Goal: Task Accomplishment & Management: Manage account settings

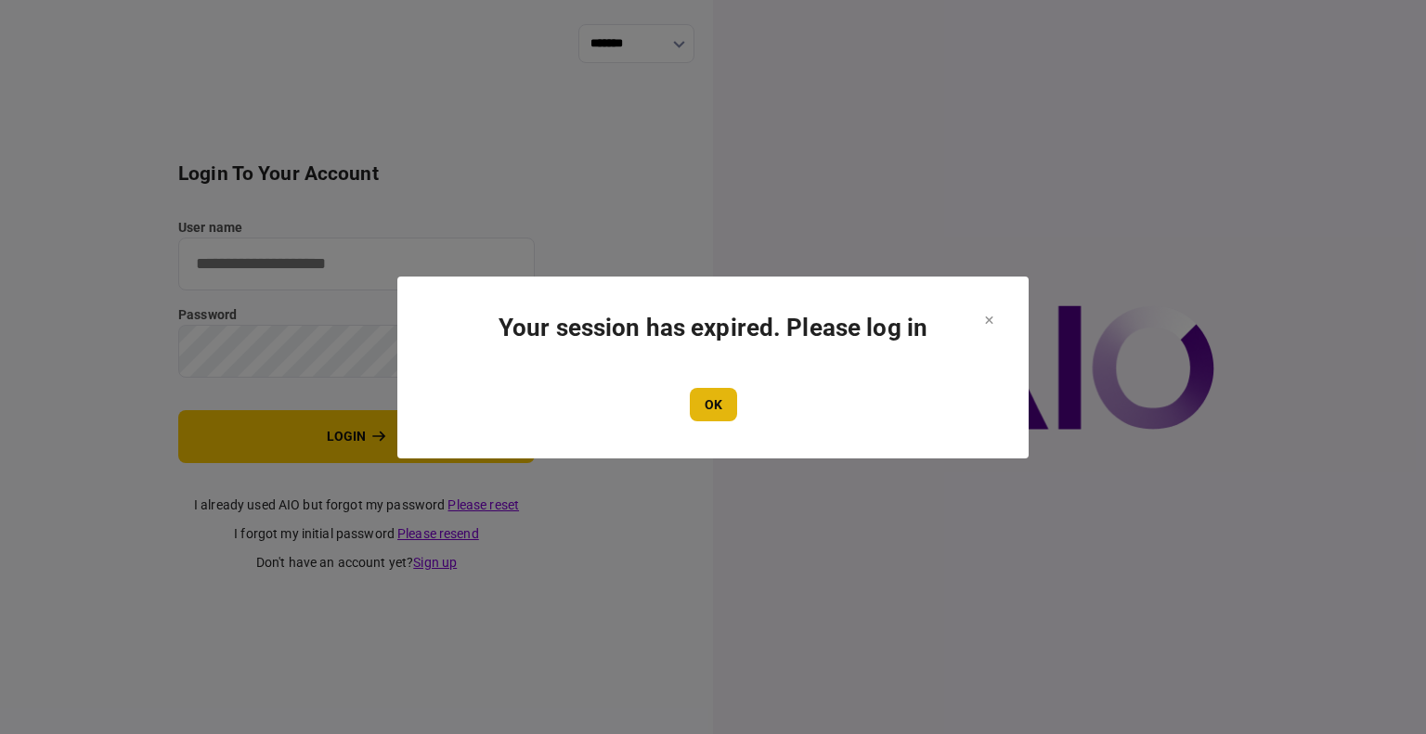
type input "****"
click at [714, 408] on button "OK" at bounding box center [713, 404] width 47 height 33
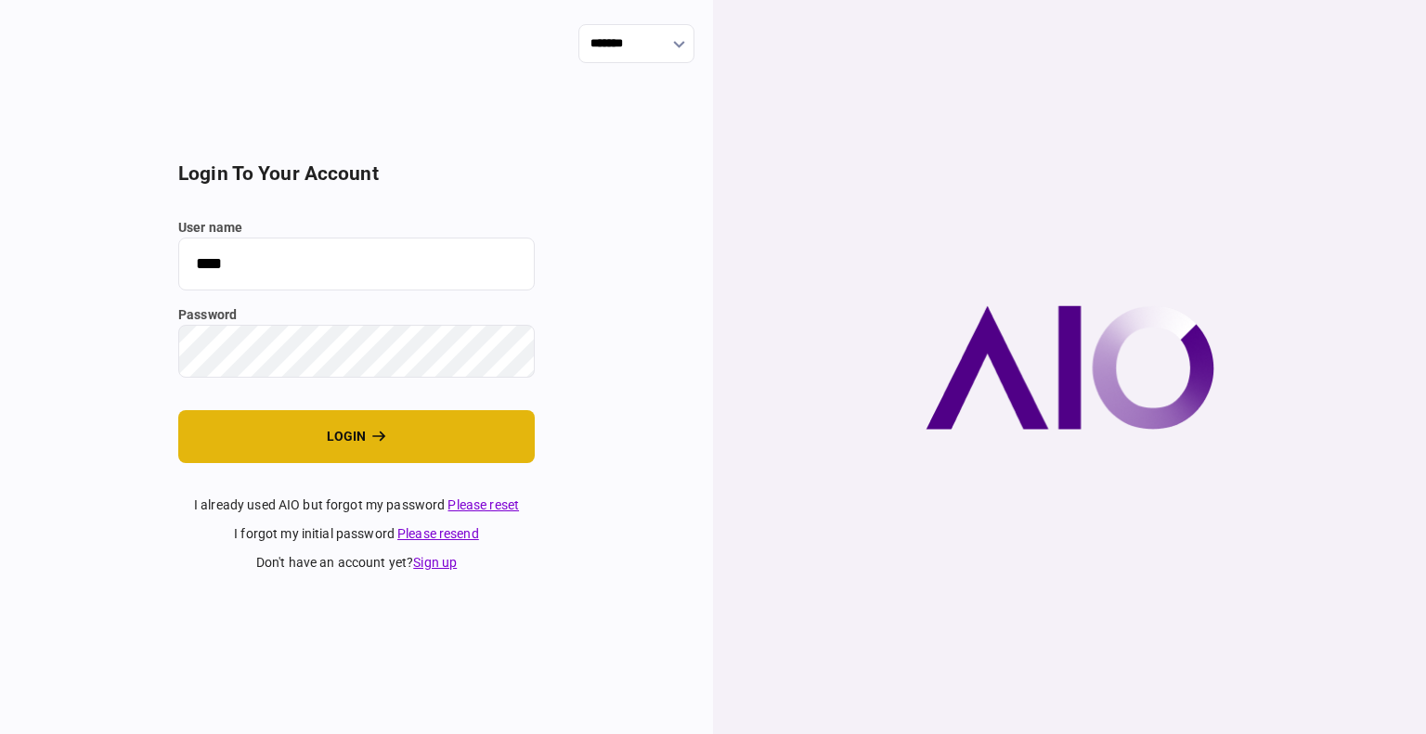
click at [325, 432] on button "login" at bounding box center [356, 436] width 356 height 53
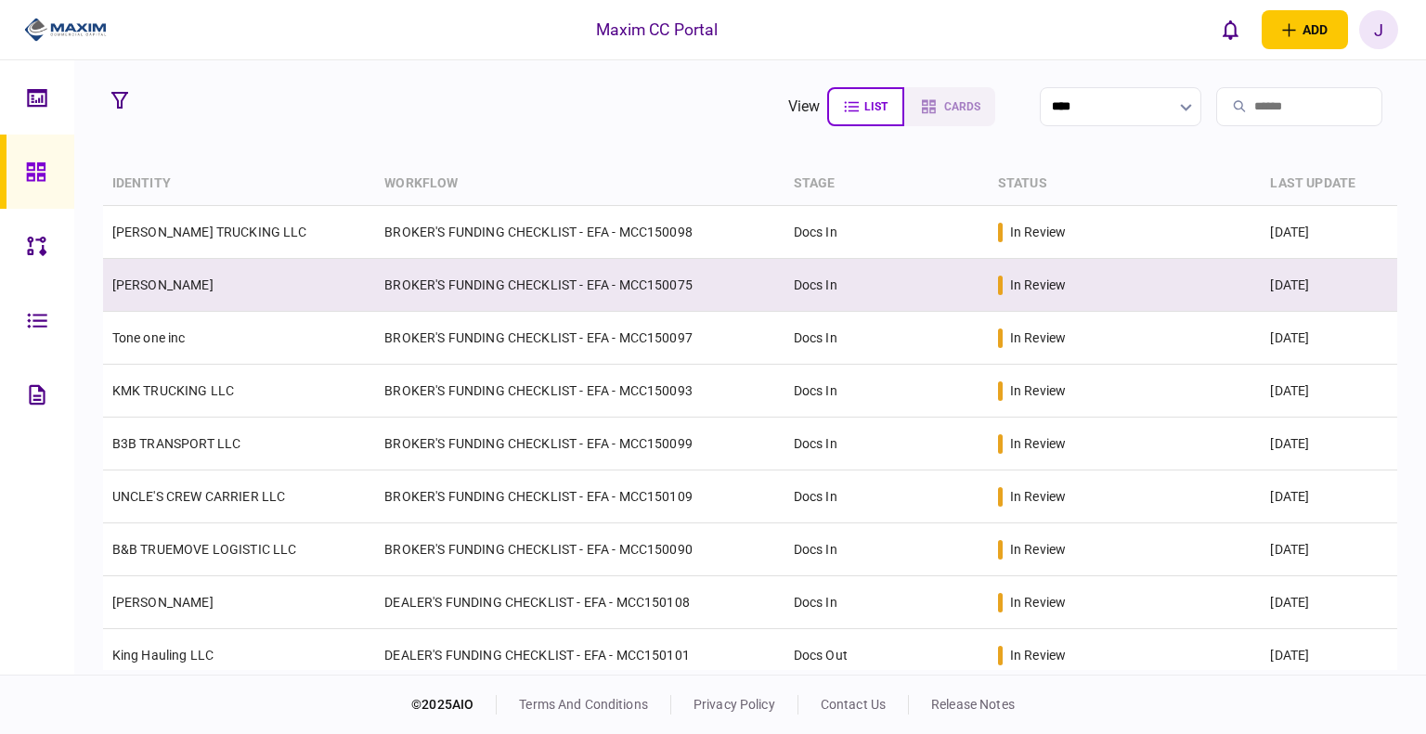
click at [197, 281] on link "[PERSON_NAME]" at bounding box center [162, 285] width 101 height 15
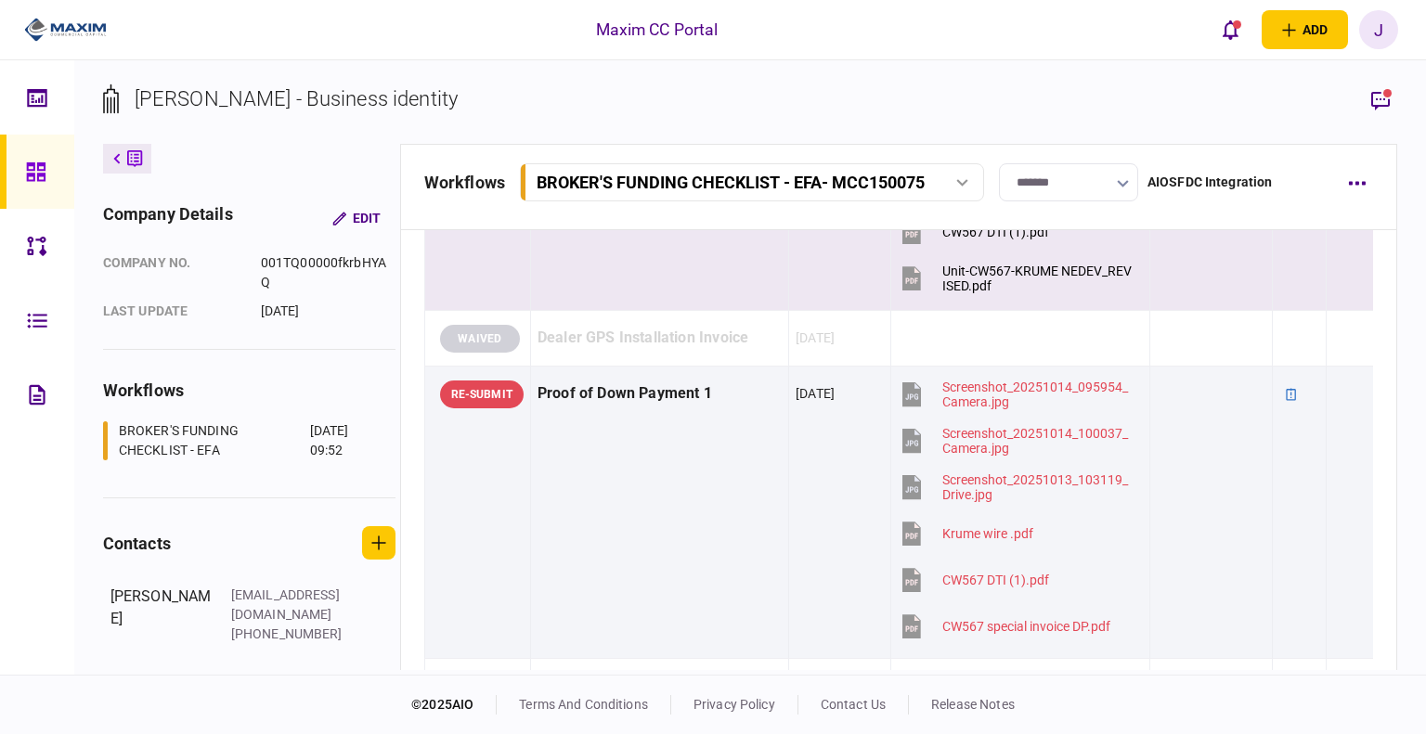
scroll to position [1578, 0]
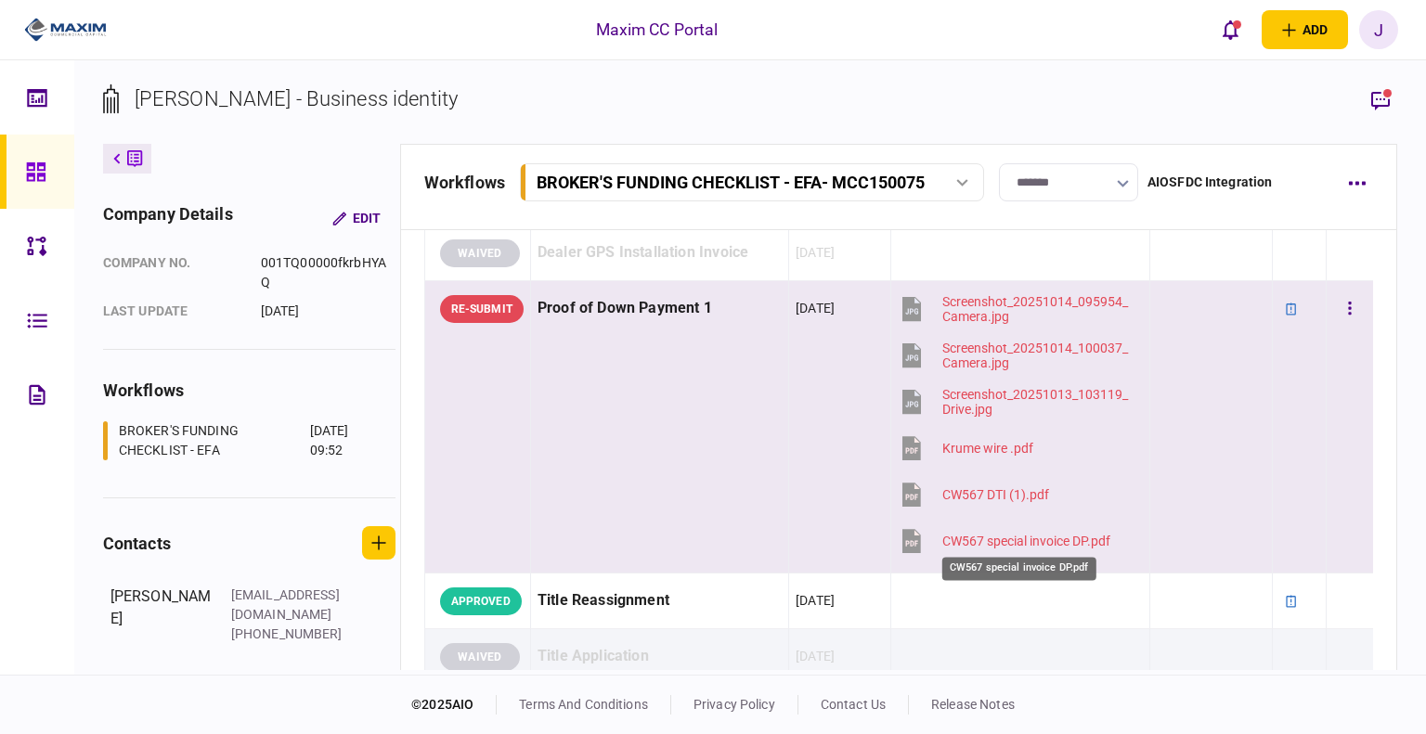
click at [1040, 536] on div "CW567 special invoice DP.pdf" at bounding box center [1026, 541] width 168 height 15
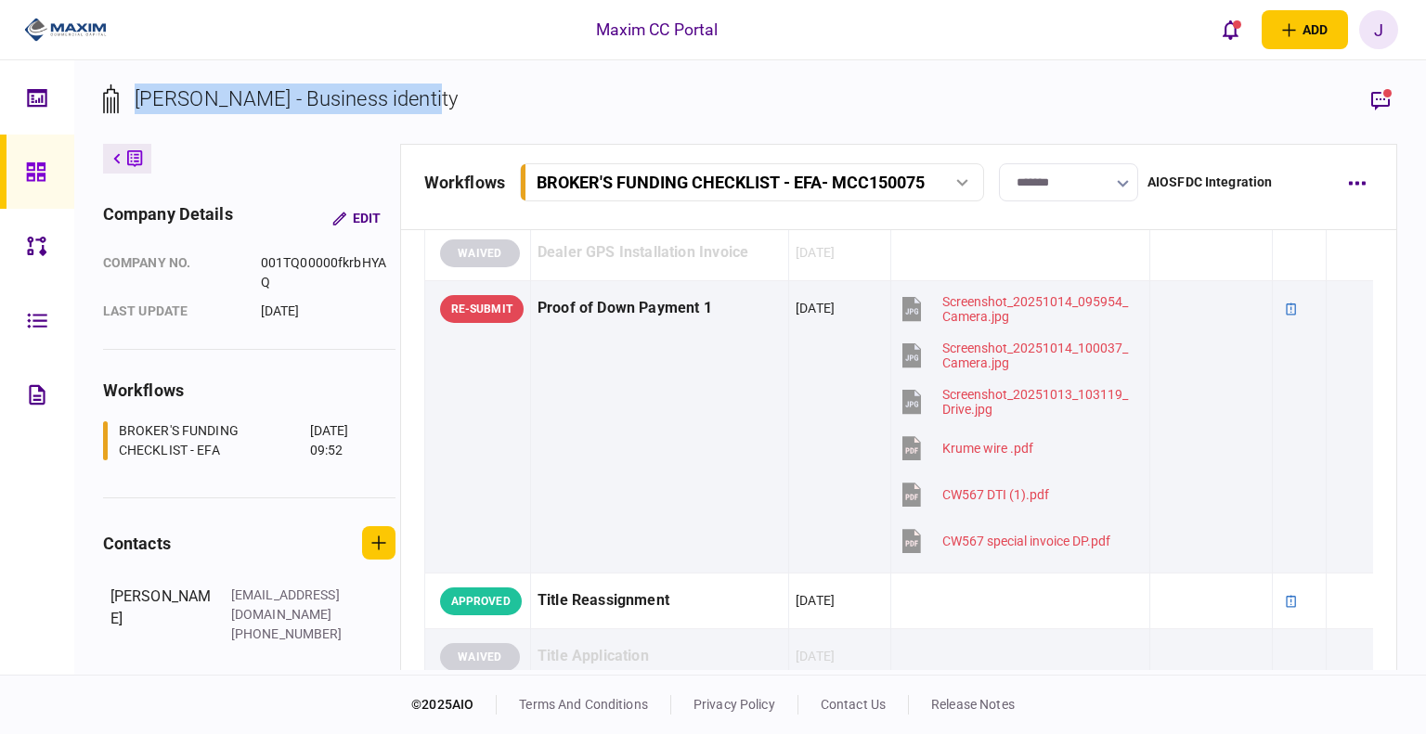
drag, startPoint x: 494, startPoint y: 97, endPoint x: 128, endPoint y: 90, distance: 365.8
click at [128, 90] on section "KRUME NEDEV - Business identity" at bounding box center [750, 114] width 1295 height 60
click at [464, 106] on section "KRUME NEDEV - Business identity" at bounding box center [750, 114] width 1295 height 60
drag, startPoint x: 473, startPoint y: 107, endPoint x: 121, endPoint y: 111, distance: 352.7
click at [121, 111] on section "KRUME NEDEV - Business identity" at bounding box center [750, 114] width 1295 height 60
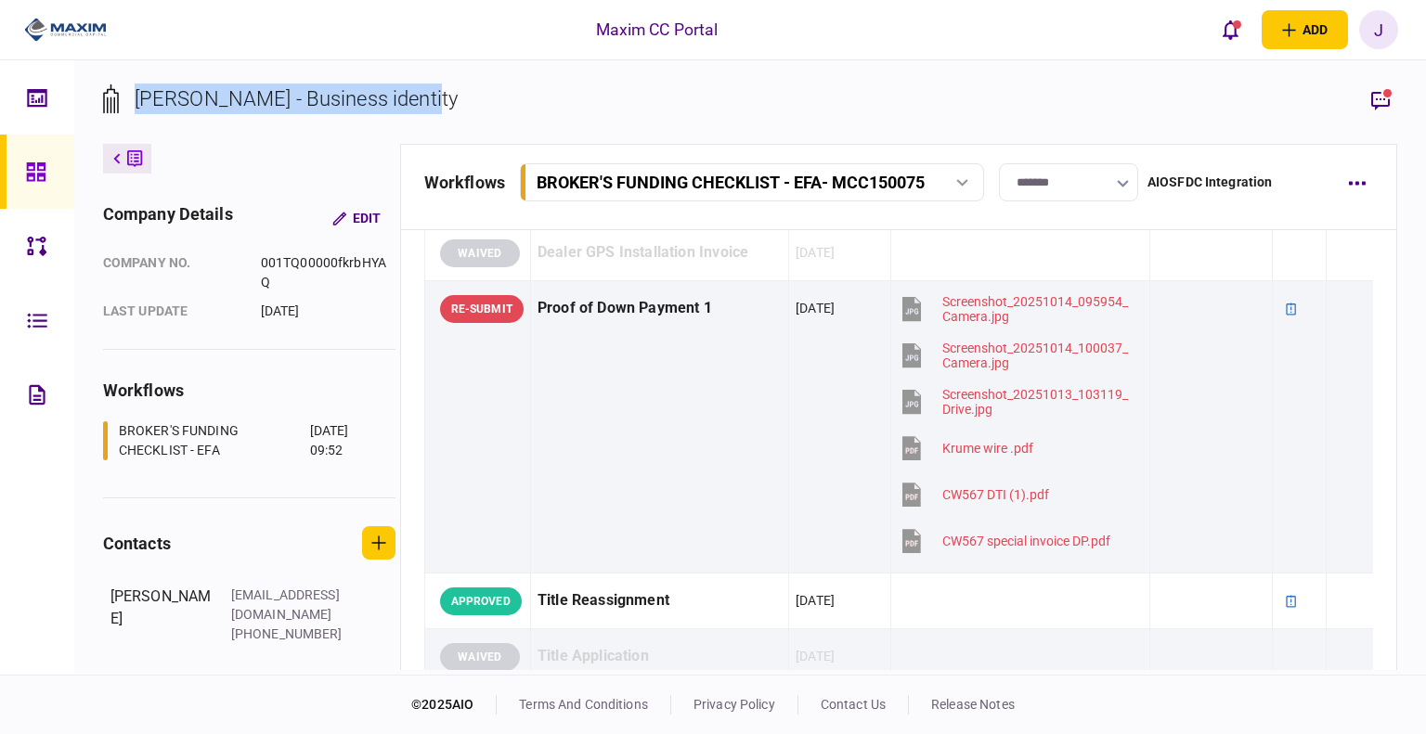
click at [199, 98] on div "KRUME NEDEV - Business identity" at bounding box center [296, 99] width 323 height 31
drag, startPoint x: 140, startPoint y: 99, endPoint x: 446, endPoint y: 118, distance: 305.9
click at [446, 118] on section "KRUME NEDEV - Business identity" at bounding box center [750, 114] width 1295 height 60
click at [512, 107] on section "KRUME NEDEV - Business identity" at bounding box center [750, 114] width 1295 height 60
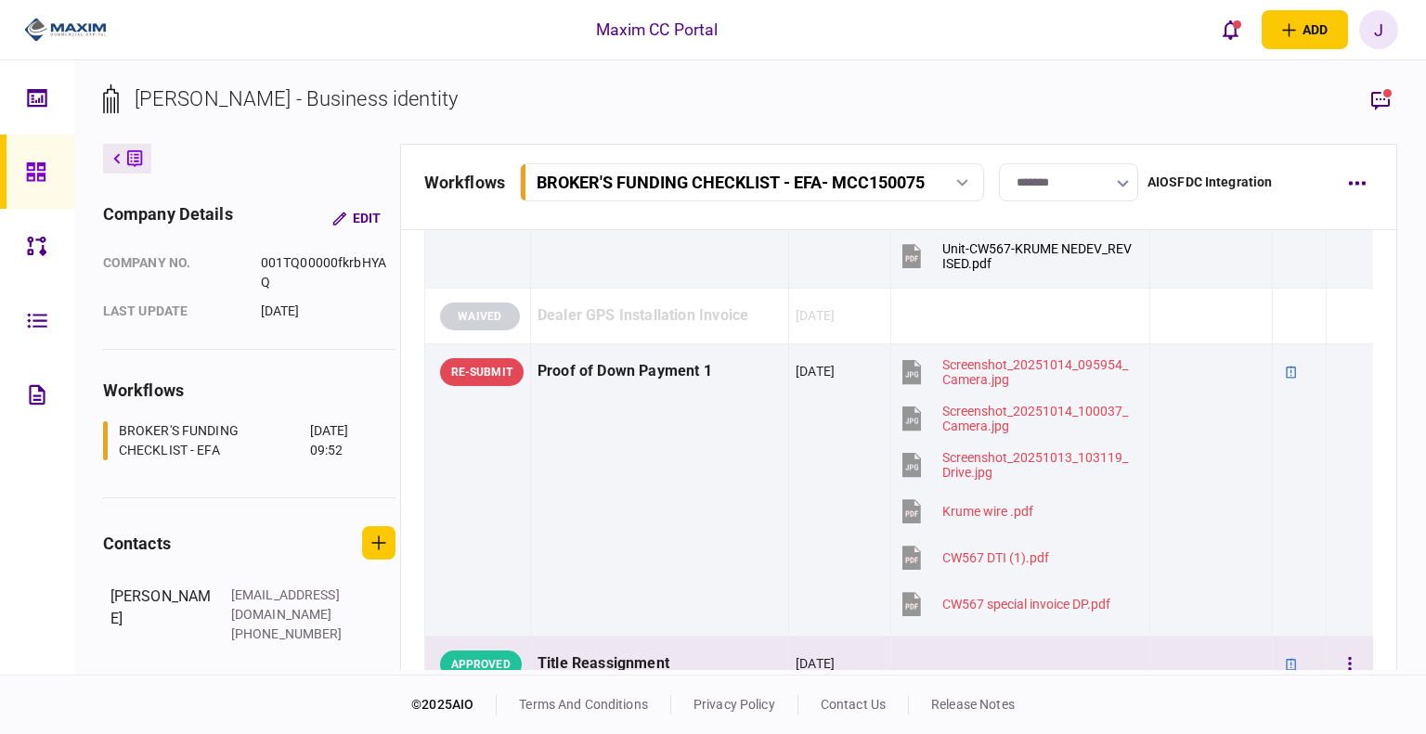
scroll to position [1581, 0]
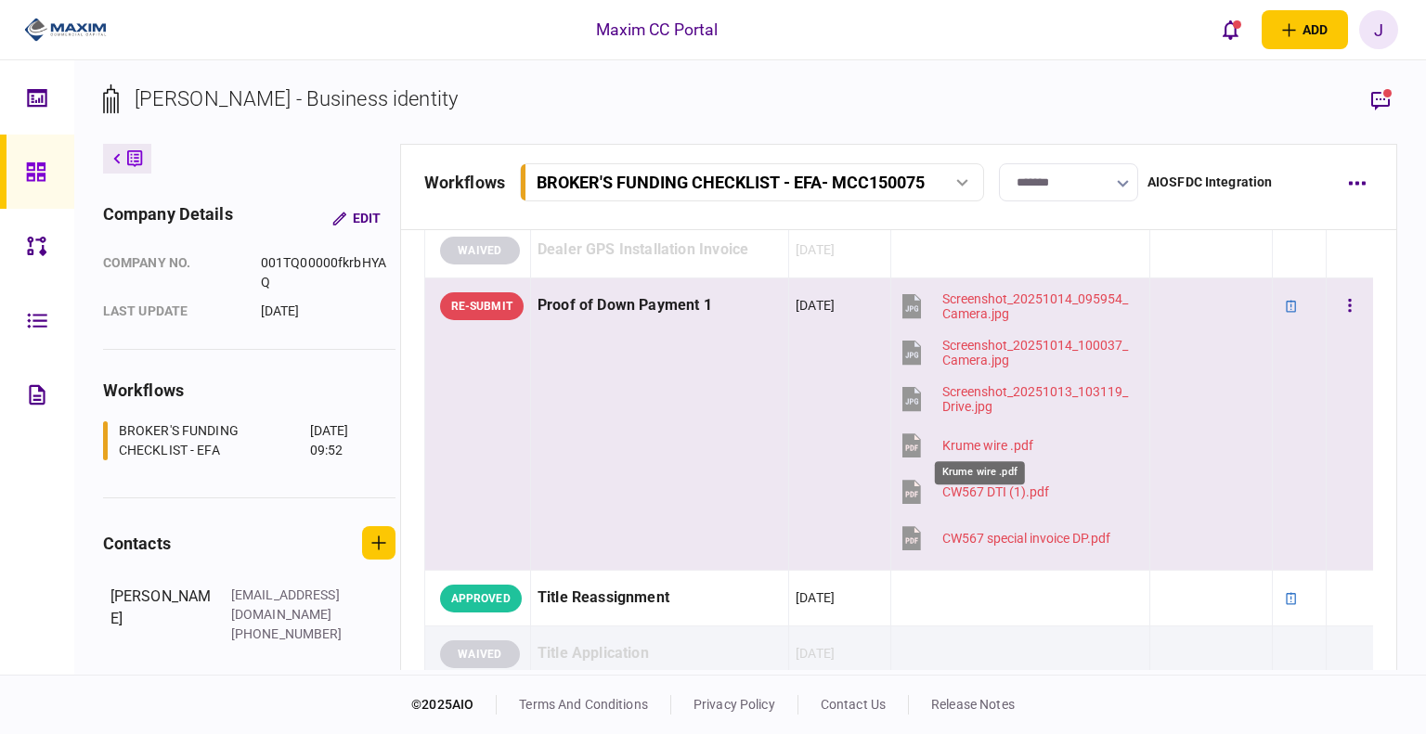
click at [988, 438] on div "Krume wire .pdf" at bounding box center [987, 445] width 91 height 15
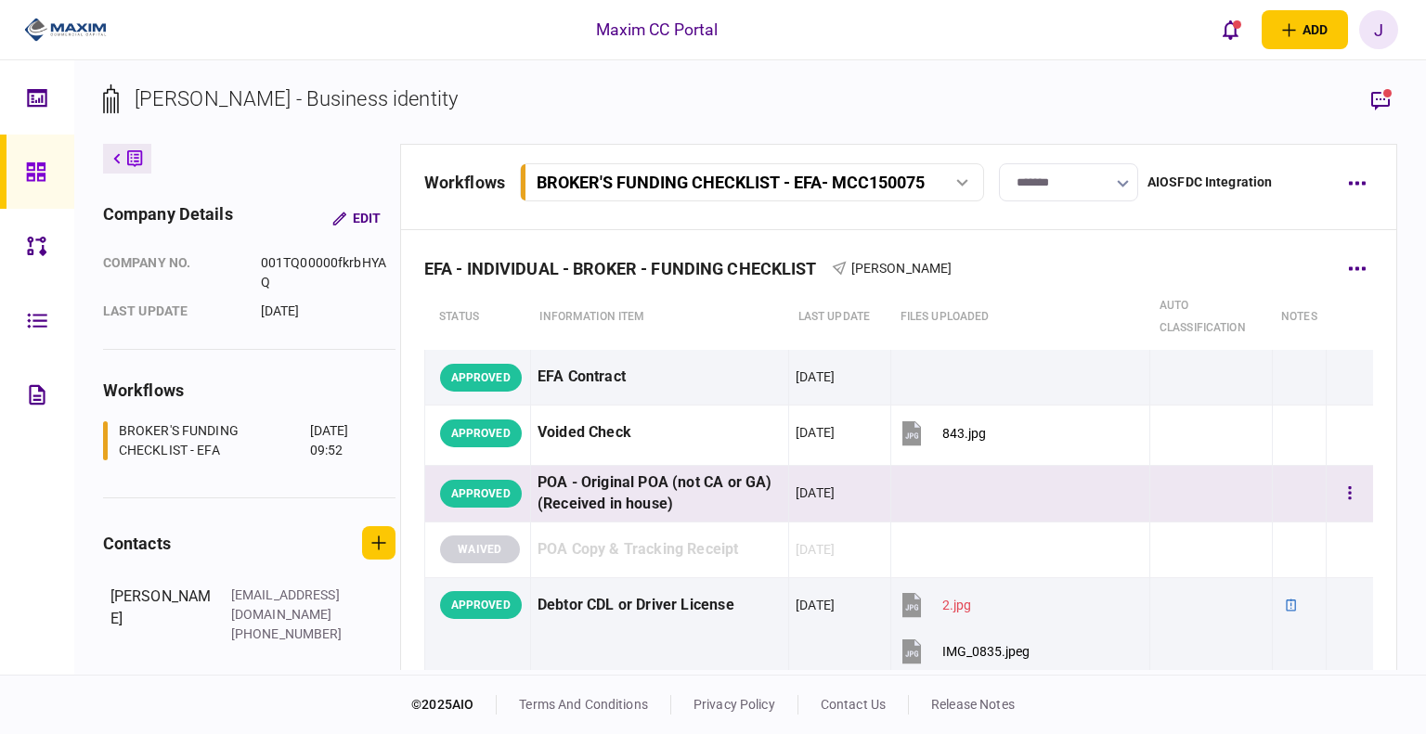
scroll to position [0, 0]
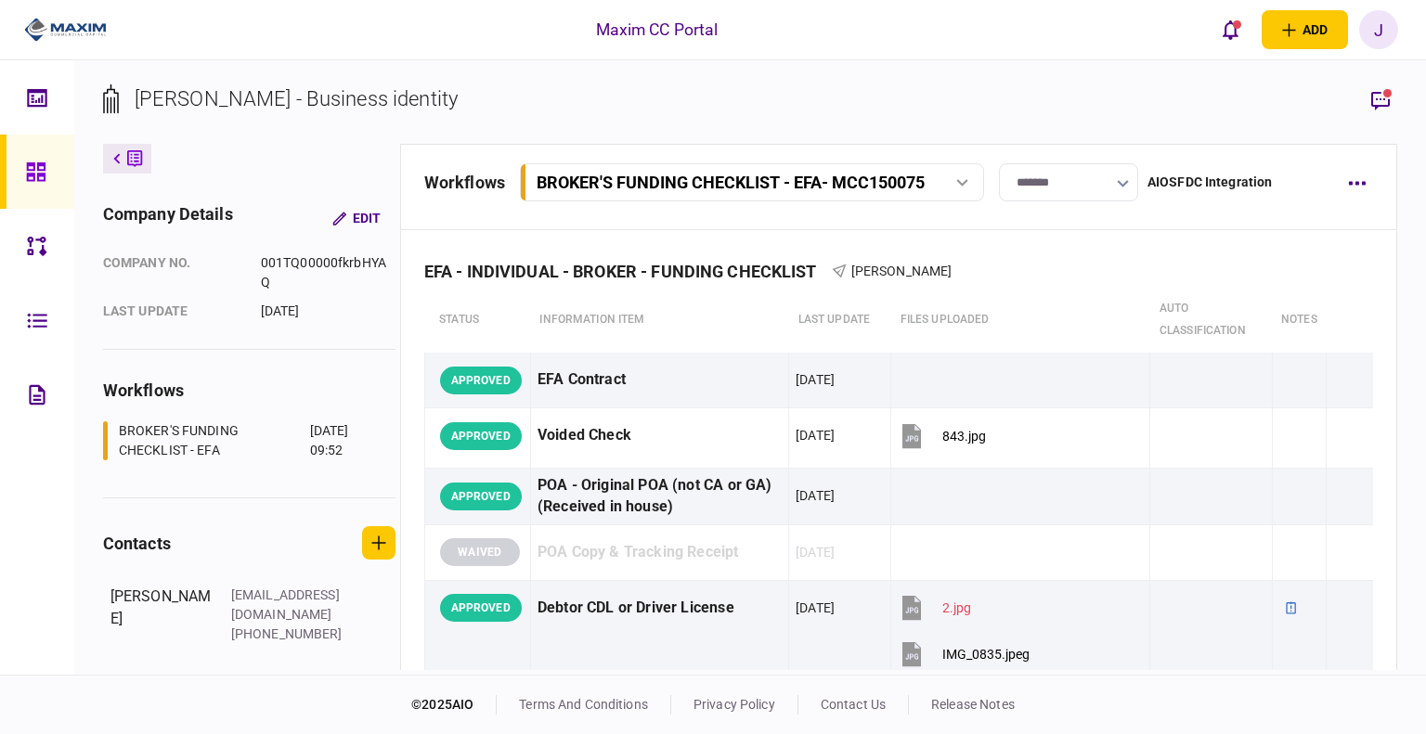
click at [591, 82] on div "KRUME NEDEV - Business identity company details Edit company no. 001TQ00000fkrb…" at bounding box center [749, 367] width 1351 height 614
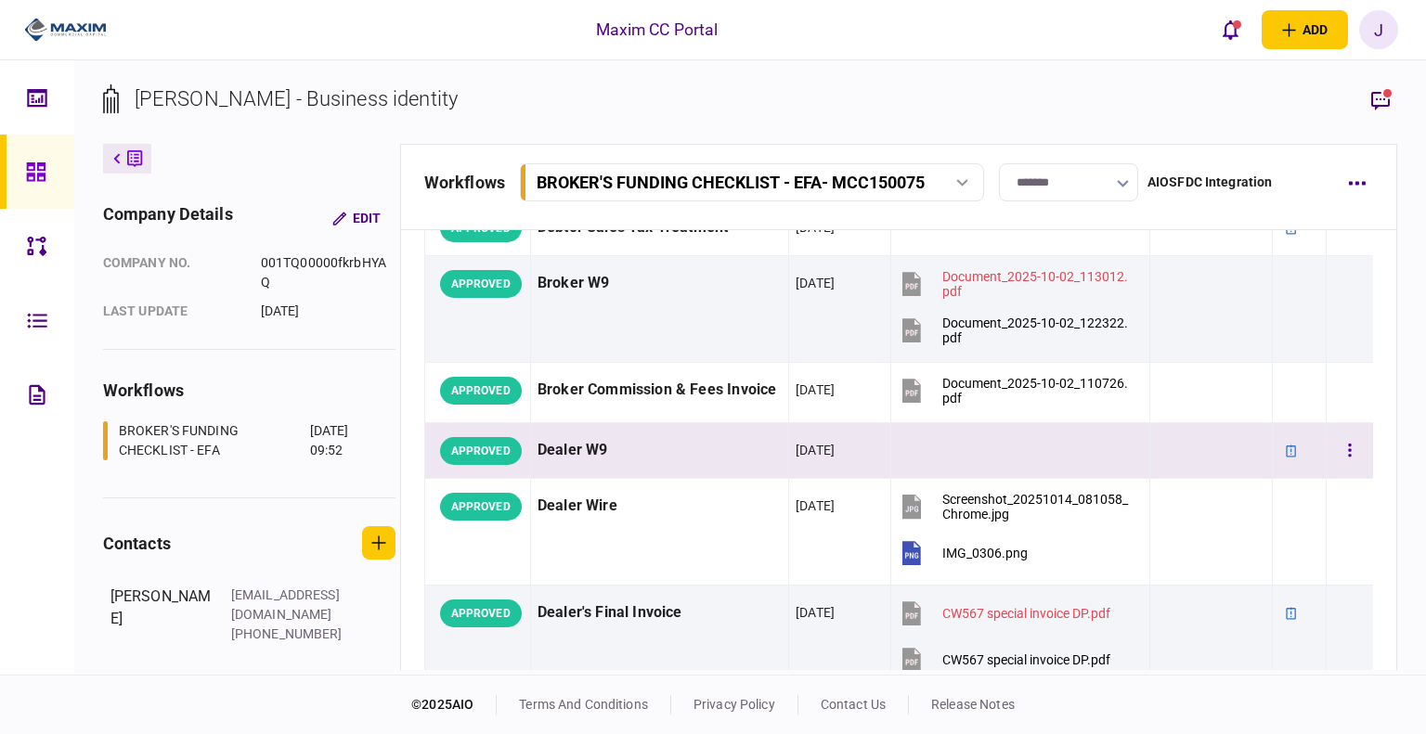
scroll to position [1021, 0]
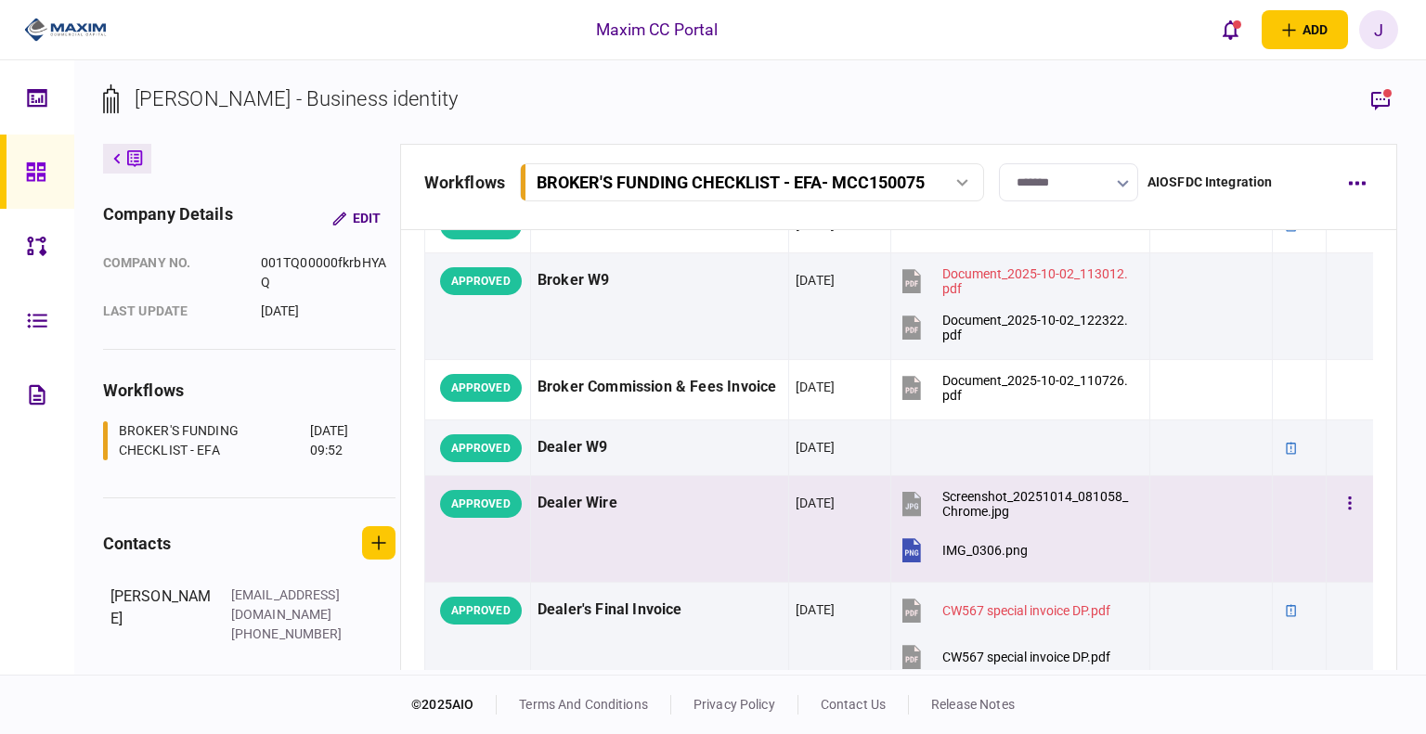
click at [1002, 476] on td "Screenshot_20251014_081058_Chrome.jpg IMG_0306.png" at bounding box center [1020, 529] width 259 height 107
click at [995, 489] on div "Screenshot_20251014_081058_Chrome.jpg" at bounding box center [1037, 504] width 191 height 30
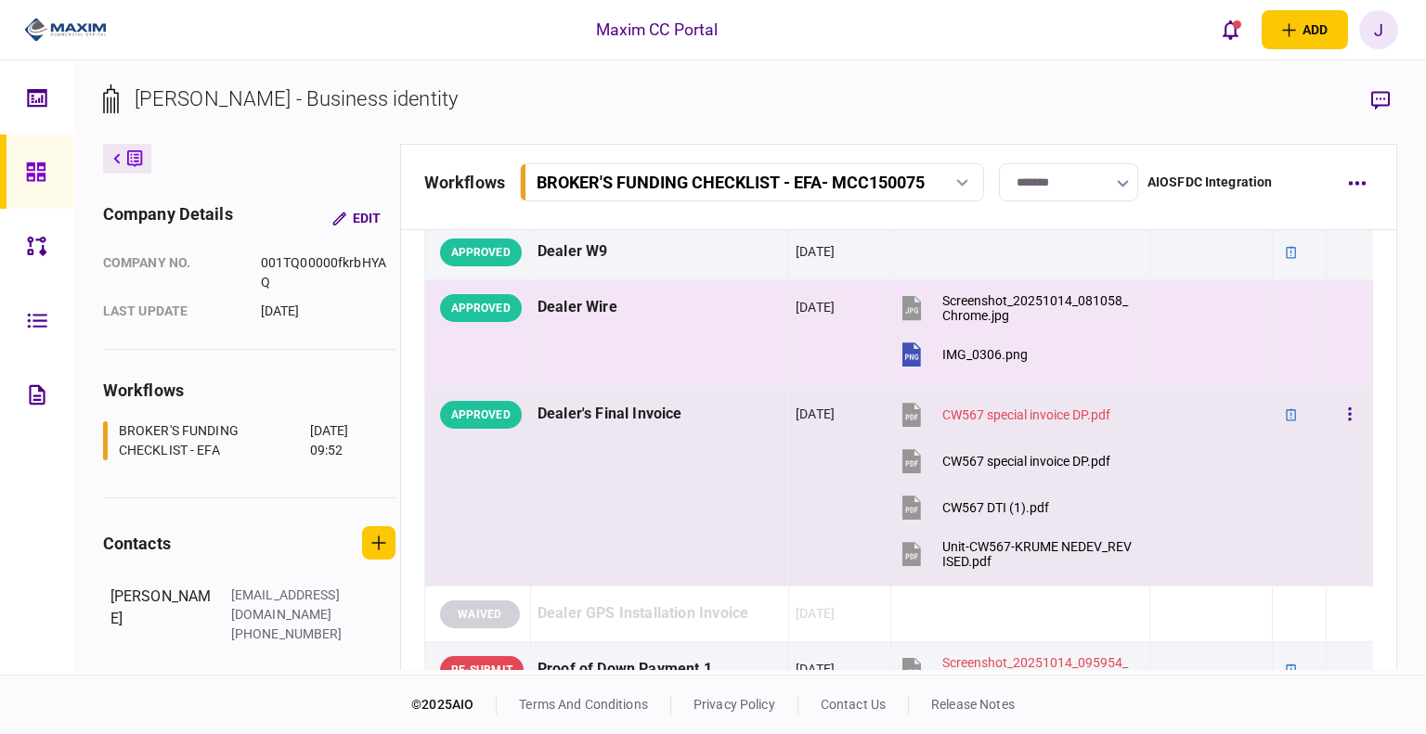
scroll to position [1299, 0]
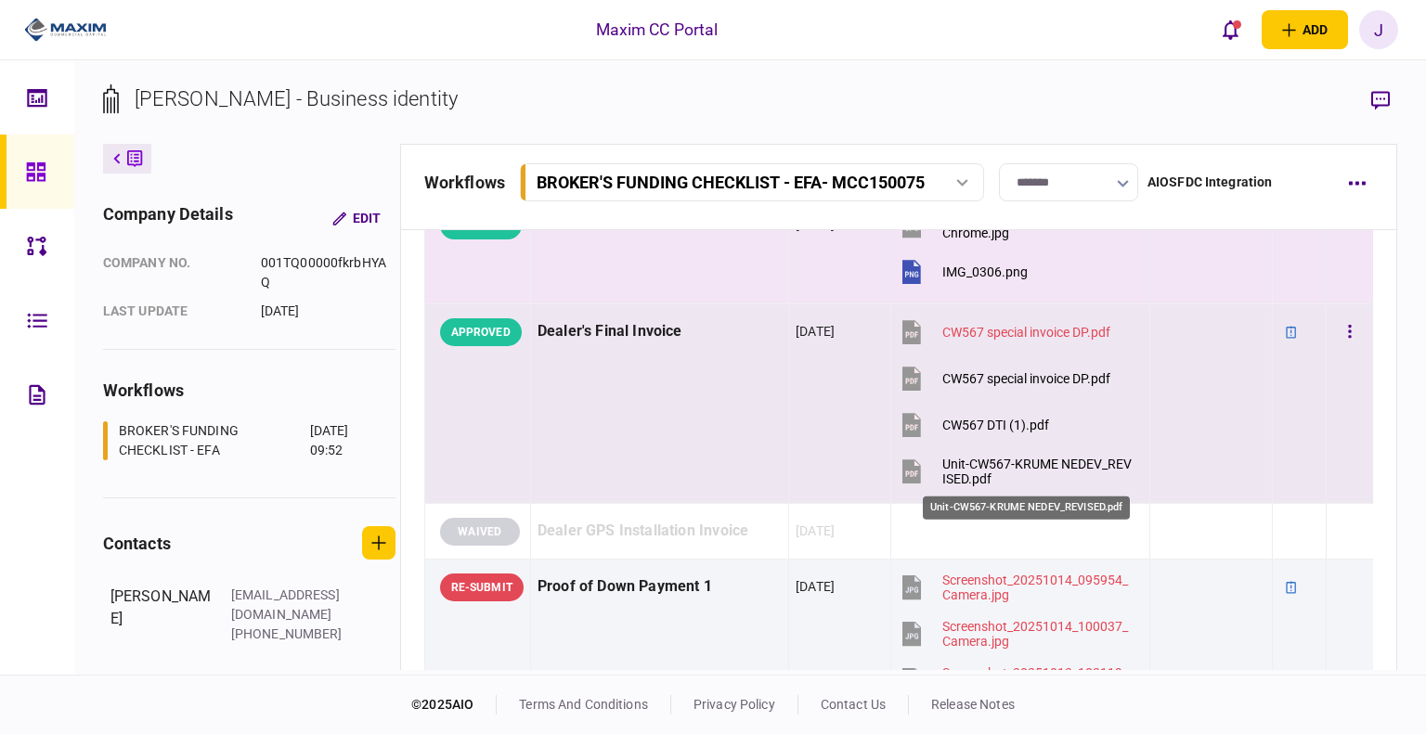
click at [976, 471] on div "Unit-CW567-KRUME NEDEV_REVISED.pdf" at bounding box center [1037, 472] width 191 height 30
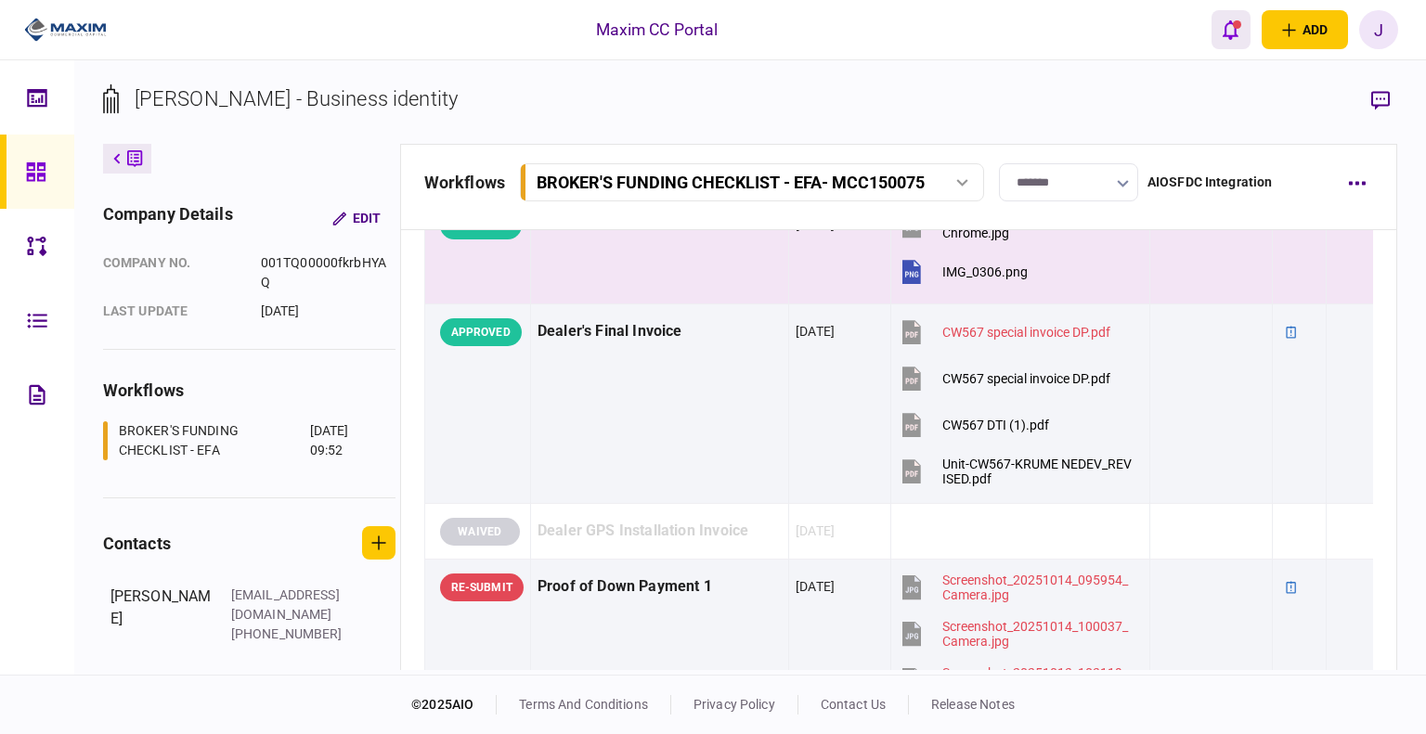
click at [1226, 42] on button "open notifications list" at bounding box center [1230, 29] width 39 height 39
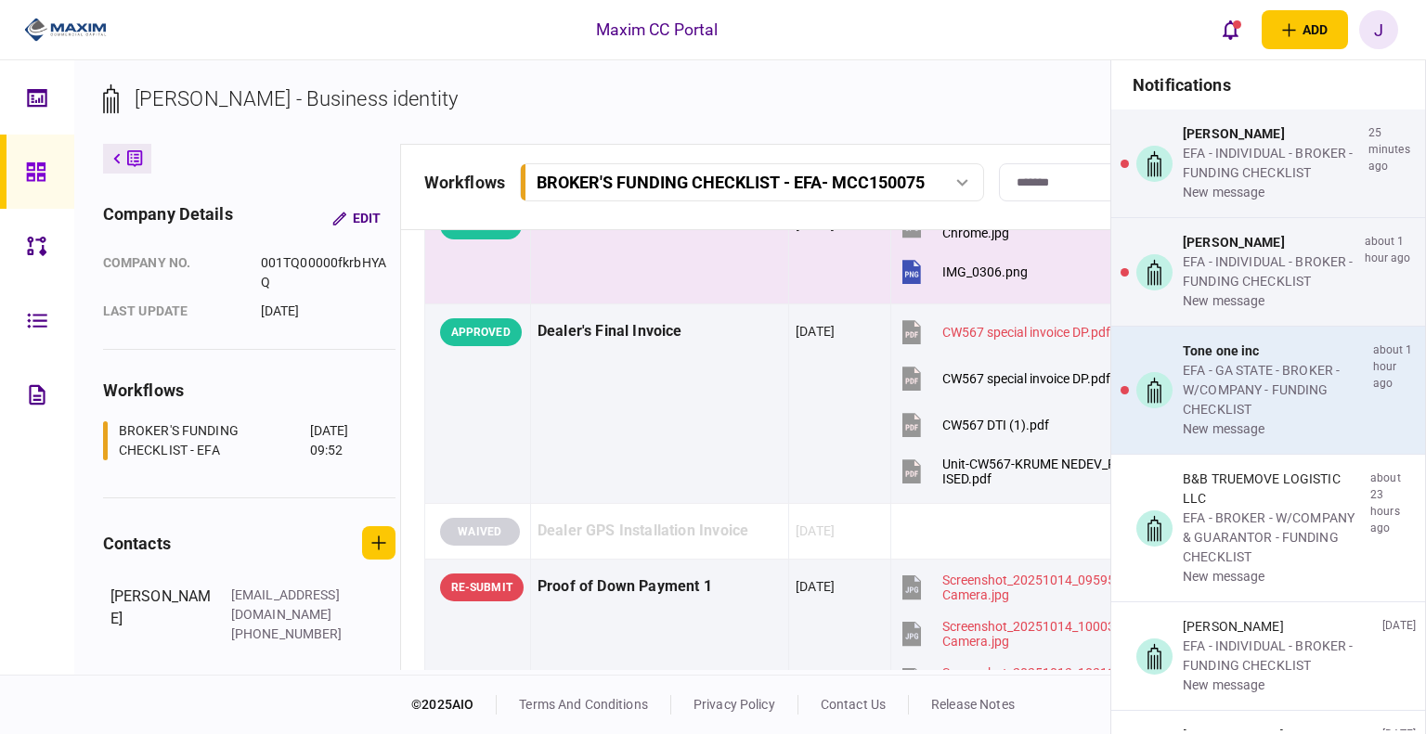
click at [1210, 407] on div "EFA - GA STATE - BROKER - W/COMPANY - FUNDING CHECKLIST" at bounding box center [1273, 390] width 183 height 58
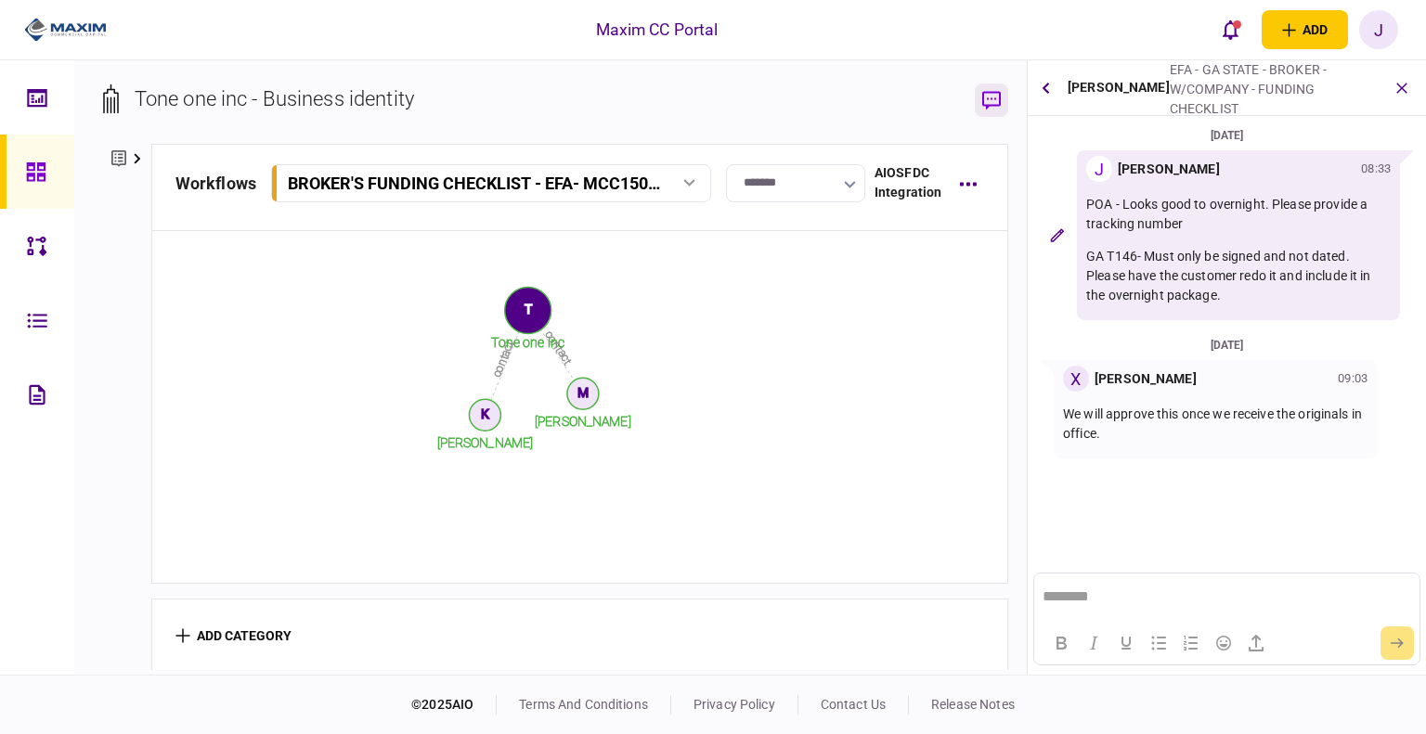
click at [991, 92] on icon "button" at bounding box center [991, 100] width 19 height 19
click at [1222, 32] on icon "open notifications list" at bounding box center [1230, 29] width 16 height 20
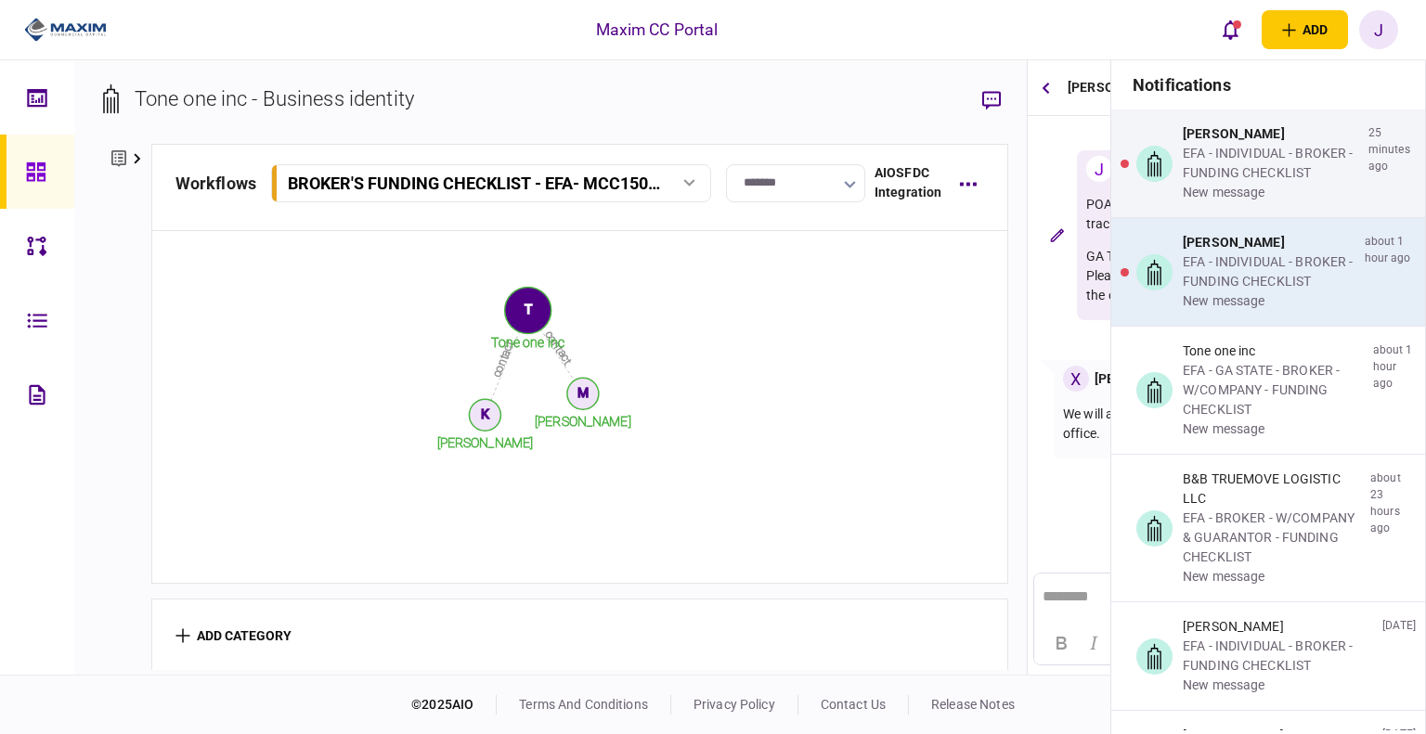
click at [1242, 298] on div "new message" at bounding box center [1269, 300] width 174 height 19
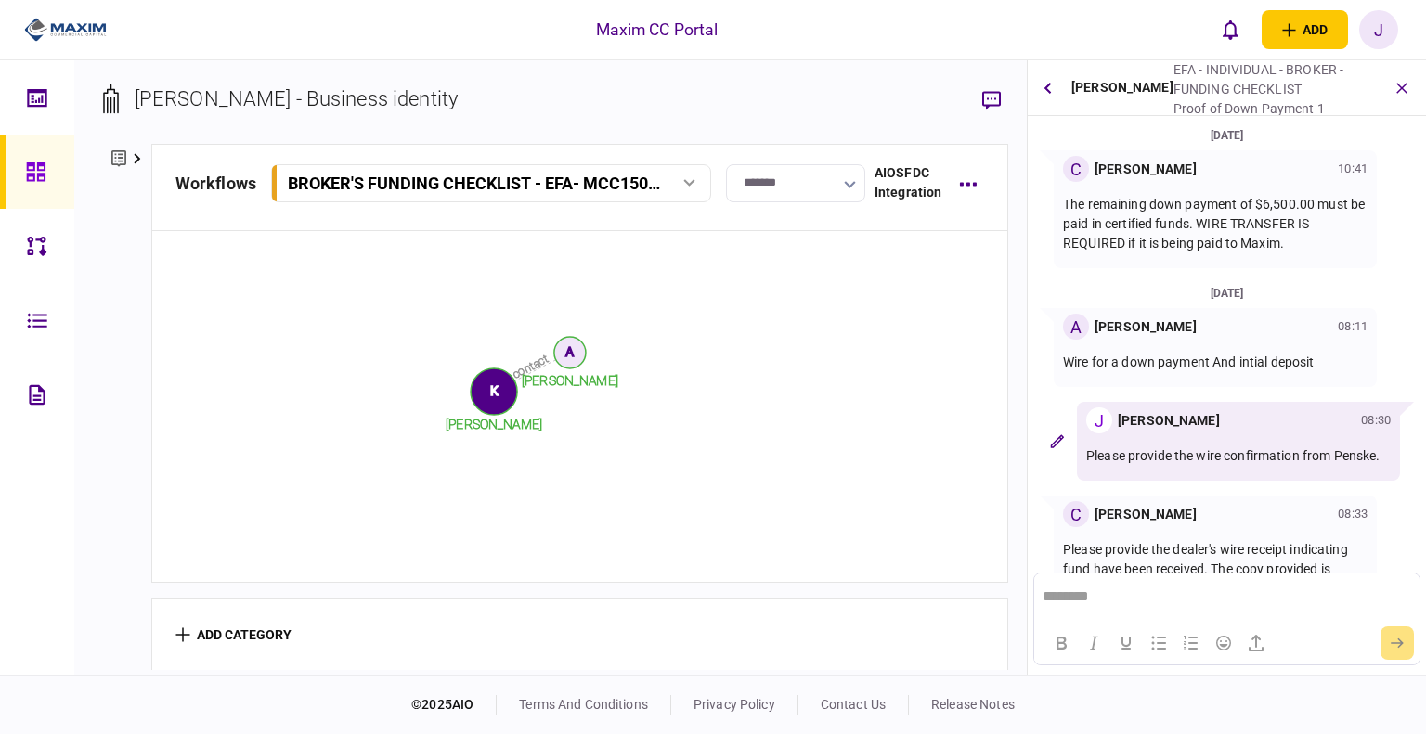
click at [19, 162] on link at bounding box center [37, 172] width 74 height 74
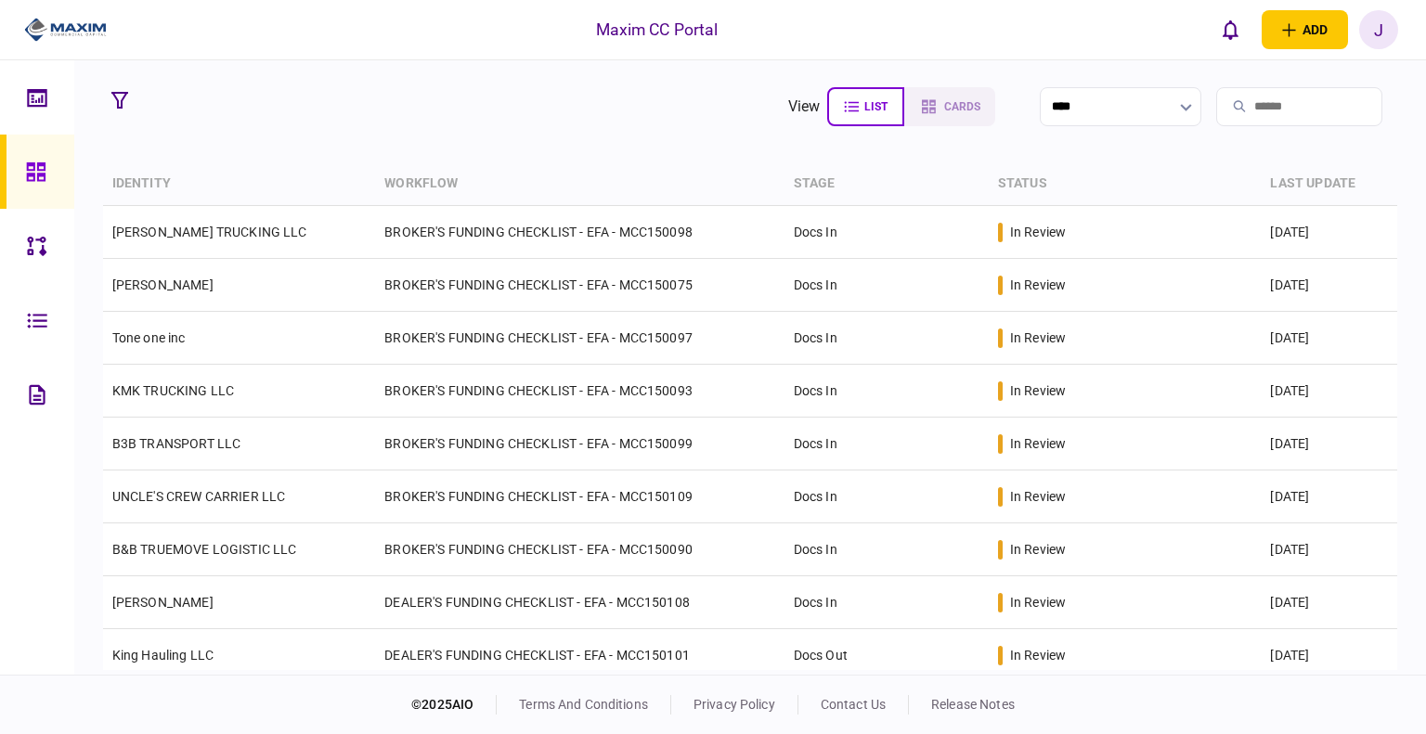
click at [396, 102] on section "view list cards ****" at bounding box center [750, 107] width 1295 height 46
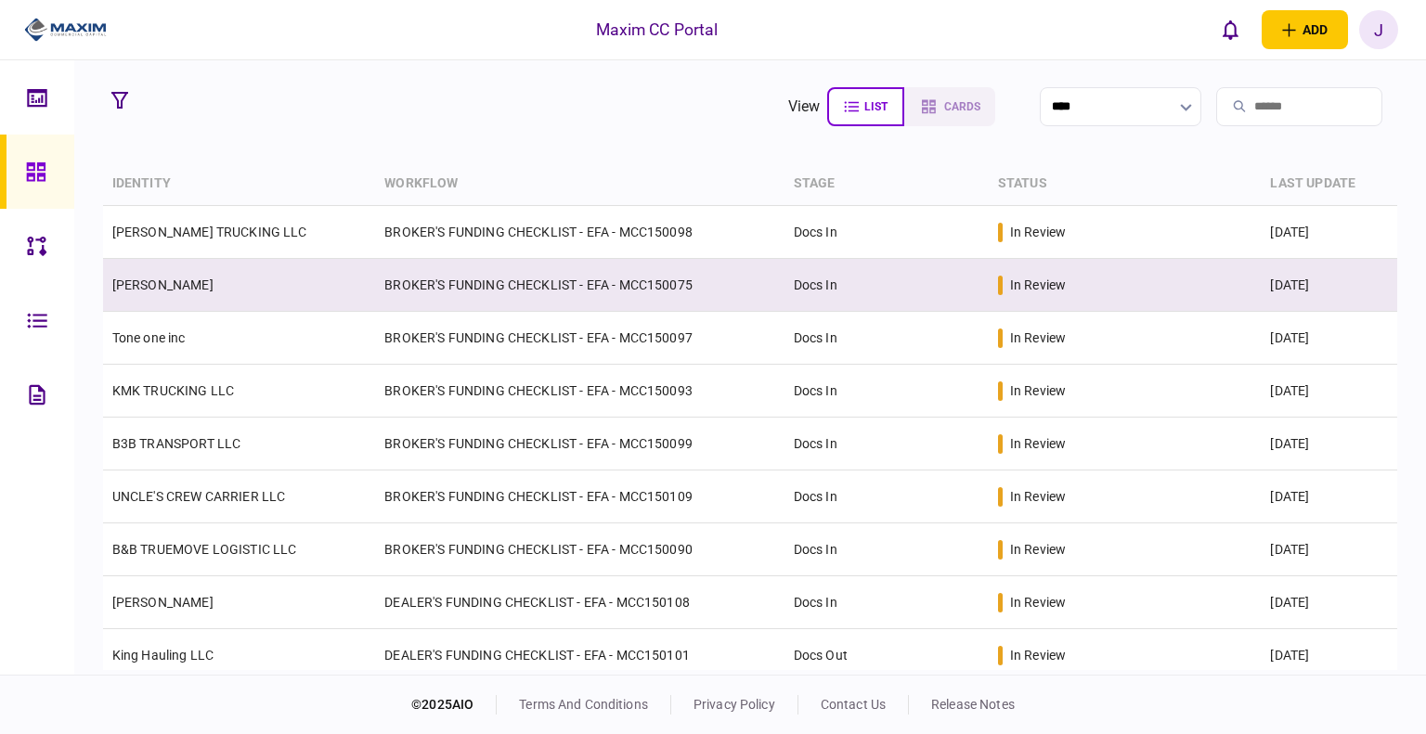
click at [167, 291] on link "[PERSON_NAME]" at bounding box center [162, 285] width 101 height 15
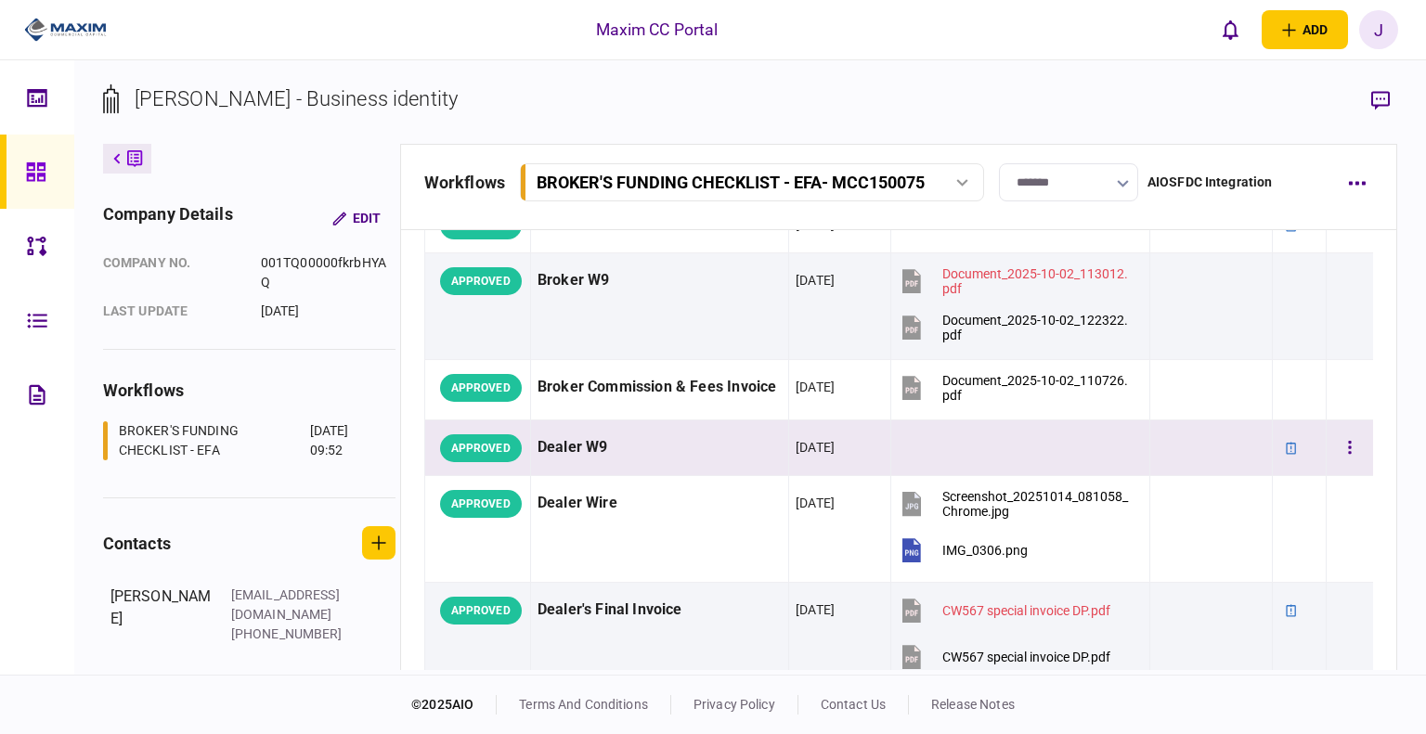
scroll to position [1578, 0]
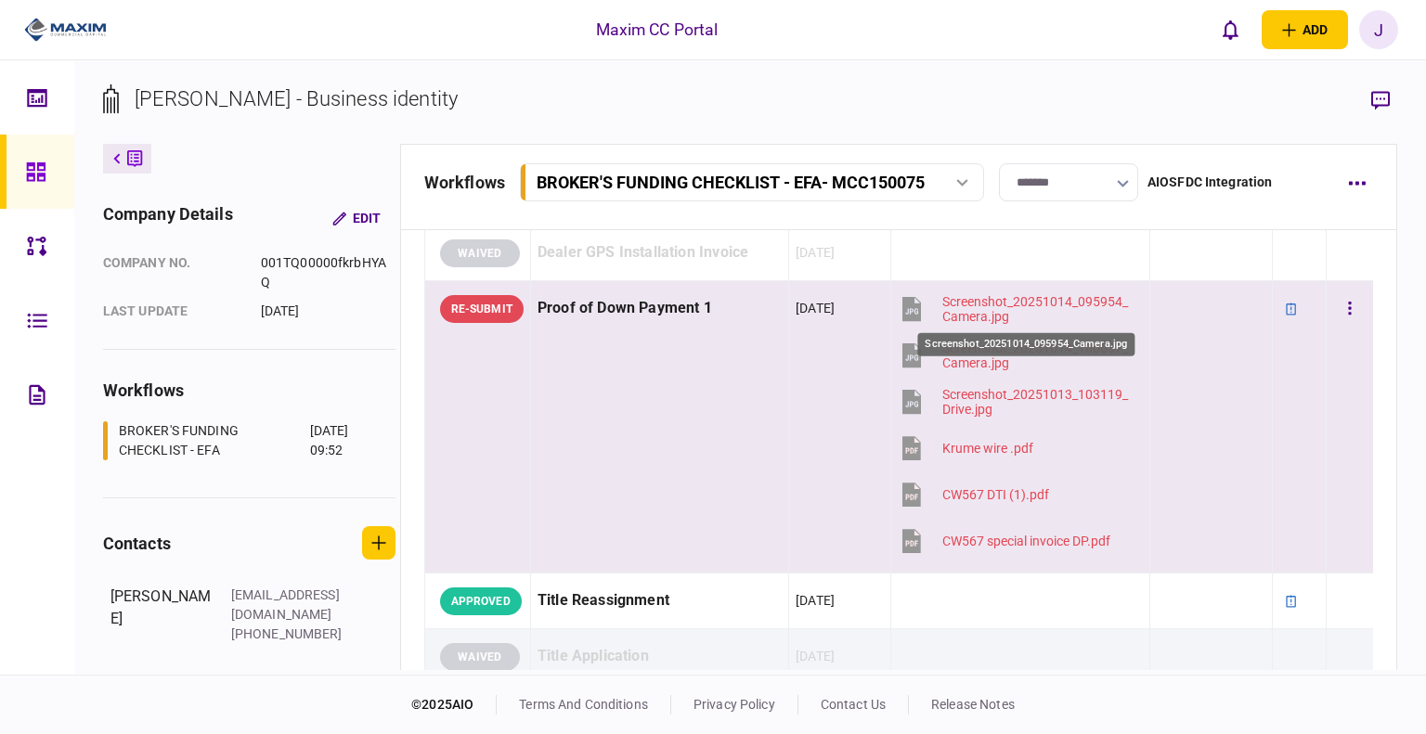
click at [1004, 303] on div "Screenshot_20251014_095954_Camera.jpg" at bounding box center [1037, 309] width 191 height 30
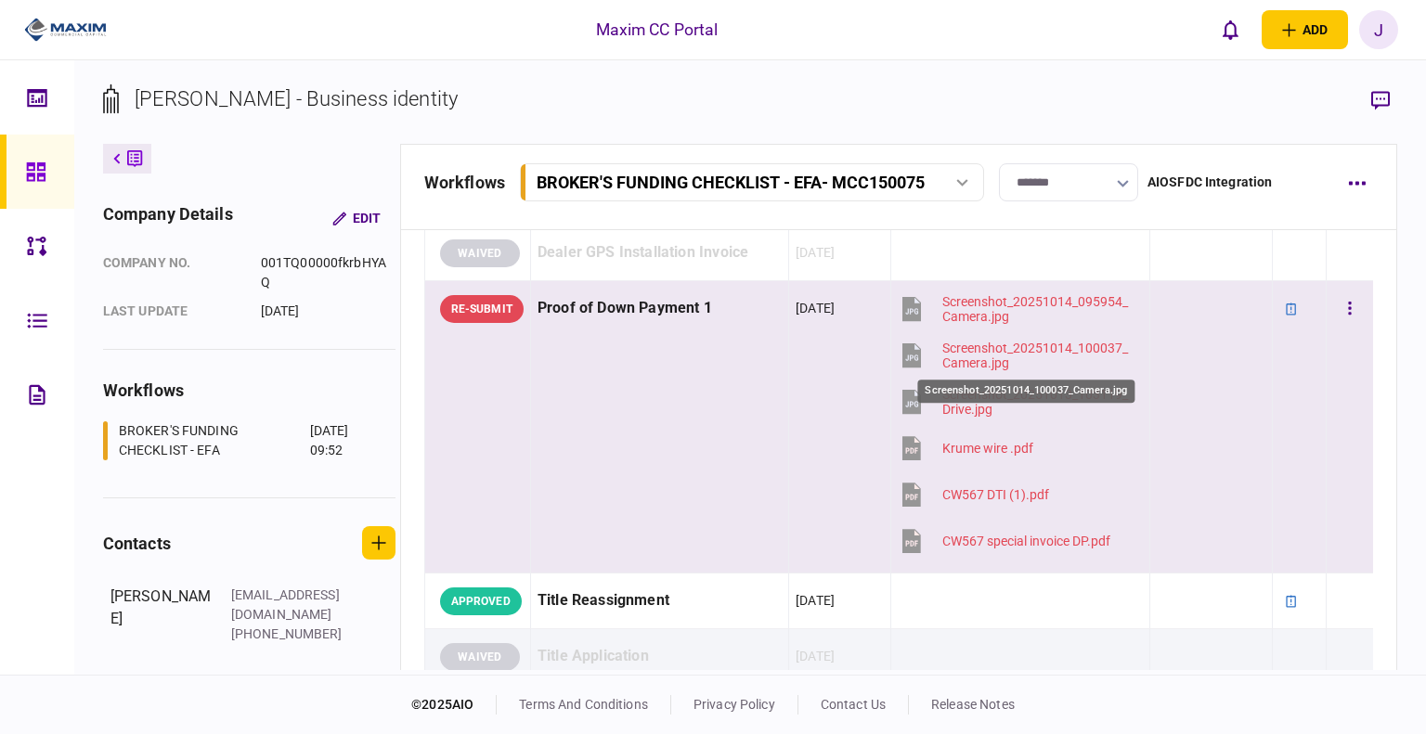
click at [974, 348] on div "Screenshot_20251014_100037_Camera.jpg" at bounding box center [1037, 356] width 191 height 30
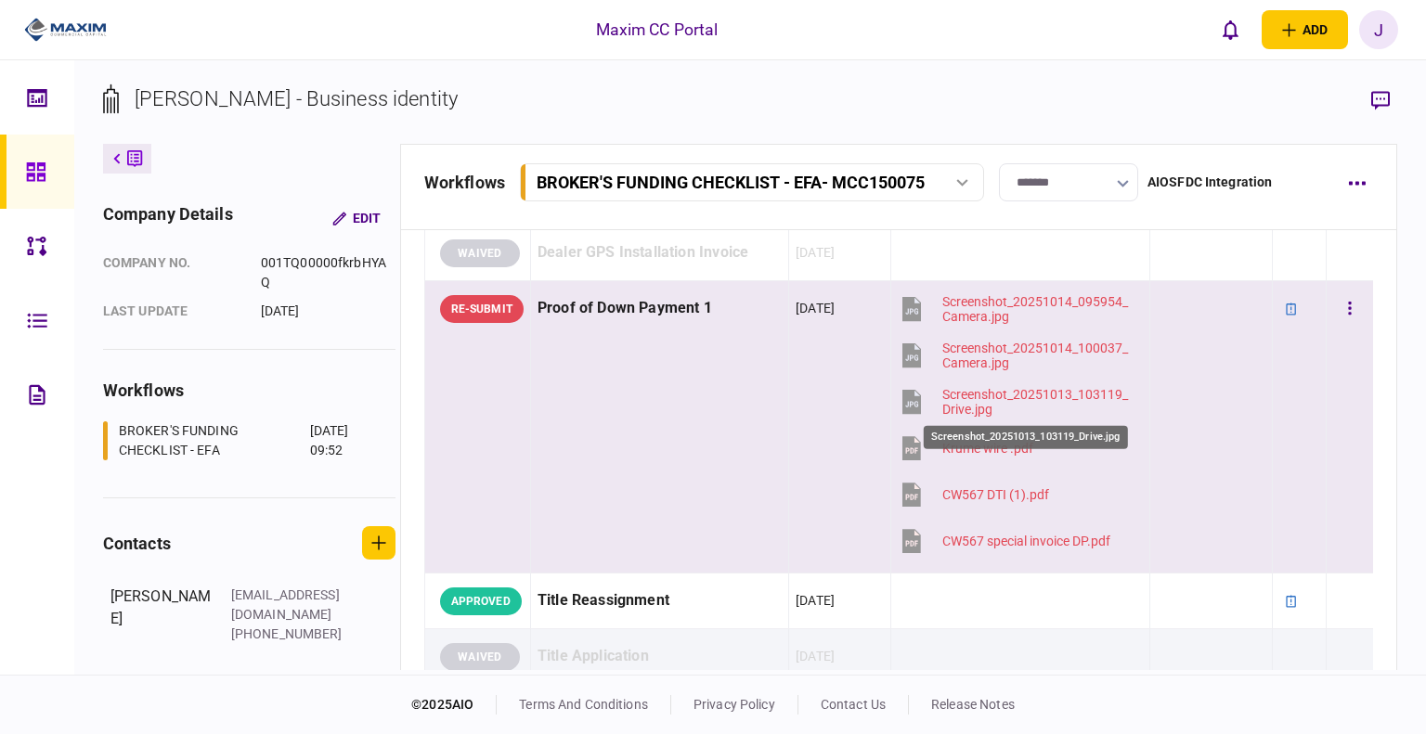
click at [962, 394] on div "Screenshot_20251013_103119_Drive.jpg" at bounding box center [1037, 402] width 191 height 30
click at [953, 441] on div "Krume wire .pdf" at bounding box center [987, 448] width 91 height 15
click at [1333, 309] on button "button" at bounding box center [1349, 308] width 33 height 33
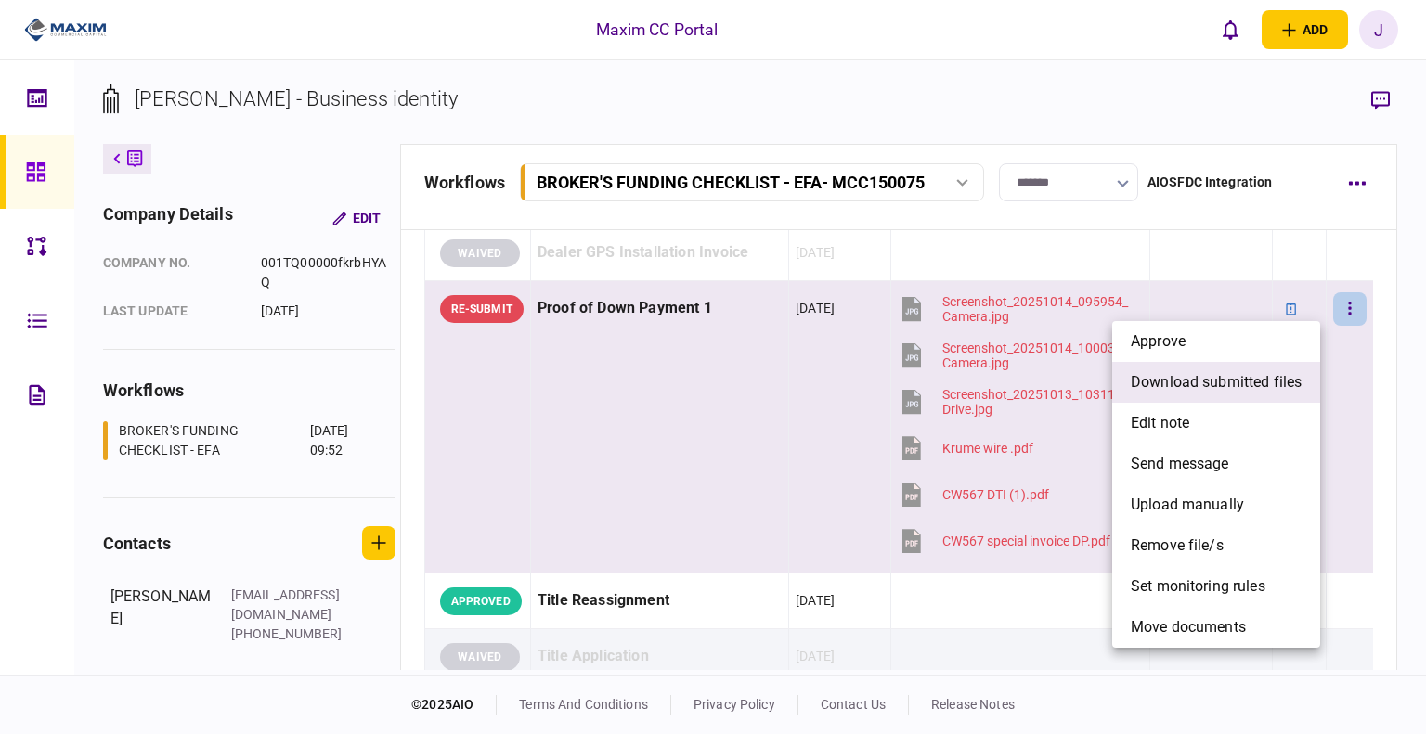
click at [1205, 378] on span "download submitted files" at bounding box center [1216, 382] width 171 height 22
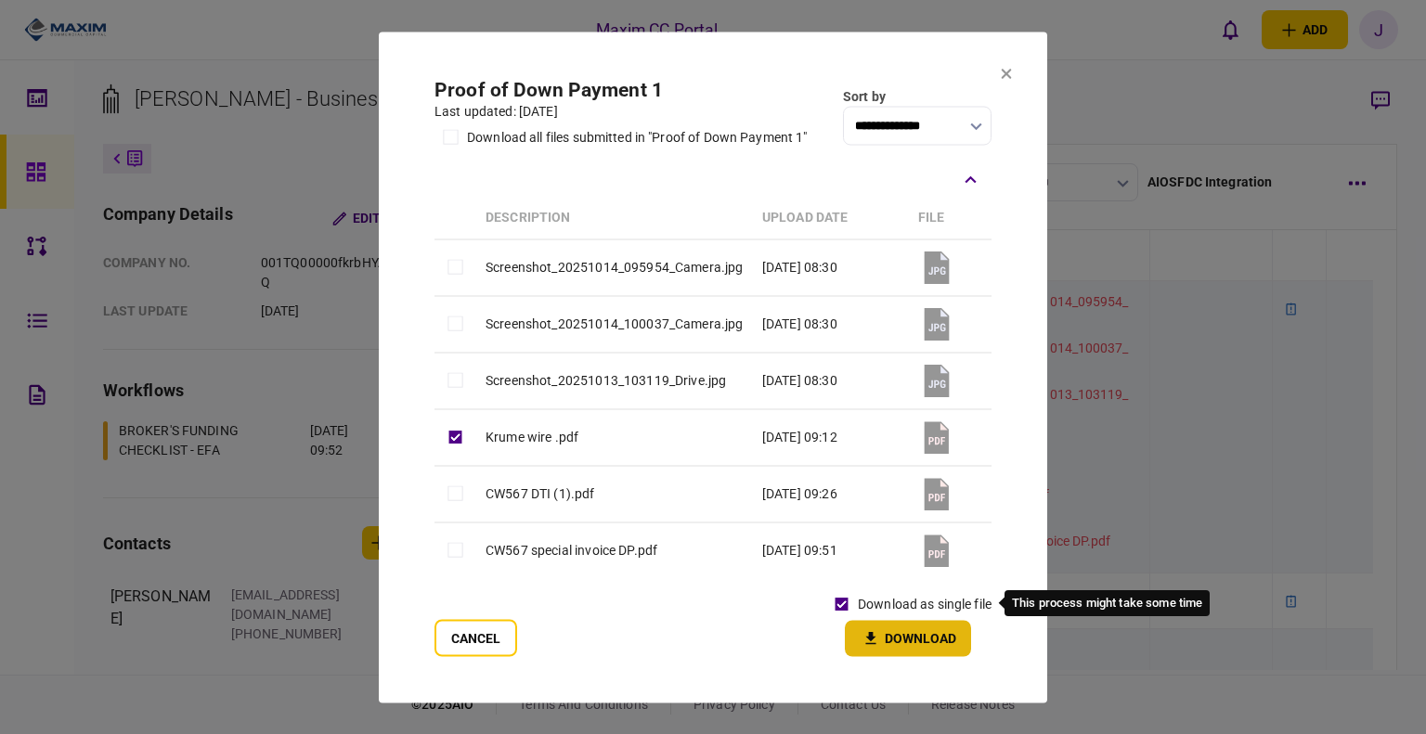
click at [918, 633] on button "Download" at bounding box center [908, 638] width 126 height 36
click at [682, 78] on h2 "Proof of Down Payment 1" at bounding box center [620, 89] width 373 height 23
click at [995, 75] on section "**********" at bounding box center [713, 367] width 668 height 671
click at [1003, 75] on icon at bounding box center [1006, 74] width 10 height 10
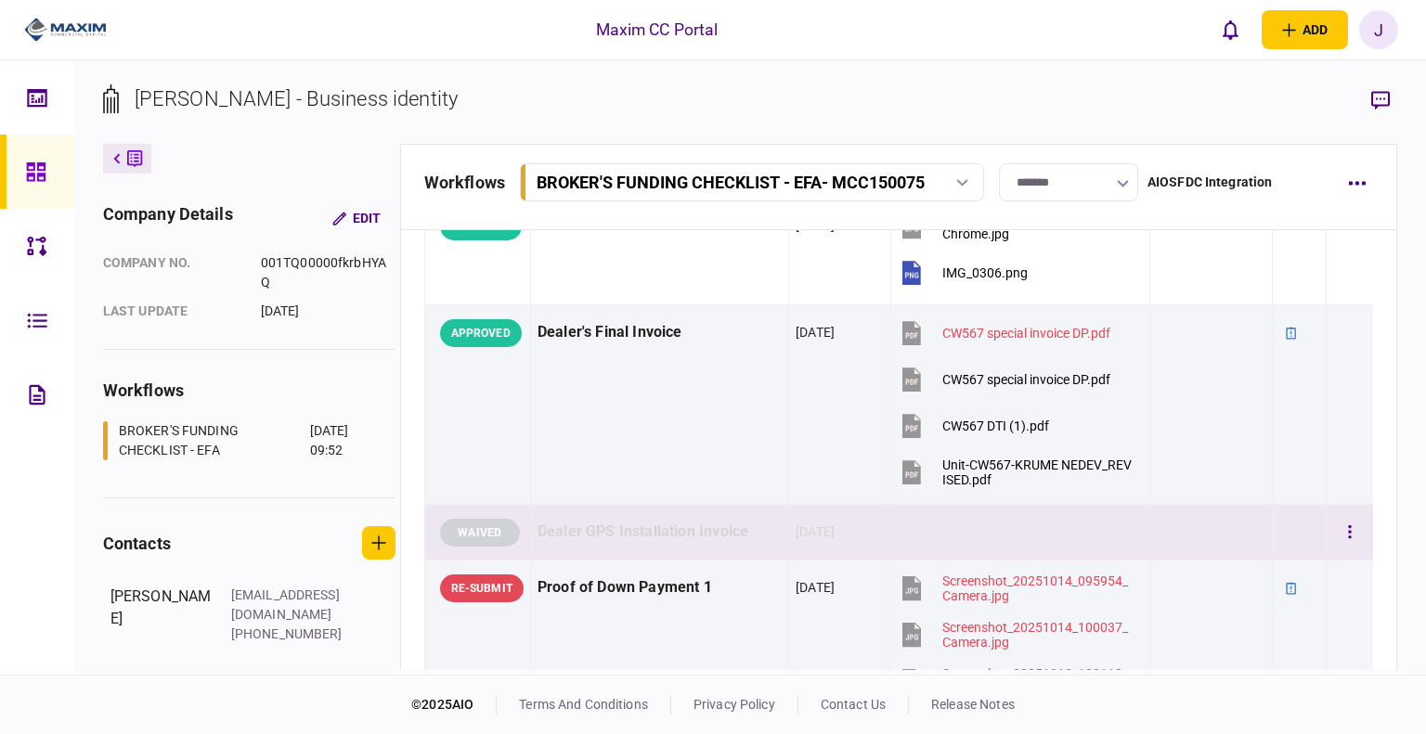
scroll to position [1299, 0]
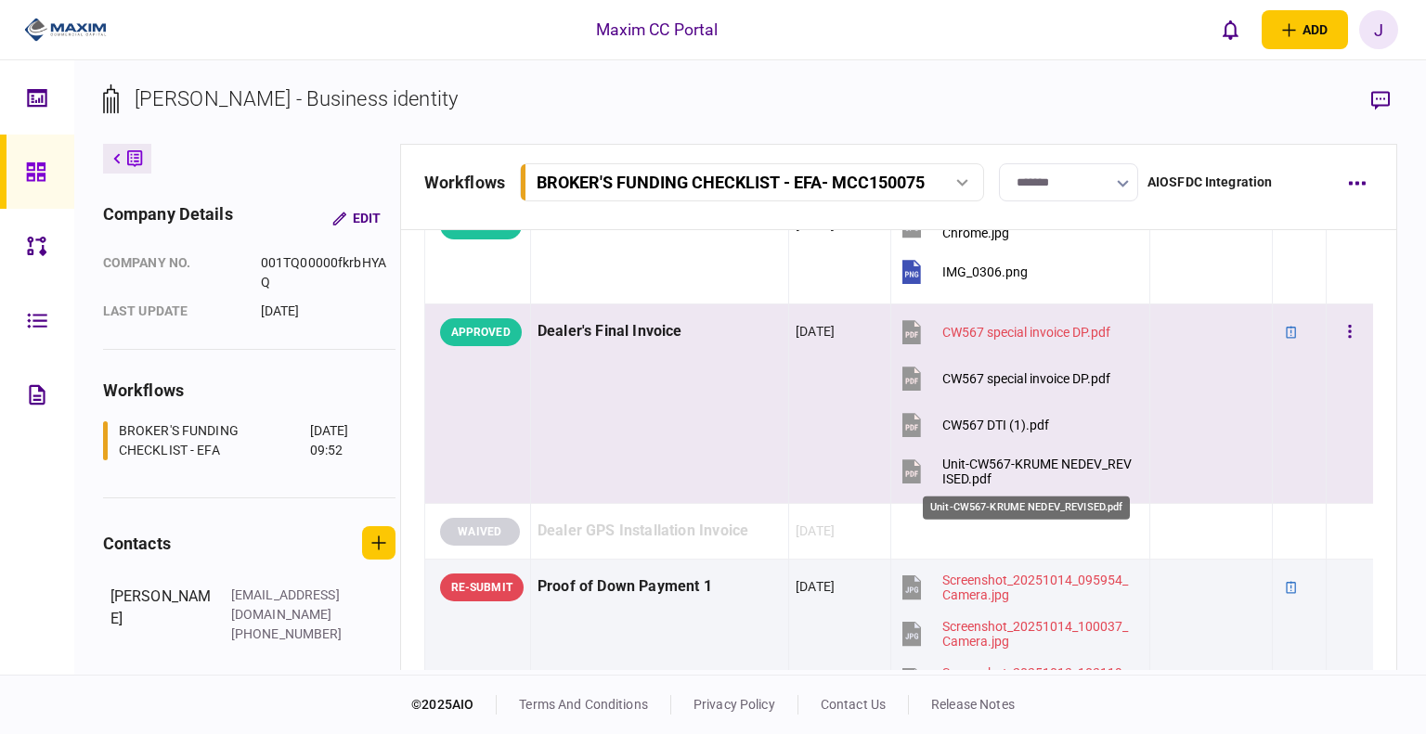
click at [944, 461] on div "Unit-CW567-KRUME NEDEV_REVISED.pdf" at bounding box center [1037, 472] width 191 height 30
click at [987, 422] on div "CW567 DTI (1).pdf" at bounding box center [995, 425] width 107 height 15
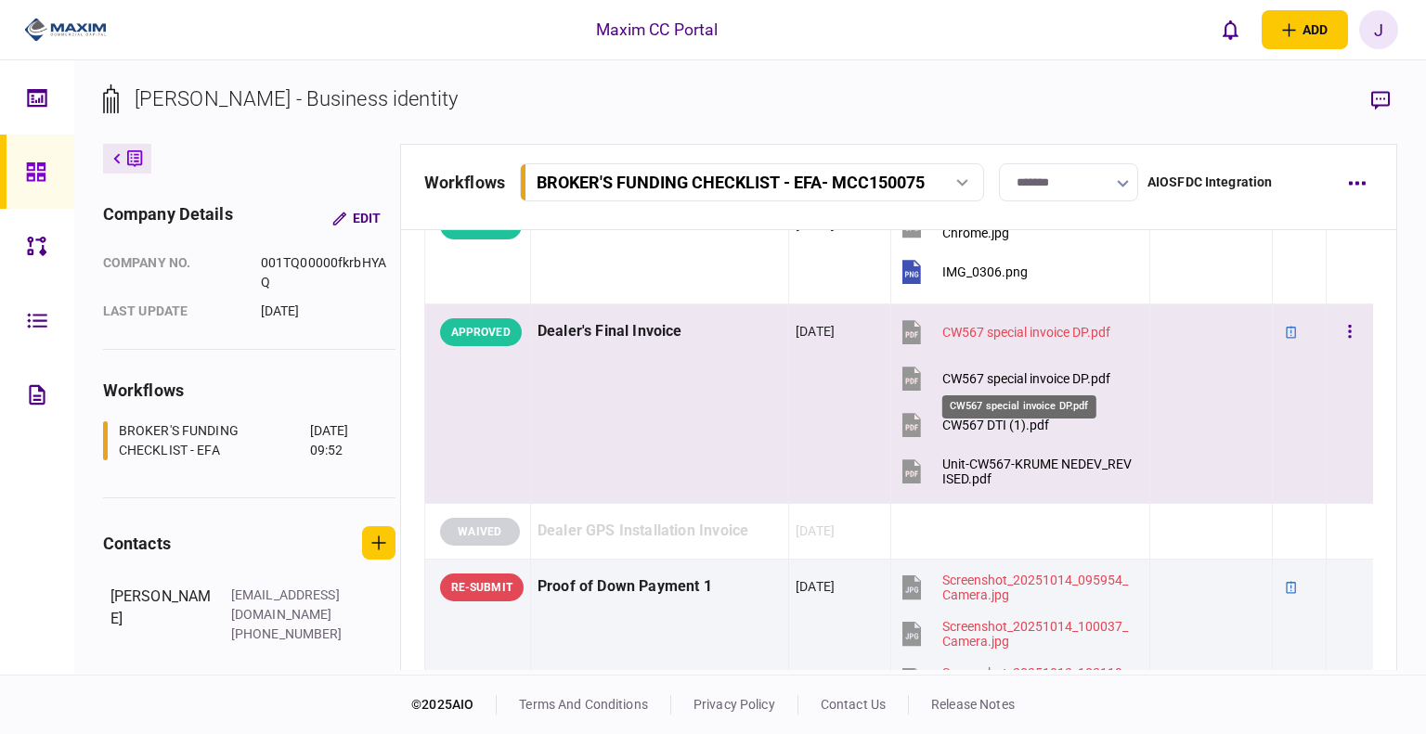
click at [995, 381] on div "CW567 special invoice DP.pdf" at bounding box center [1026, 378] width 168 height 15
click at [1000, 371] on div "CW567 special invoice DP.pdf" at bounding box center [1026, 378] width 168 height 15
click at [985, 421] on div "CW567 DTI (1).pdf" at bounding box center [995, 425] width 107 height 15
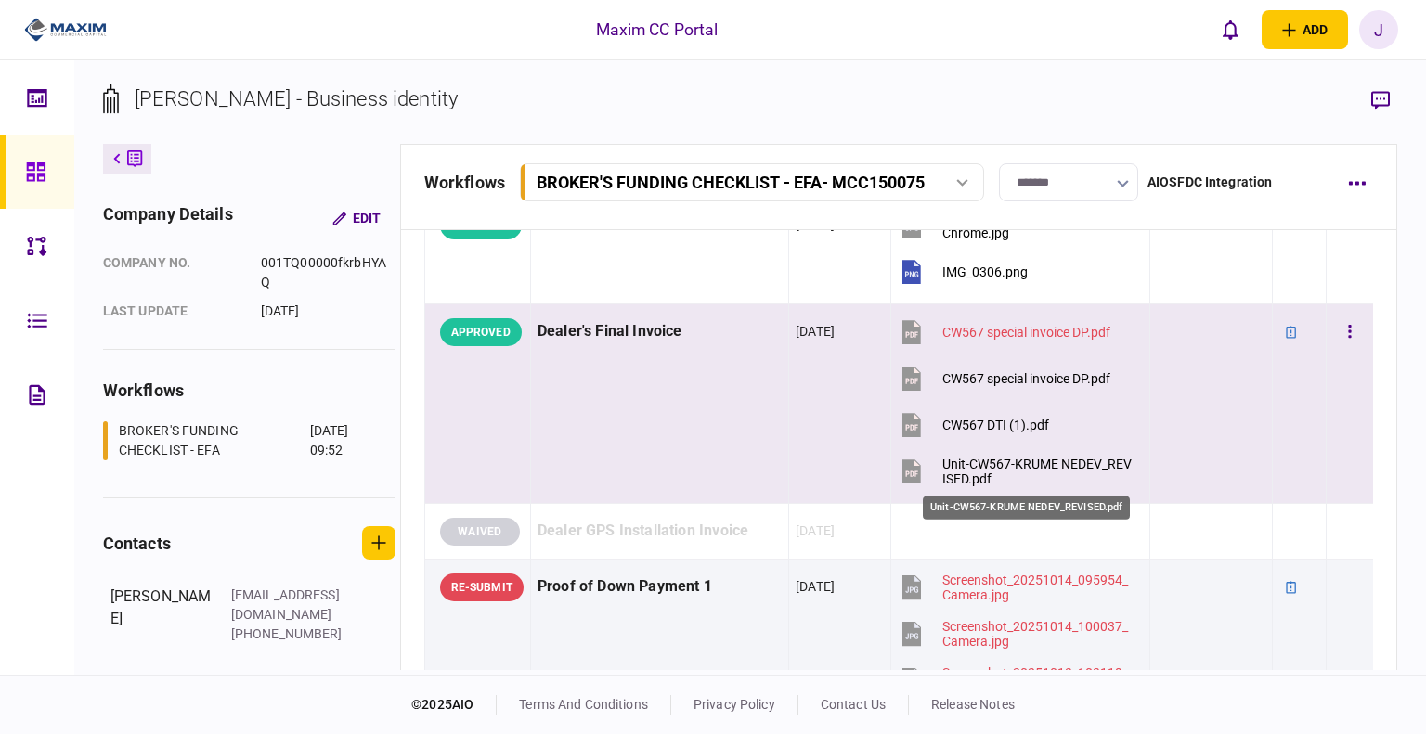
click at [970, 469] on div "Unit-CW567-KRUME NEDEV_REVISED.pdf" at bounding box center [1037, 472] width 191 height 30
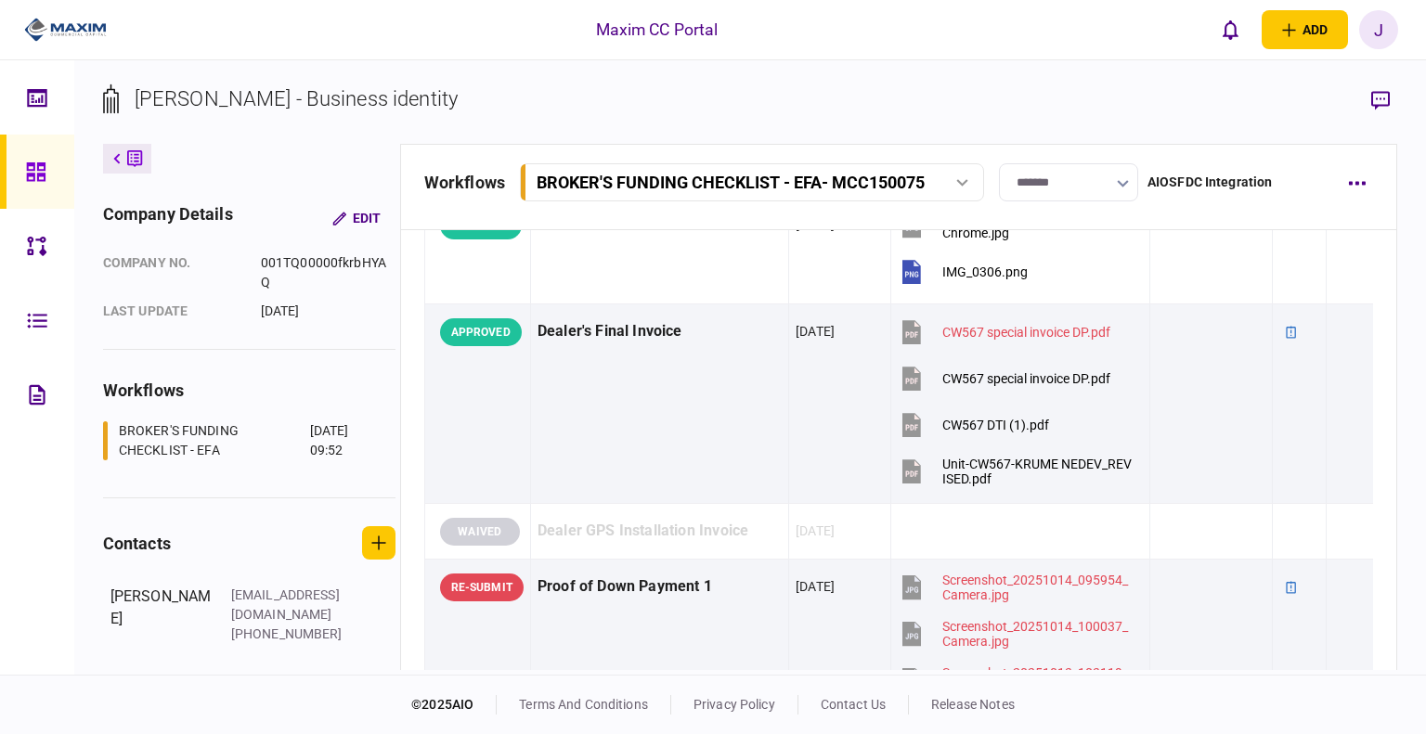
click at [26, 174] on icon at bounding box center [36, 172] width 20 height 21
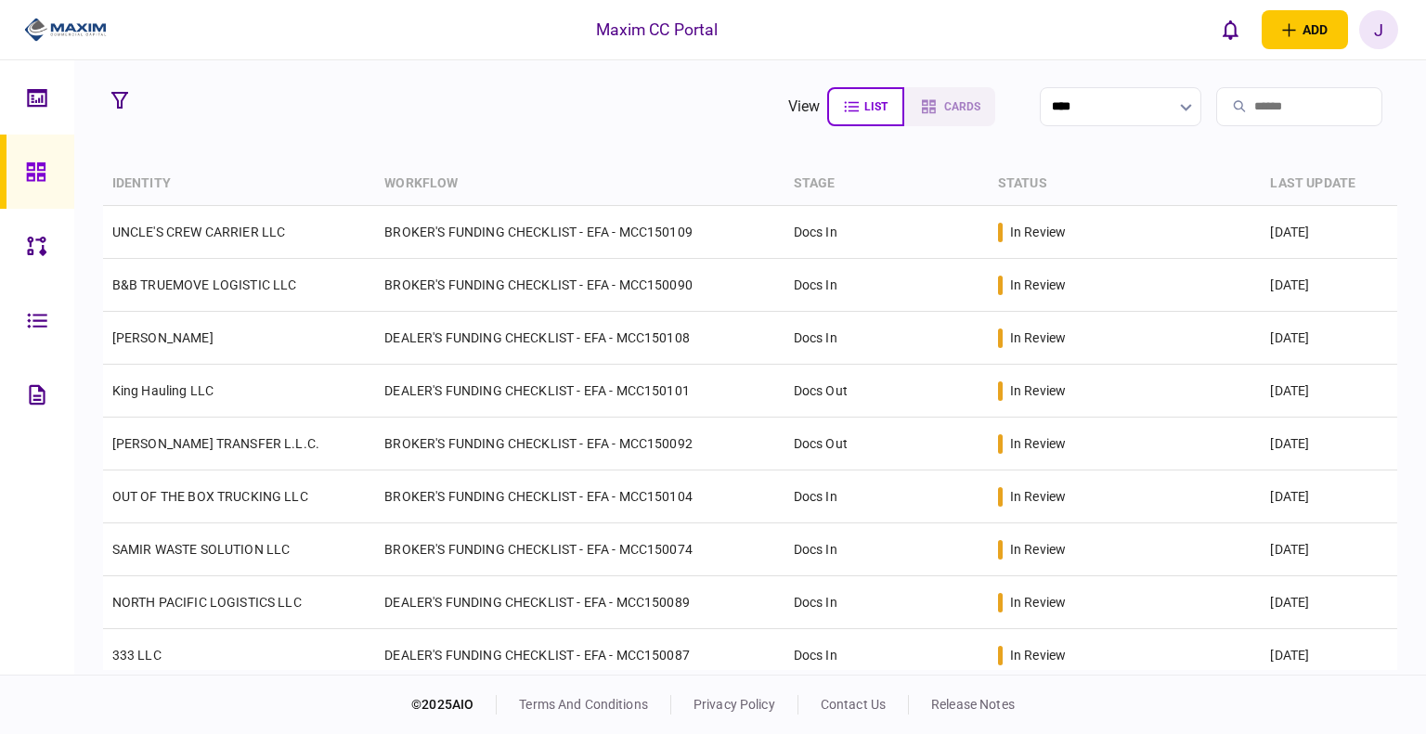
scroll to position [381, 0]
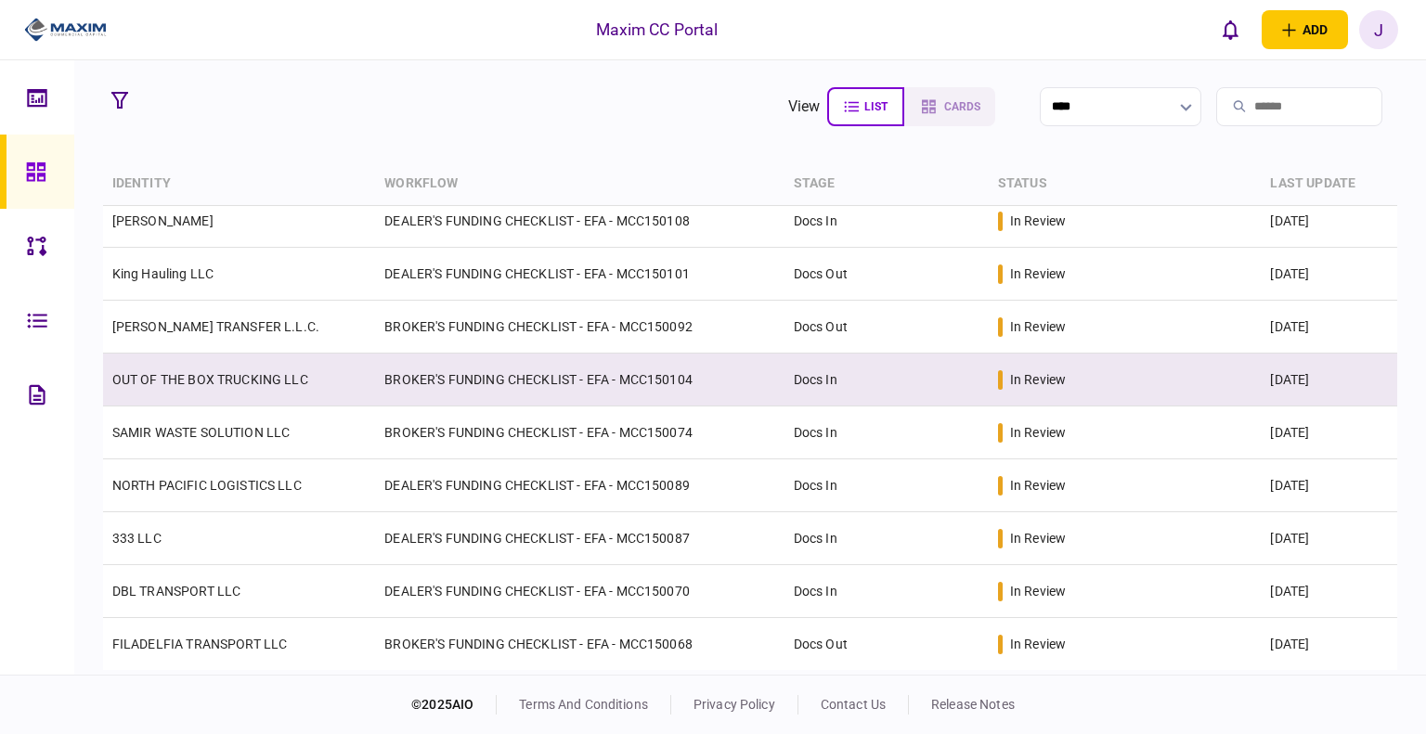
click at [168, 383] on link "OUT OF THE BOX TRUCKING LLC" at bounding box center [210, 379] width 196 height 15
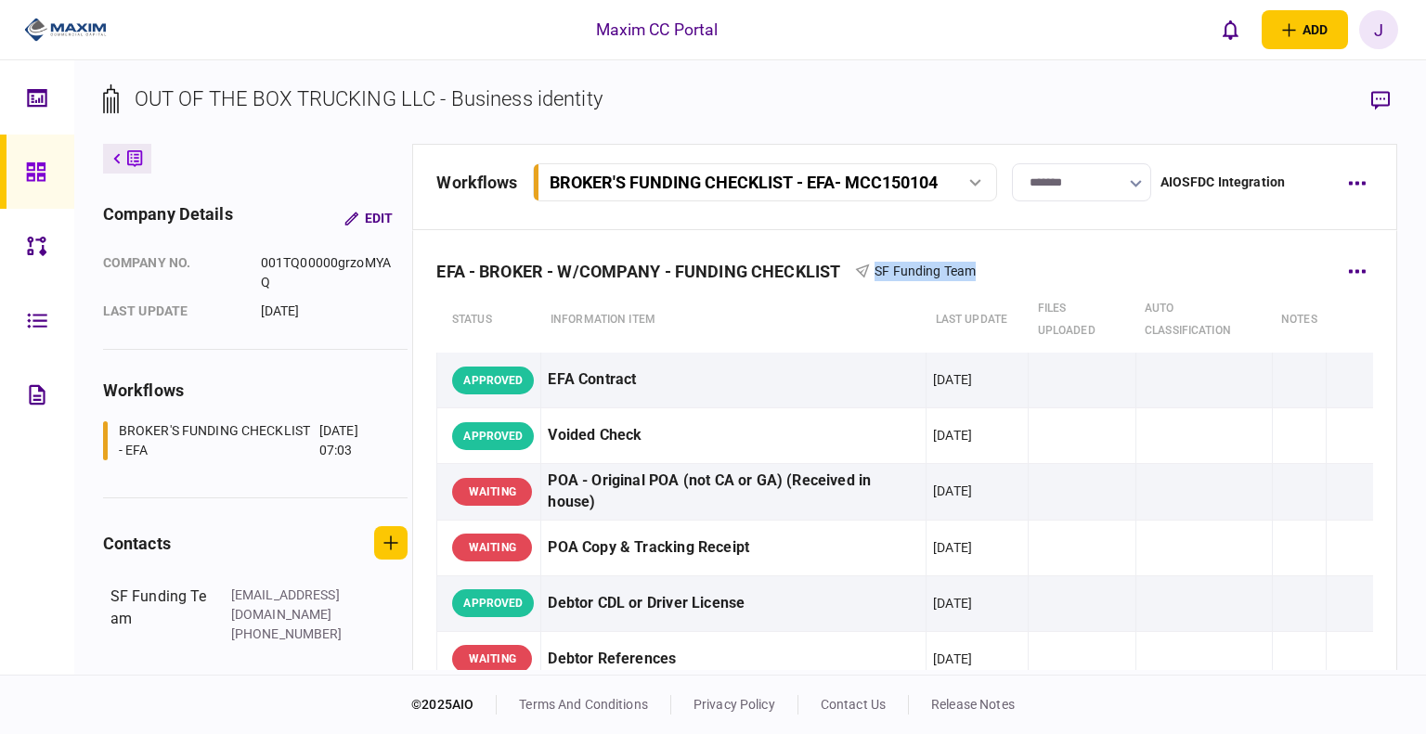
drag, startPoint x: 982, startPoint y: 272, endPoint x: 862, endPoint y: 275, distance: 119.8
click at [862, 275] on div "EFA - BROKER - W/COMPANY - FUNDING CHECKLIST SF Funding Team" at bounding box center [904, 259] width 937 height 57
click at [788, 99] on section "OUT OF THE BOX TRUCKING LLC - Business identity" at bounding box center [750, 114] width 1295 height 60
click at [383, 539] on icon "button" at bounding box center [390, 543] width 15 height 15
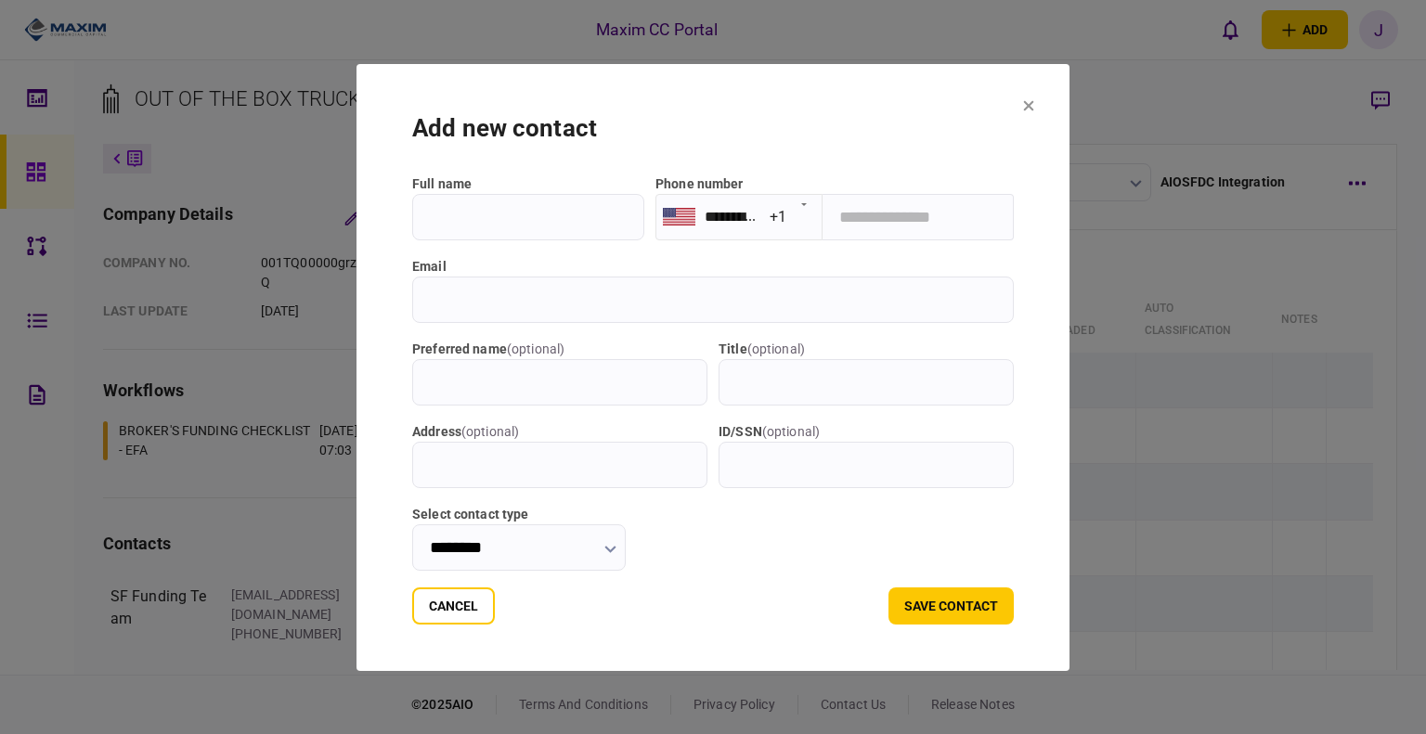
click at [846, 218] on input "tel" at bounding box center [917, 217] width 191 height 46
paste input "**********"
type input "**********"
click at [479, 310] on input "email" at bounding box center [712, 300] width 601 height 46
paste input "**********"
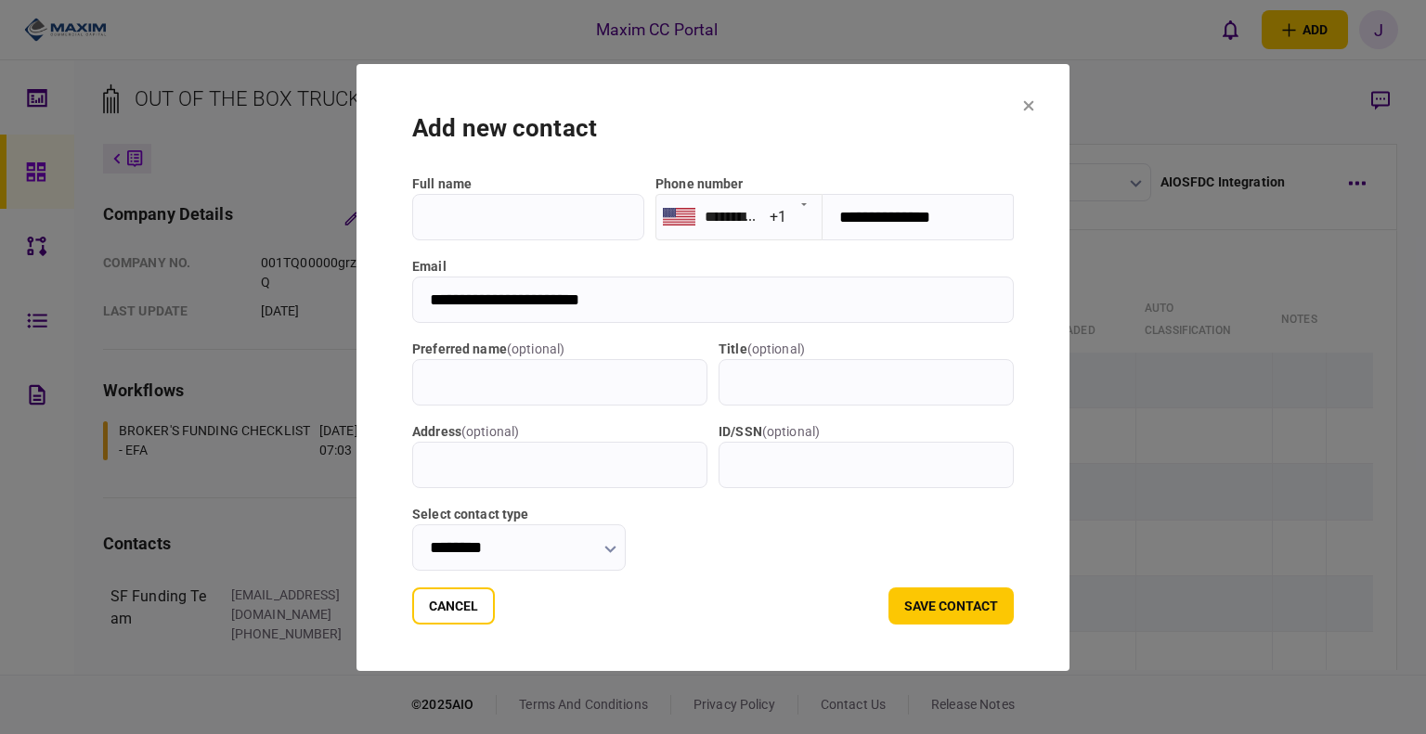
type input "**********"
click at [438, 222] on input "full name" at bounding box center [528, 217] width 232 height 46
click at [447, 220] on input "full name" at bounding box center [528, 217] width 232 height 46
paste input "**********"
type input "**********"
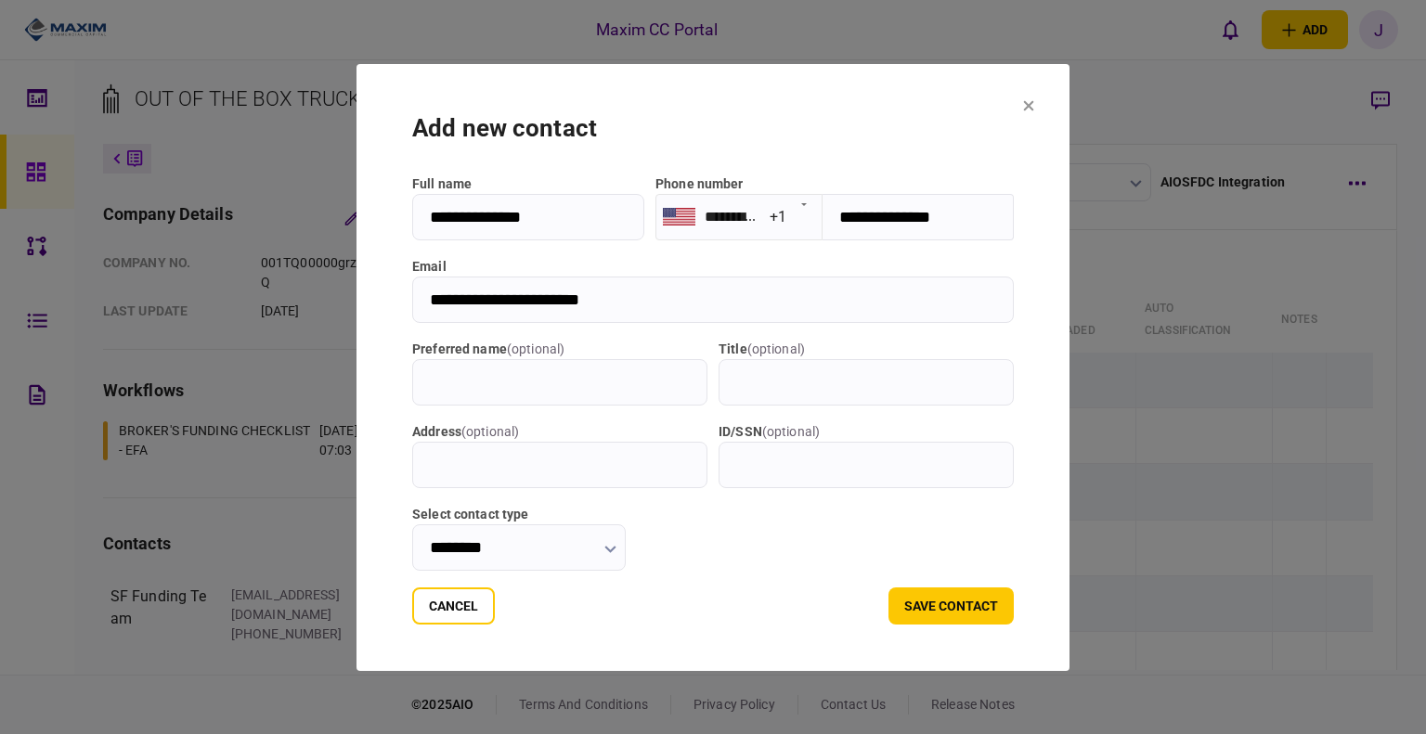
click at [688, 129] on div "add new contact" at bounding box center [712, 128] width 601 height 36
click at [613, 552] on input "********" at bounding box center [518, 547] width 213 height 46
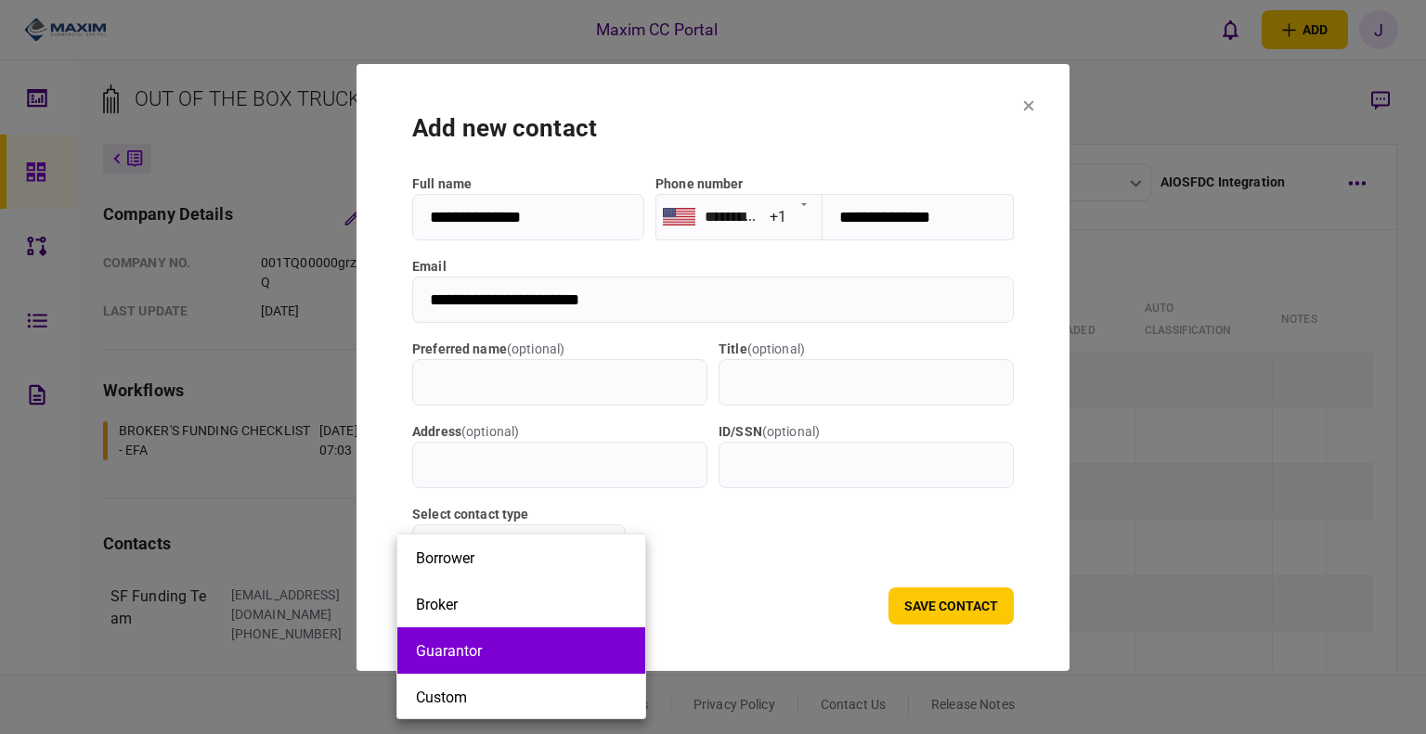
scroll to position [1, 0]
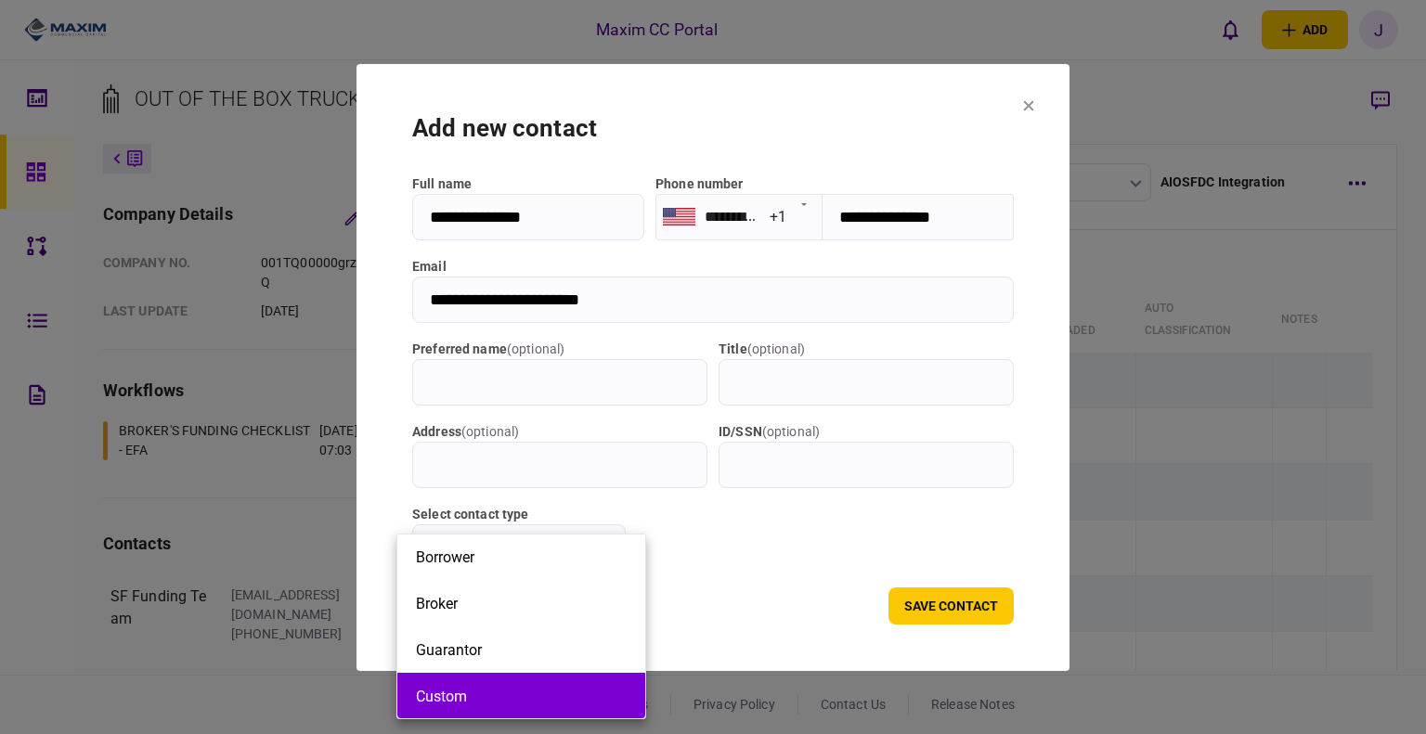
click at [513, 681] on li "Custom" at bounding box center [521, 696] width 248 height 46
type input "******"
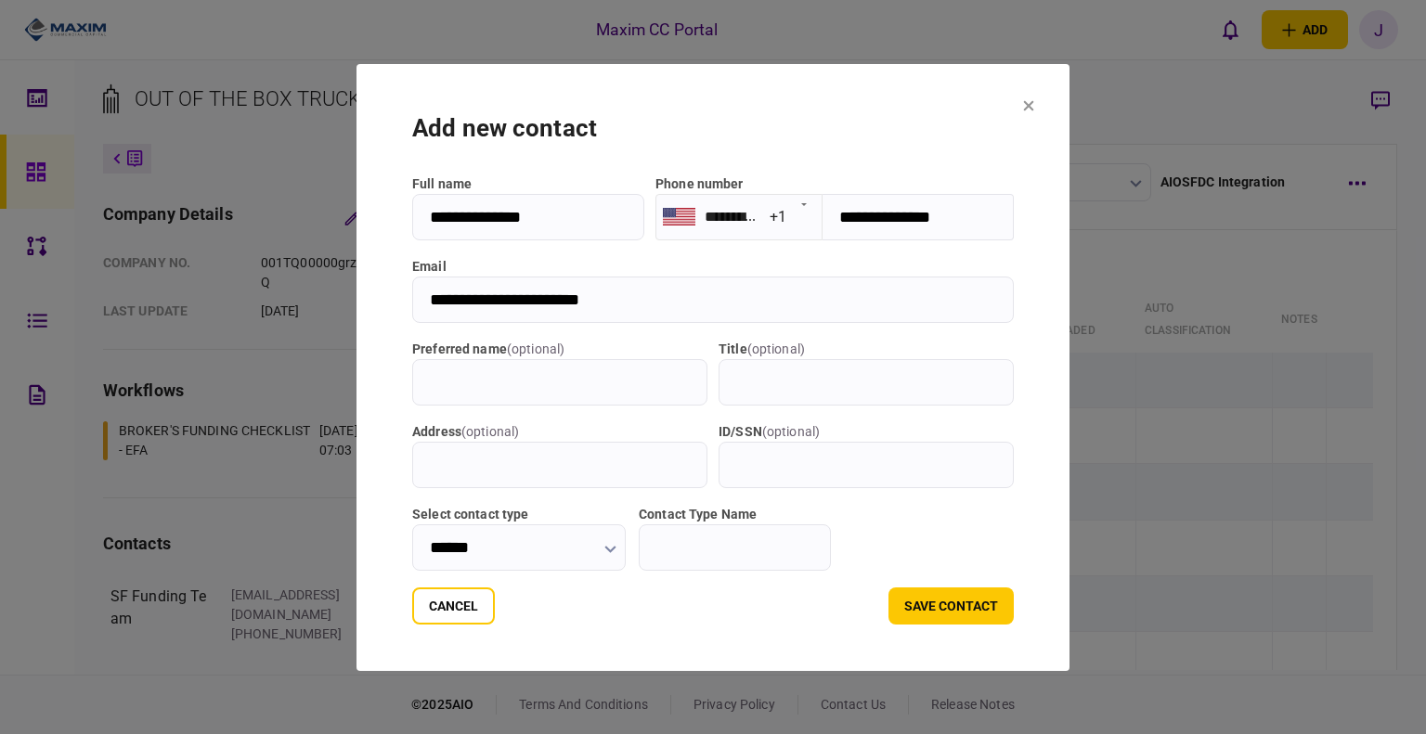
click at [757, 550] on input "Contact Type Name" at bounding box center [735, 547] width 192 height 46
type input "*"
type input "***"
click at [969, 600] on button "save contact" at bounding box center [950, 606] width 125 height 37
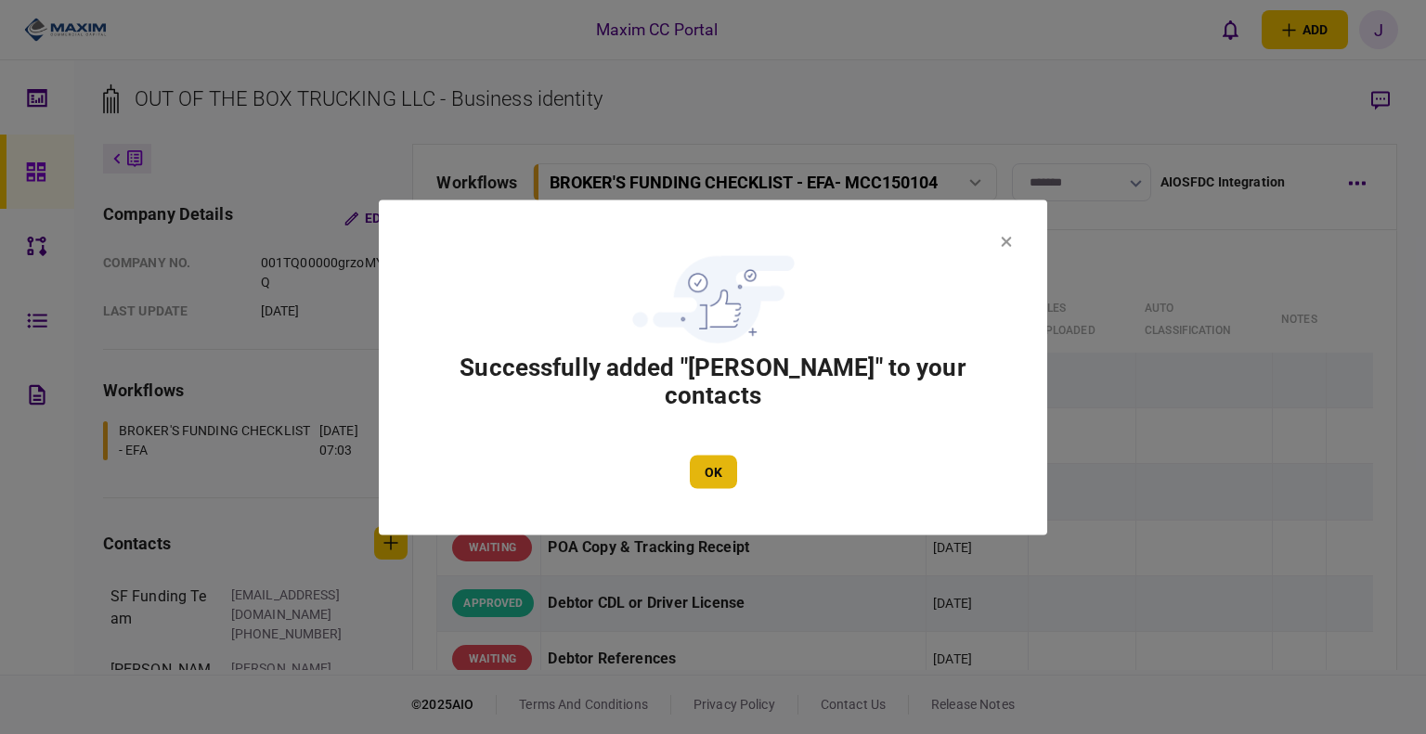
click at [696, 478] on button "OK" at bounding box center [713, 471] width 47 height 33
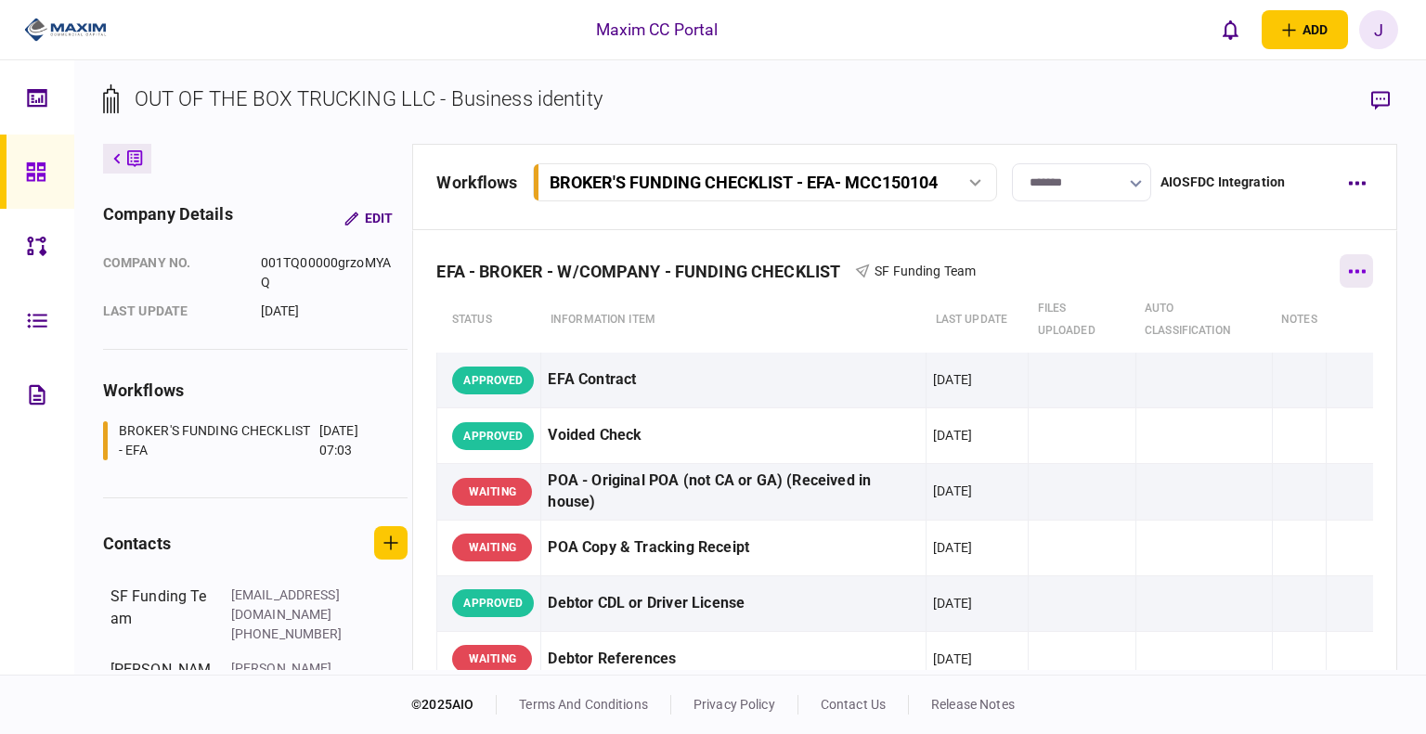
click at [1348, 273] on button "button" at bounding box center [1355, 270] width 33 height 33
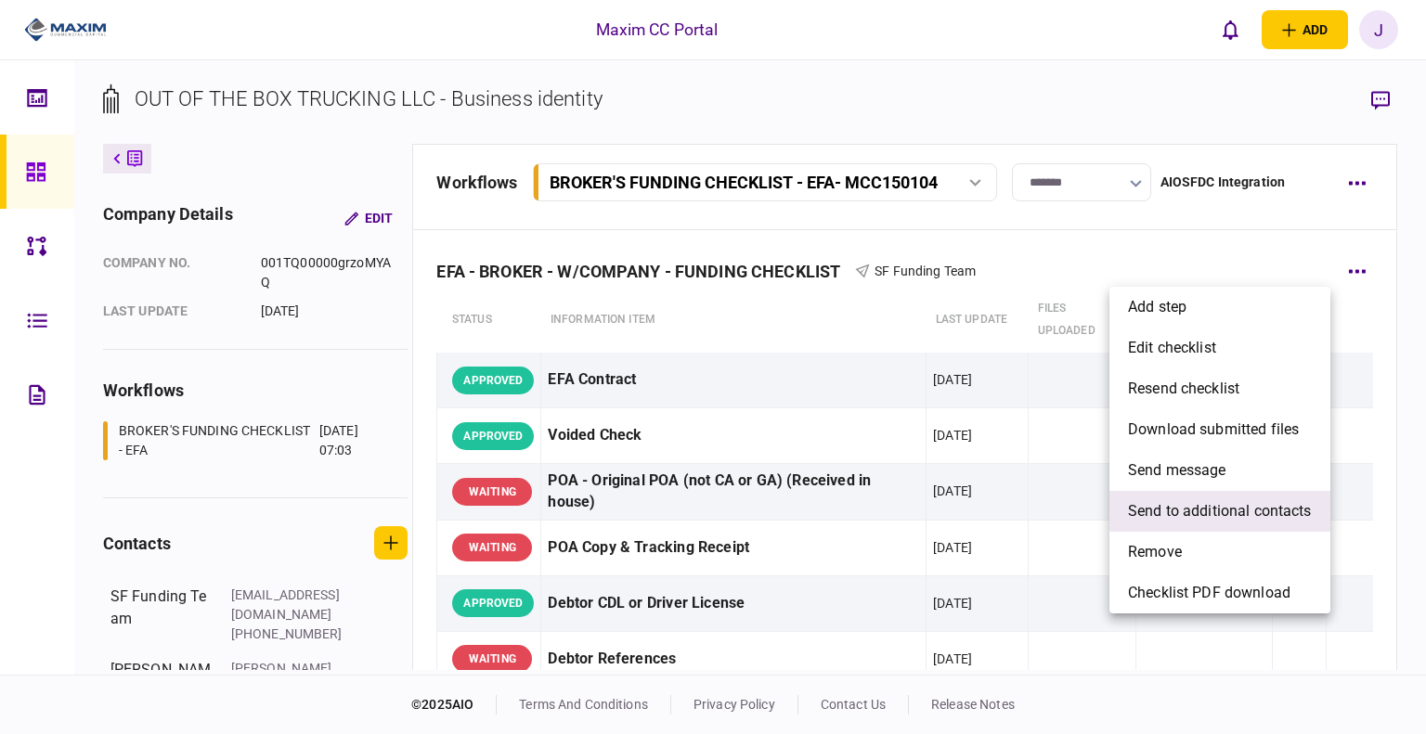
click at [1203, 512] on span "send to additional contacts" at bounding box center [1220, 511] width 184 height 22
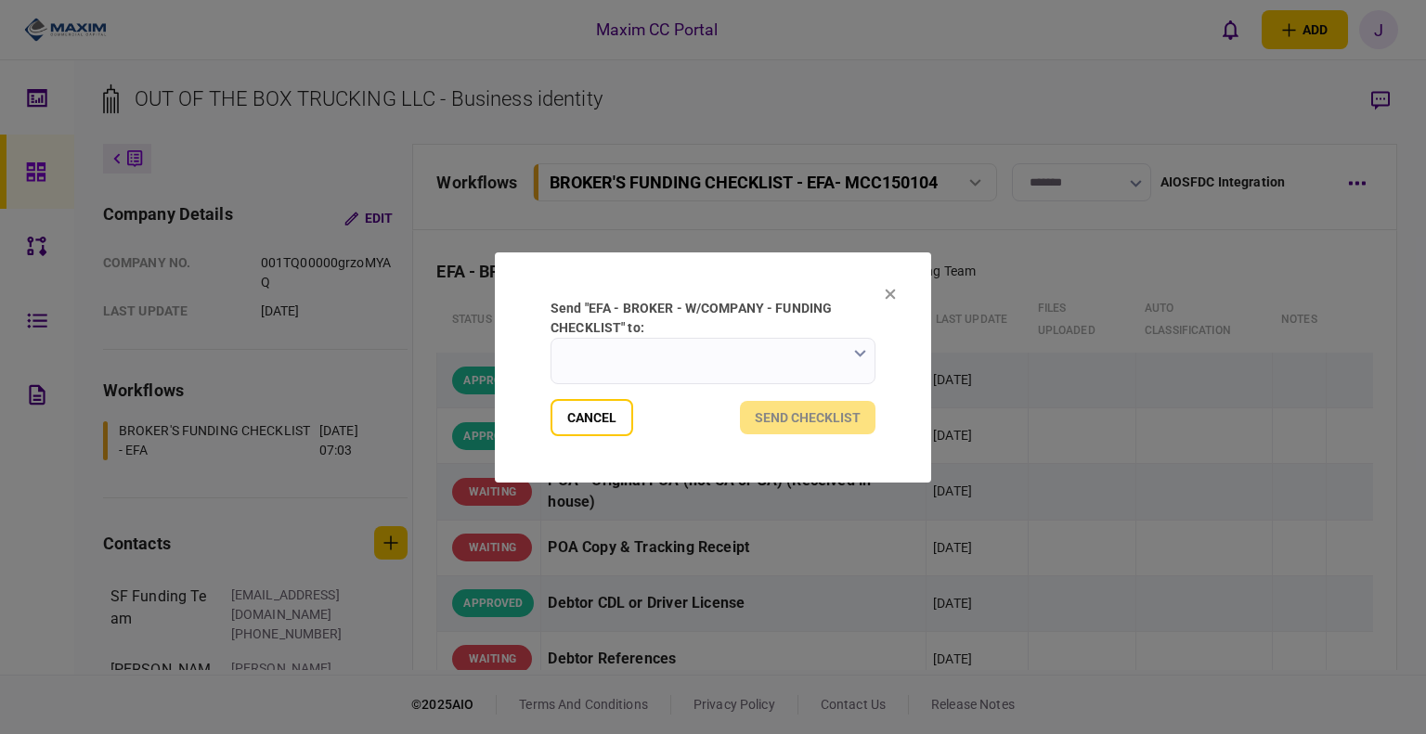
click at [801, 356] on input "send "EFA - BROKER - W/COMPANY - FUNDING CHECKLIST" to:" at bounding box center [712, 361] width 325 height 46
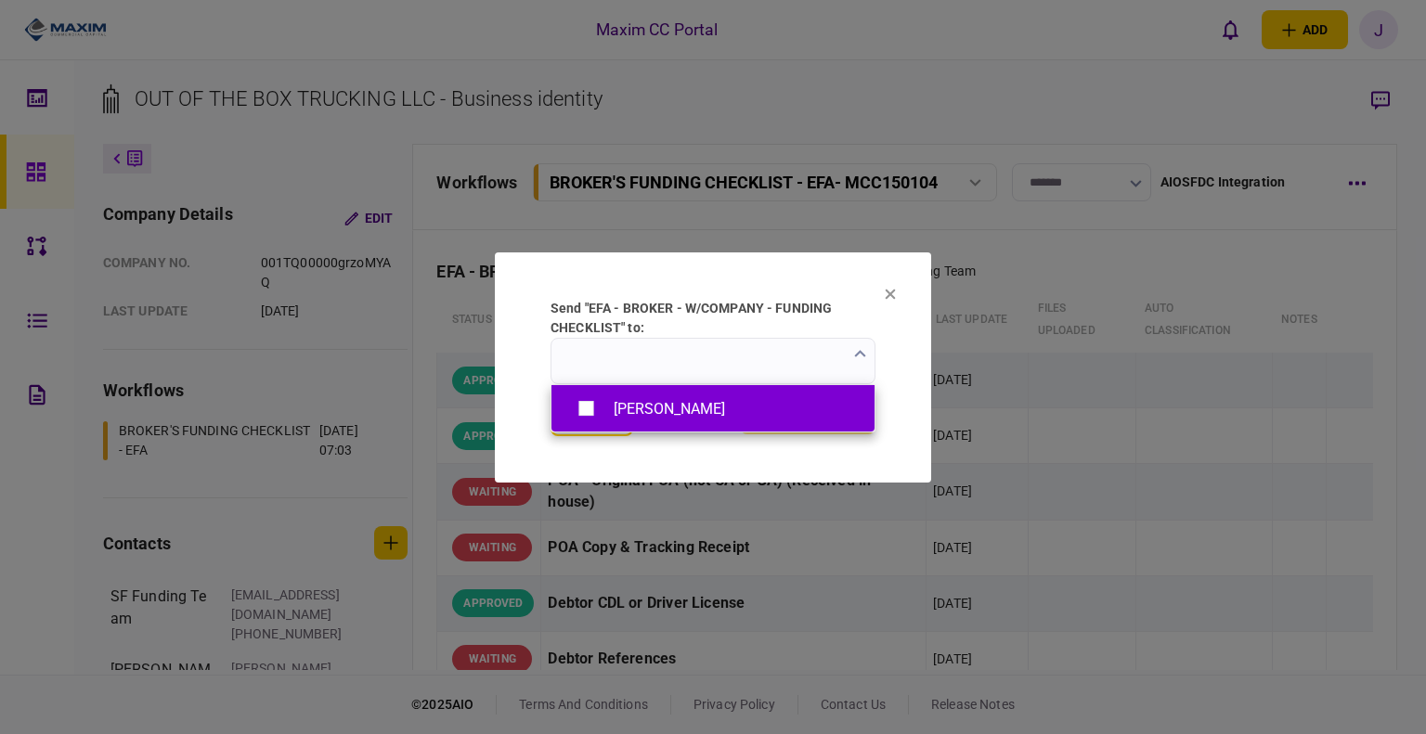
type input "**********"
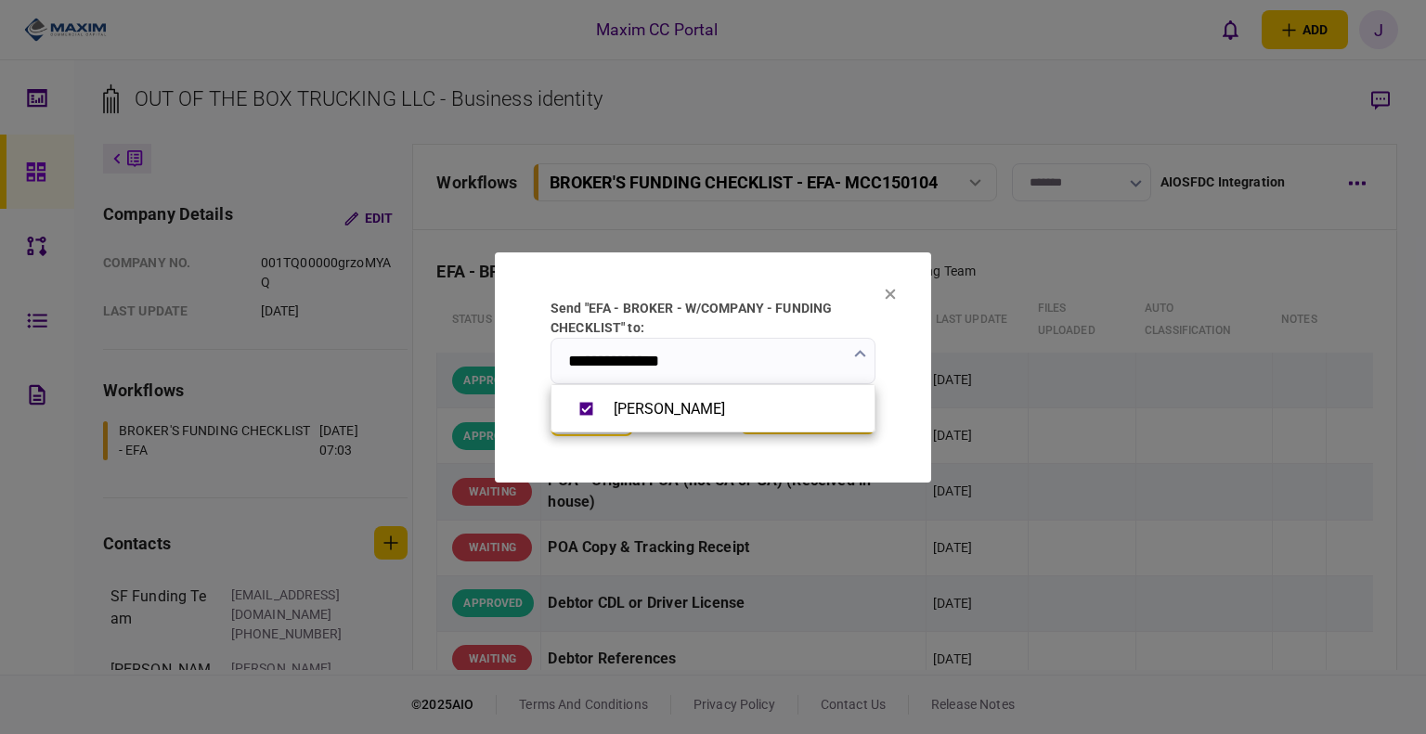
click at [783, 289] on div at bounding box center [713, 367] width 1426 height 734
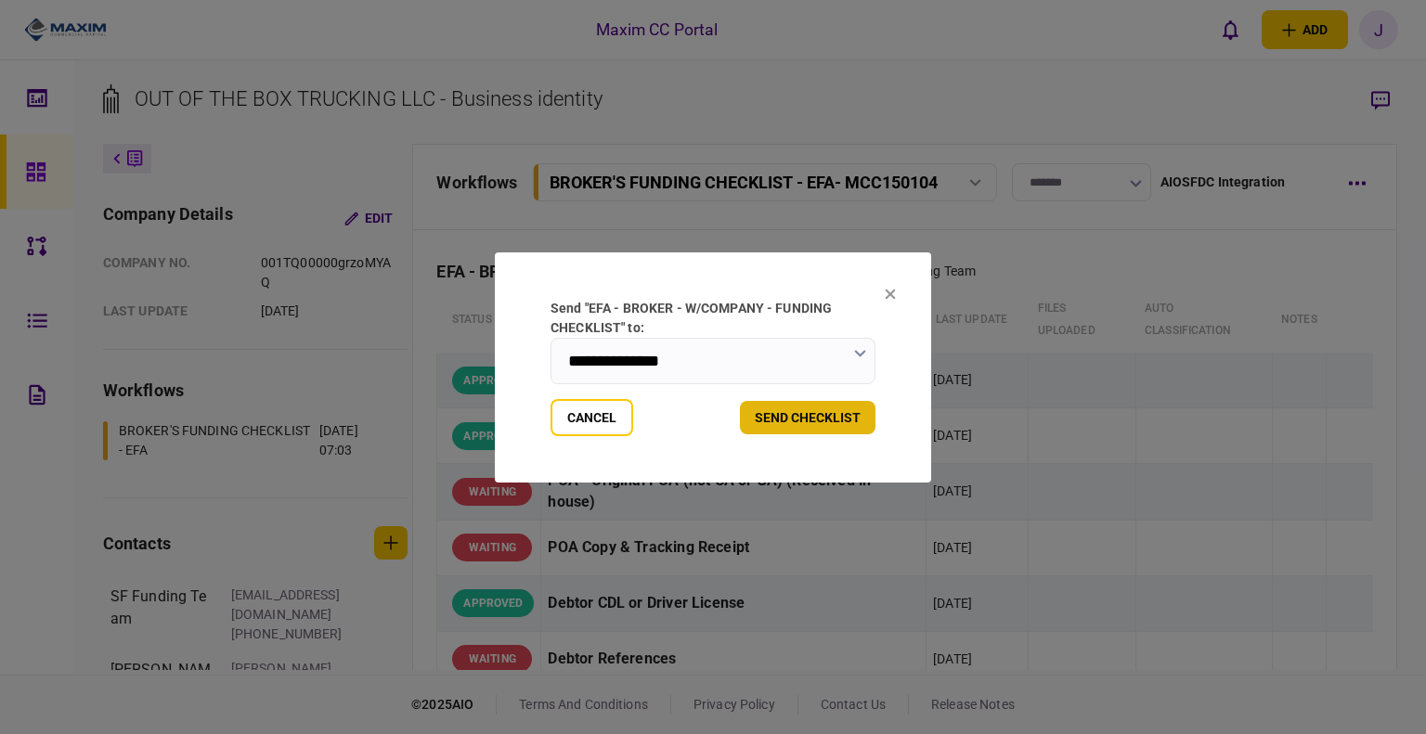
click at [830, 421] on button "send checklist" at bounding box center [808, 417] width 136 height 33
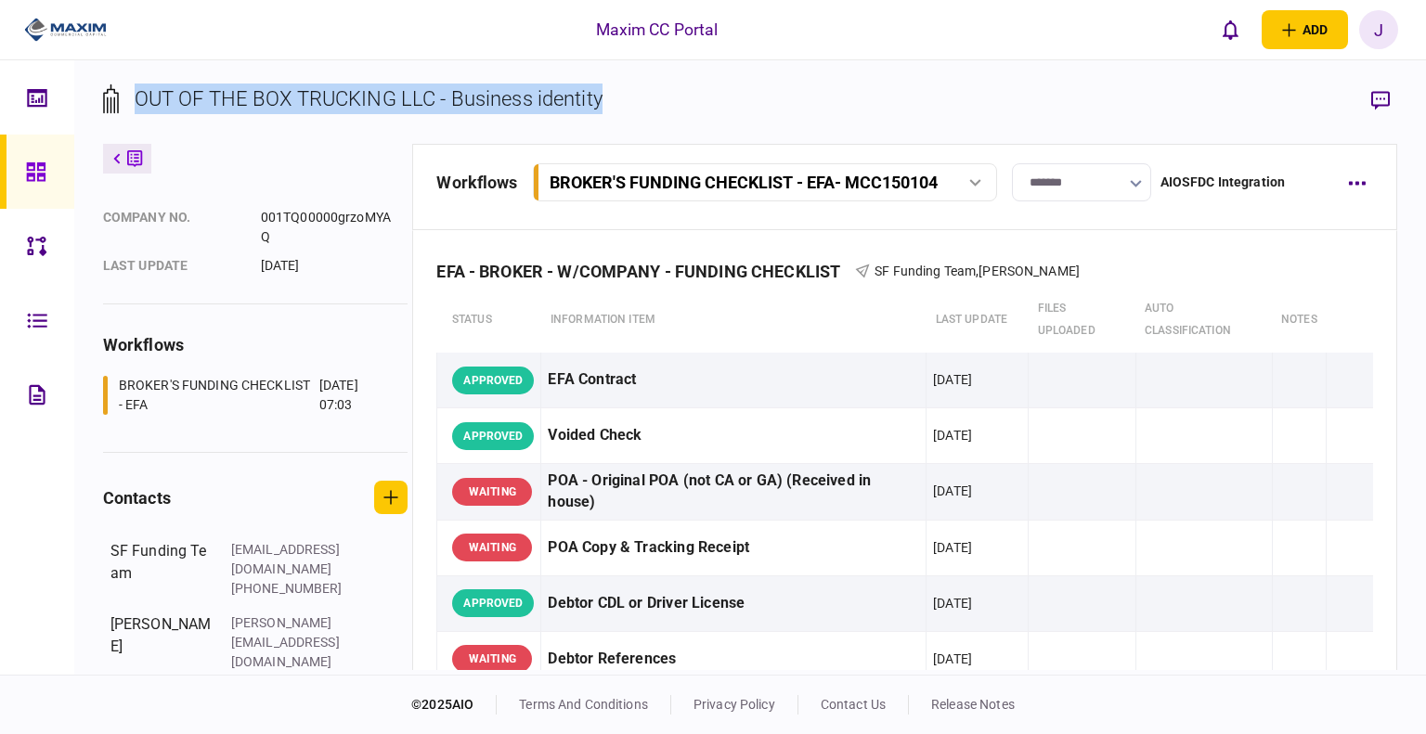
drag, startPoint x: 643, startPoint y: 100, endPoint x: 123, endPoint y: 114, distance: 520.0
click at [123, 114] on section "OUT OF THE BOX TRUCKING LLC - Business identity" at bounding box center [750, 114] width 1295 height 60
click at [145, 110] on div "OUT OF THE BOX TRUCKING LLC - Business identity" at bounding box center [369, 99] width 468 height 31
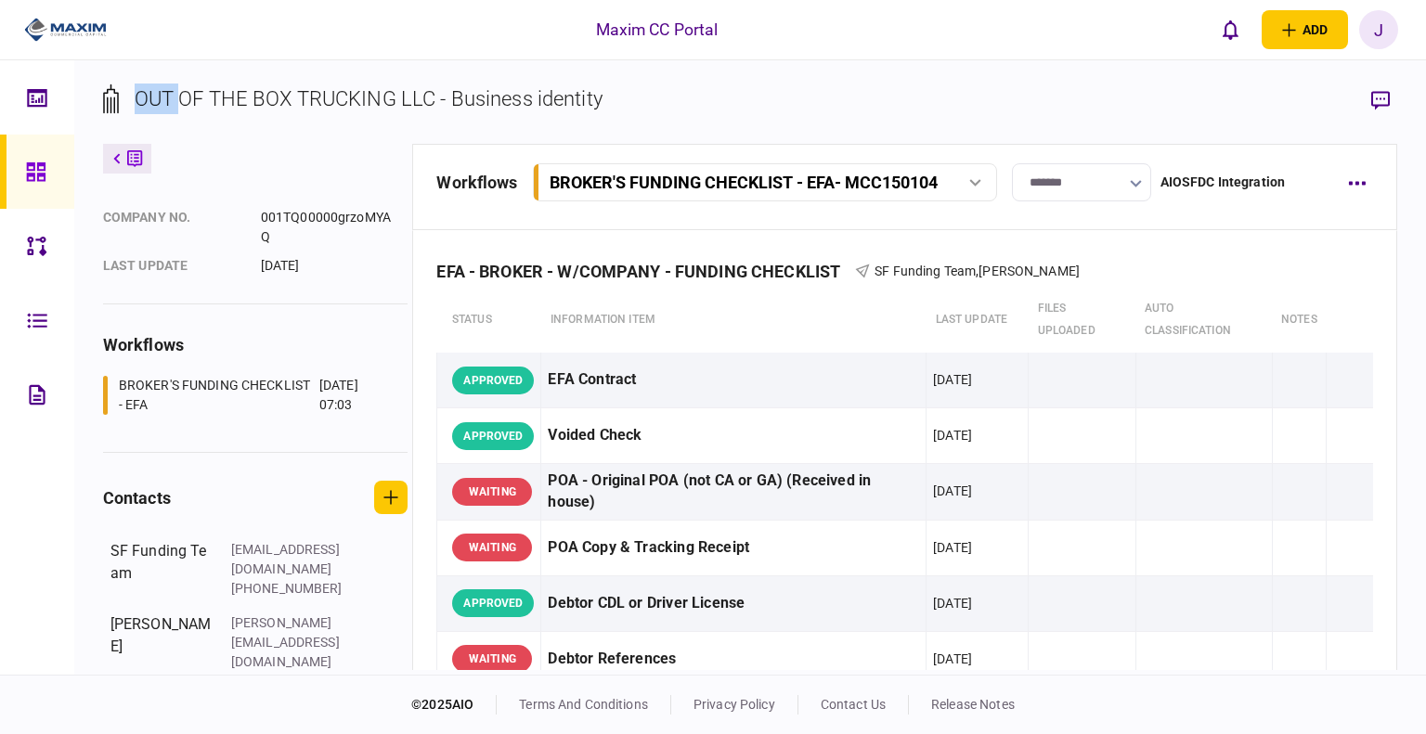
click at [145, 110] on div "OUT OF THE BOX TRUCKING LLC - Business identity" at bounding box center [369, 99] width 468 height 31
click at [192, 103] on div "OUT OF THE BOX TRUCKING LLC - Business identity" at bounding box center [369, 99] width 468 height 31
click at [246, 89] on div "OUT OF THE BOX TRUCKING LLC - Business identity" at bounding box center [369, 99] width 468 height 31
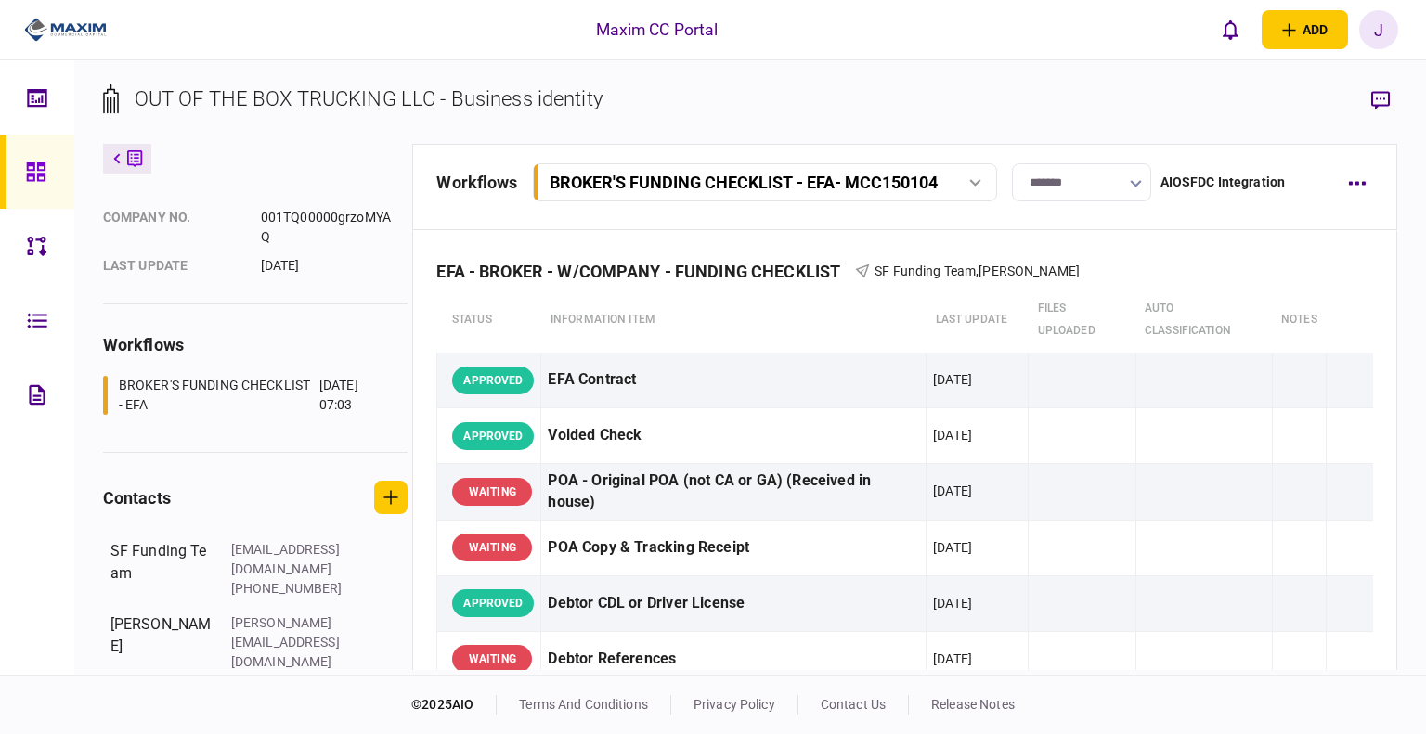
click at [305, 99] on div "OUT OF THE BOX TRUCKING LLC - Business identity" at bounding box center [369, 99] width 468 height 31
click at [261, 108] on div "OUT OF THE BOX TRUCKING LLC - Business identity" at bounding box center [369, 99] width 468 height 31
click at [216, 96] on div "OUT OF THE BOX TRUCKING LLC - Business identity" at bounding box center [369, 99] width 468 height 31
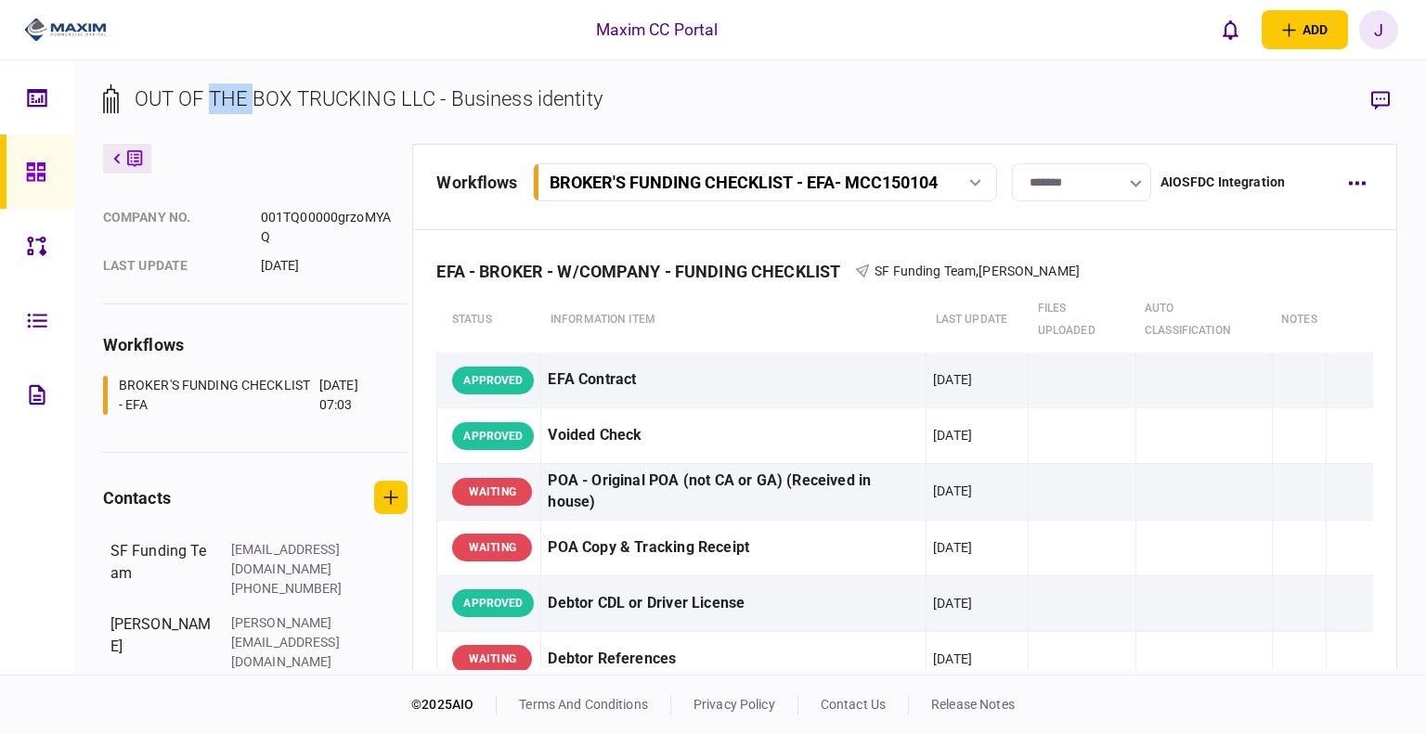
click at [216, 96] on div "OUT OF THE BOX TRUCKING LLC - Business identity" at bounding box center [369, 99] width 468 height 31
click at [187, 99] on div "OUT OF THE BOX TRUCKING LLC - Business identity" at bounding box center [369, 99] width 468 height 31
click at [144, 101] on div "OUT OF THE BOX TRUCKING LLC - Business identity" at bounding box center [369, 99] width 468 height 31
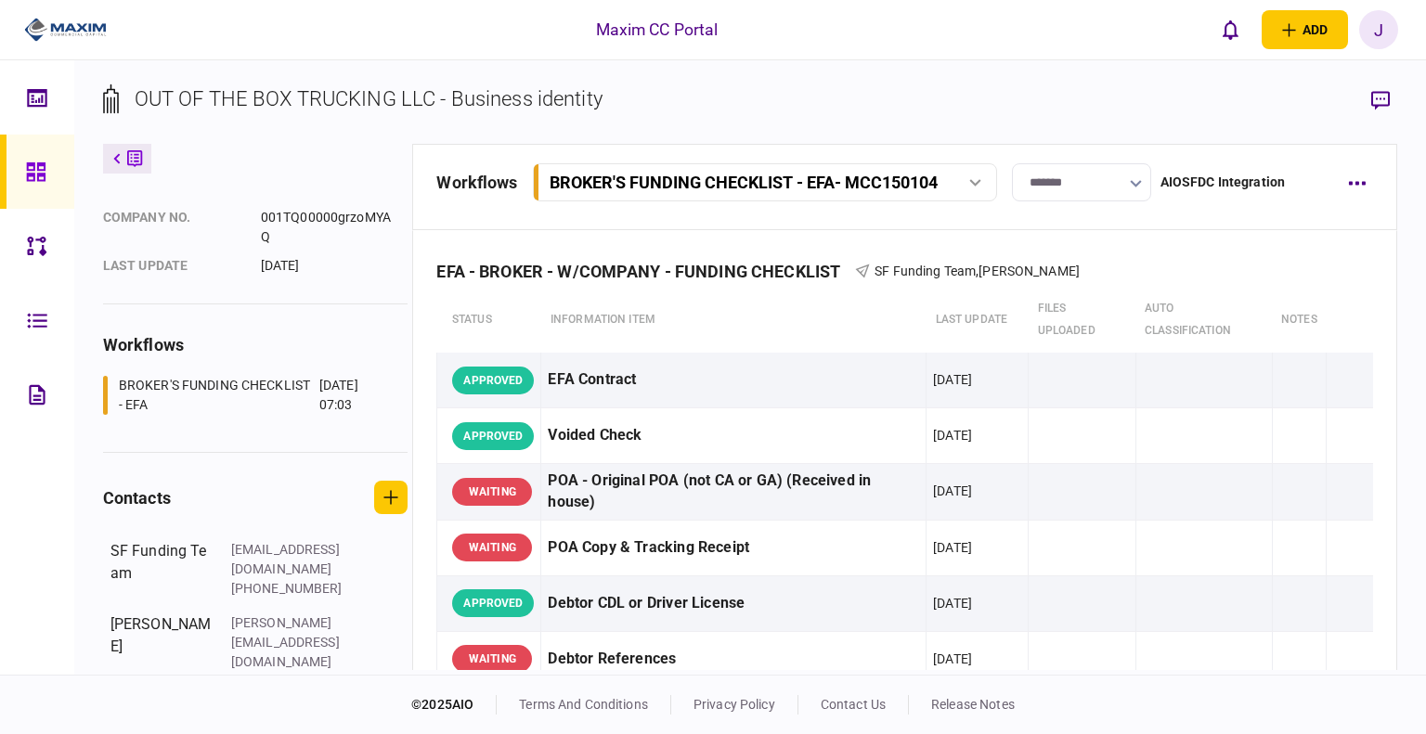
click at [273, 101] on div "OUT OF THE BOX TRUCKING LLC - Business identity" at bounding box center [369, 99] width 468 height 31
click at [336, 103] on div "OUT OF THE BOX TRUCKING LLC - Business identity" at bounding box center [369, 99] width 468 height 31
click at [401, 97] on div "OUT OF THE BOX TRUCKING LLC - Business identity" at bounding box center [369, 99] width 468 height 31
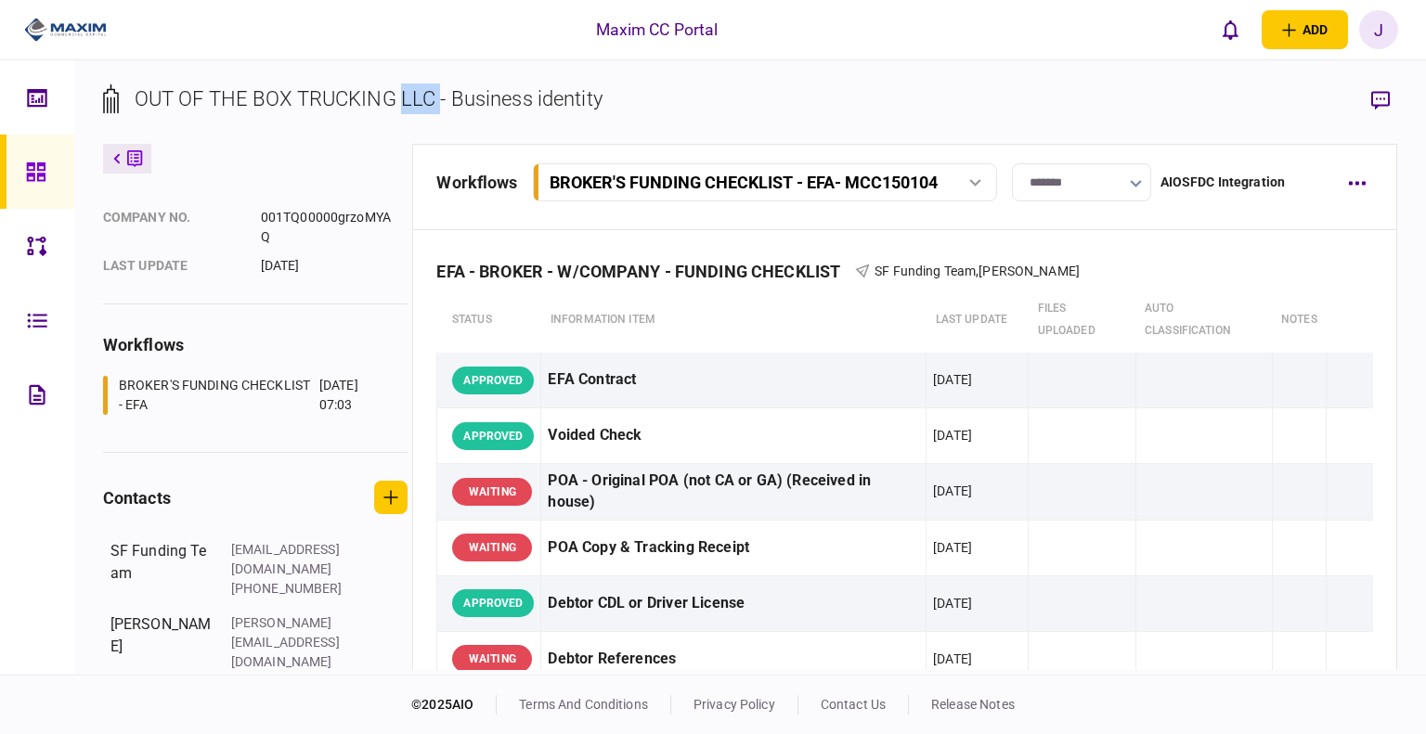
drag, startPoint x: 401, startPoint y: 97, endPoint x: 356, endPoint y: 97, distance: 44.6
click at [400, 97] on div "OUT OF THE BOX TRUCKING LLC - Business identity" at bounding box center [369, 99] width 468 height 31
click at [330, 97] on div "OUT OF THE BOX TRUCKING LLC - Business identity" at bounding box center [369, 99] width 468 height 31
click at [234, 99] on div "OUT OF THE BOX TRUCKING LLC - Business identity" at bounding box center [369, 99] width 468 height 31
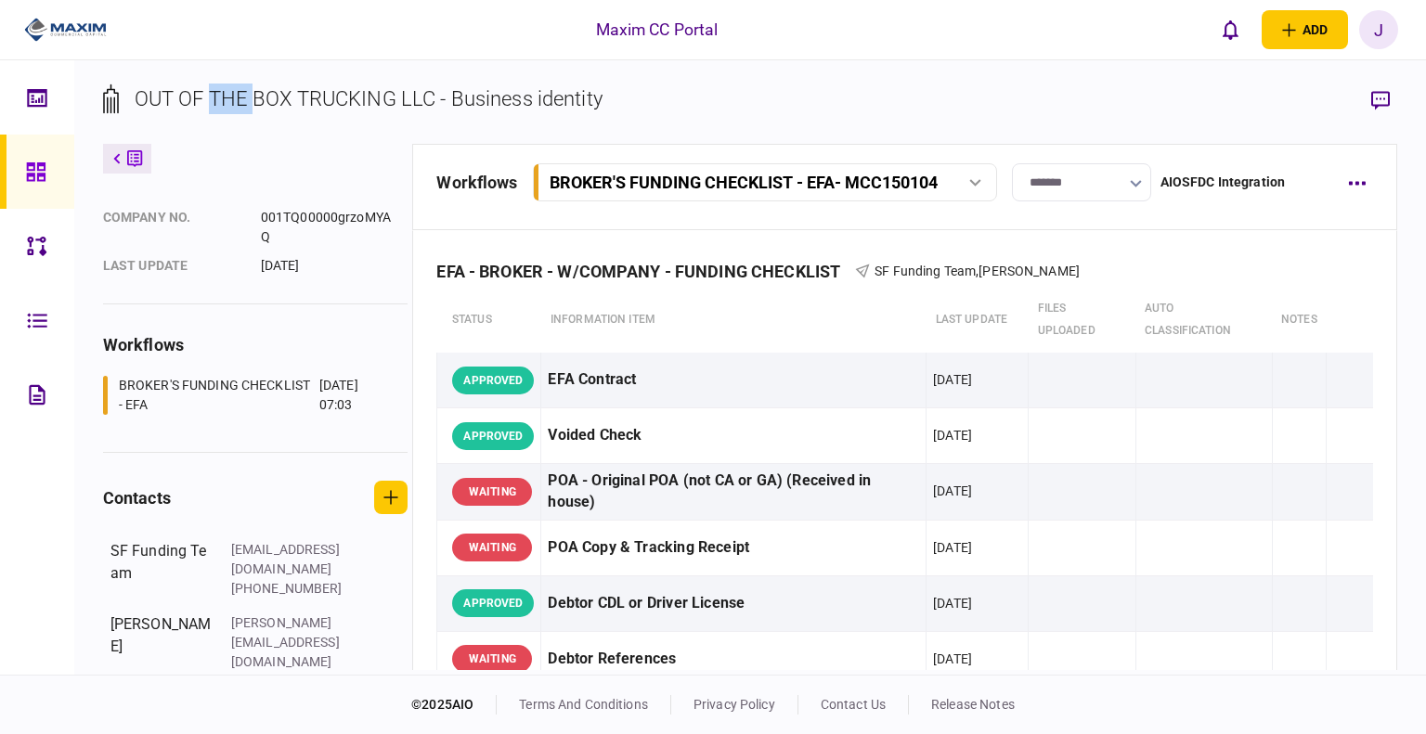
drag, startPoint x: 234, startPoint y: 99, endPoint x: 245, endPoint y: 99, distance: 11.1
click at [235, 99] on div "OUT OF THE BOX TRUCKING LLC - Business identity" at bounding box center [369, 99] width 468 height 31
click at [260, 99] on div "OUT OF THE BOX TRUCKING LLC - Business identity" at bounding box center [369, 99] width 468 height 31
click at [148, 99] on div "OUT OF THE BOX TRUCKING LLC - Business identity" at bounding box center [369, 99] width 468 height 31
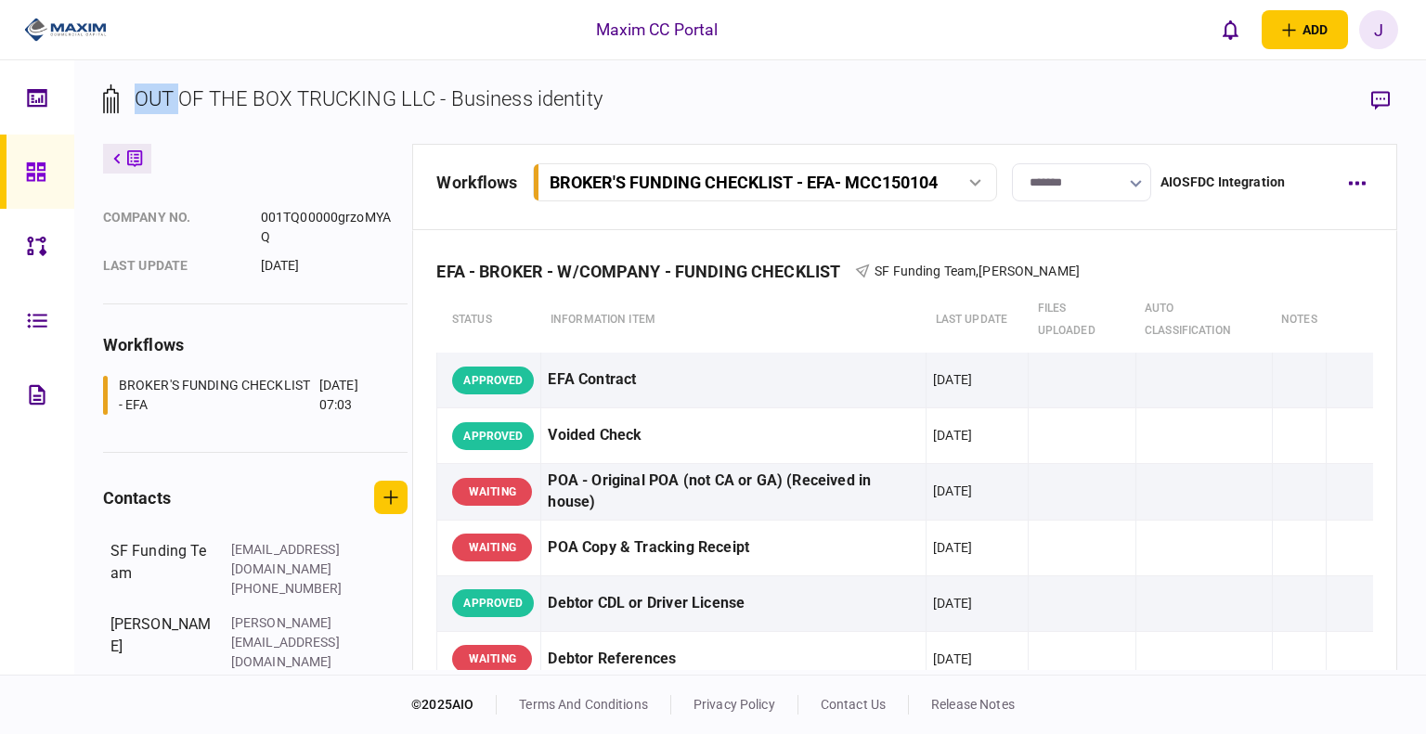
click at [149, 99] on div "OUT OF THE BOX TRUCKING LLC - Business identity" at bounding box center [369, 99] width 468 height 31
click at [759, 97] on section "OUT OF THE BOX TRUCKING LLC - Business identity" at bounding box center [750, 114] width 1295 height 60
click at [343, 337] on div "workflows" at bounding box center [255, 344] width 305 height 25
drag, startPoint x: 1112, startPoint y: 265, endPoint x: 806, endPoint y: 266, distance: 306.3
click at [806, 266] on div "EFA - BROKER - W/COMPANY - FUNDING CHECKLIST SF Funding Team , Alynn Martinez" at bounding box center [904, 259] width 937 height 57
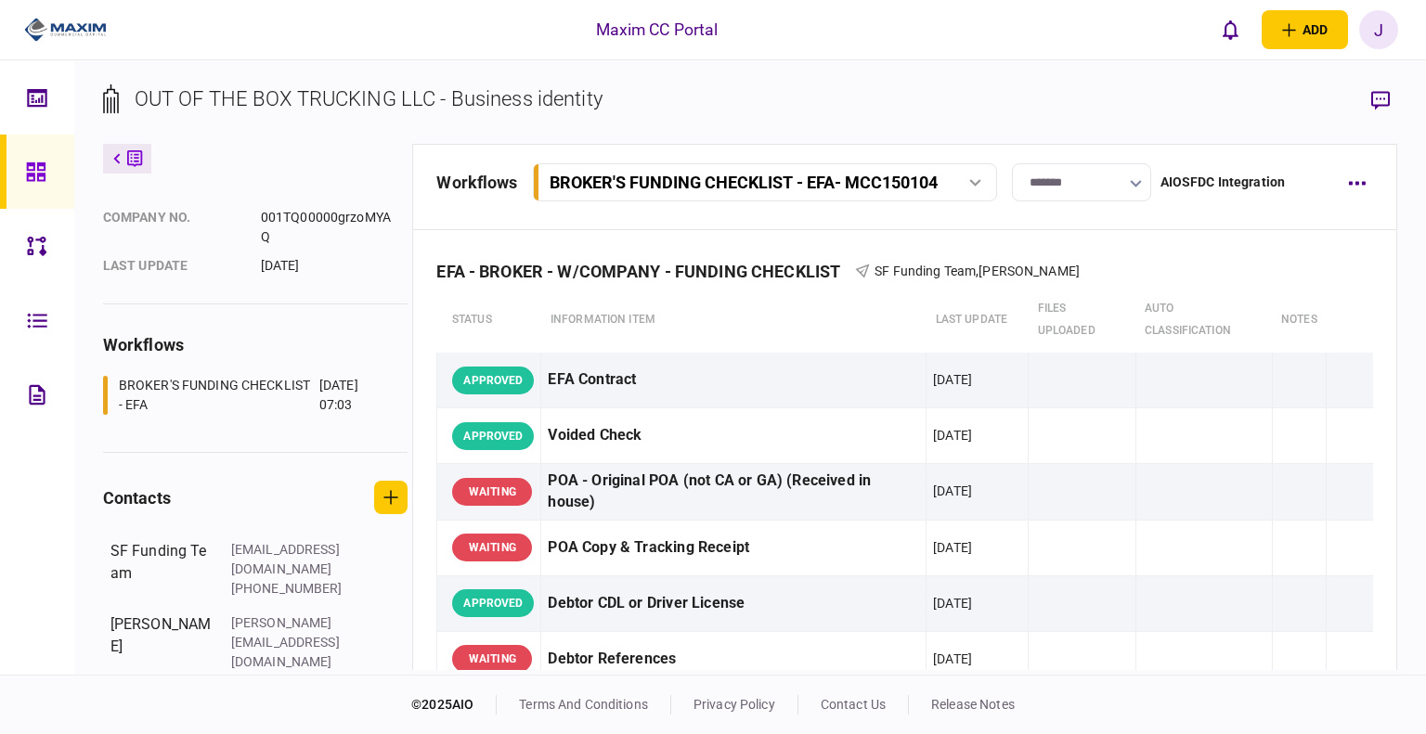
click at [693, 97] on section "OUT OF THE BOX TRUCKING LLC - Business identity" at bounding box center [750, 114] width 1295 height 60
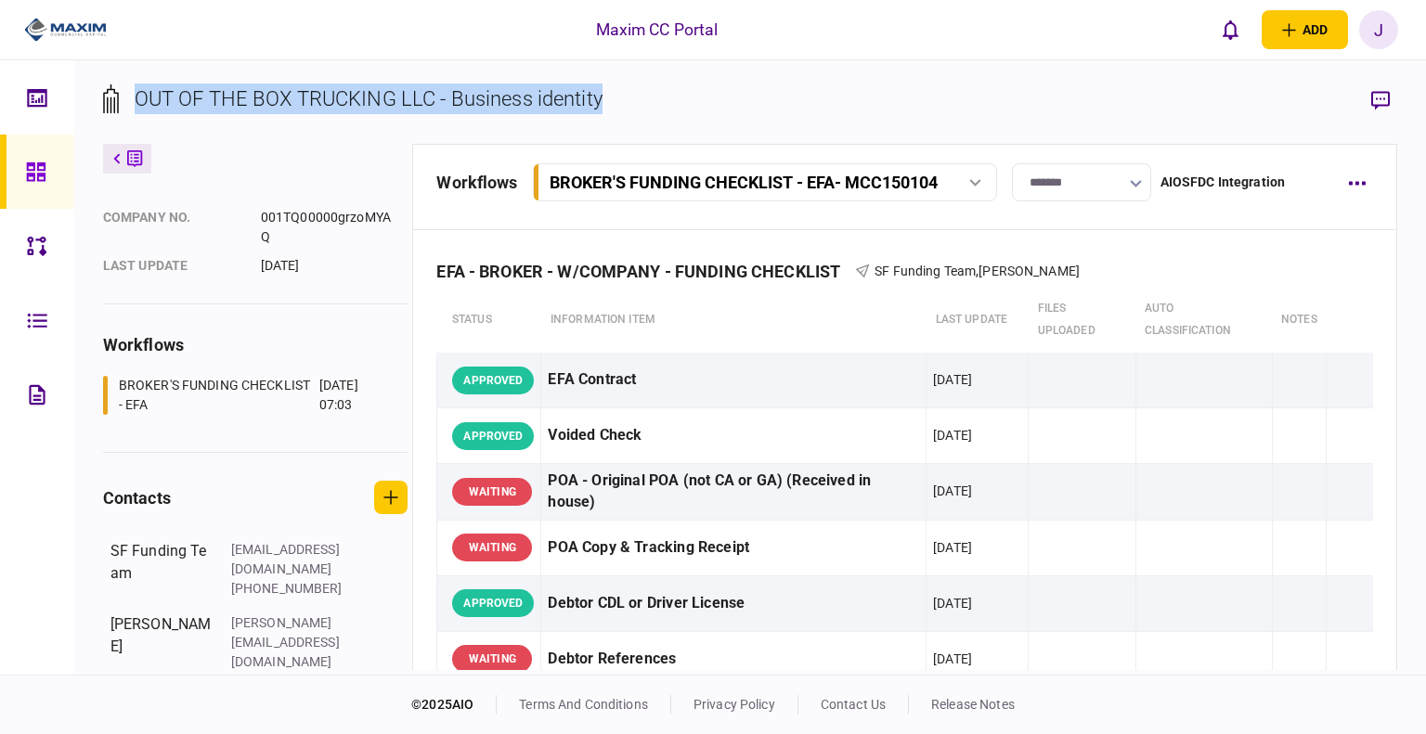
drag, startPoint x: 678, startPoint y: 99, endPoint x: 130, endPoint y: 88, distance: 547.7
click at [130, 88] on section "OUT OF THE BOX TRUCKING LLC - Business identity" at bounding box center [750, 114] width 1295 height 60
click at [698, 127] on section "OUT OF THE BOX TRUCKING LLC - Business identity" at bounding box center [750, 114] width 1295 height 60
drag, startPoint x: 635, startPoint y: 95, endPoint x: 135, endPoint y: 84, distance: 500.4
click at [135, 84] on section "OUT OF THE BOX TRUCKING LLC - Business identity" at bounding box center [750, 114] width 1295 height 60
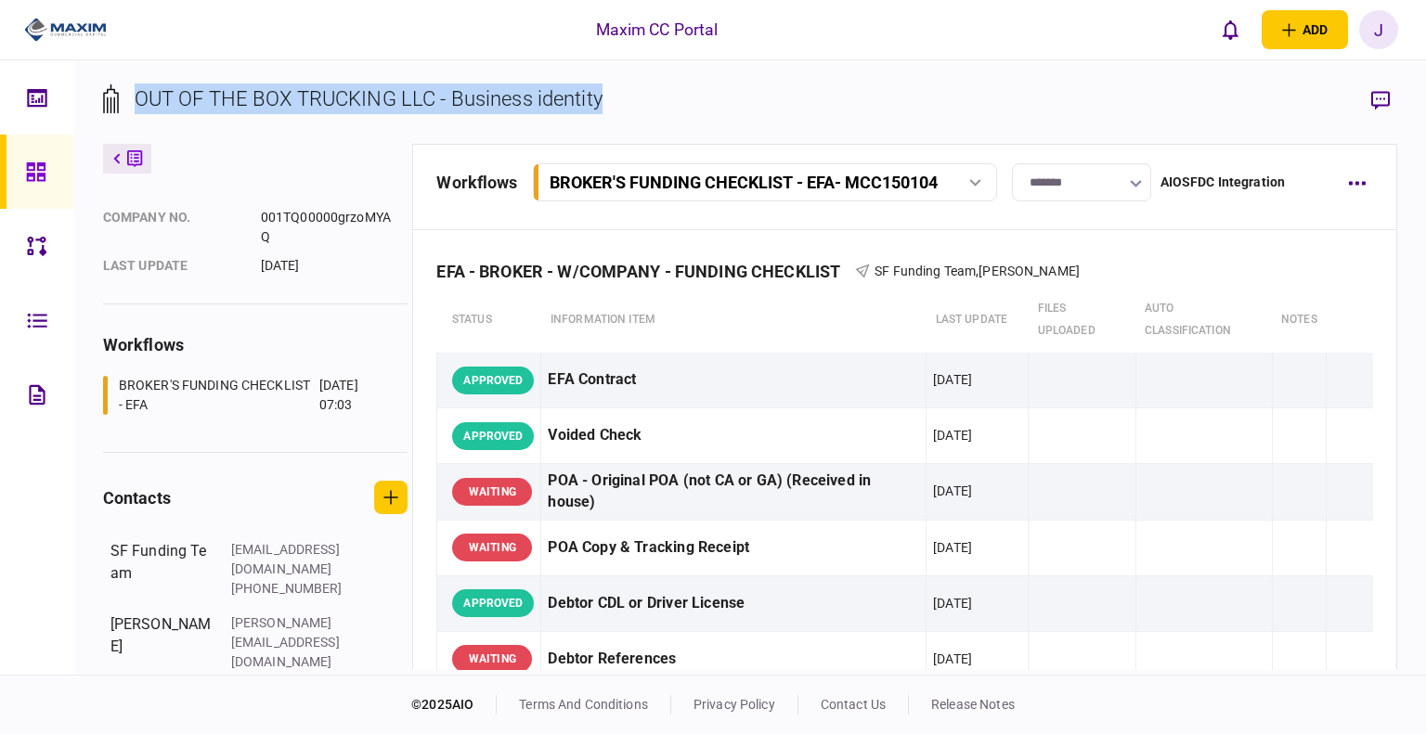
click at [745, 99] on section "OUT OF THE BOX TRUCKING LLC - Business identity" at bounding box center [750, 114] width 1295 height 60
click at [769, 78] on div "OUT OF THE BOX TRUCKING LLC - Business identity company details Edit company no…" at bounding box center [749, 367] width 1351 height 614
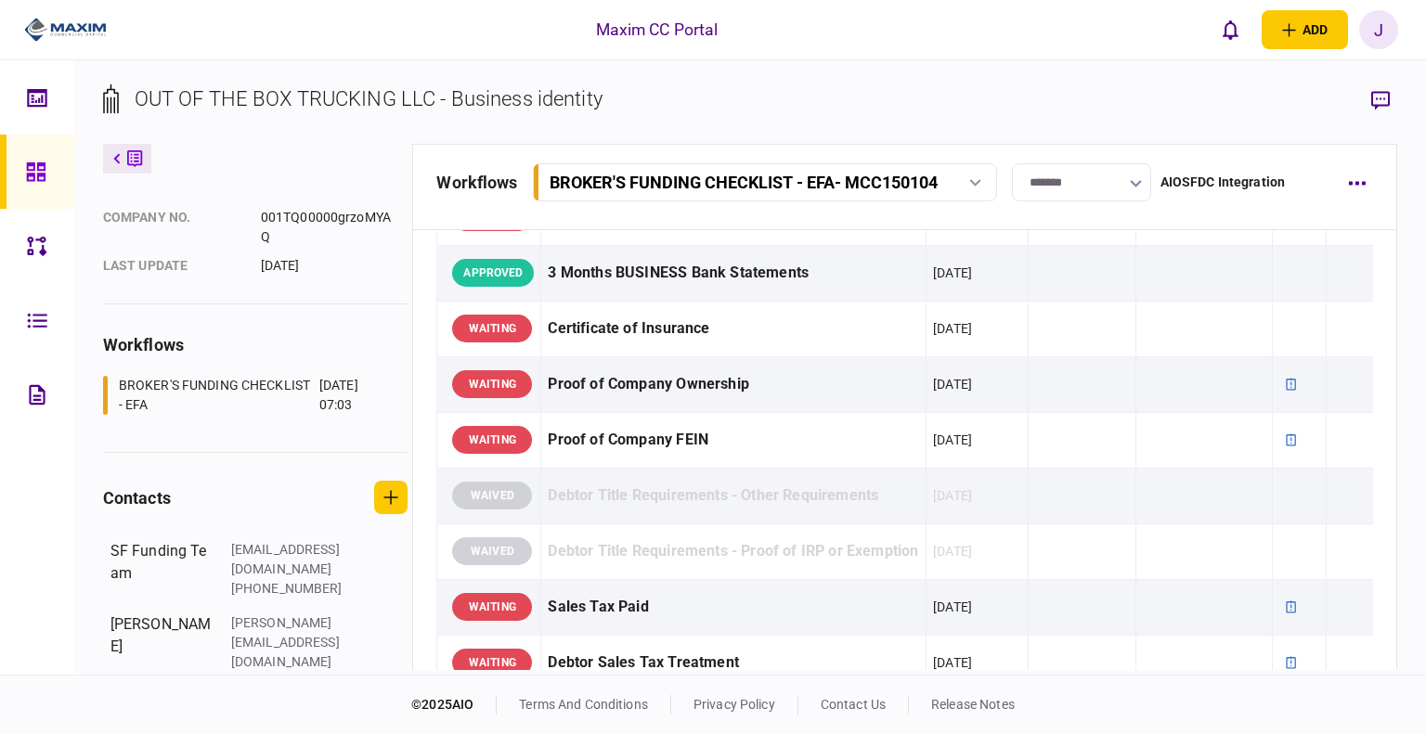
scroll to position [464, 0]
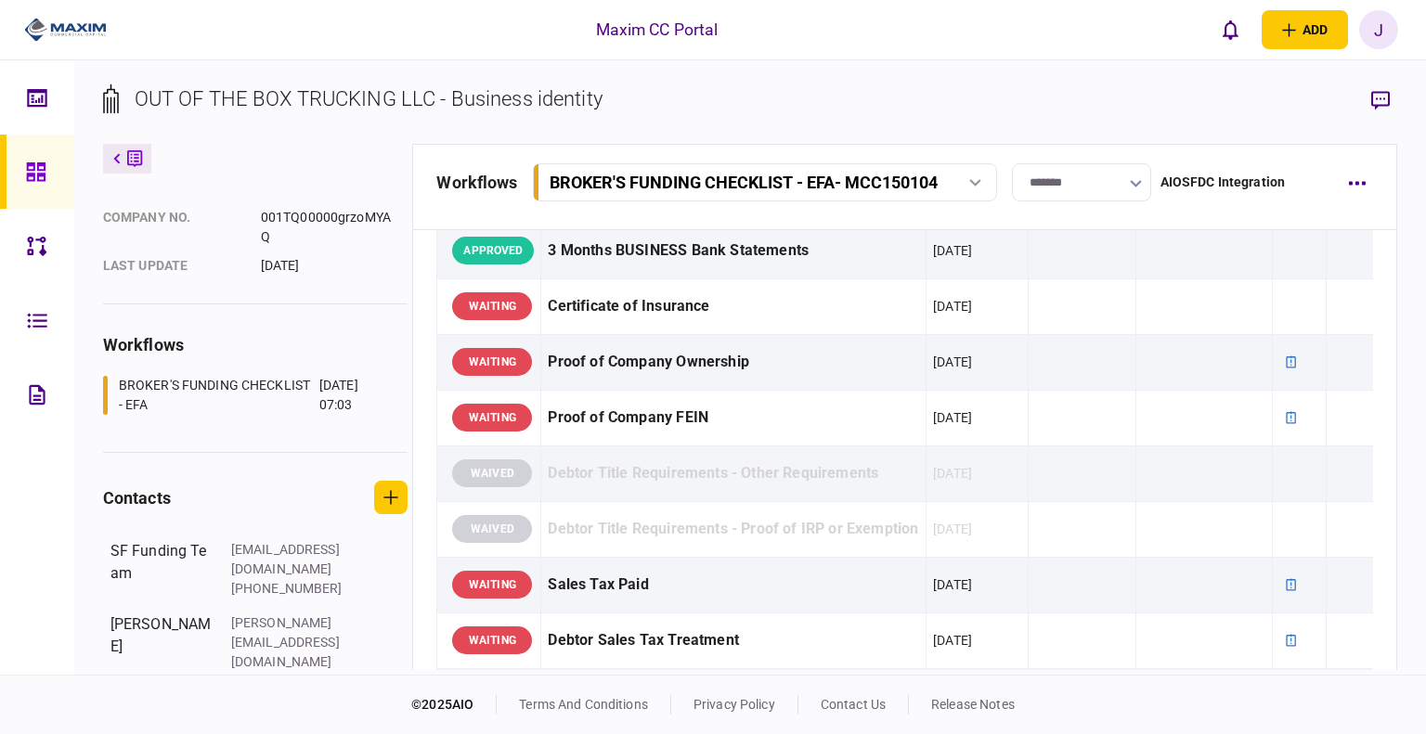
click at [872, 123] on section "OUT OF THE BOX TRUCKING LLC - Business identity" at bounding box center [750, 114] width 1295 height 60
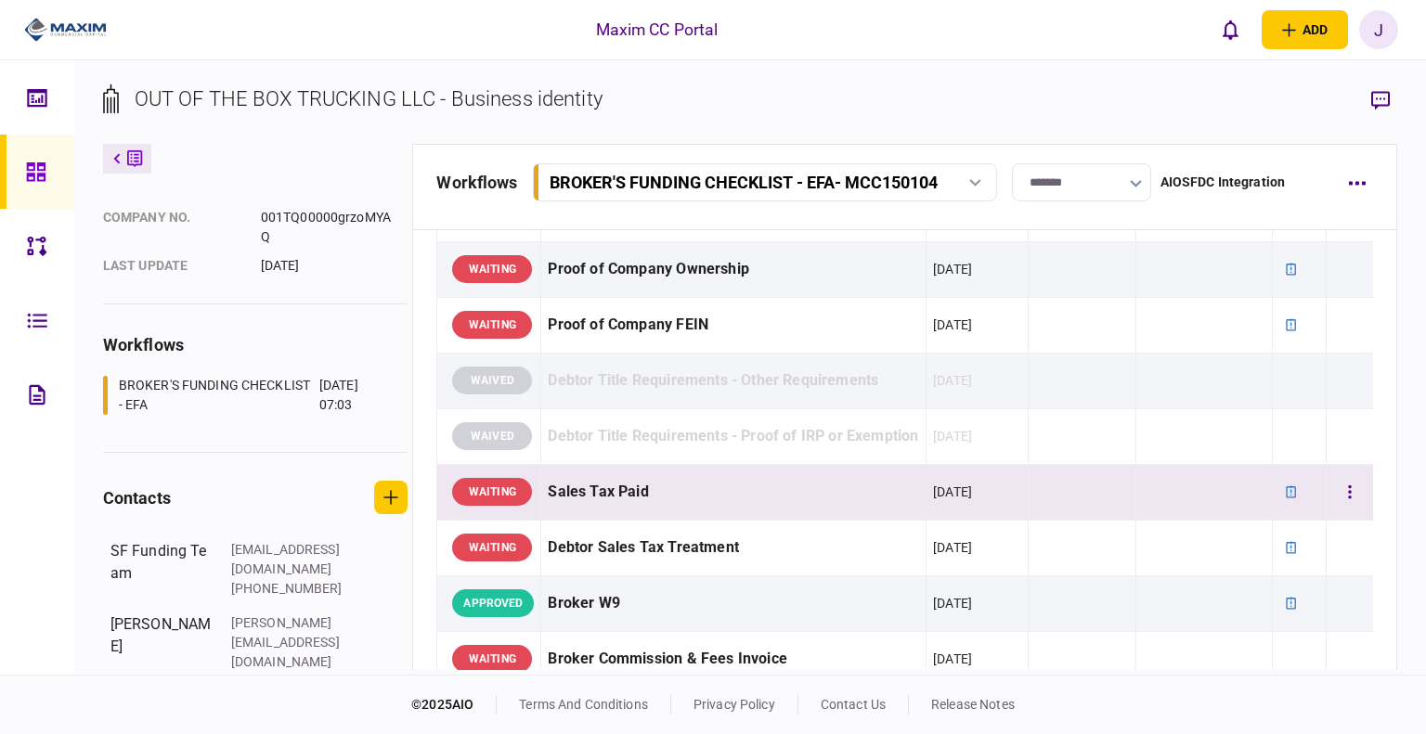
scroll to position [0, 0]
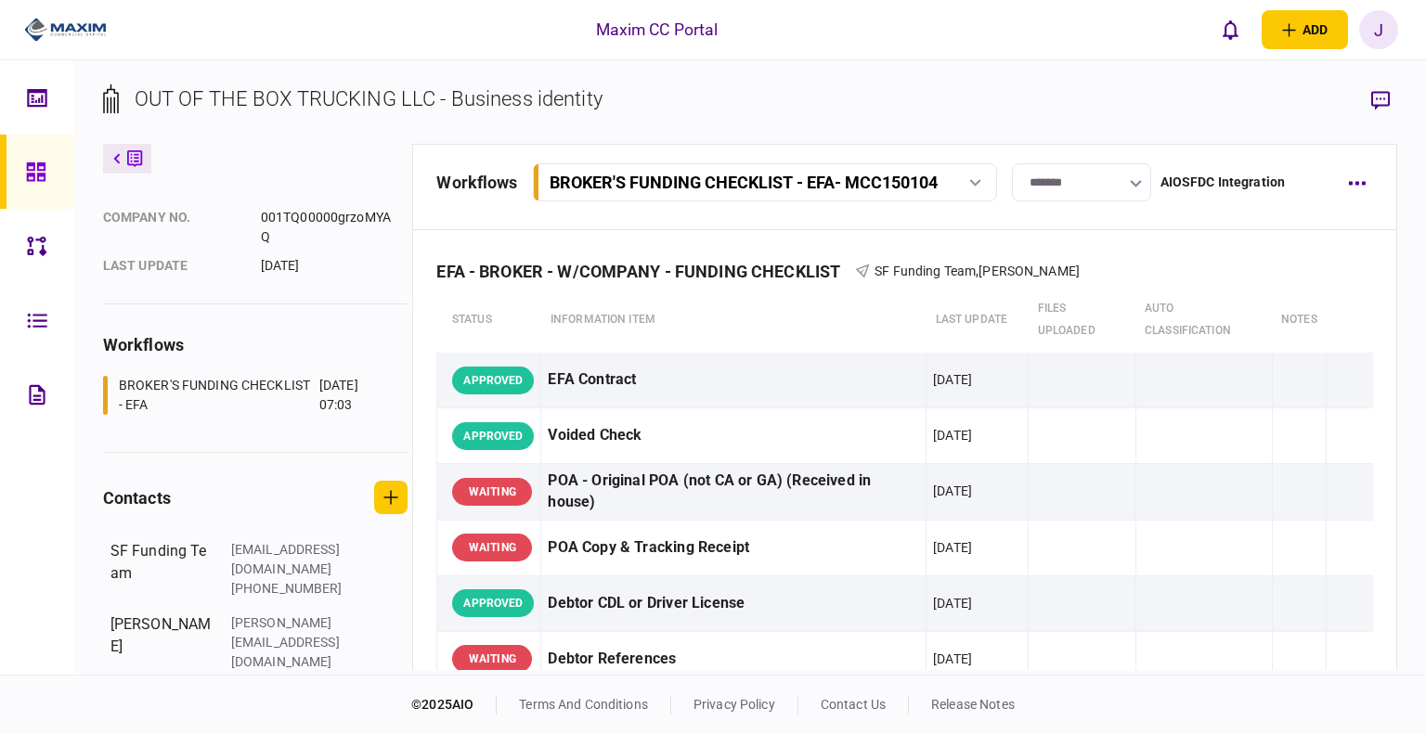
click at [30, 183] on div at bounding box center [41, 172] width 30 height 74
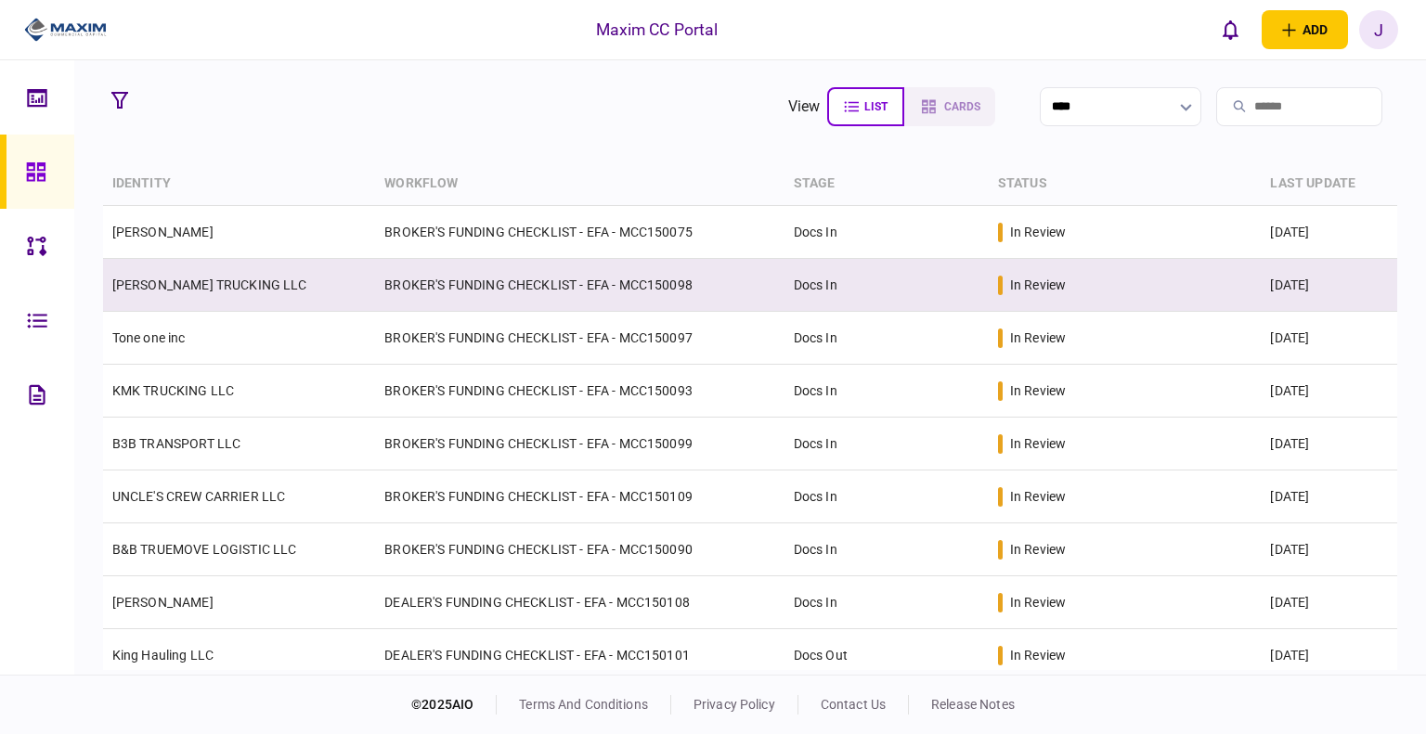
click at [172, 272] on td "[PERSON_NAME] TRUCKING LLC" at bounding box center [239, 285] width 273 height 53
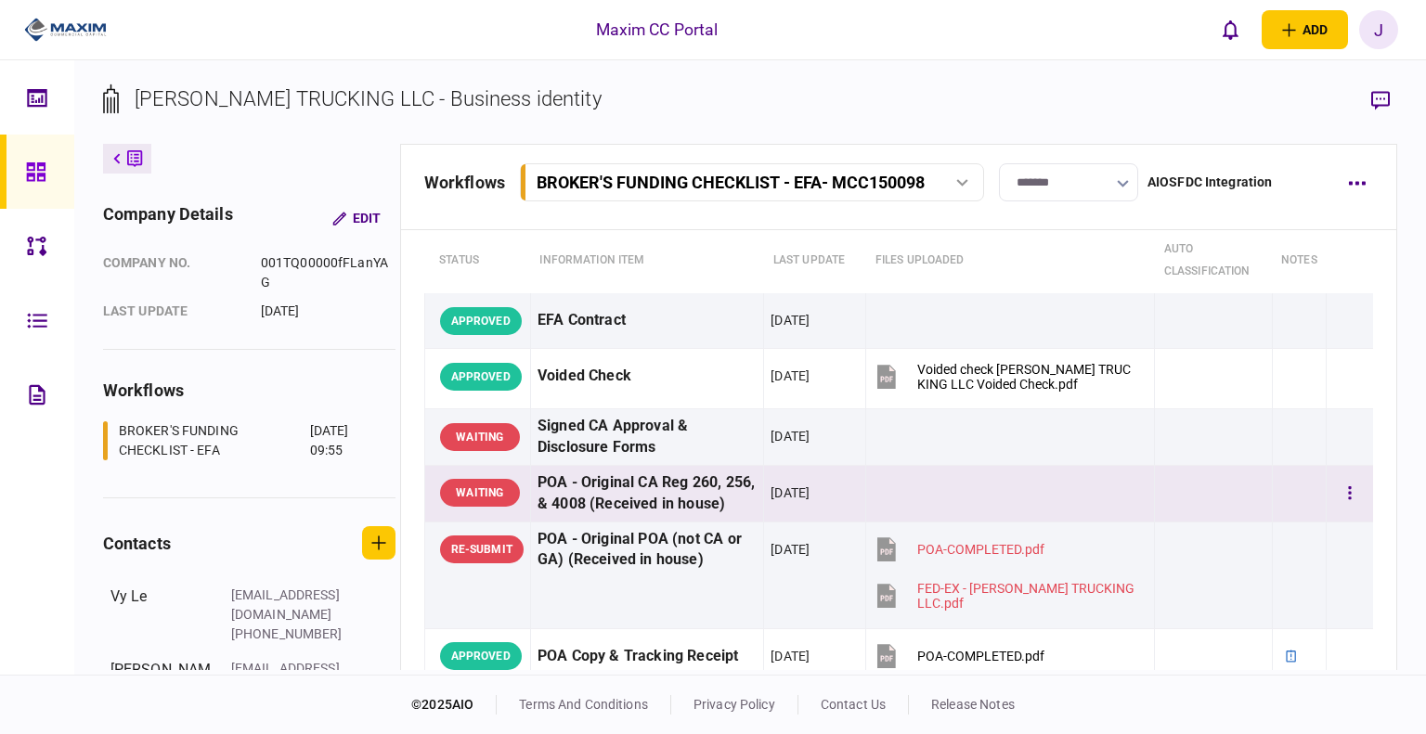
scroll to position [93, 0]
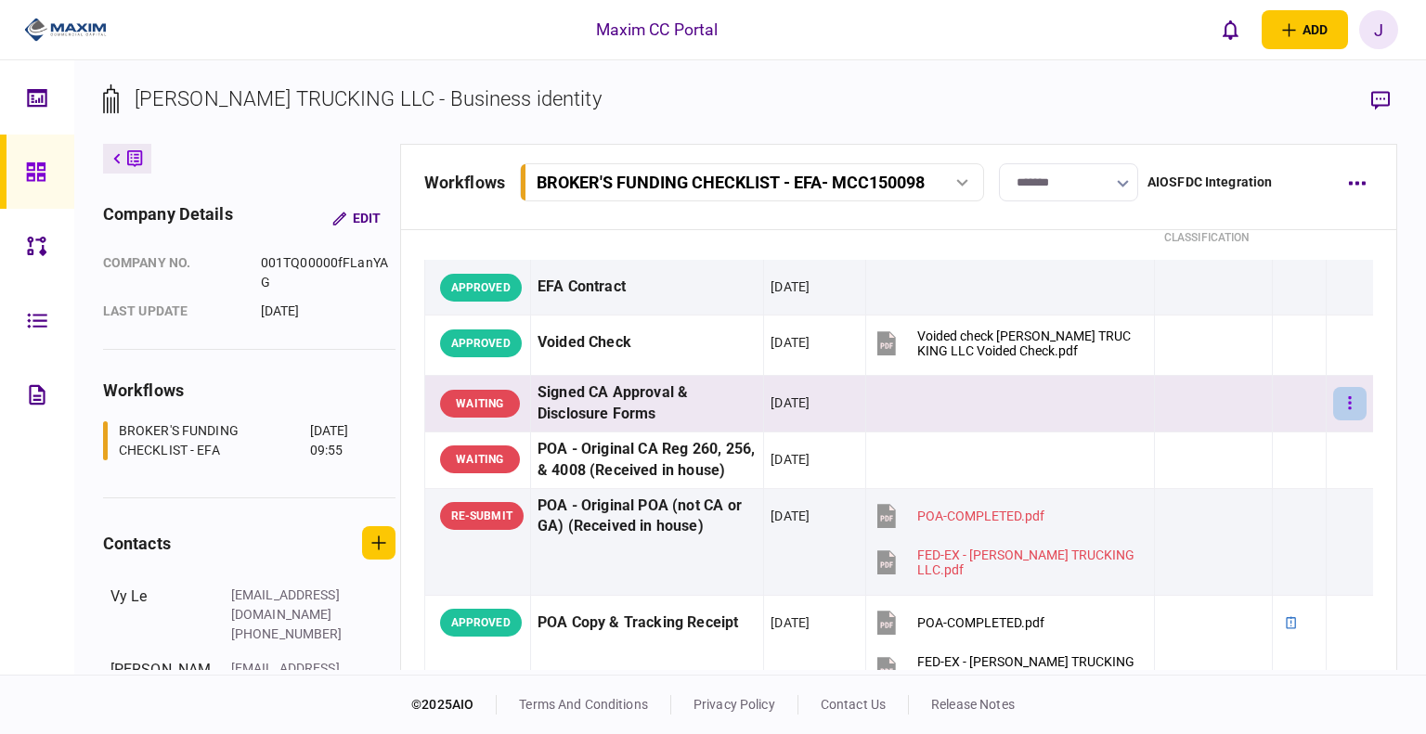
click at [1349, 390] on button "button" at bounding box center [1349, 403] width 33 height 33
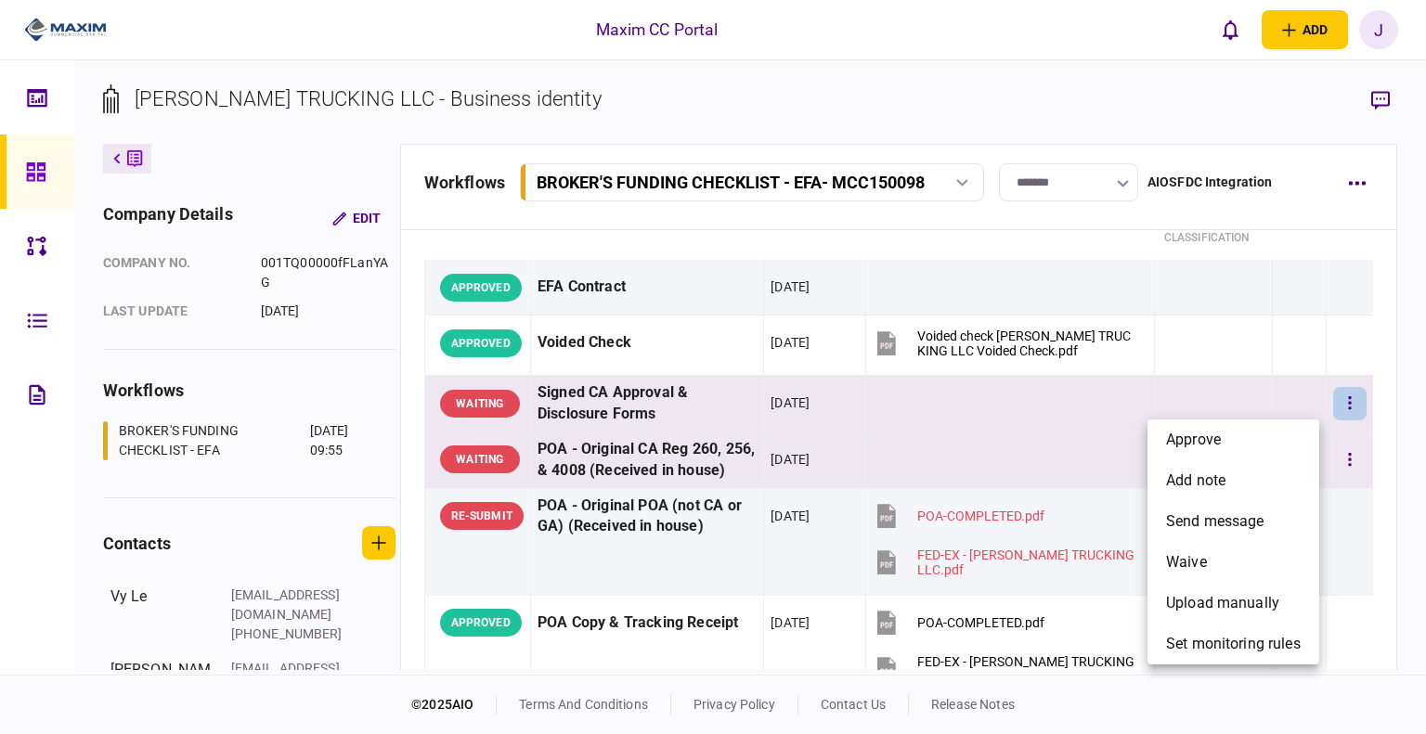
drag, startPoint x: 1234, startPoint y: 438, endPoint x: 1229, endPoint y: 458, distance: 20.0
click at [1234, 440] on li "approve" at bounding box center [1233, 440] width 172 height 41
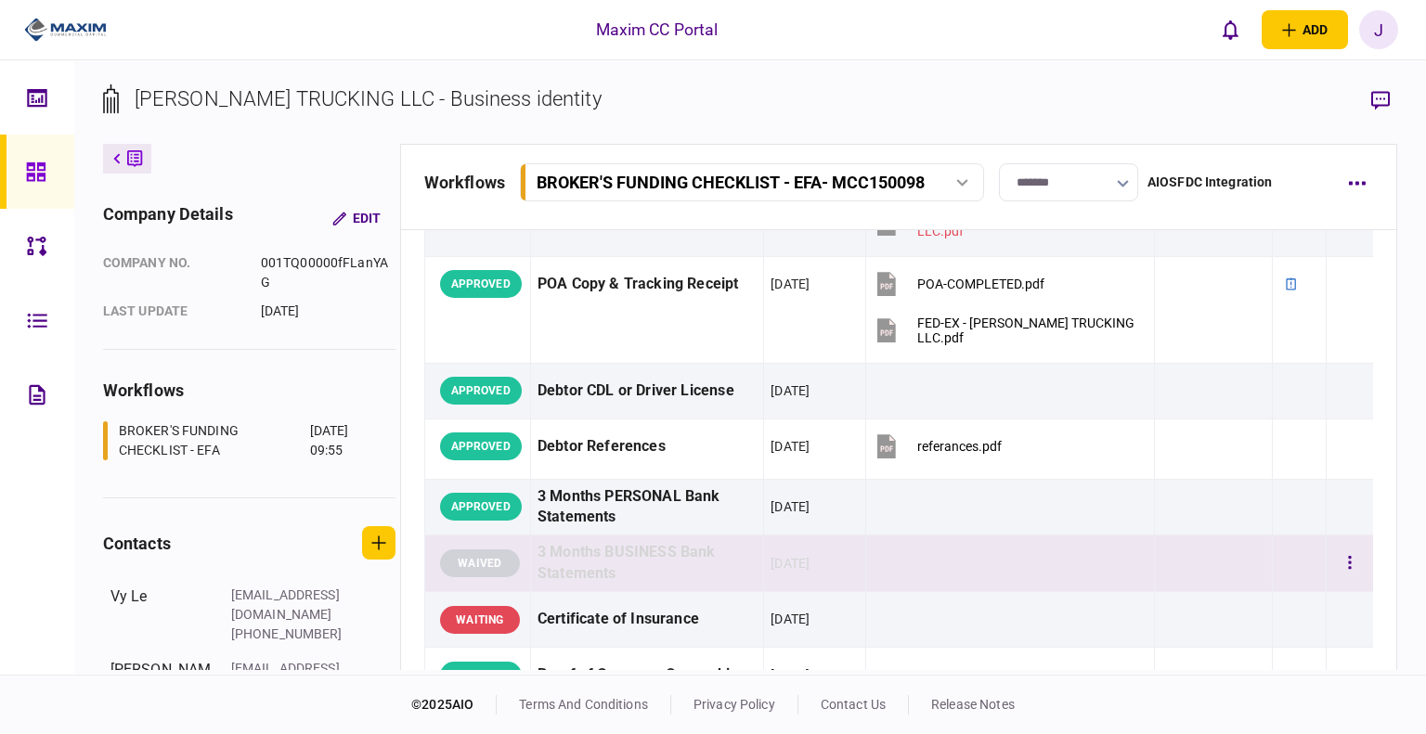
scroll to position [186, 0]
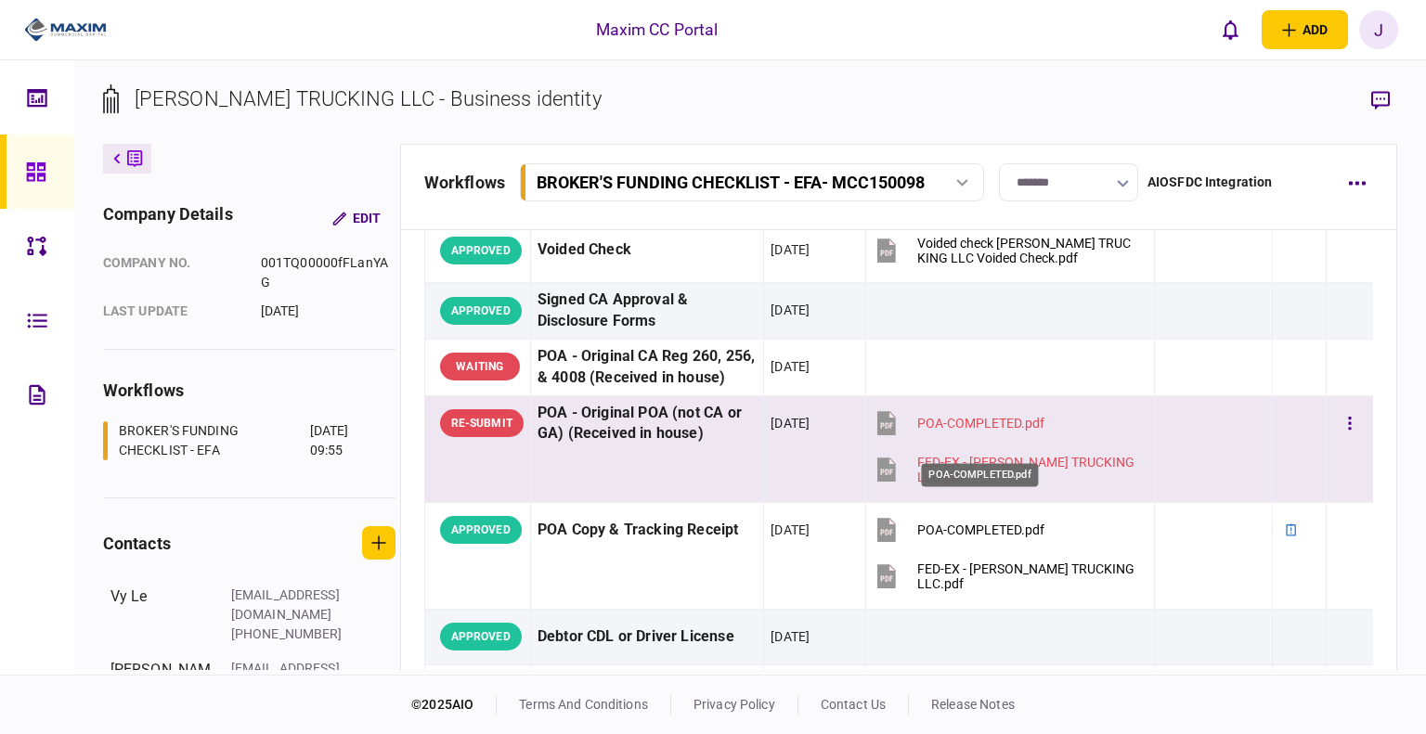
click at [980, 431] on div "POA-COMPLETED.pdf" at bounding box center [980, 423] width 127 height 15
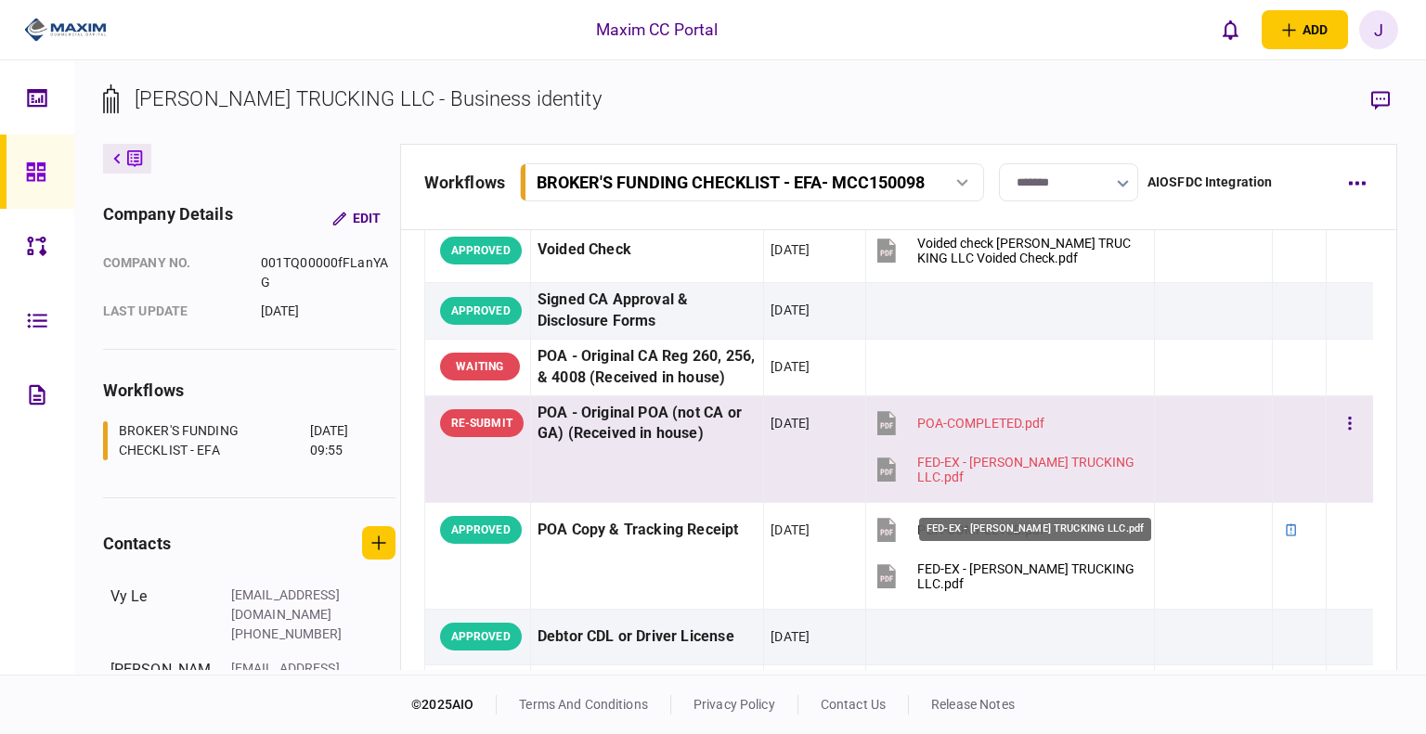
click at [937, 485] on div "FED-EX - WHITFIELD TRUCKING LLC.pdf" at bounding box center [1027, 470] width 221 height 30
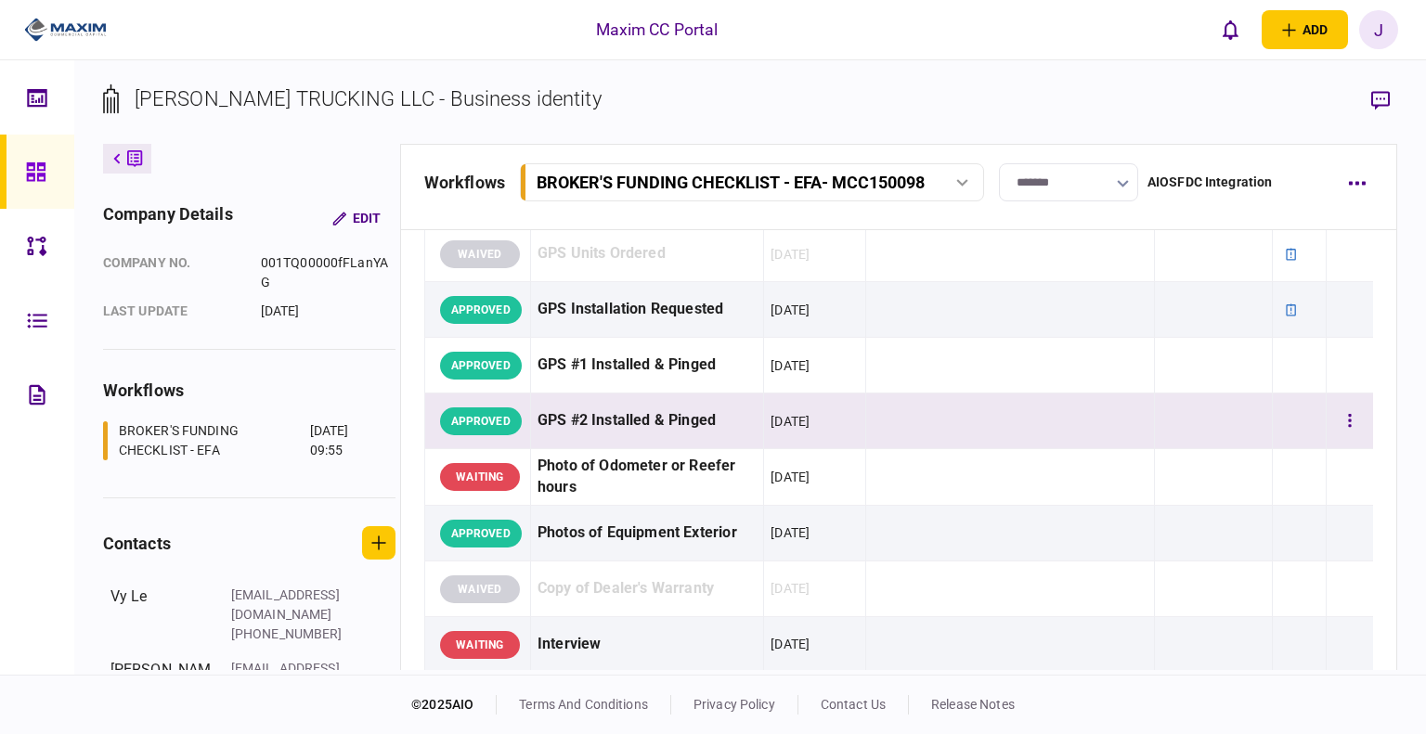
scroll to position [1764, 0]
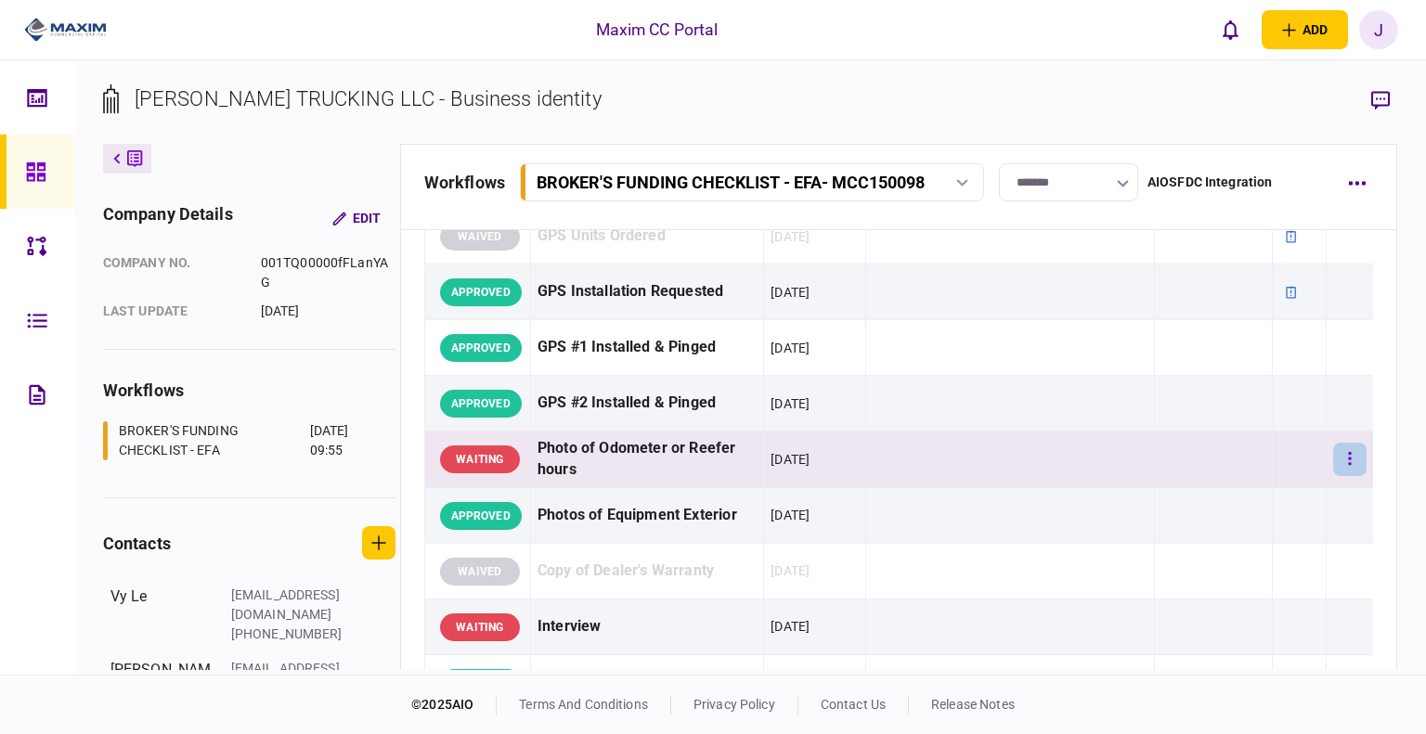
click at [1333, 473] on button "button" at bounding box center [1349, 459] width 33 height 33
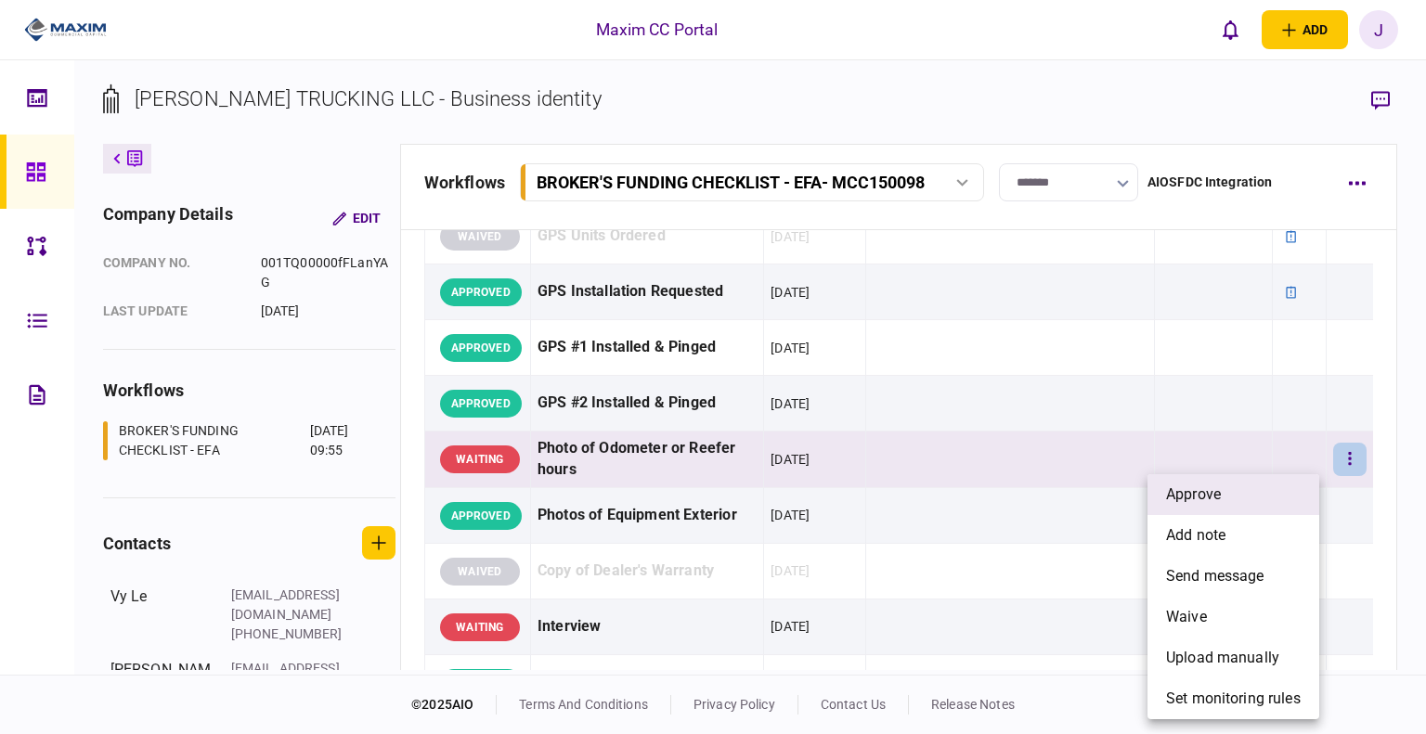
click at [1266, 484] on li "approve" at bounding box center [1233, 494] width 172 height 41
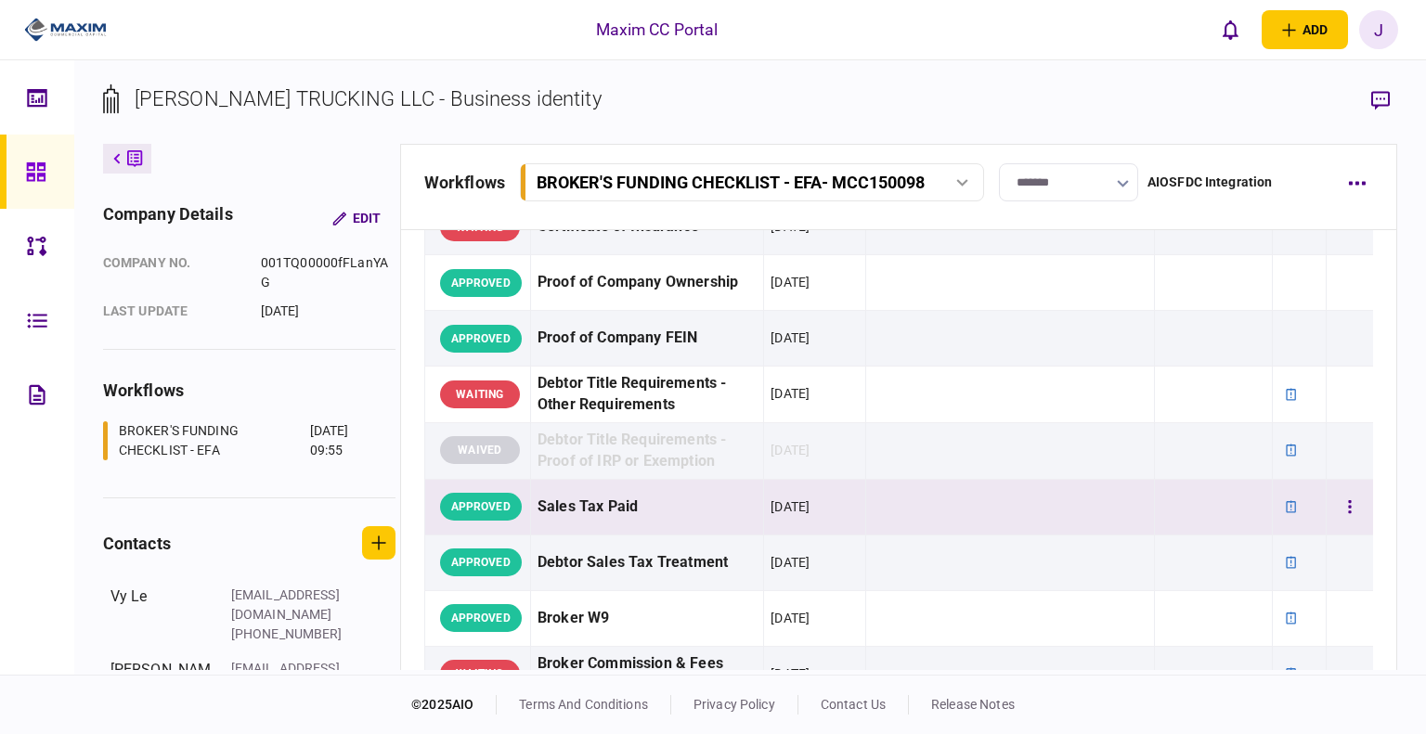
scroll to position [835, 0]
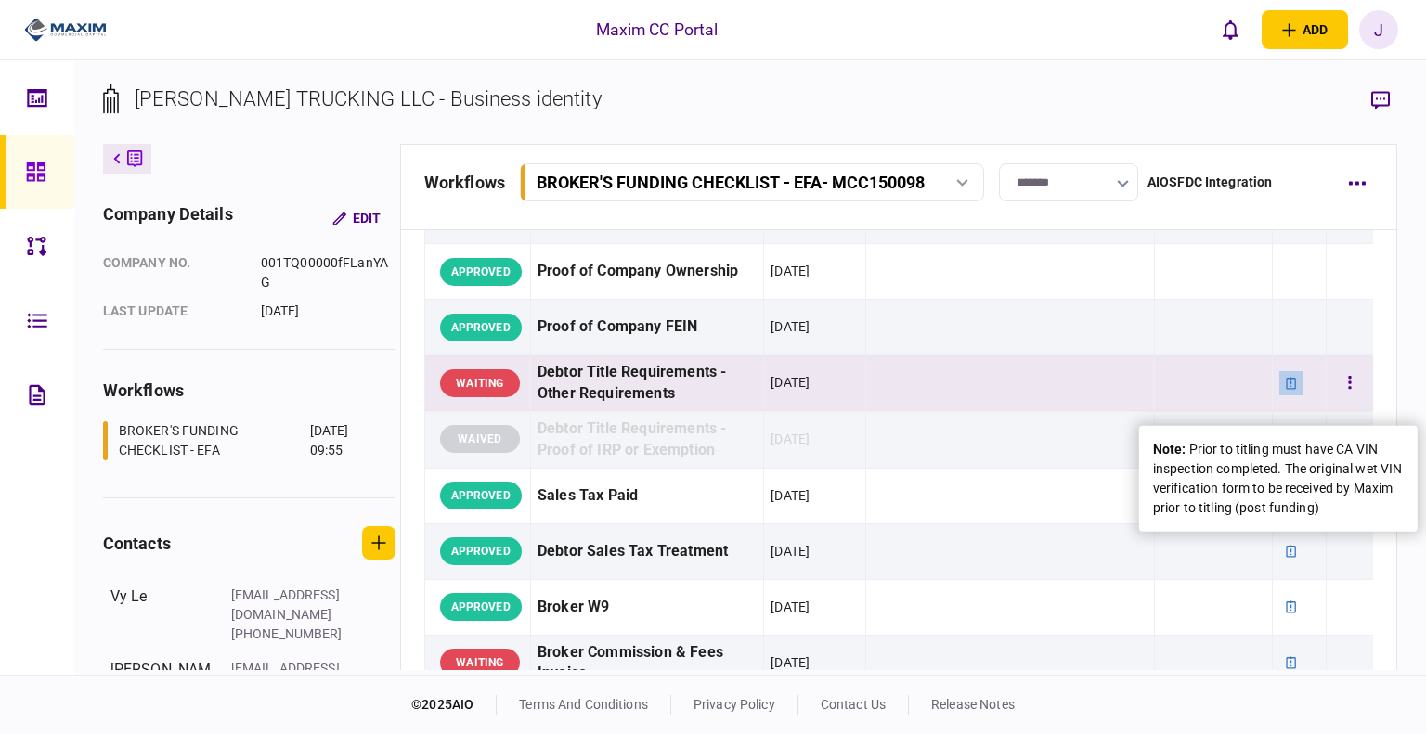
click at [1286, 389] on icon at bounding box center [1291, 383] width 10 height 12
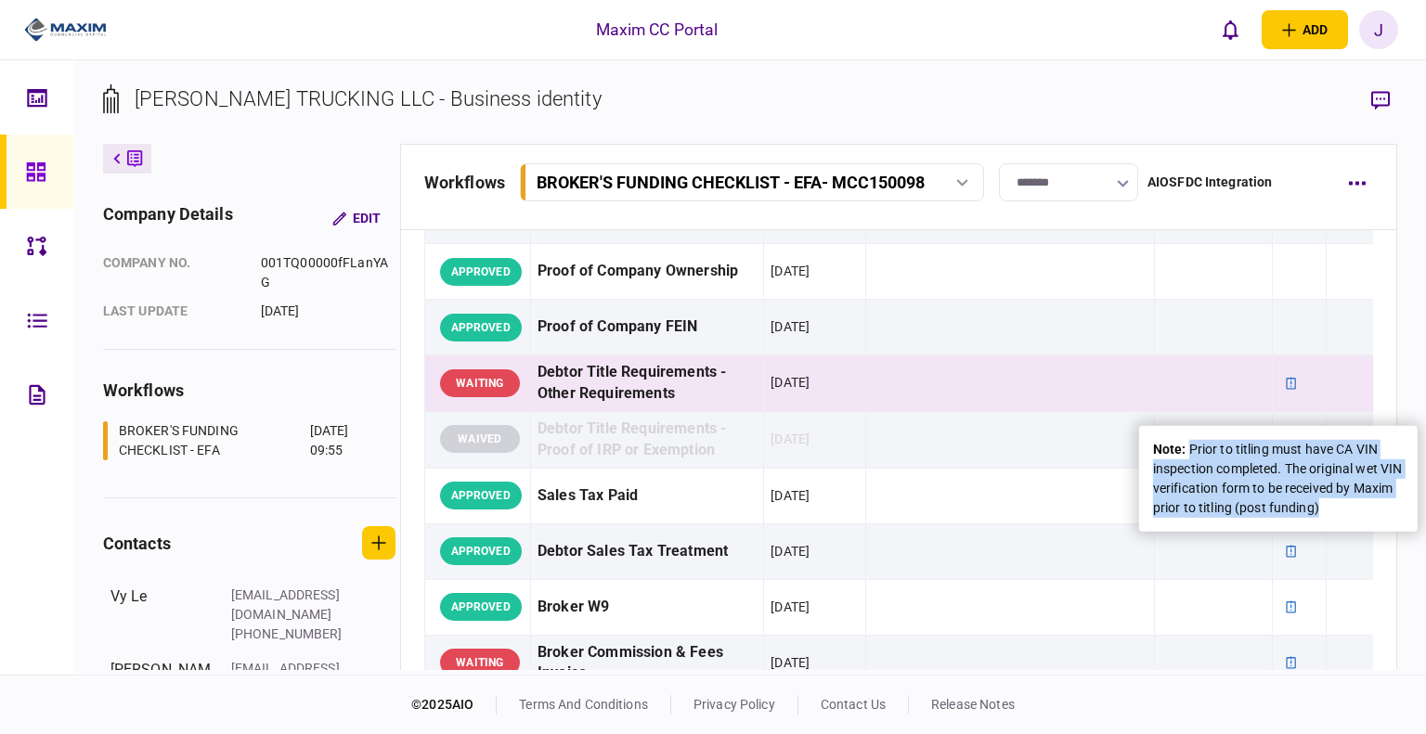
drag, startPoint x: 1376, startPoint y: 511, endPoint x: 1191, endPoint y: 434, distance: 201.0
click at [1191, 434] on div "note : Prior to titling must have CA VIN inspection completed. The original wet…" at bounding box center [1278, 479] width 278 height 106
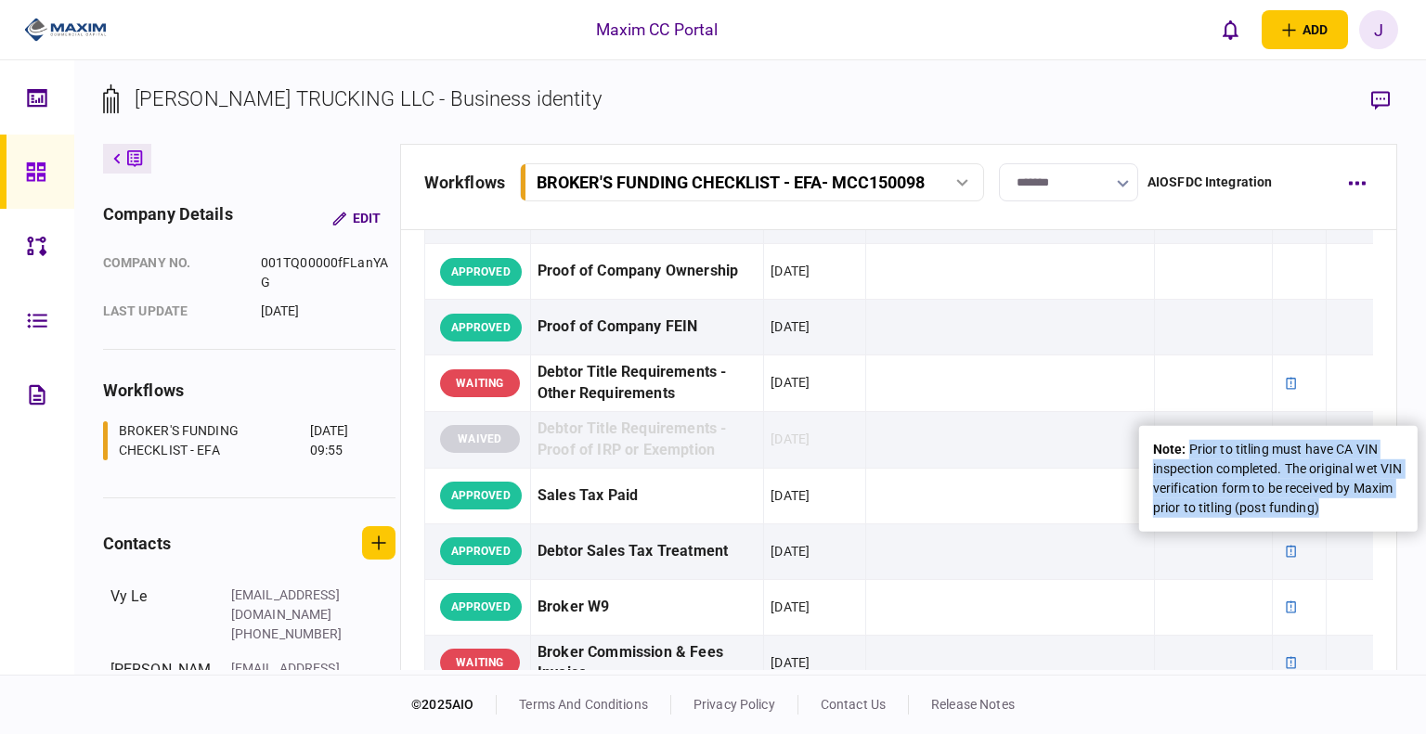
copy div "Prior to titling must have CA VIN inspection completed. The original wet VIN ve…"
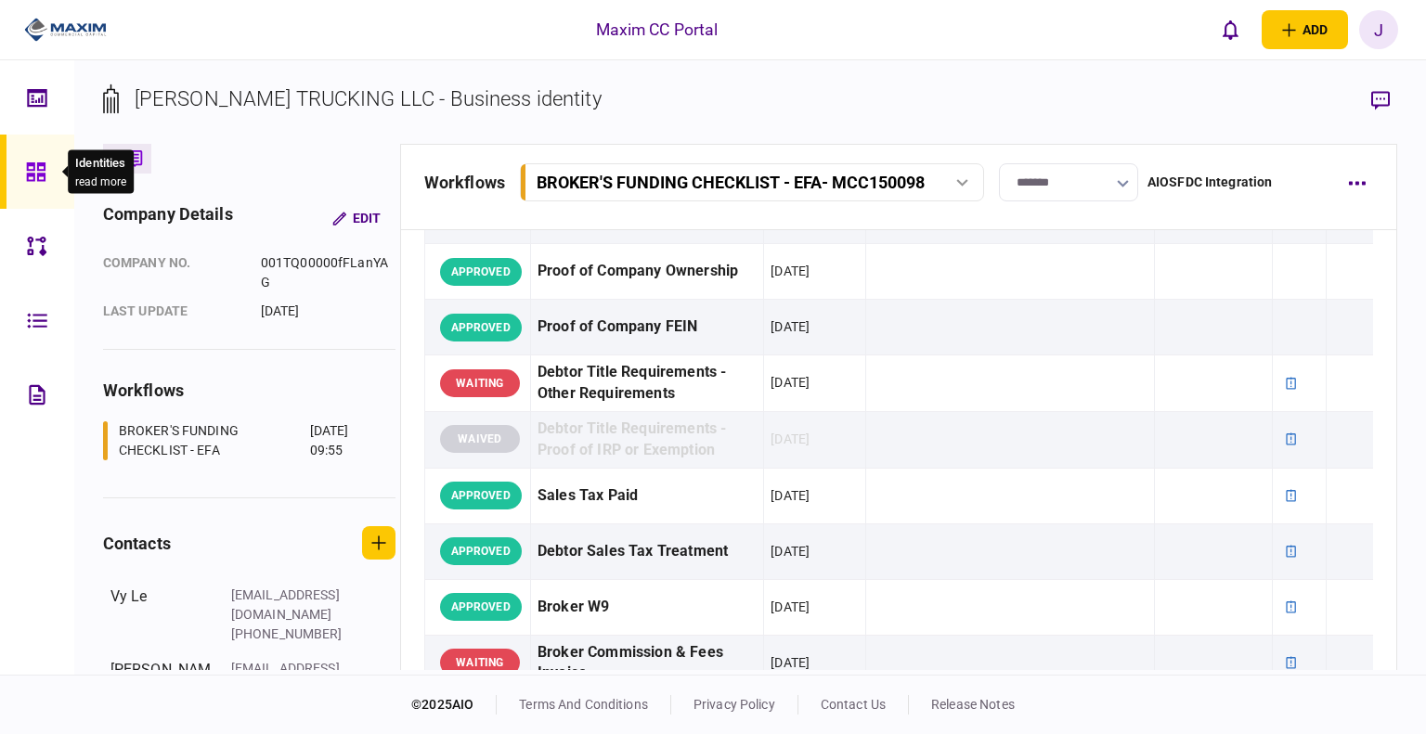
click at [39, 159] on div at bounding box center [41, 172] width 30 height 74
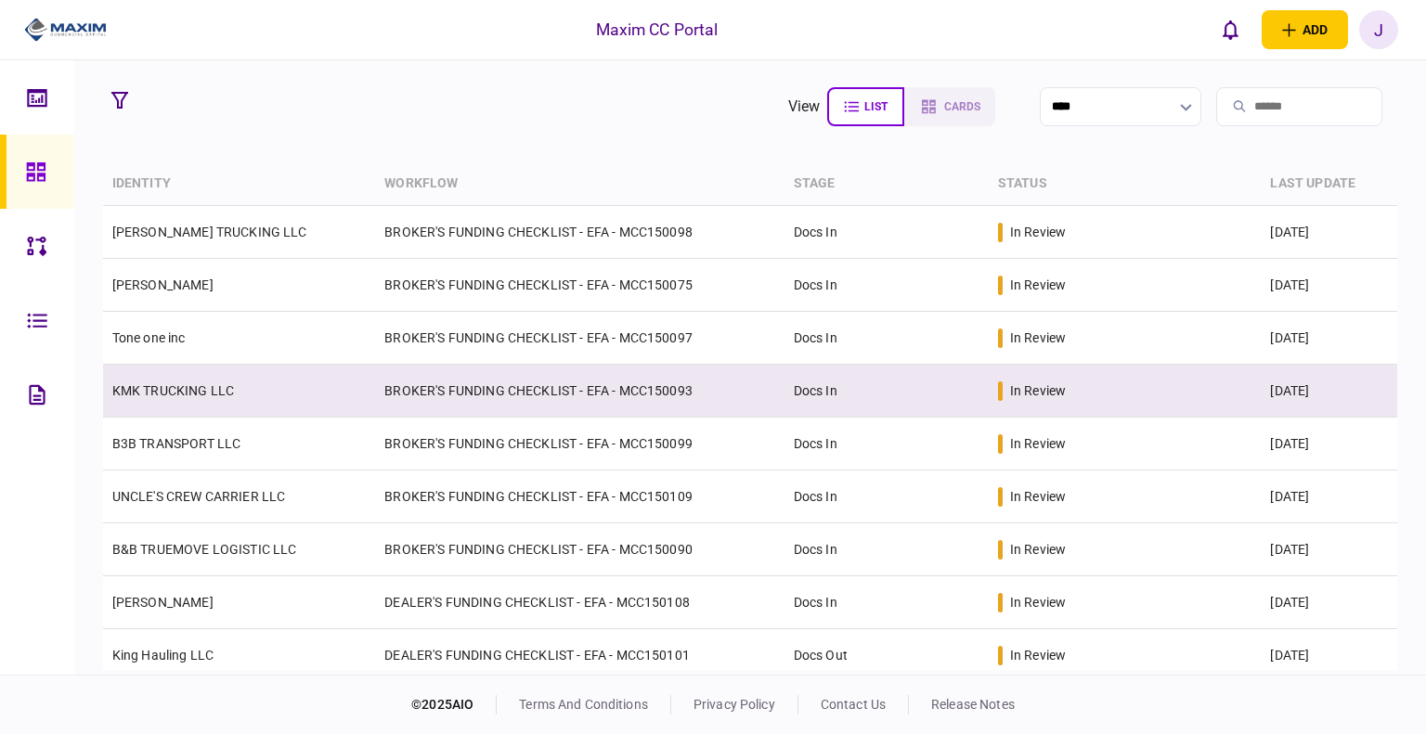
click at [191, 394] on link "KMK TRUCKING LLC" at bounding box center [173, 390] width 122 height 15
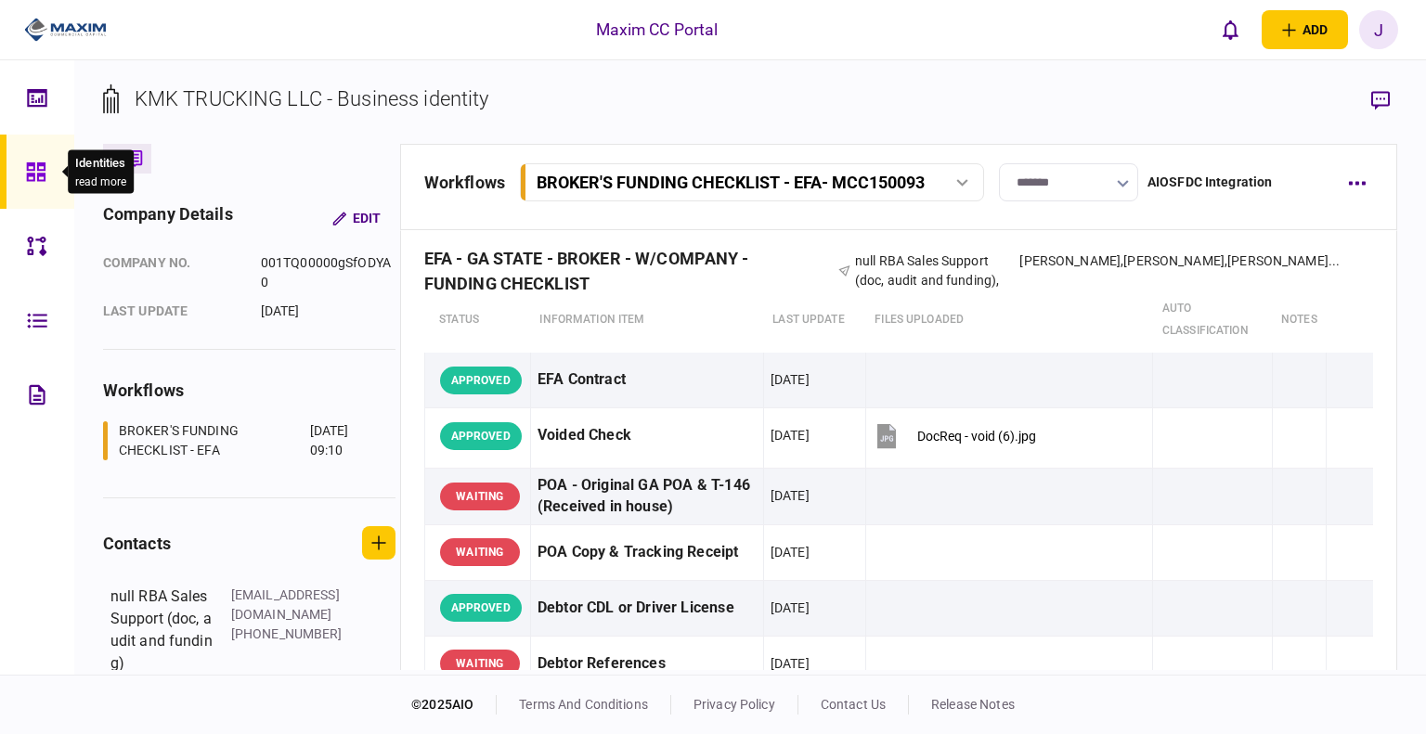
click at [28, 162] on icon at bounding box center [36, 172] width 20 height 21
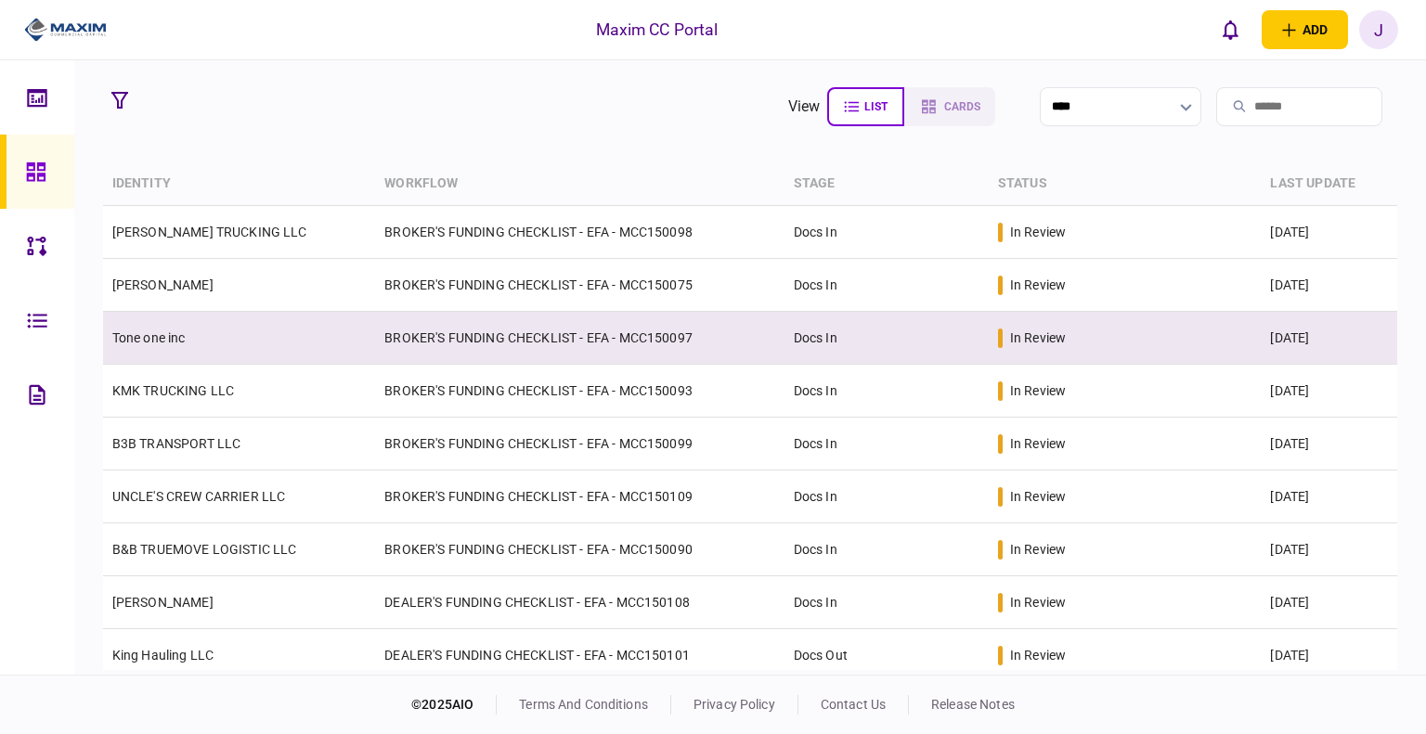
click at [191, 324] on td "Tone one inc" at bounding box center [239, 338] width 273 height 53
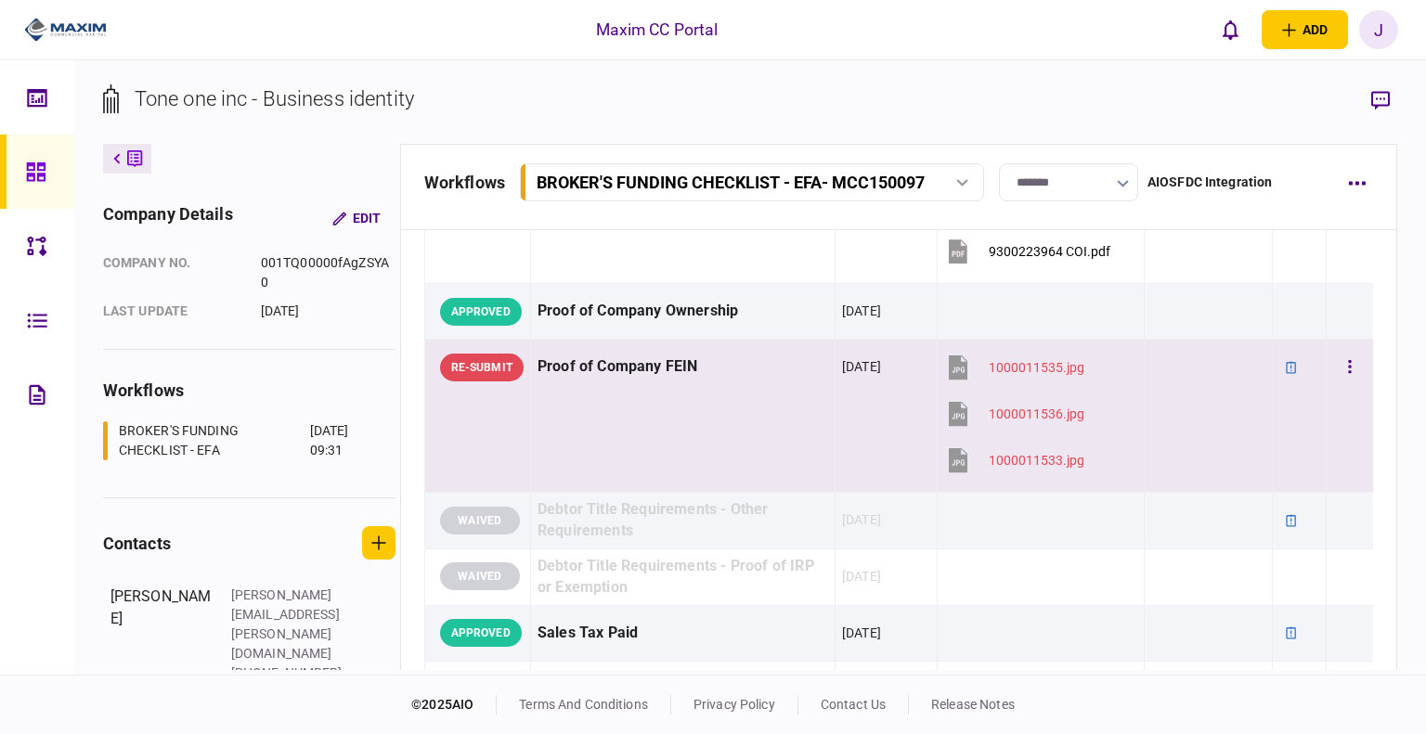
scroll to position [743, 0]
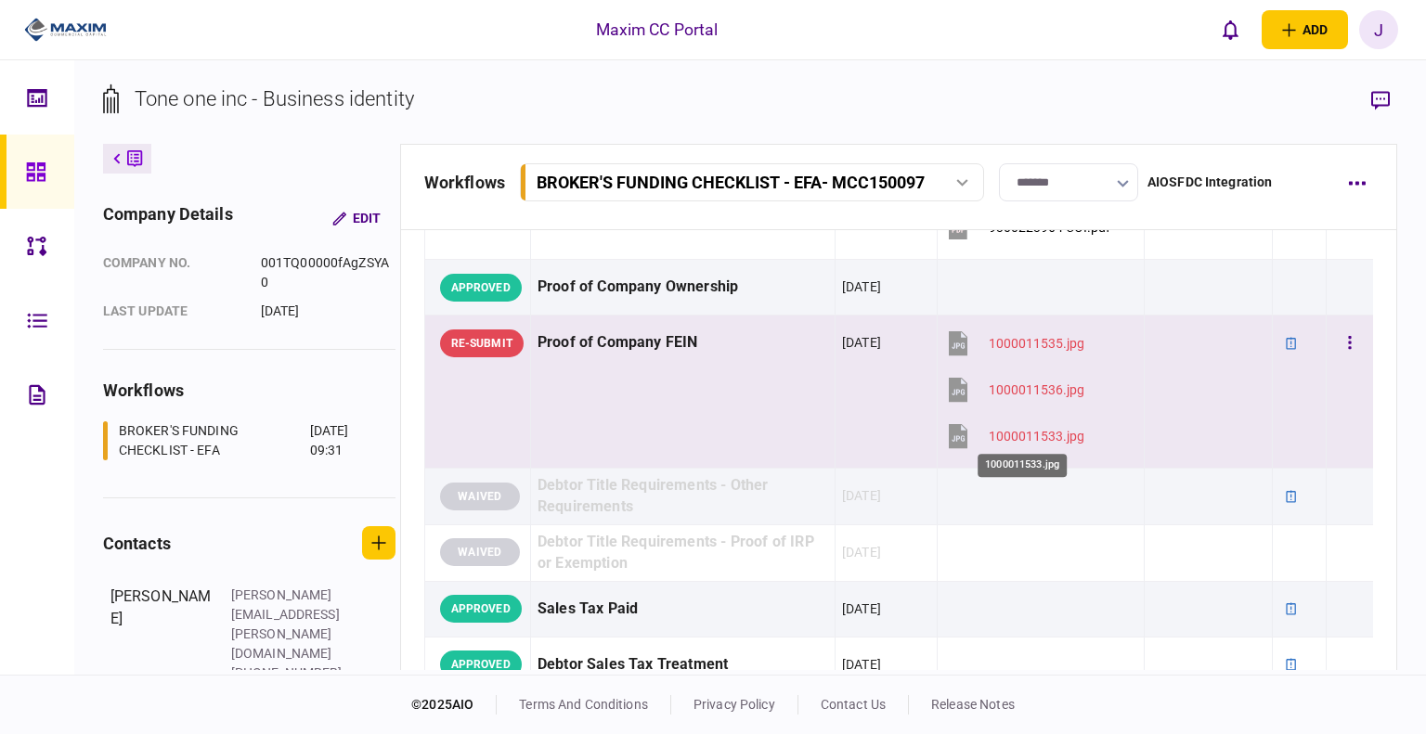
click at [1007, 439] on div "1000011533.jpg" at bounding box center [1037, 436] width 96 height 15
click at [1004, 382] on div "1000011536.jpg" at bounding box center [1037, 389] width 96 height 15
click at [1010, 341] on div "1000011535.jpg" at bounding box center [1037, 343] width 96 height 15
click at [1007, 429] on div "1000011533.jpg" at bounding box center [1037, 436] width 96 height 15
drag, startPoint x: 1144, startPoint y: 352, endPoint x: 1152, endPoint y: 337, distance: 17.0
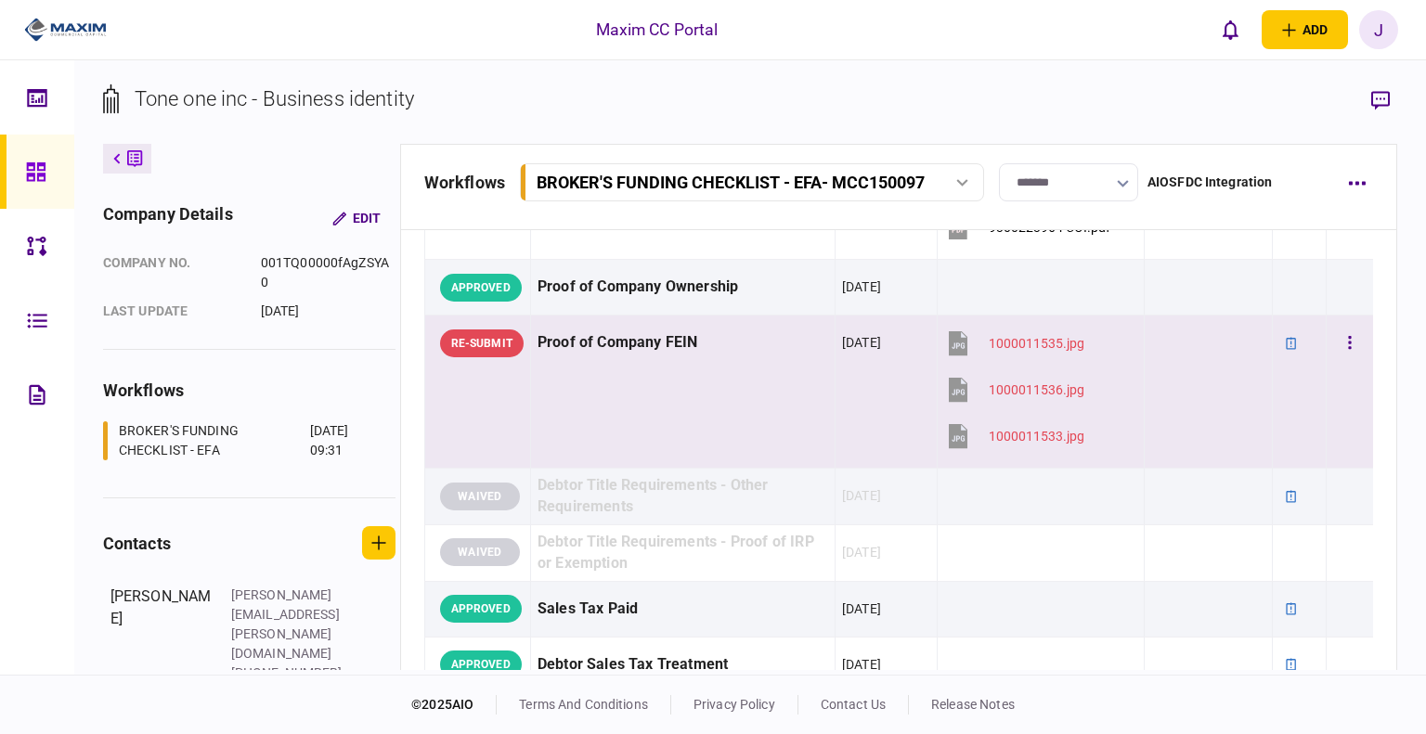
click at [1151, 346] on div at bounding box center [1207, 343] width 113 height 42
click at [1213, 349] on div at bounding box center [1207, 343] width 113 height 42
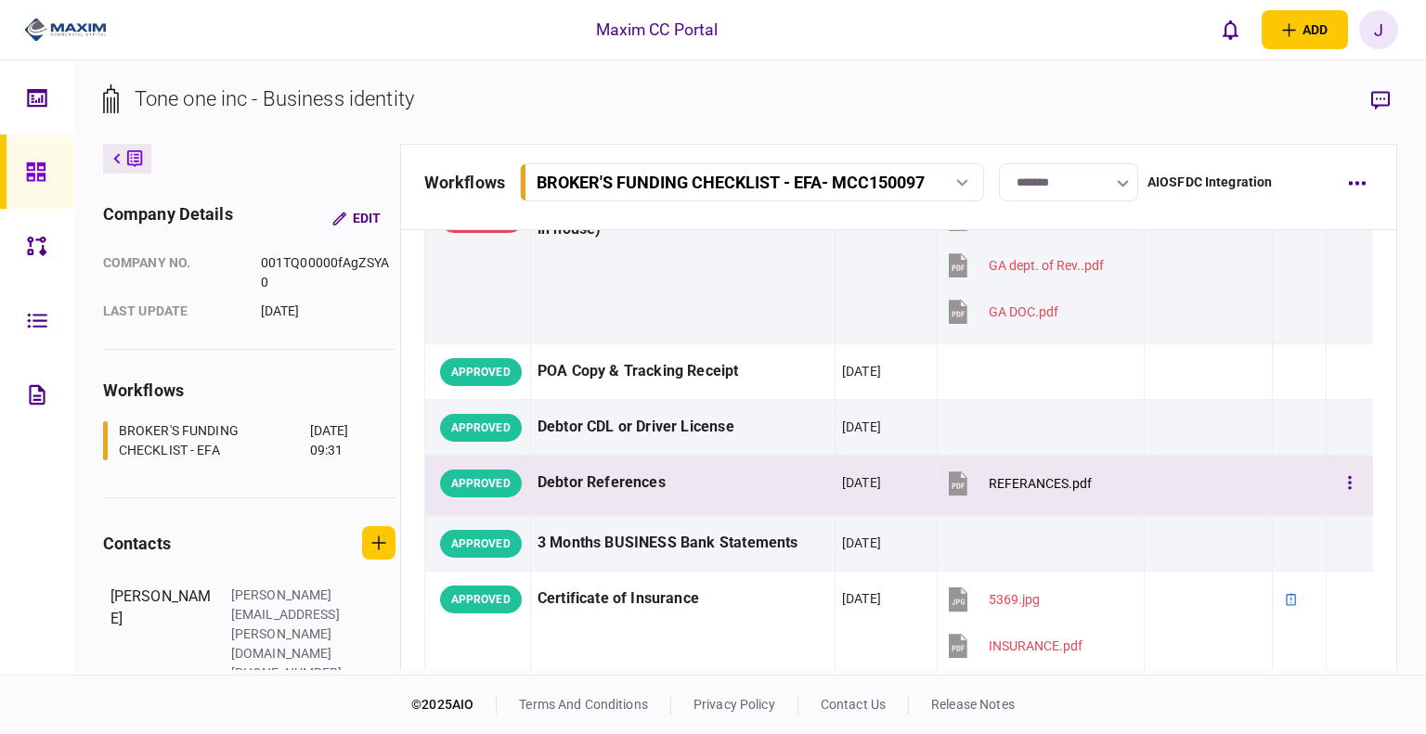
scroll to position [186, 0]
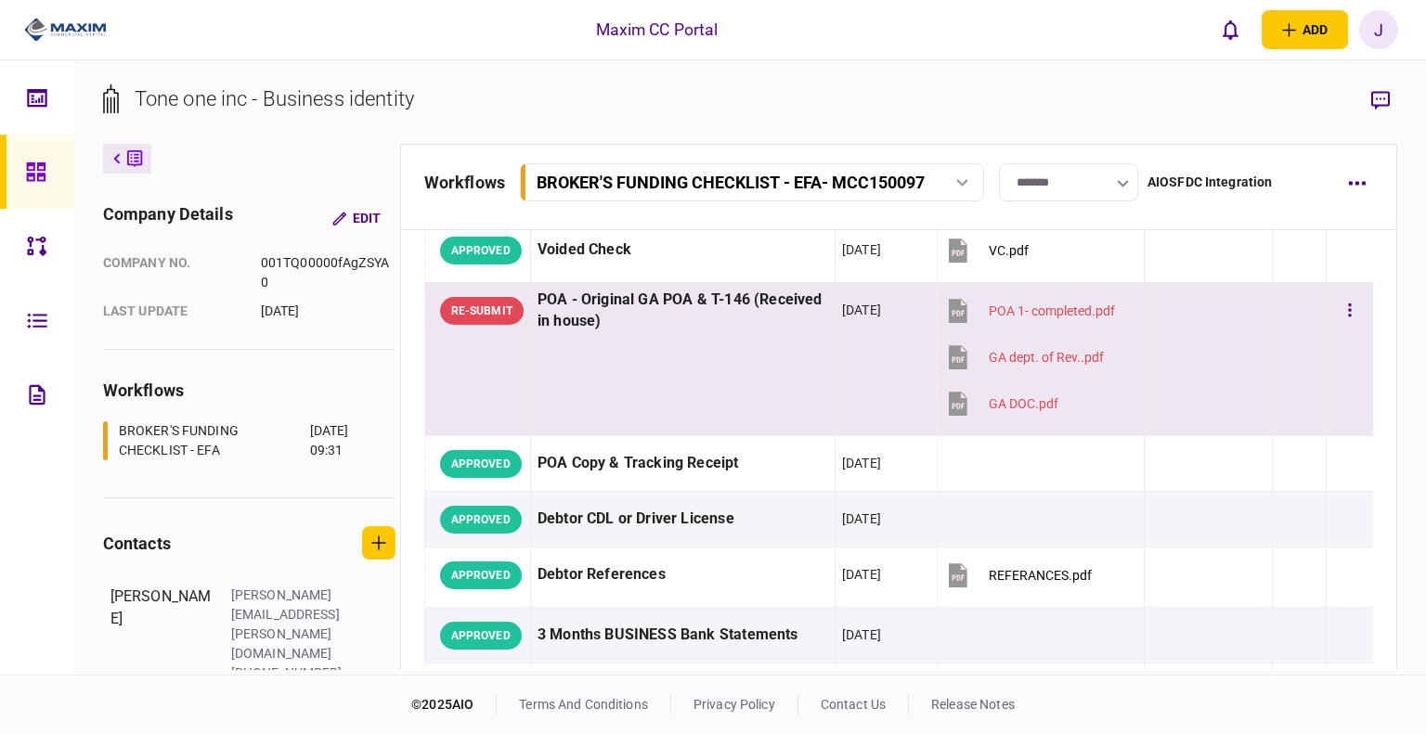
click at [1029, 307] on div "POA 1- completed.pdf" at bounding box center [1052, 311] width 126 height 15
click at [1221, 406] on div at bounding box center [1207, 403] width 113 height 42
click at [1045, 355] on div "GA dept. of Rev..pdf" at bounding box center [1046, 357] width 115 height 15
click at [1006, 396] on div "GA DOC.pdf" at bounding box center [1024, 403] width 70 height 15
click at [1333, 307] on button "button" at bounding box center [1349, 310] width 33 height 33
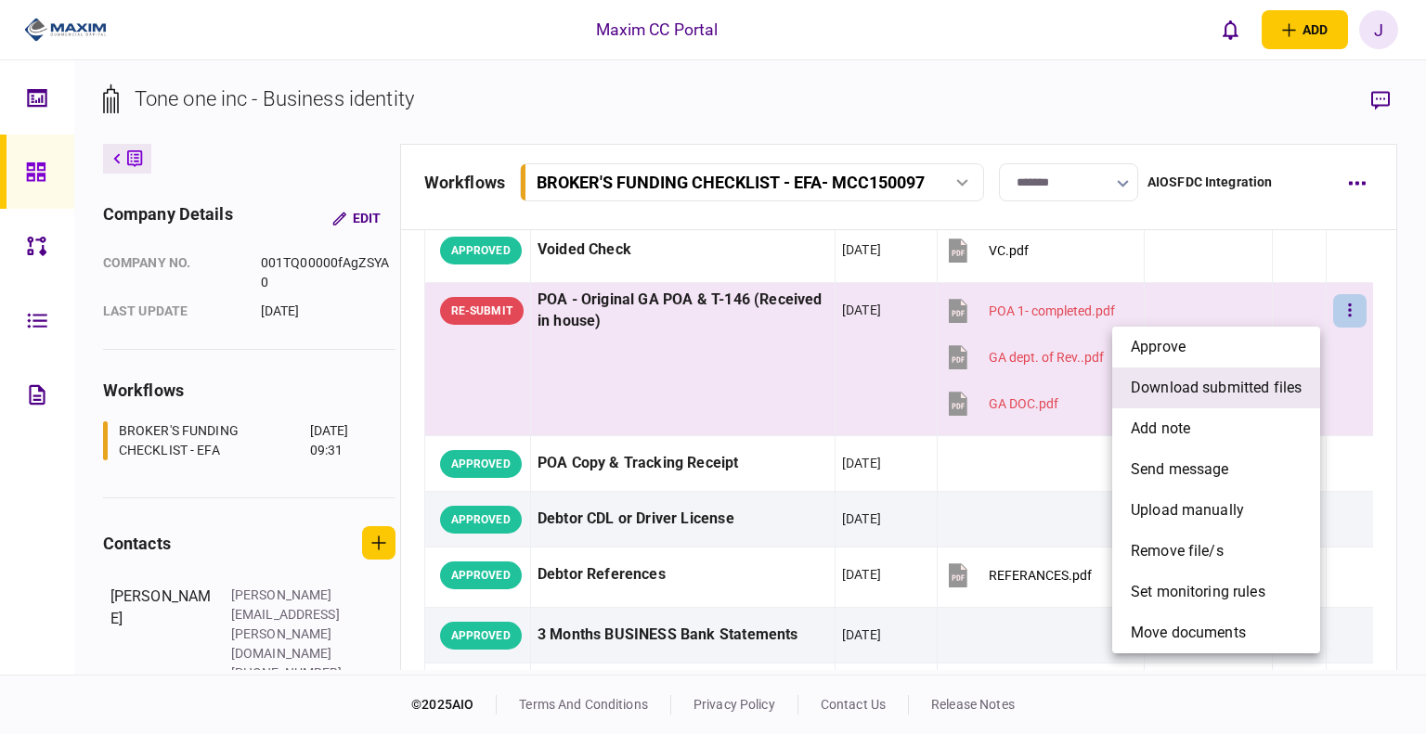
click at [1280, 383] on span "download submitted files" at bounding box center [1216, 388] width 171 height 22
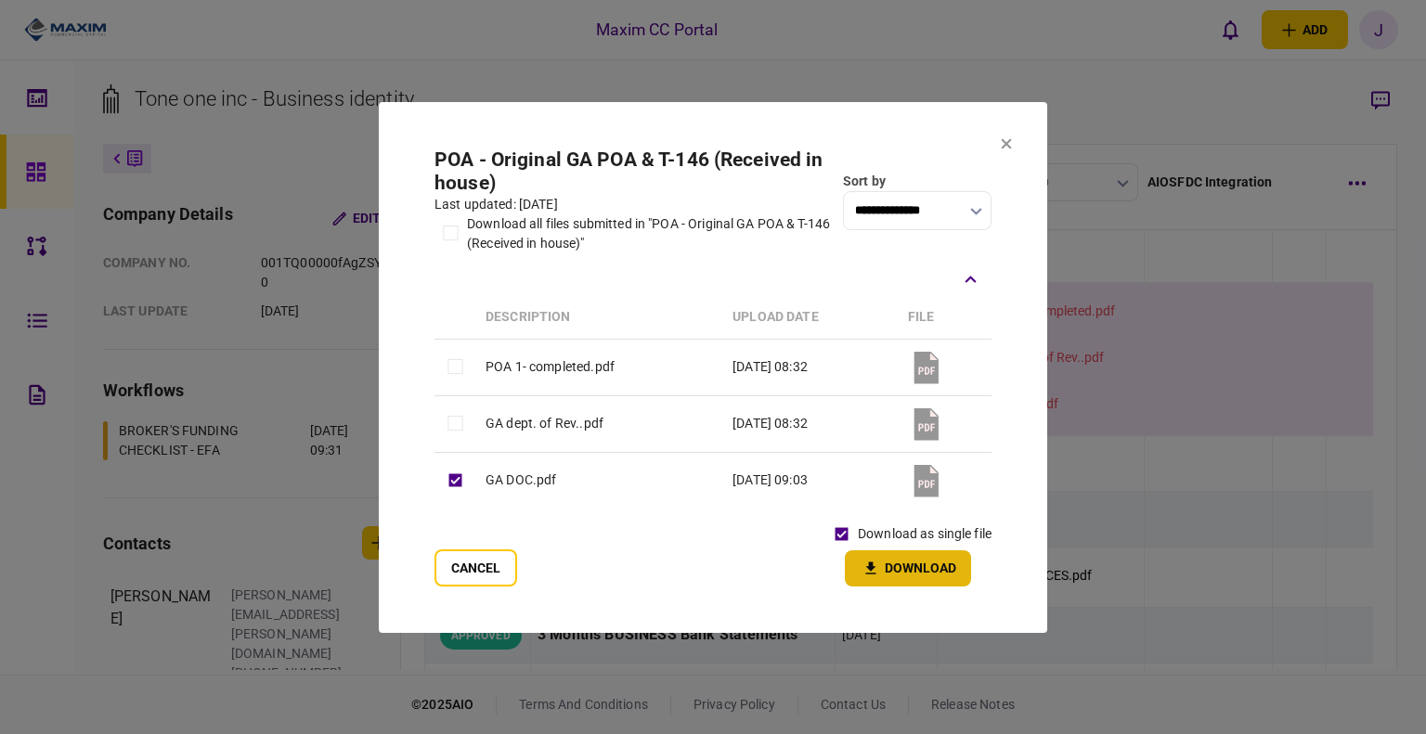
click at [918, 578] on button "Download" at bounding box center [908, 568] width 126 height 36
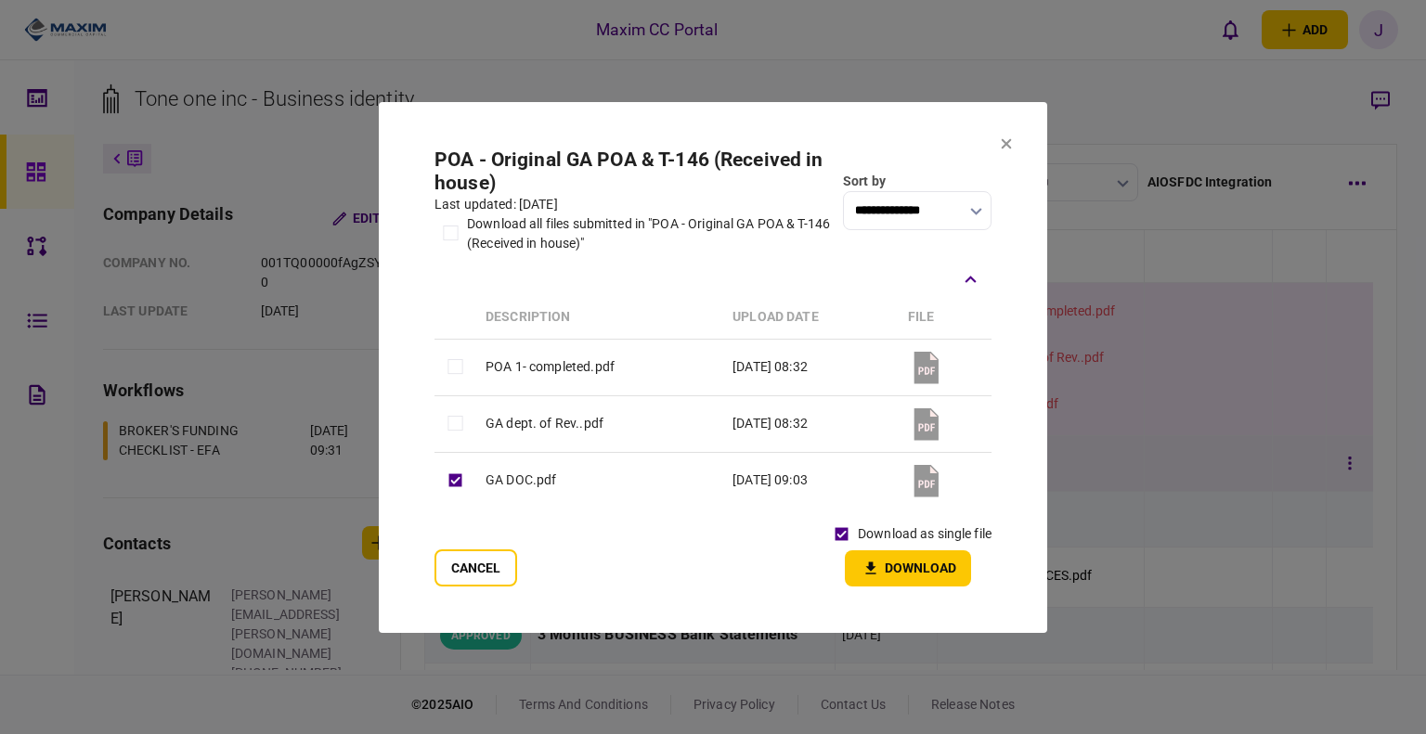
drag, startPoint x: 1100, startPoint y: 467, endPoint x: 1109, endPoint y: 463, distance: 10.0
click at [1104, 465] on div at bounding box center [713, 367] width 1426 height 734
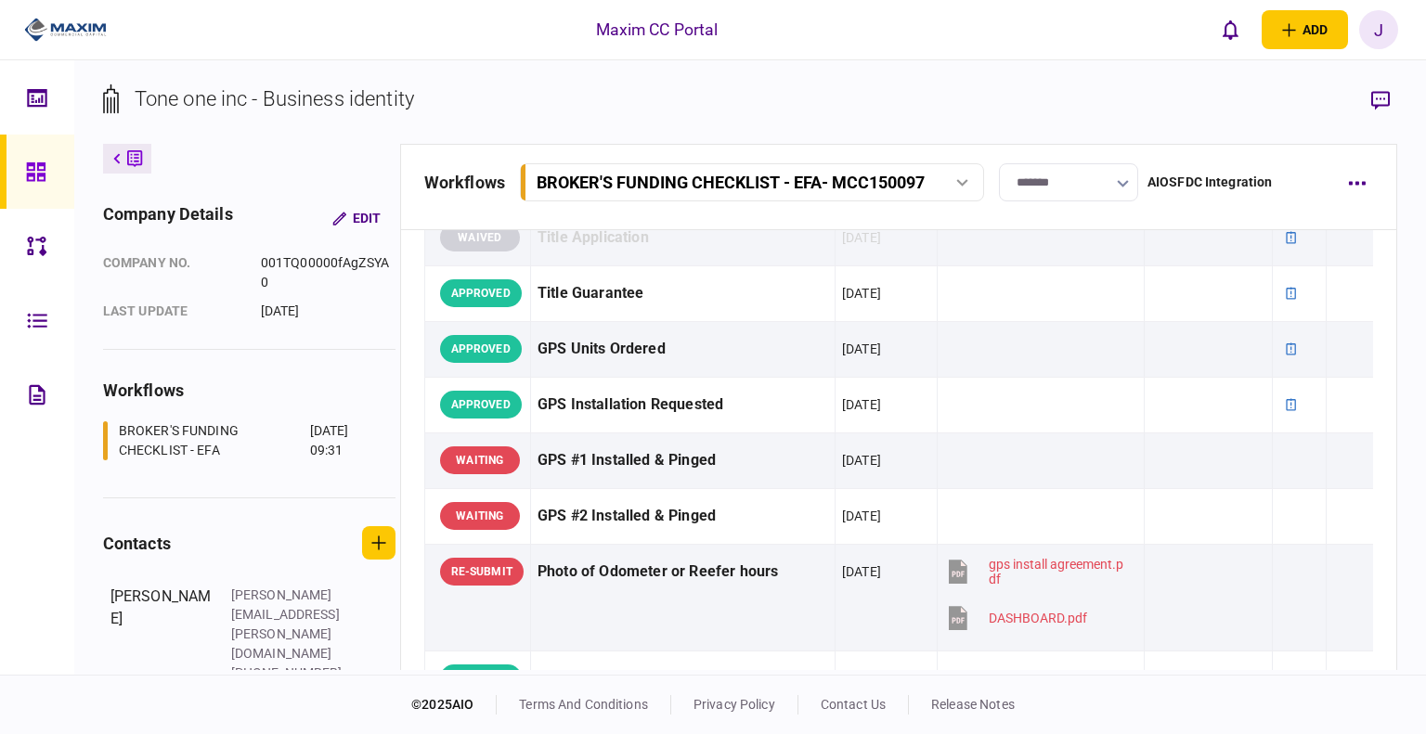
scroll to position [1764, 0]
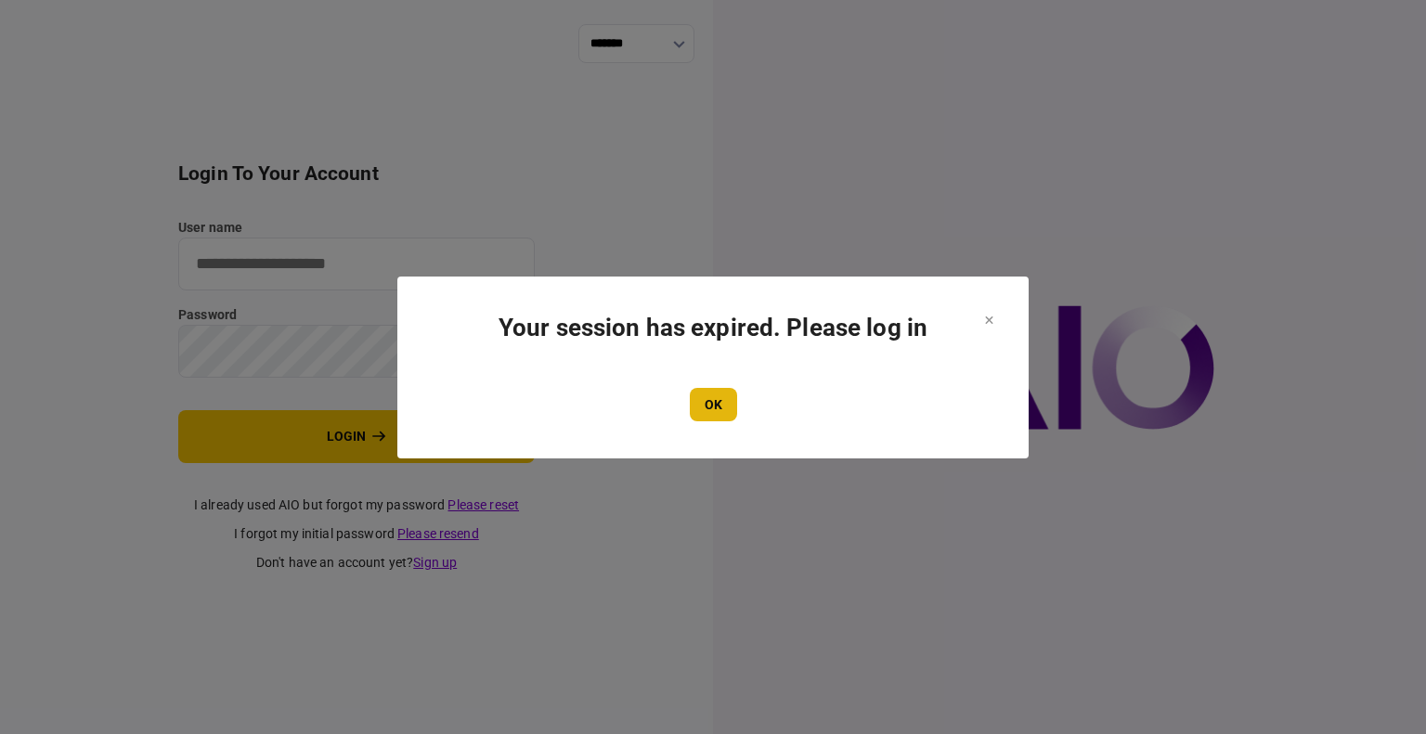
type input "****"
click at [726, 379] on section "Your session has expired. Please log in OK" at bounding box center [712, 368] width 557 height 108
click at [717, 394] on button "OK" at bounding box center [713, 404] width 47 height 33
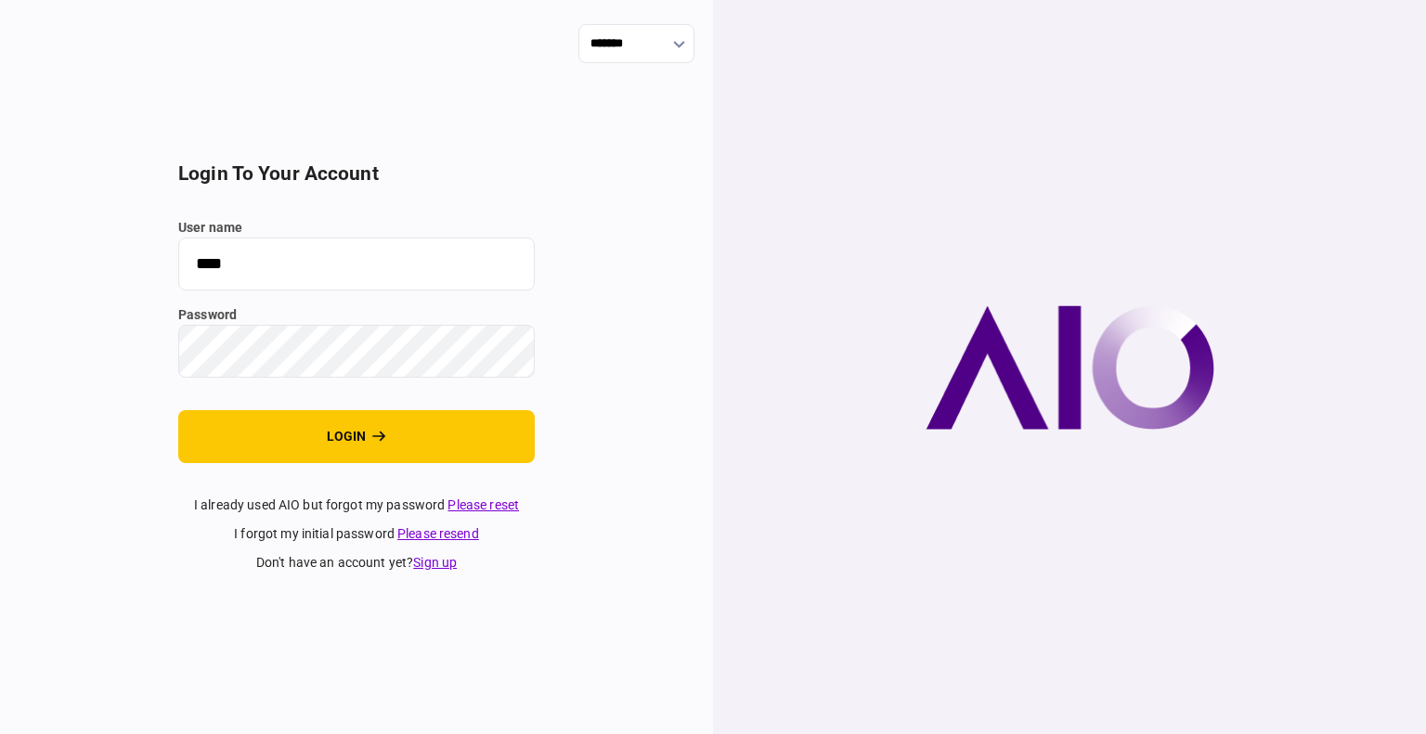
click at [311, 465] on section "login to your account user name **** password login I already used AIO but forg…" at bounding box center [356, 367] width 356 height 410
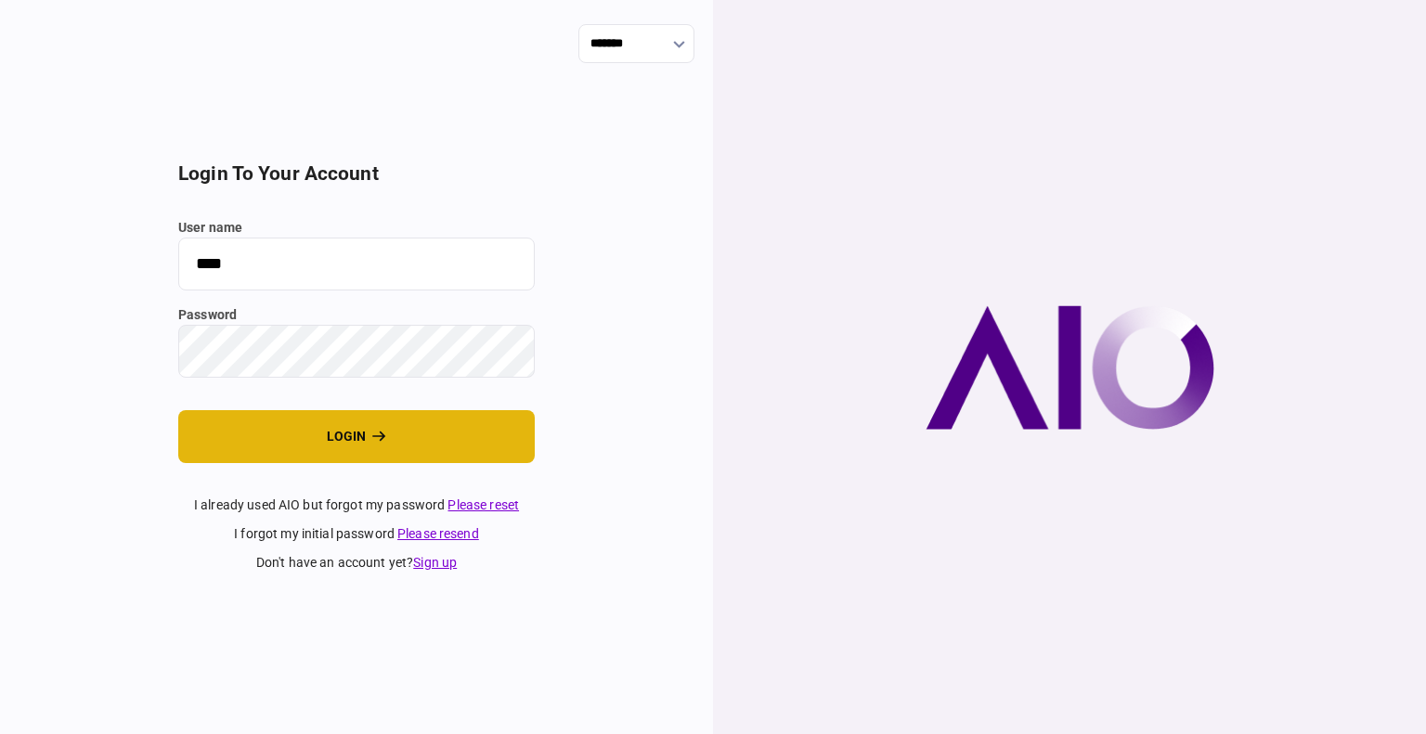
click at [311, 440] on button "login" at bounding box center [356, 436] width 356 height 53
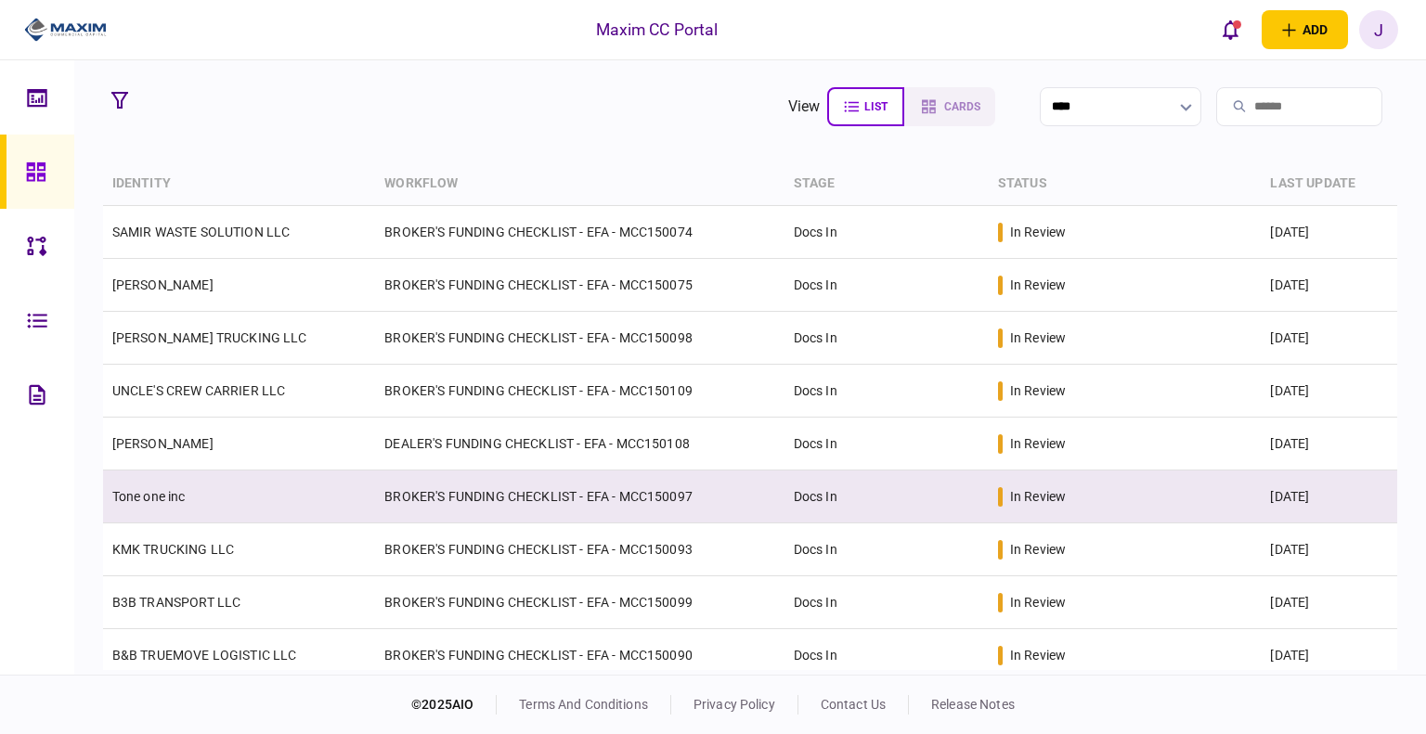
click at [152, 497] on link "Tone one inc" at bounding box center [148, 496] width 73 height 15
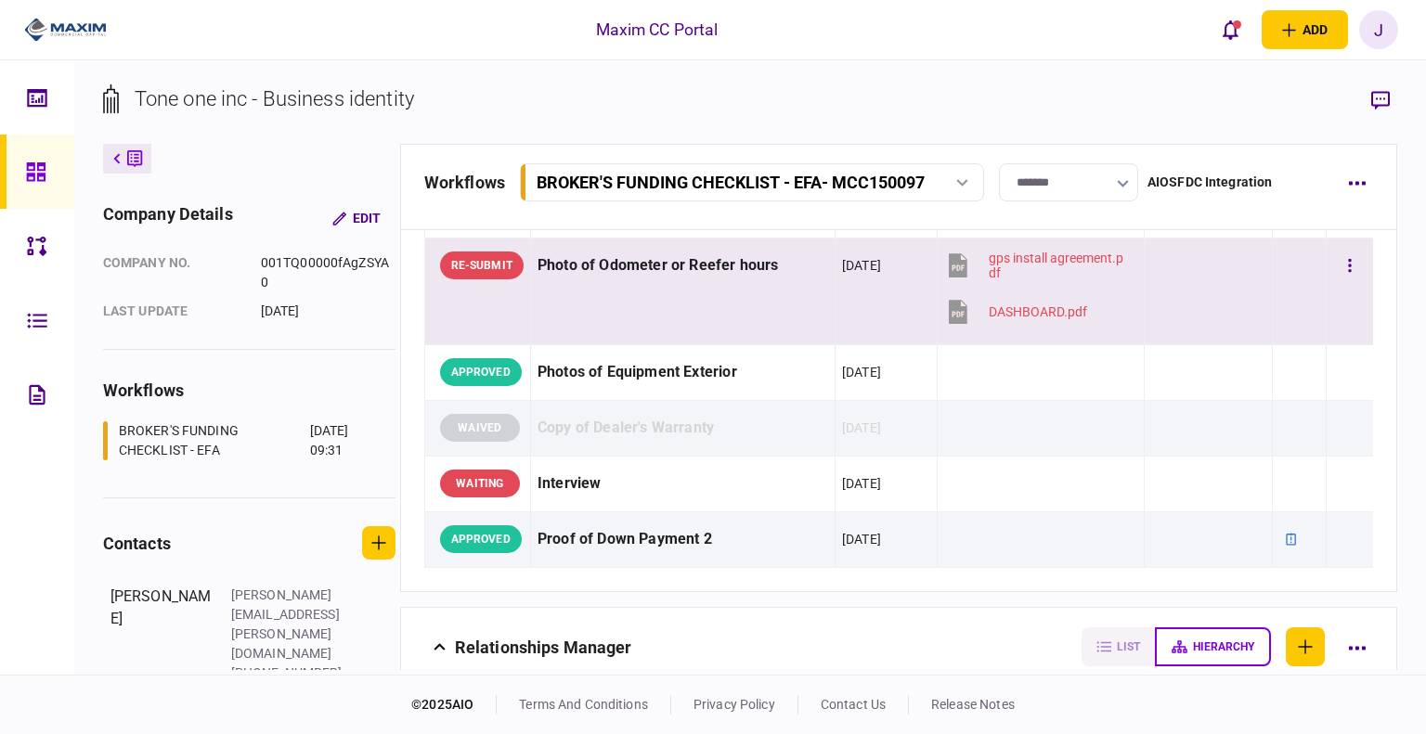
scroll to position [1949, 0]
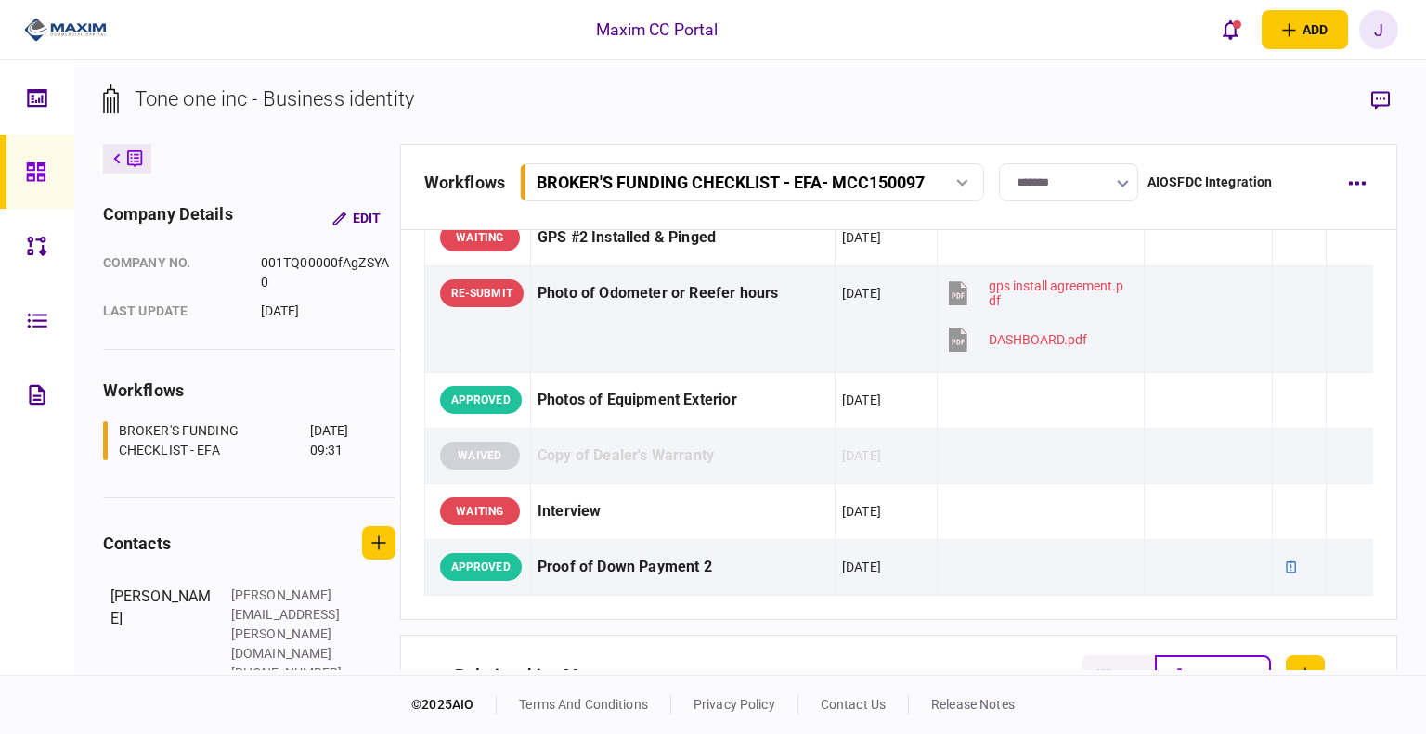
click at [53, 174] on div at bounding box center [41, 172] width 30 height 74
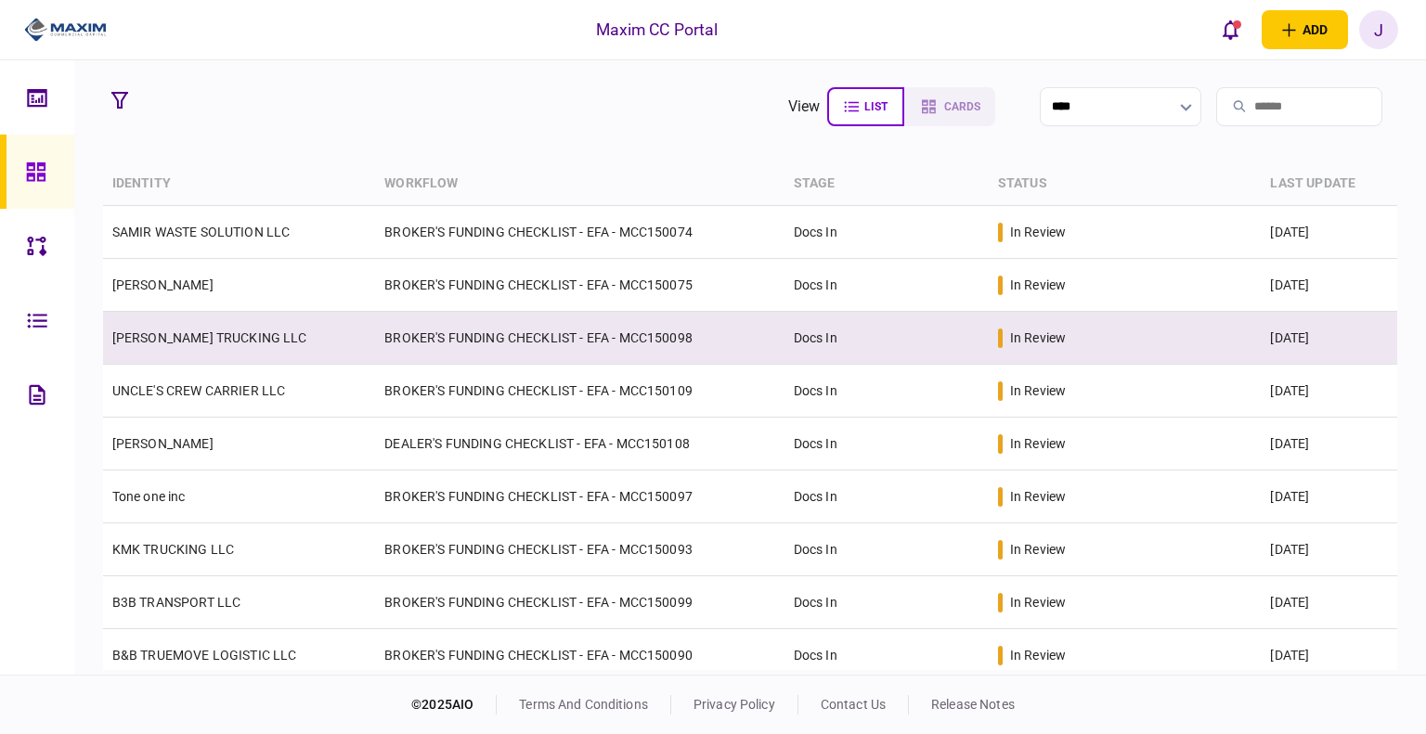
click at [204, 347] on td "[PERSON_NAME] TRUCKING LLC" at bounding box center [239, 338] width 273 height 53
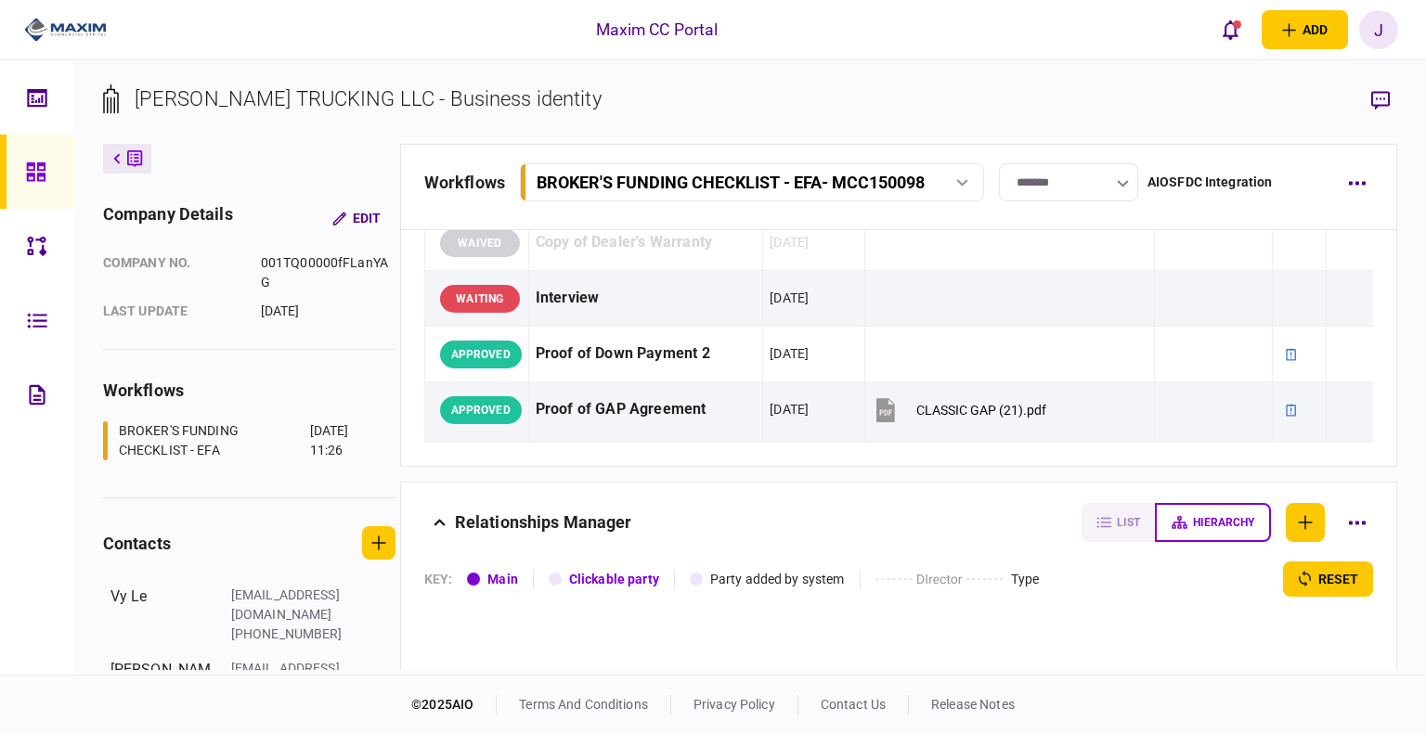
scroll to position [2042, 0]
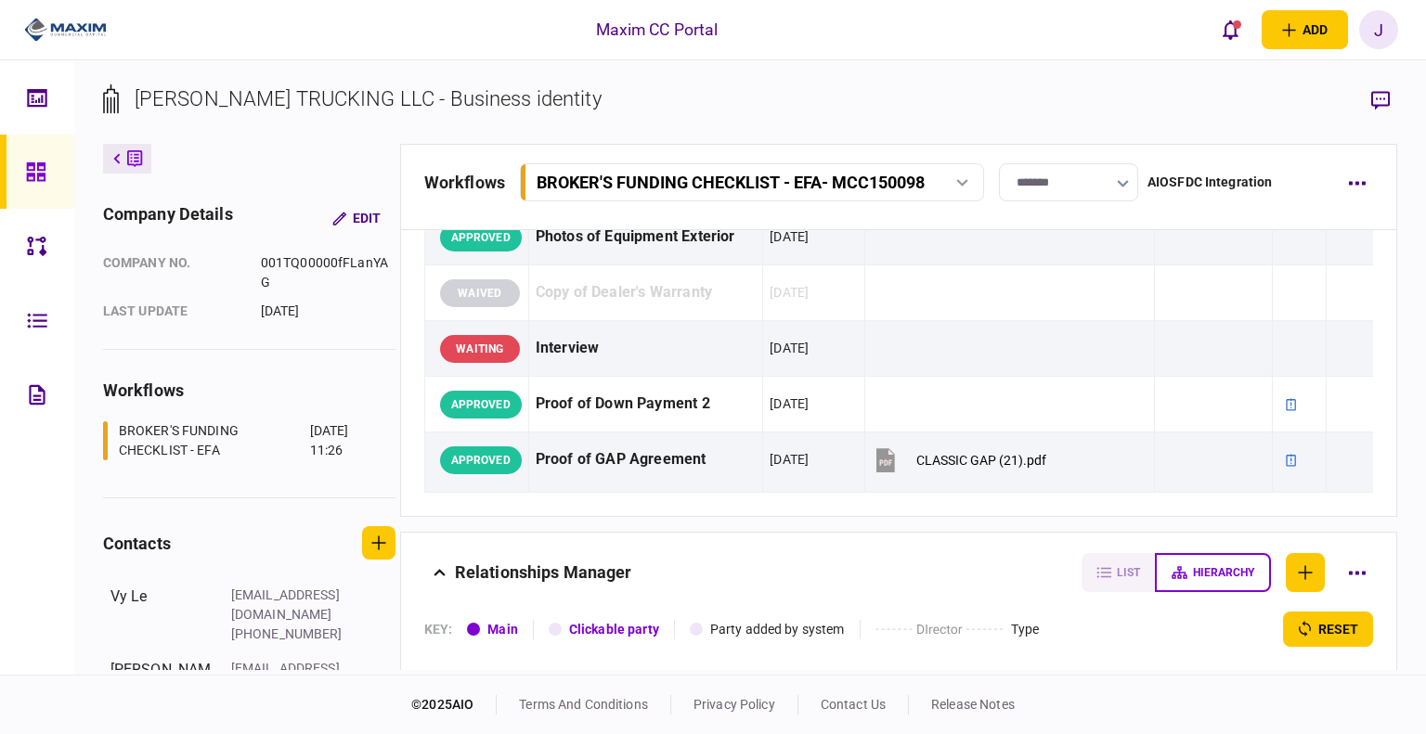
click at [39, 171] on icon at bounding box center [36, 172] width 20 height 21
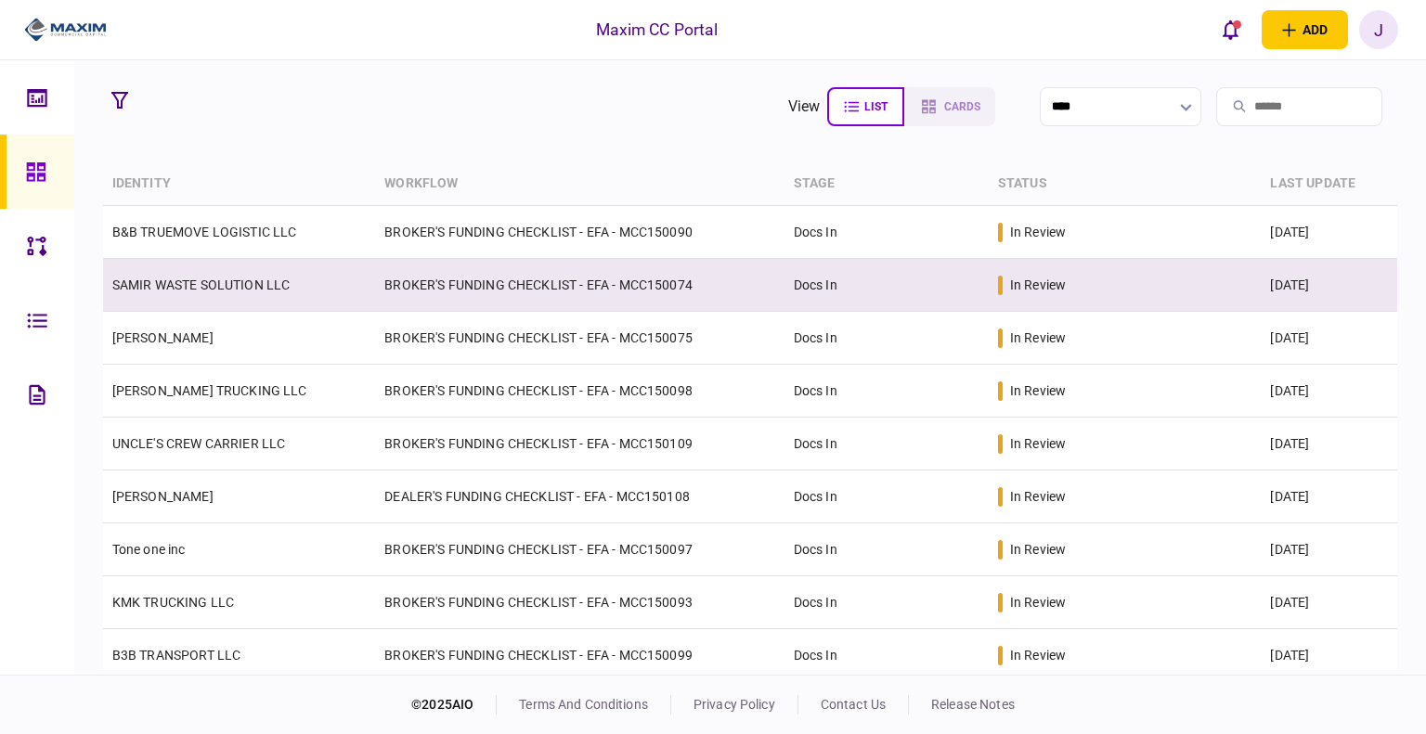
click at [174, 272] on td "SAMIR WASTE SOLUTION LLC" at bounding box center [239, 285] width 273 height 53
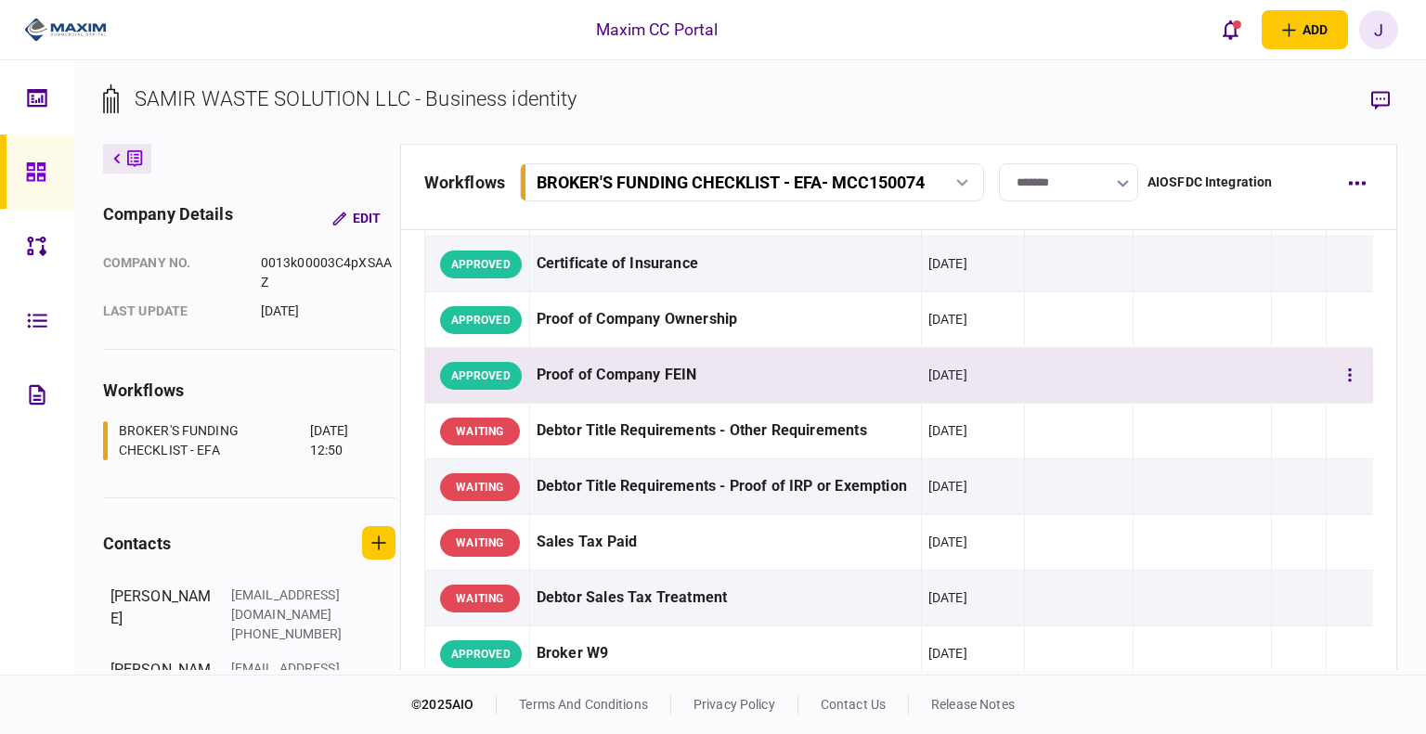
scroll to position [650, 0]
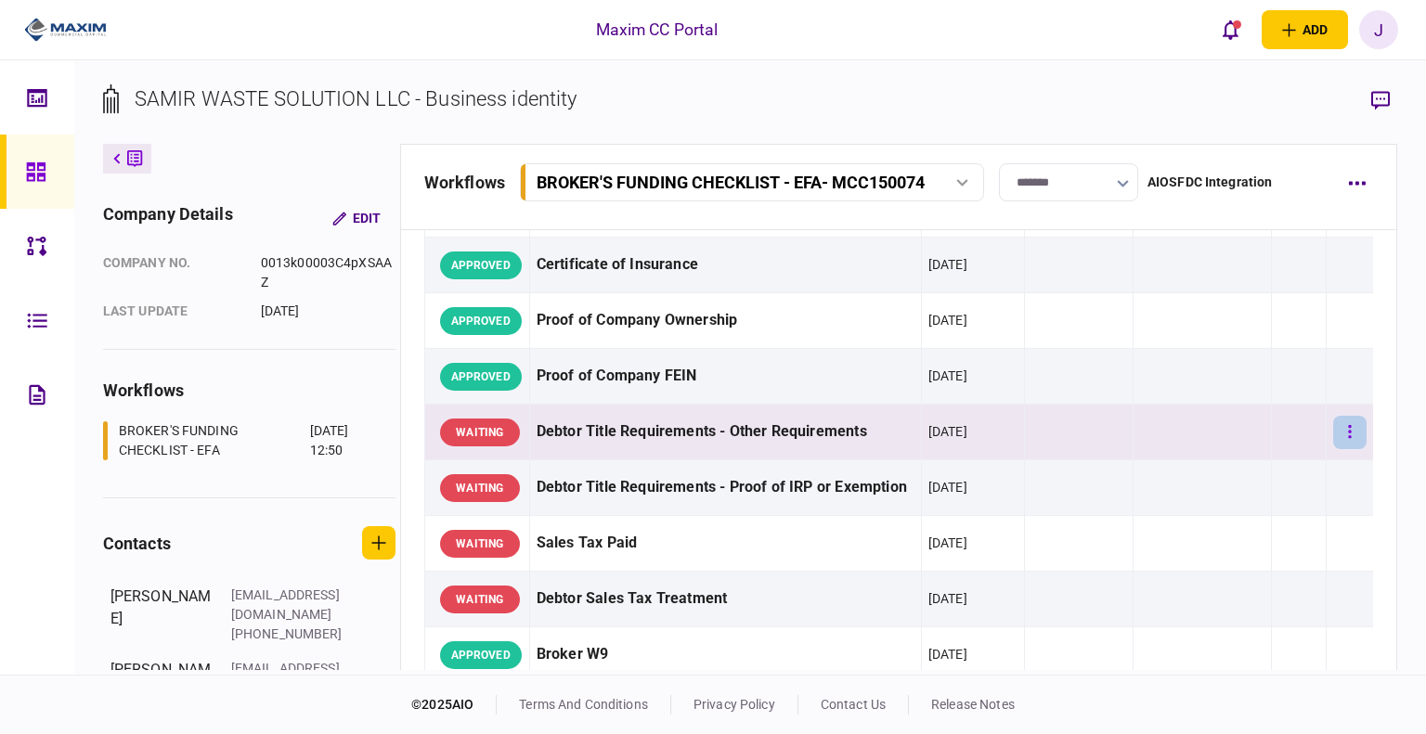
click at [1348, 438] on icon "button" at bounding box center [1349, 431] width 3 height 13
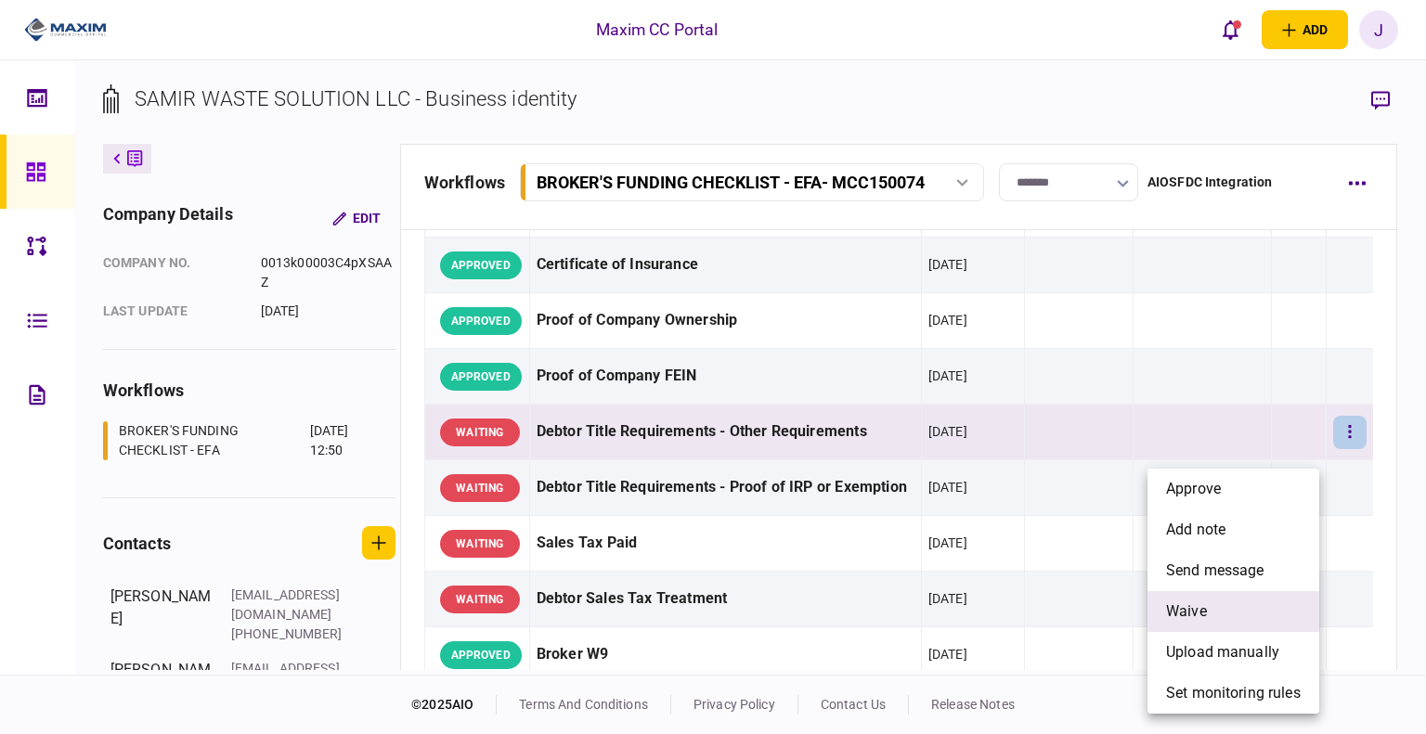
click at [1208, 608] on li "waive" at bounding box center [1233, 611] width 172 height 41
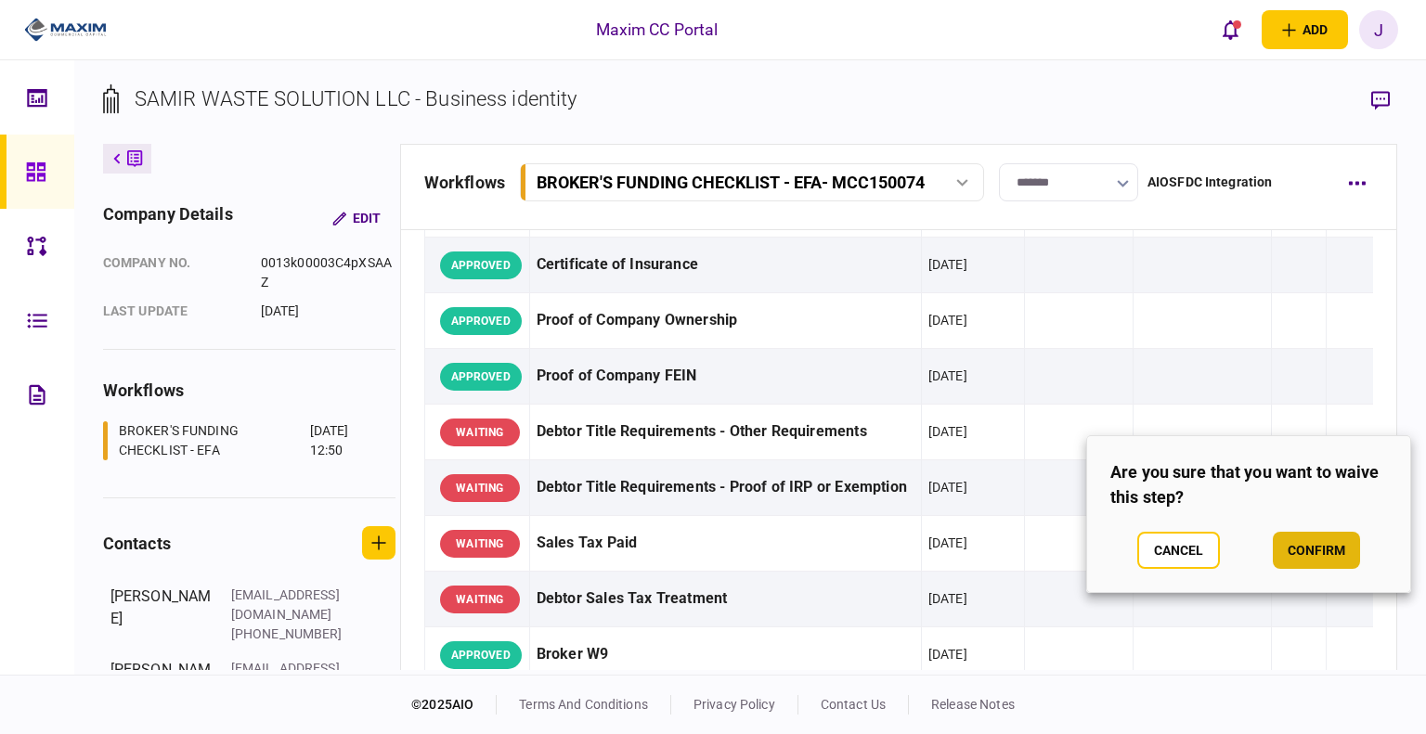
click at [1285, 545] on button "confirm" at bounding box center [1316, 550] width 87 height 37
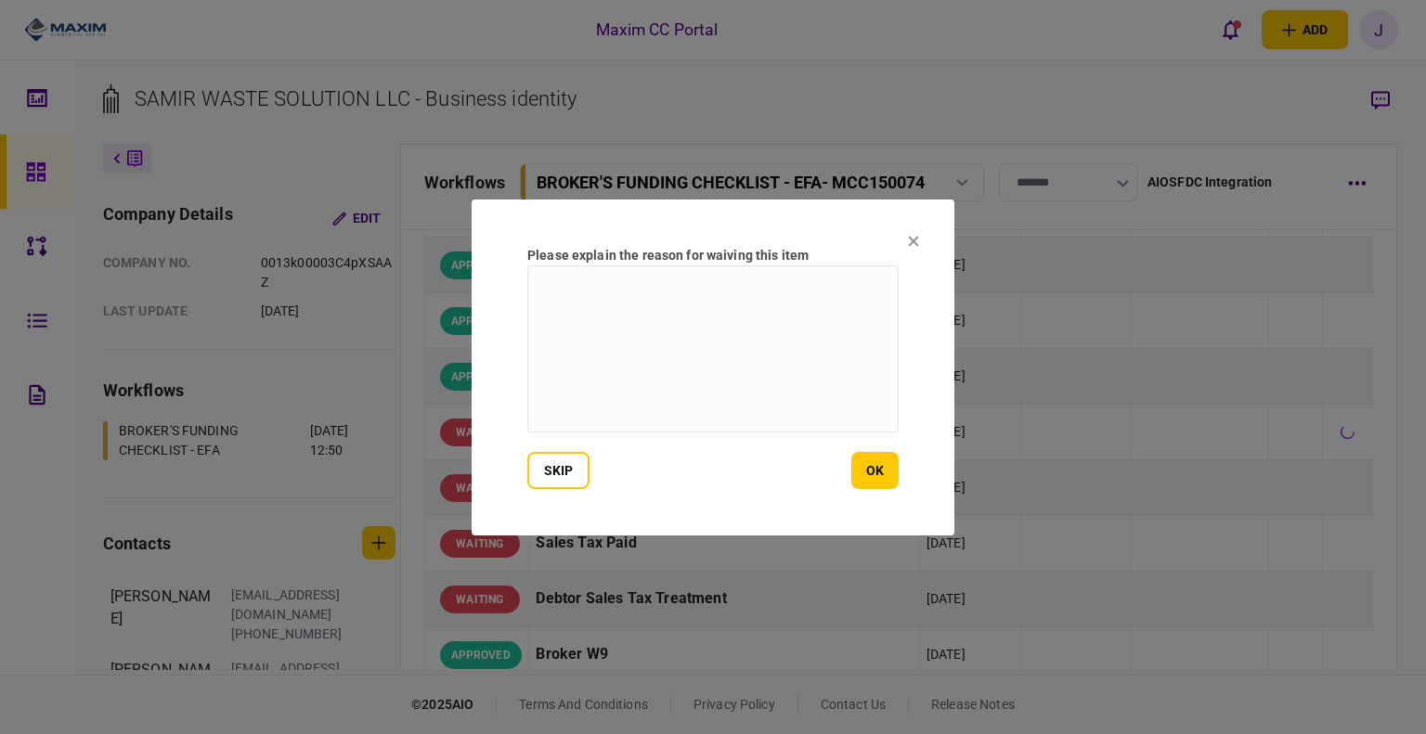
click at [553, 315] on textarea at bounding box center [712, 348] width 371 height 167
type textarea "*"
type textarea "***"
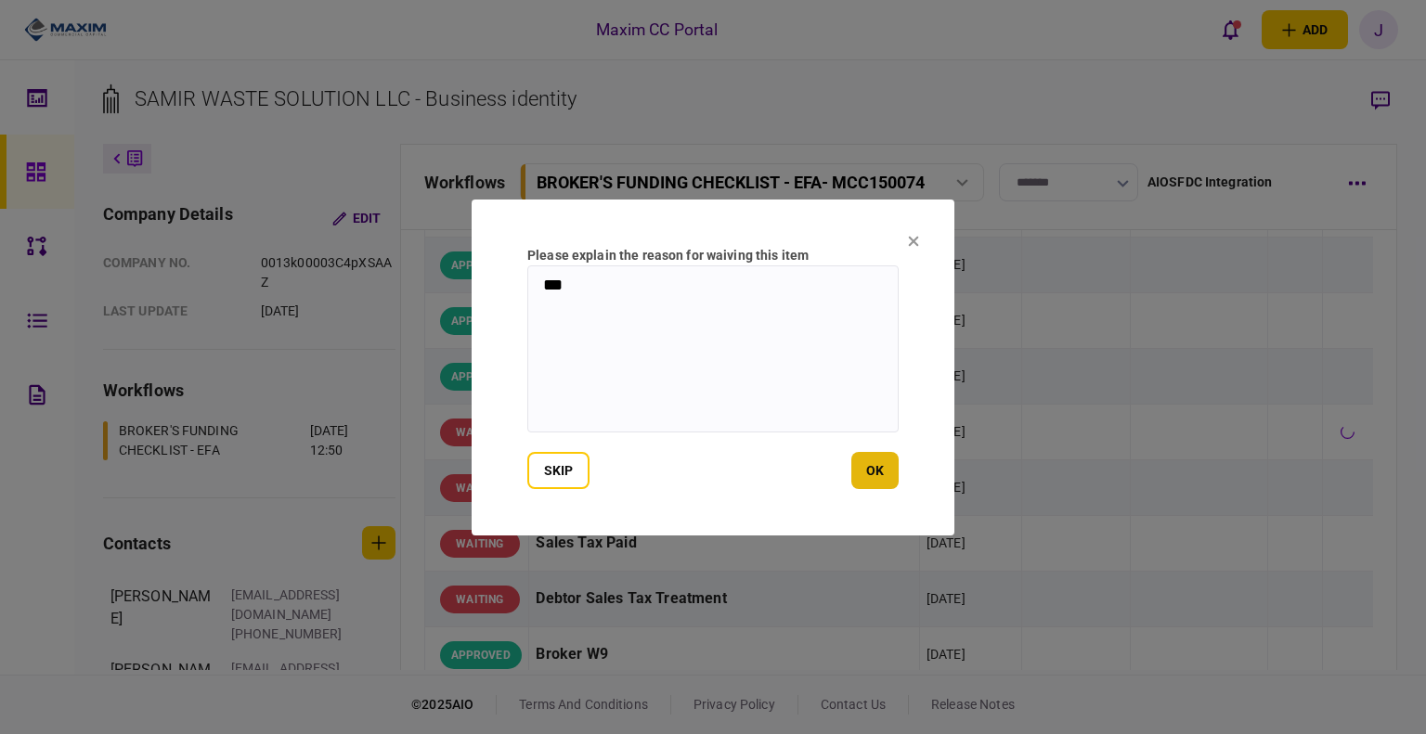
click at [880, 463] on button "ok" at bounding box center [874, 470] width 47 height 37
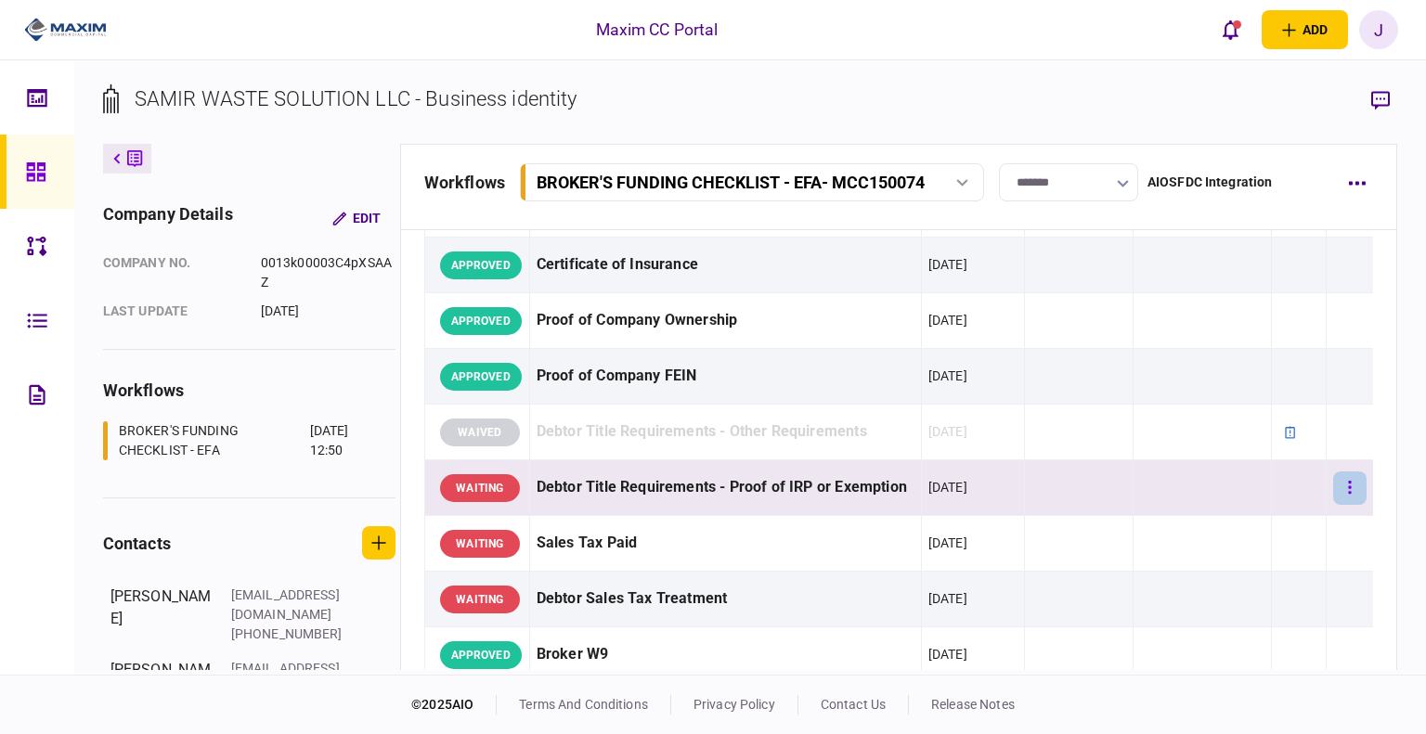
click at [1333, 505] on button "button" at bounding box center [1349, 488] width 33 height 33
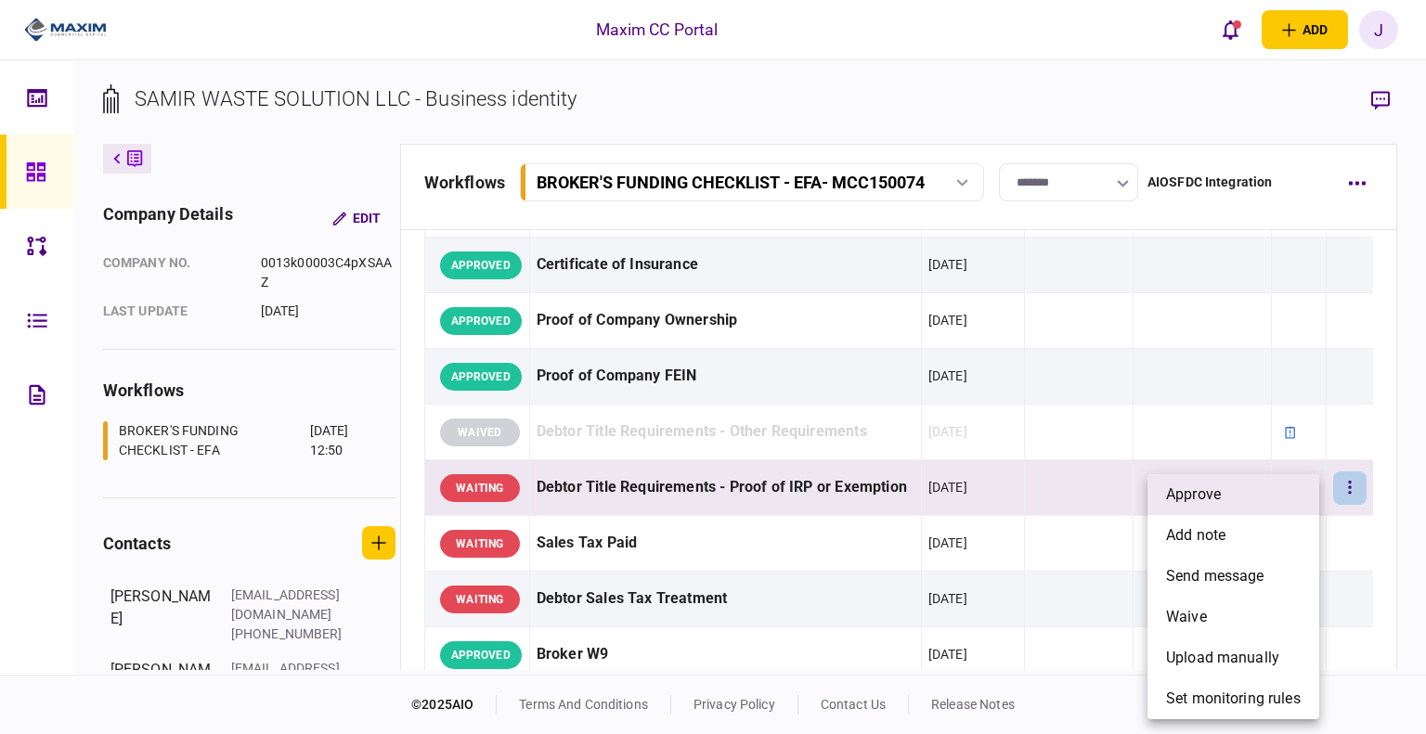
click at [1247, 504] on li "approve" at bounding box center [1233, 494] width 172 height 41
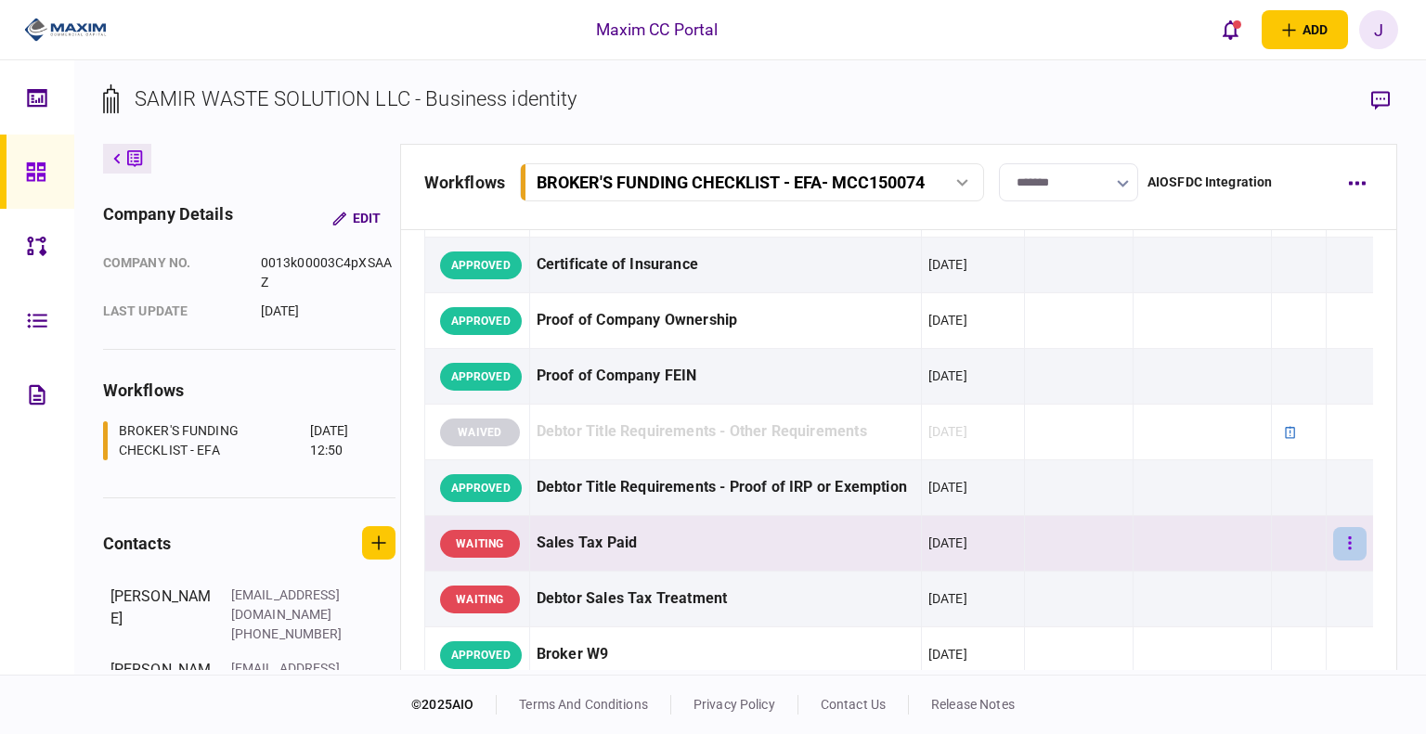
click at [1338, 561] on button "button" at bounding box center [1349, 543] width 33 height 33
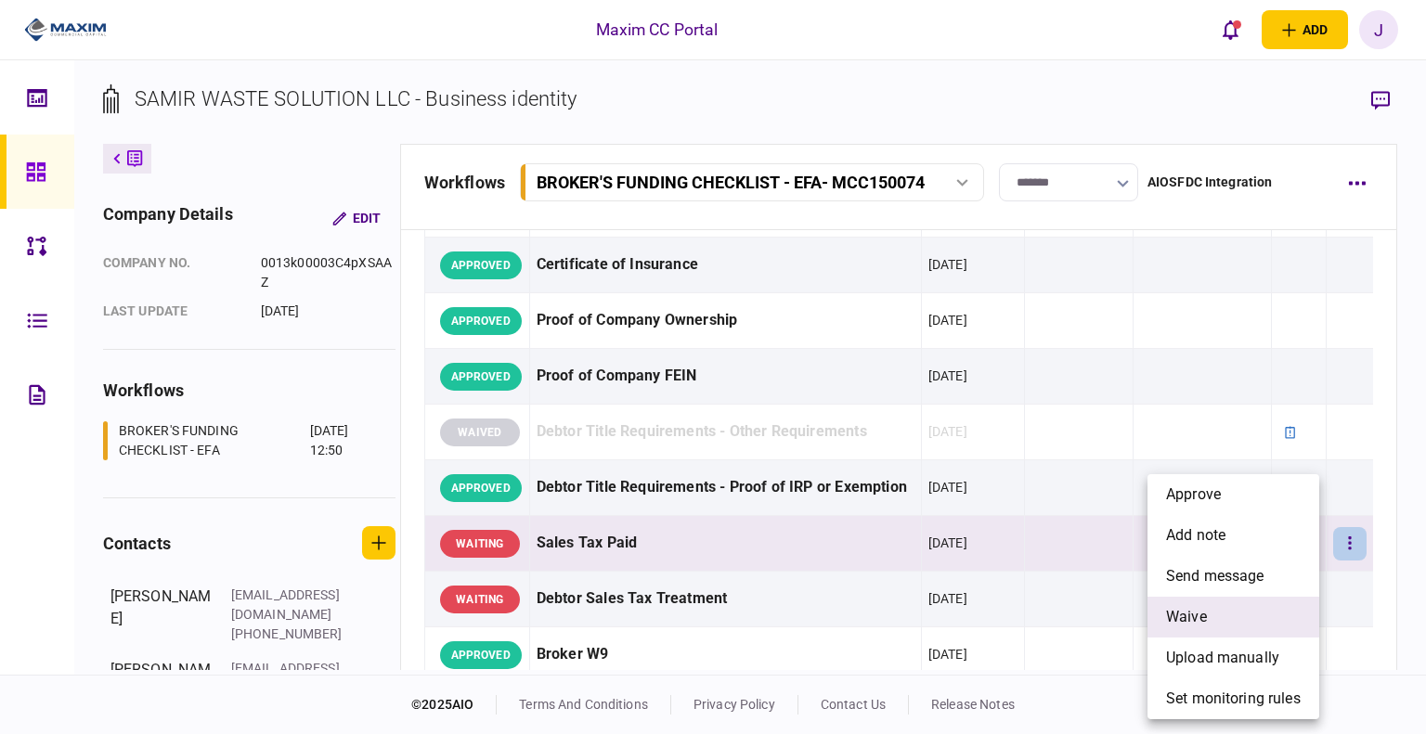
click at [1202, 604] on li "waive" at bounding box center [1233, 617] width 172 height 41
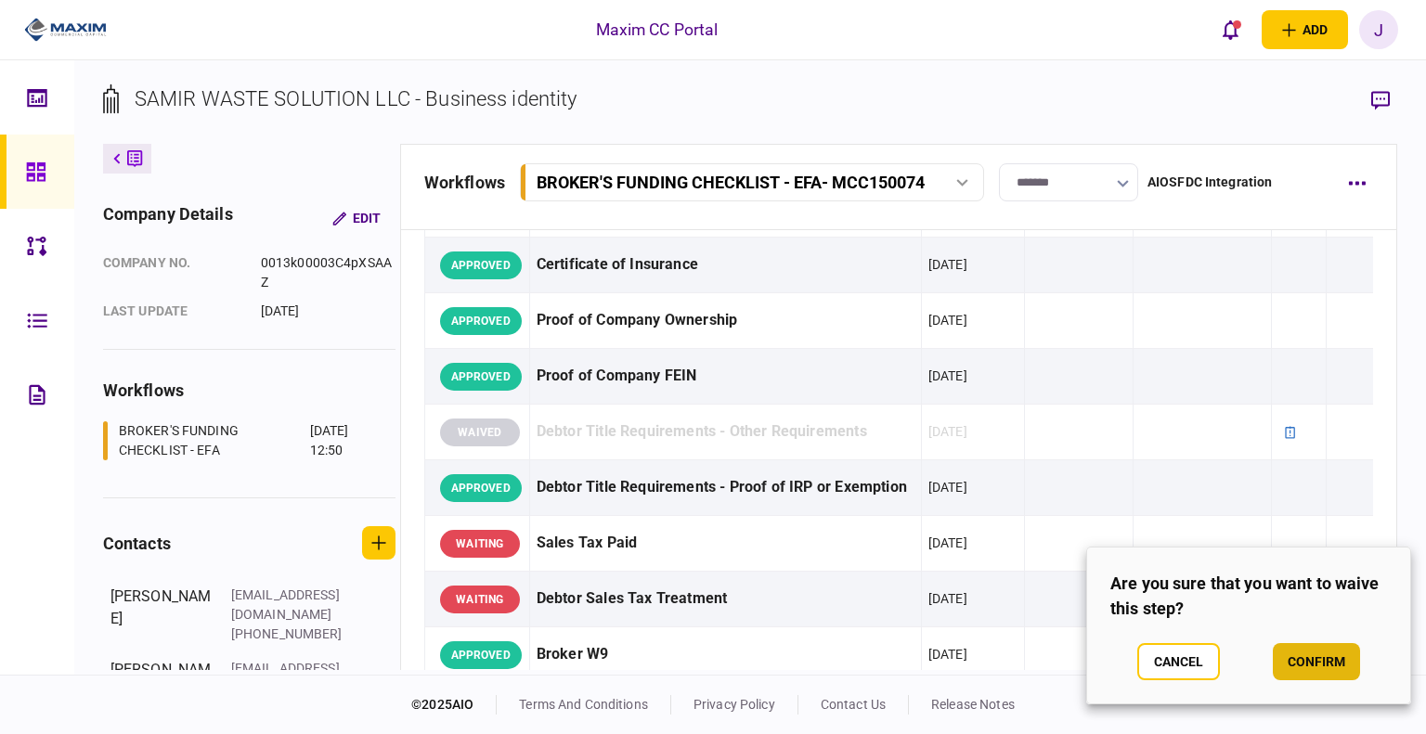
click at [1324, 662] on button "confirm" at bounding box center [1316, 661] width 87 height 37
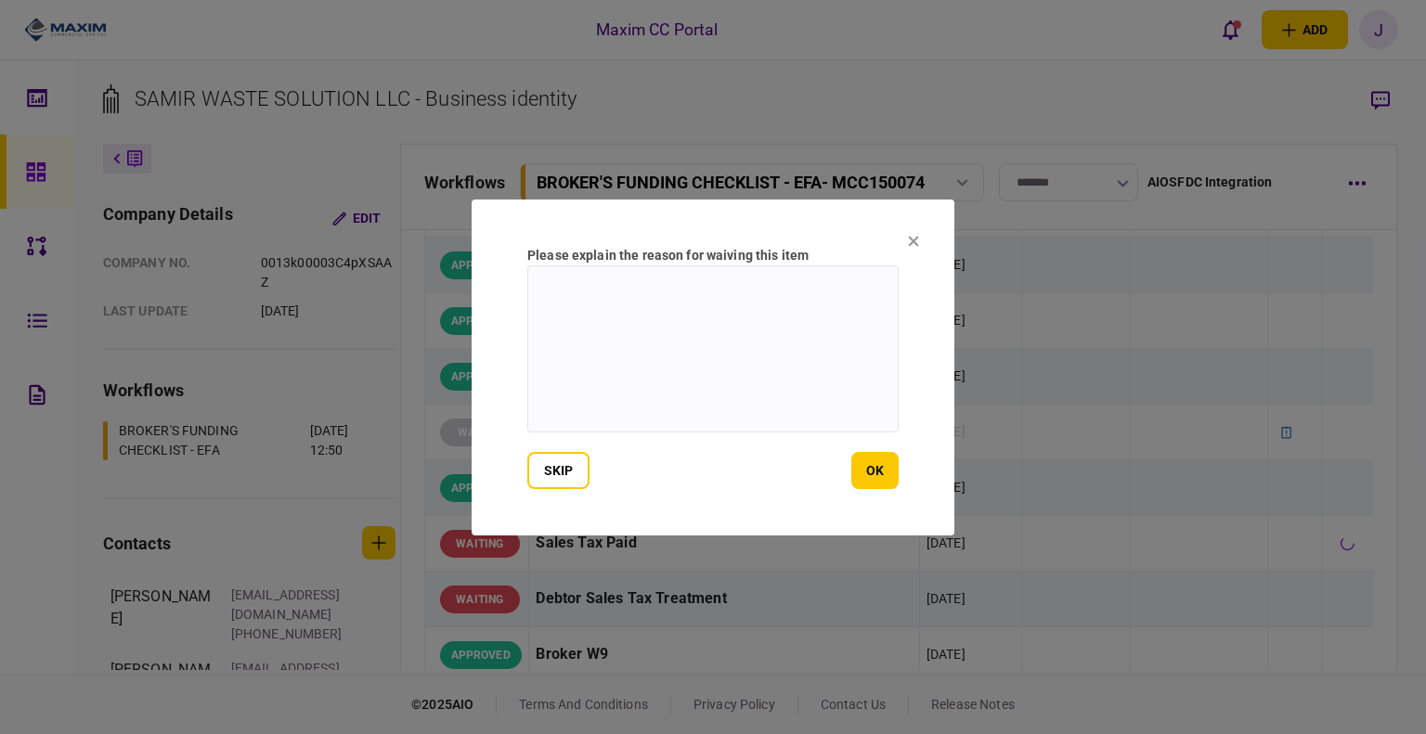
click at [735, 364] on textarea at bounding box center [712, 348] width 371 height 167
type textarea "**********"
click at [885, 469] on button "ok" at bounding box center [874, 470] width 47 height 37
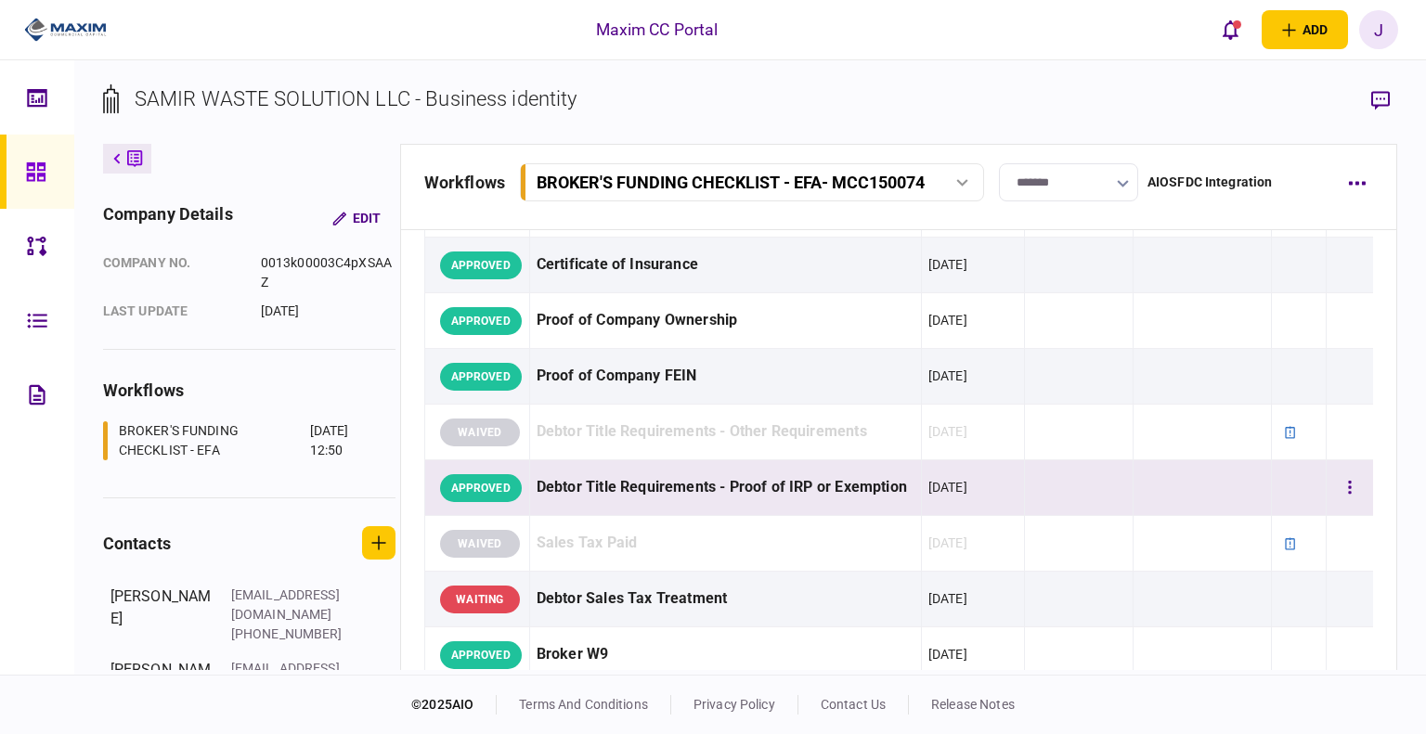
scroll to position [743, 0]
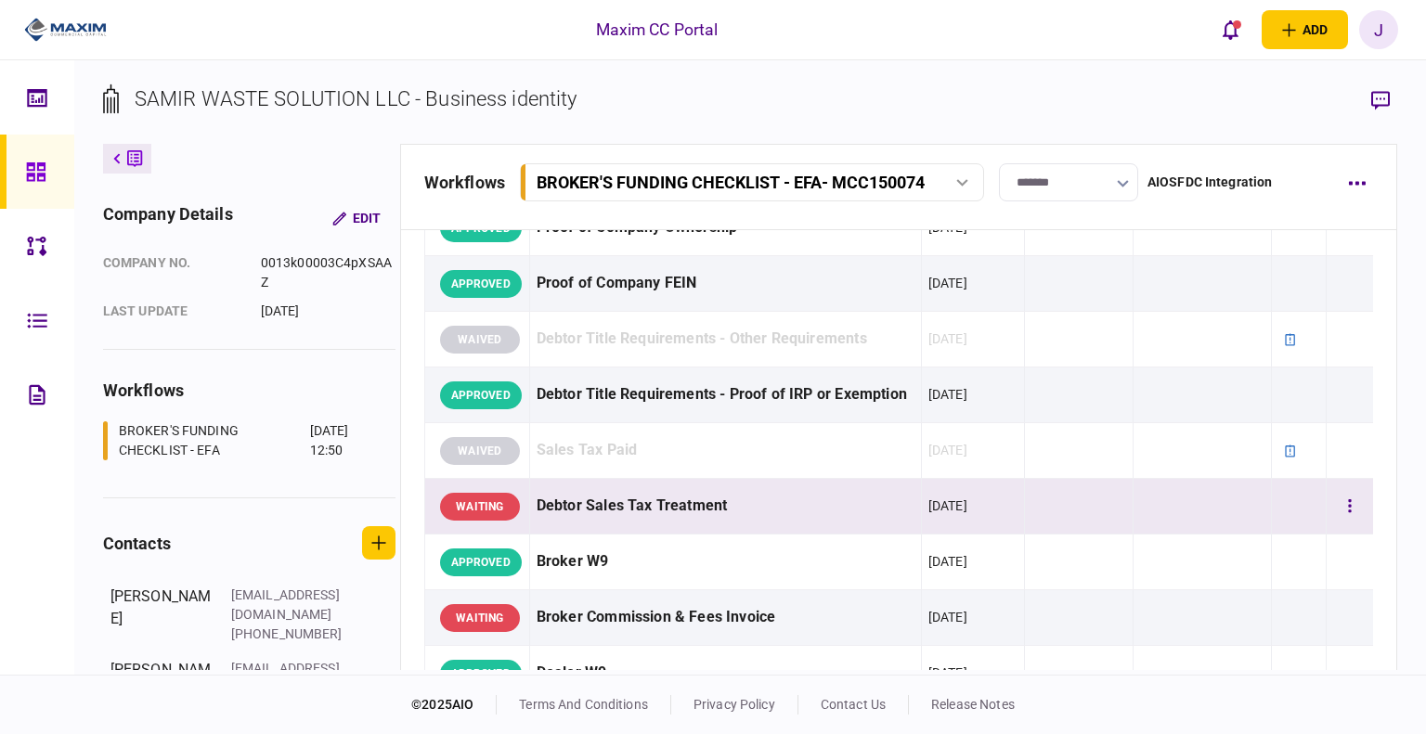
click at [1353, 530] on td at bounding box center [1348, 507] width 47 height 56
click at [1339, 523] on button "button" at bounding box center [1349, 506] width 33 height 33
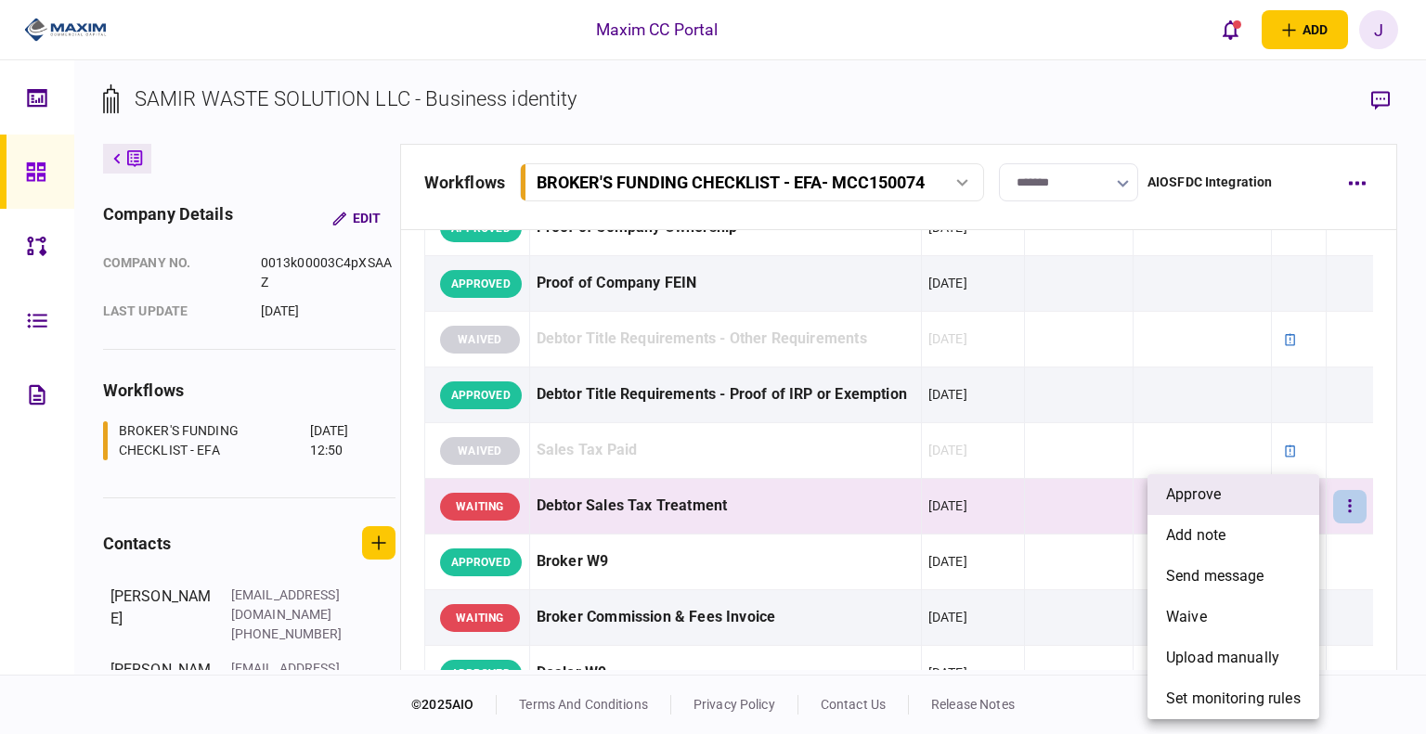
click at [1227, 502] on li "approve" at bounding box center [1233, 494] width 172 height 41
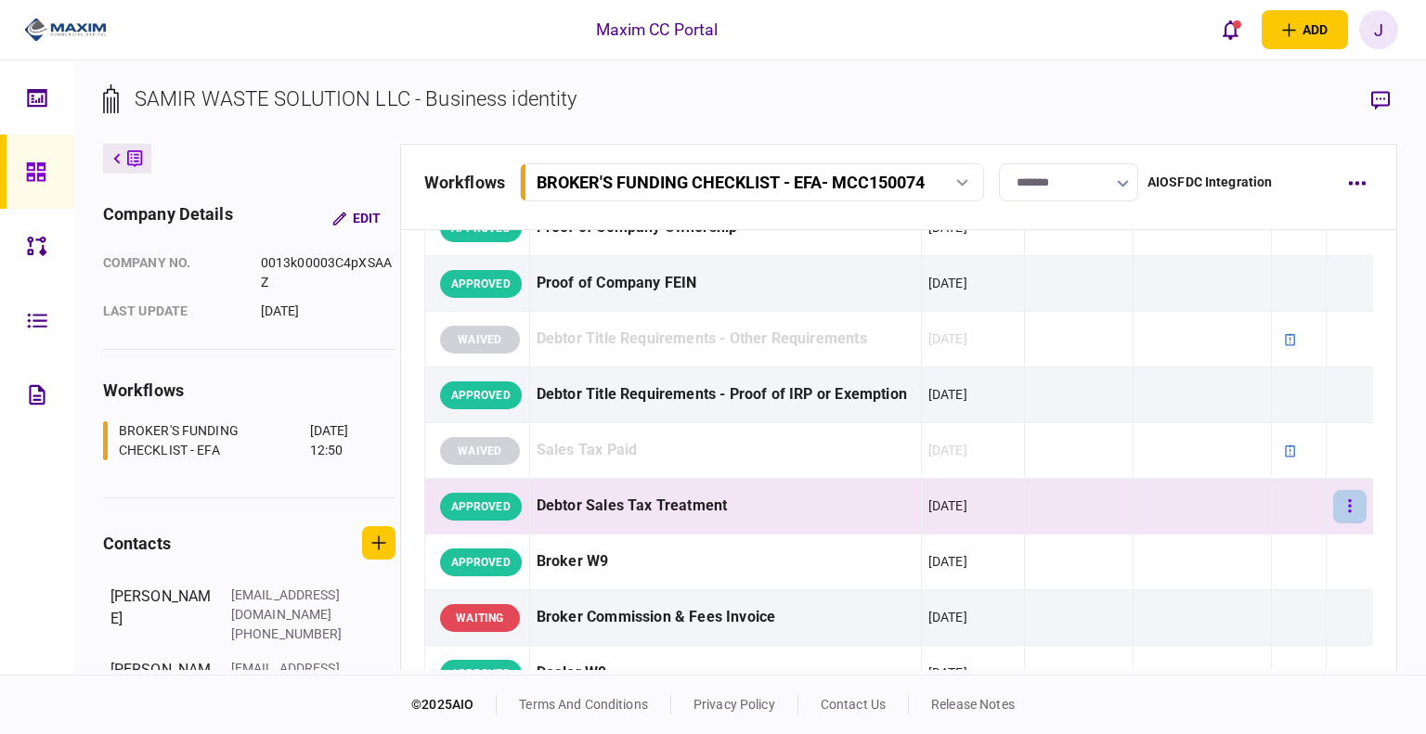
click at [1333, 523] on button "button" at bounding box center [1349, 506] width 33 height 33
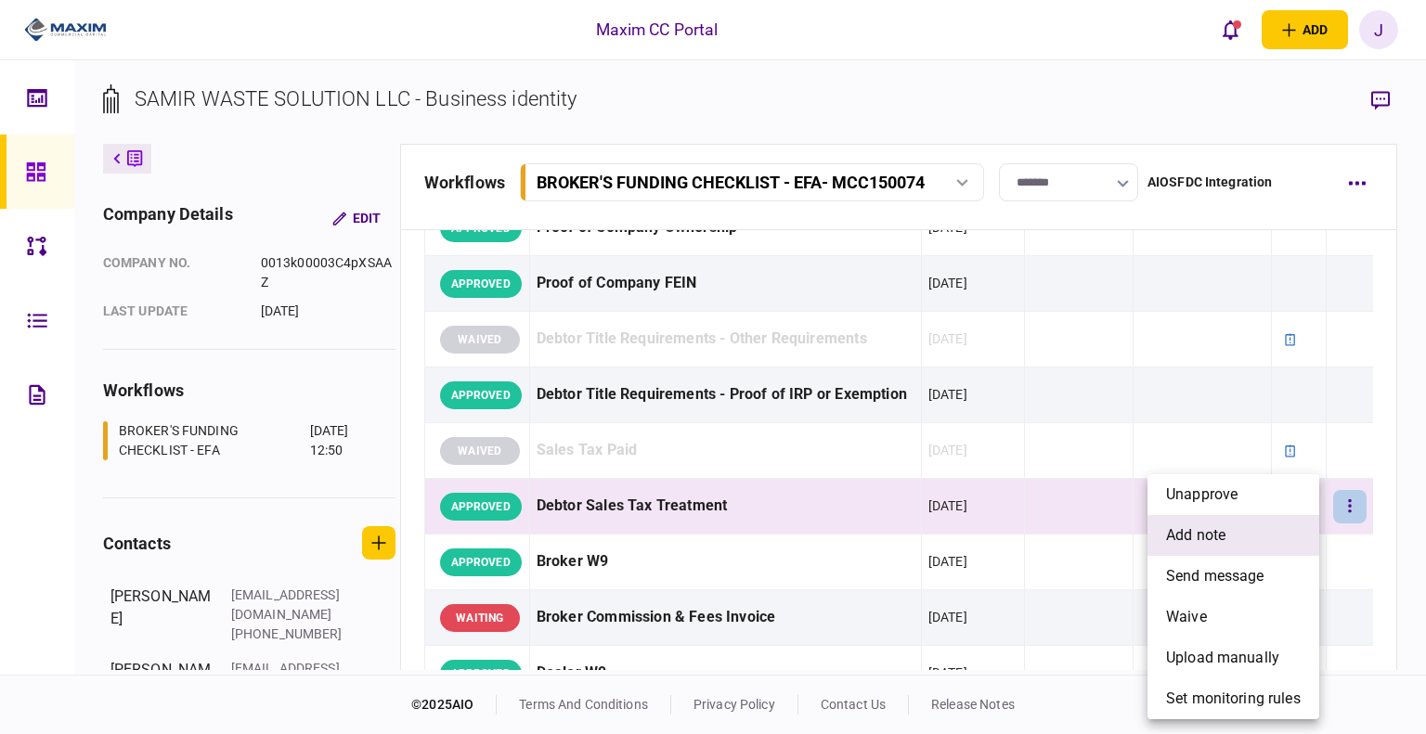
click at [1214, 530] on span "add note" at bounding box center [1195, 535] width 59 height 22
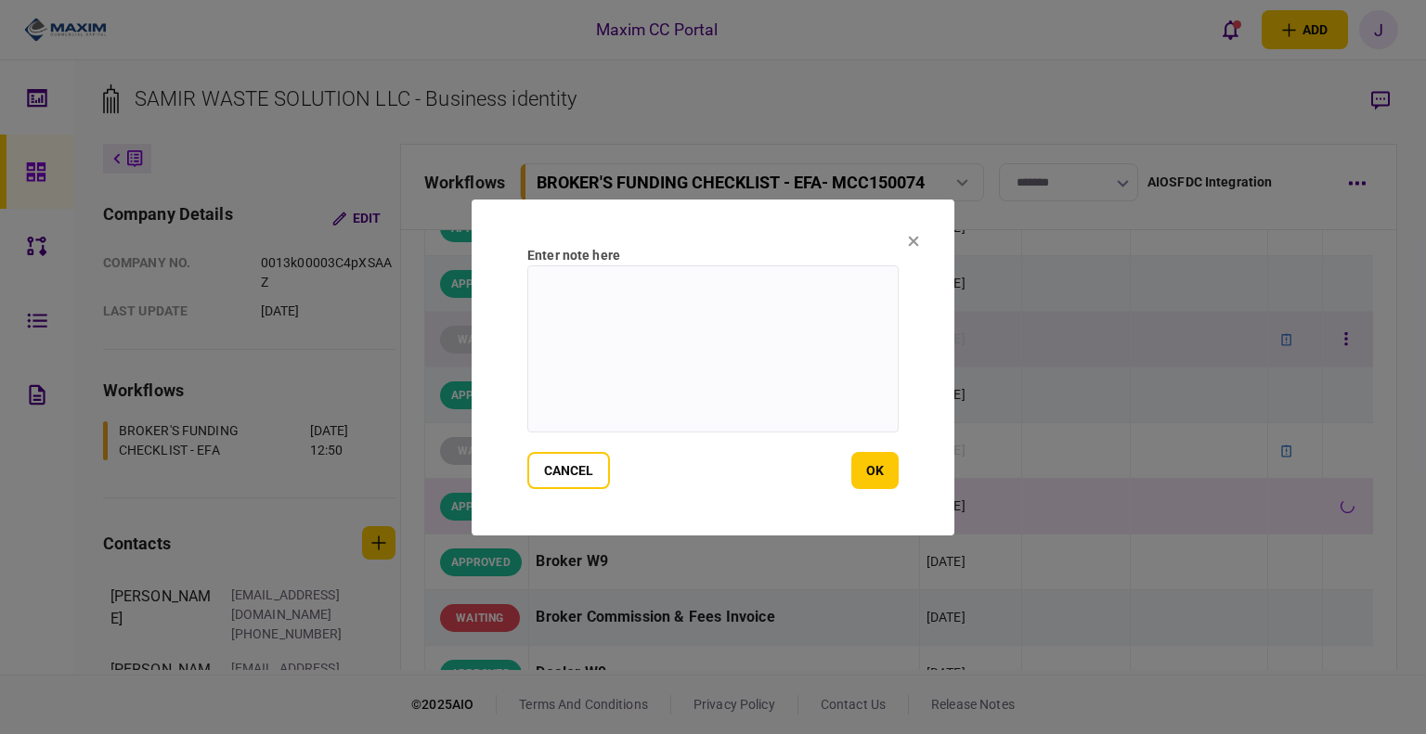
drag, startPoint x: 329, startPoint y: 318, endPoint x: 454, endPoint y: 339, distance: 127.0
click at [362, 324] on div at bounding box center [713, 367] width 1426 height 734
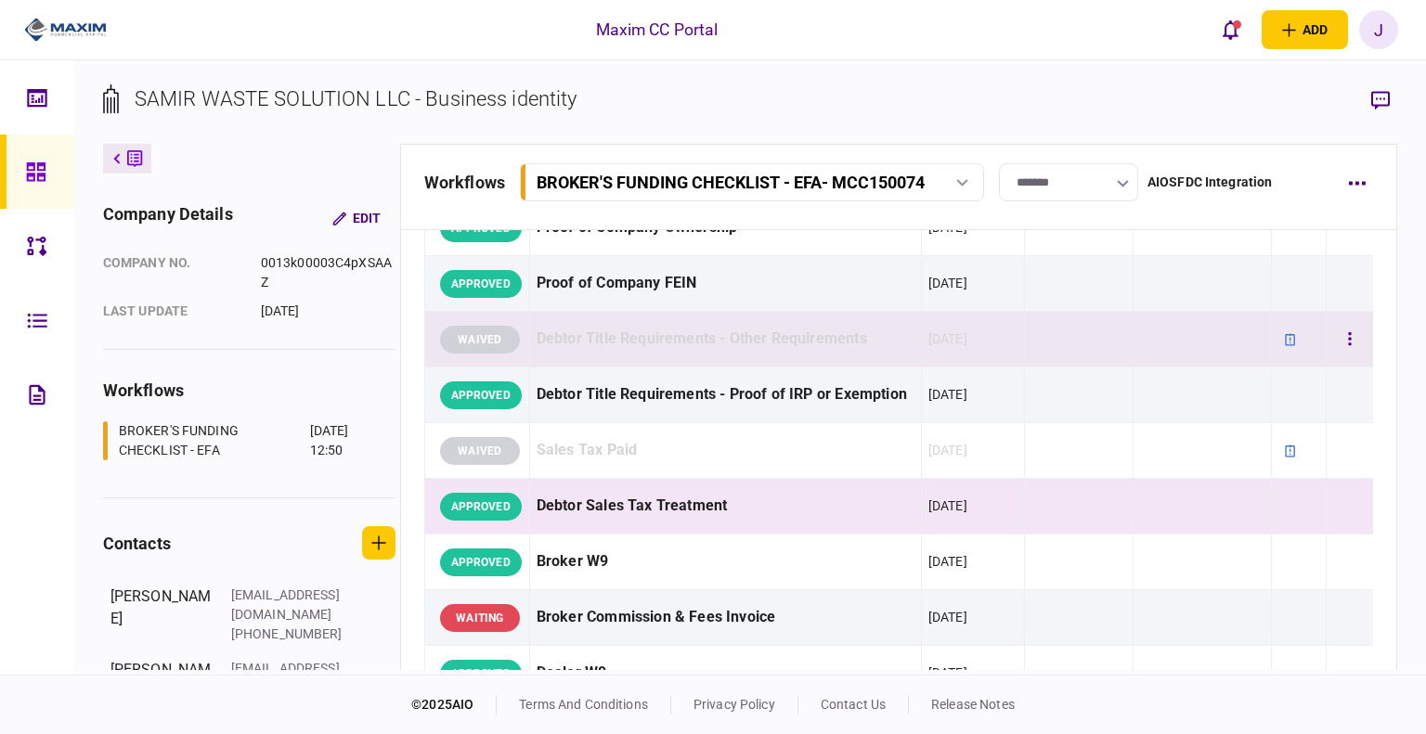
click at [502, 337] on td "WAIVED" at bounding box center [476, 340] width 105 height 56
click at [1338, 519] on button "button" at bounding box center [1349, 506] width 33 height 33
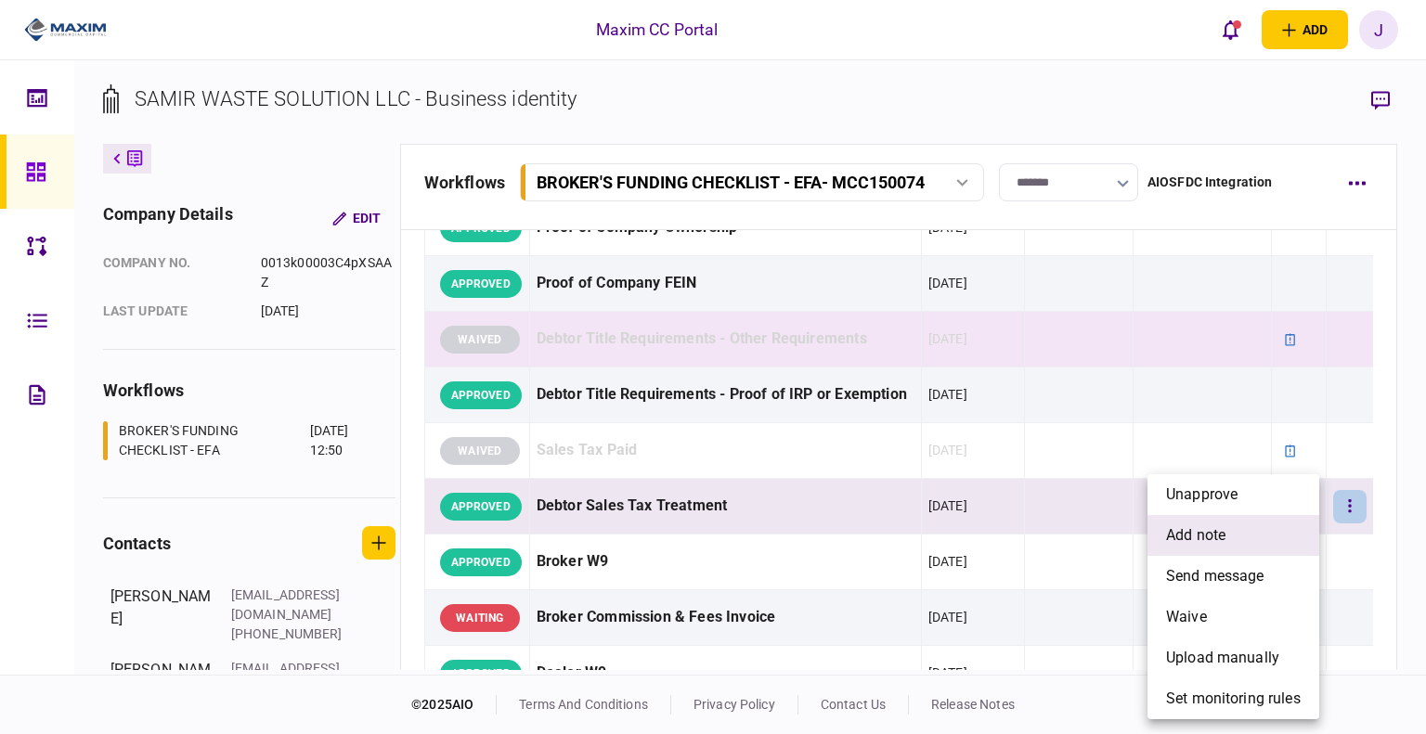
click at [1200, 535] on span "add note" at bounding box center [1195, 535] width 59 height 22
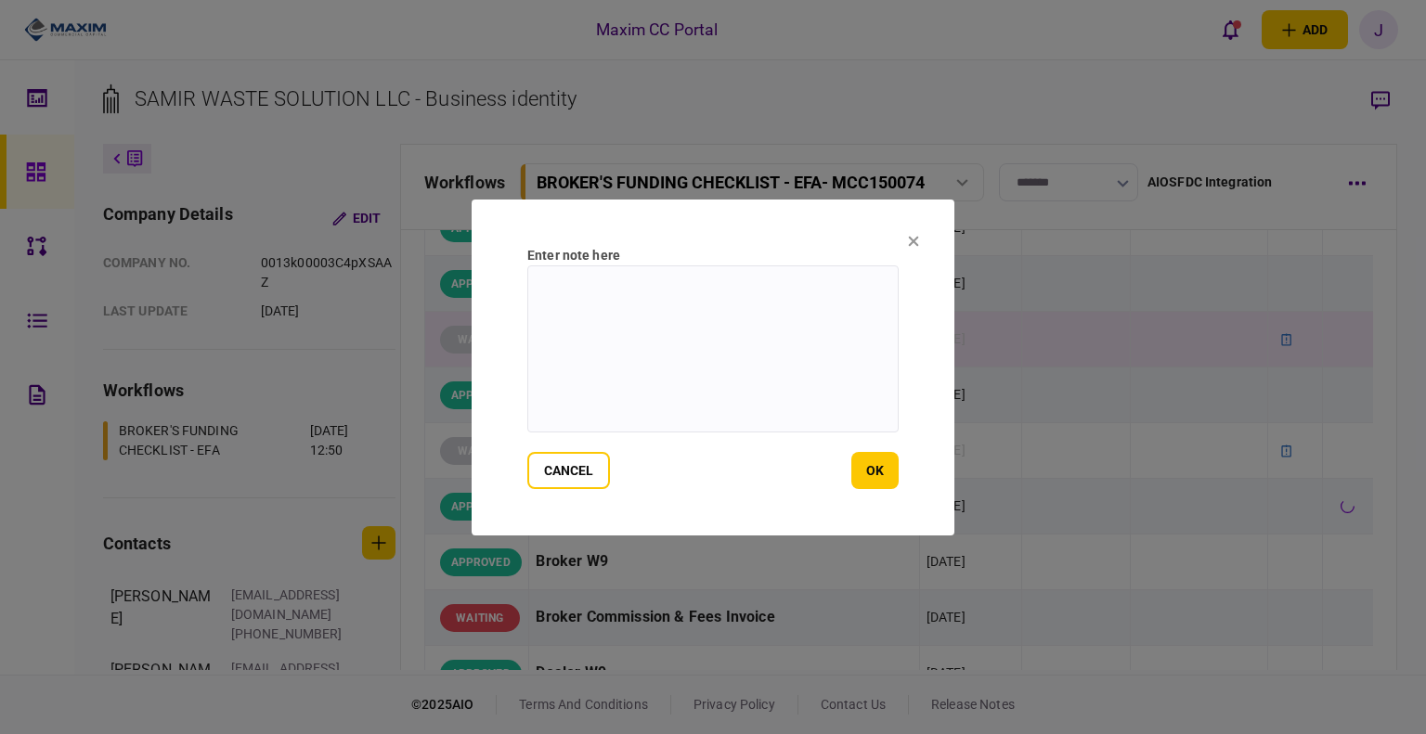
click at [695, 375] on textarea at bounding box center [712, 348] width 371 height 167
type textarea "*"
type textarea "**********"
click at [904, 476] on section "**********" at bounding box center [713, 368] width 483 height 336
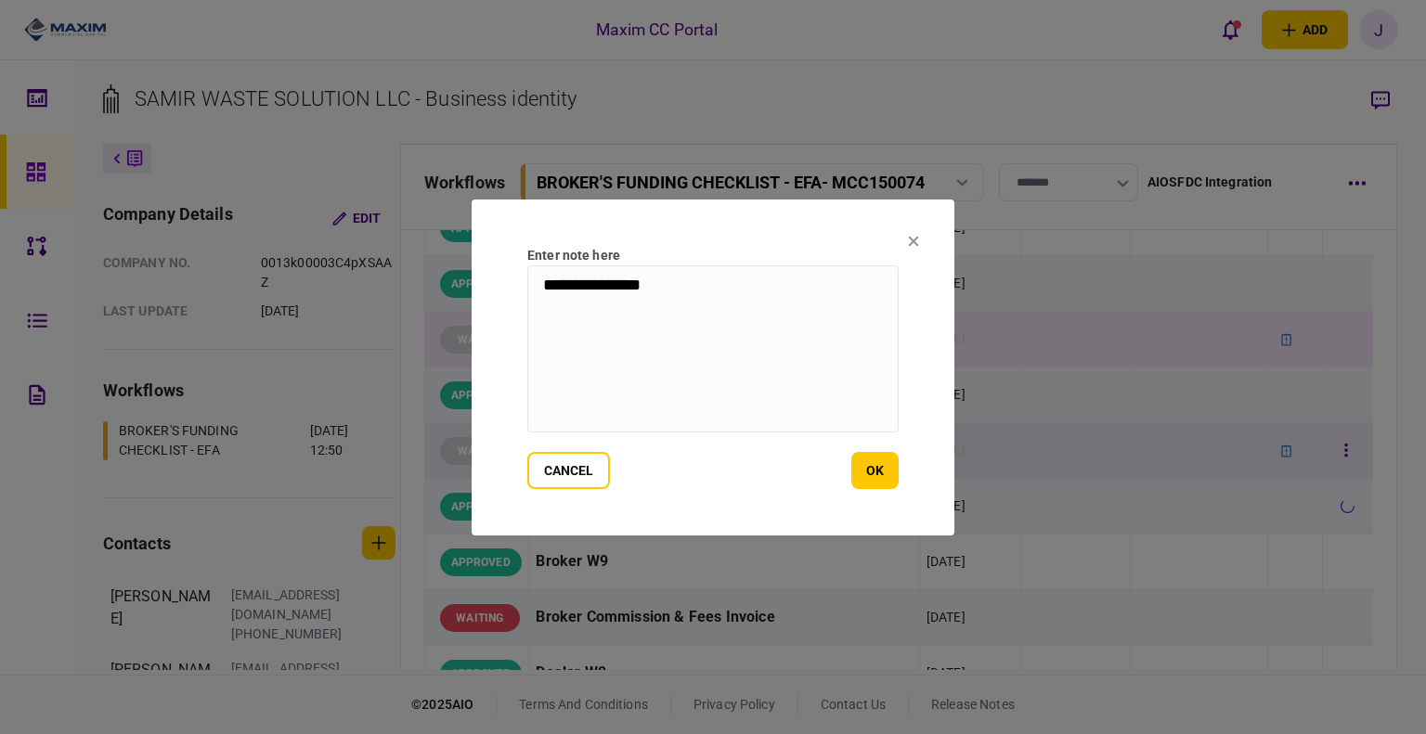
click at [889, 476] on button "ok" at bounding box center [874, 470] width 47 height 37
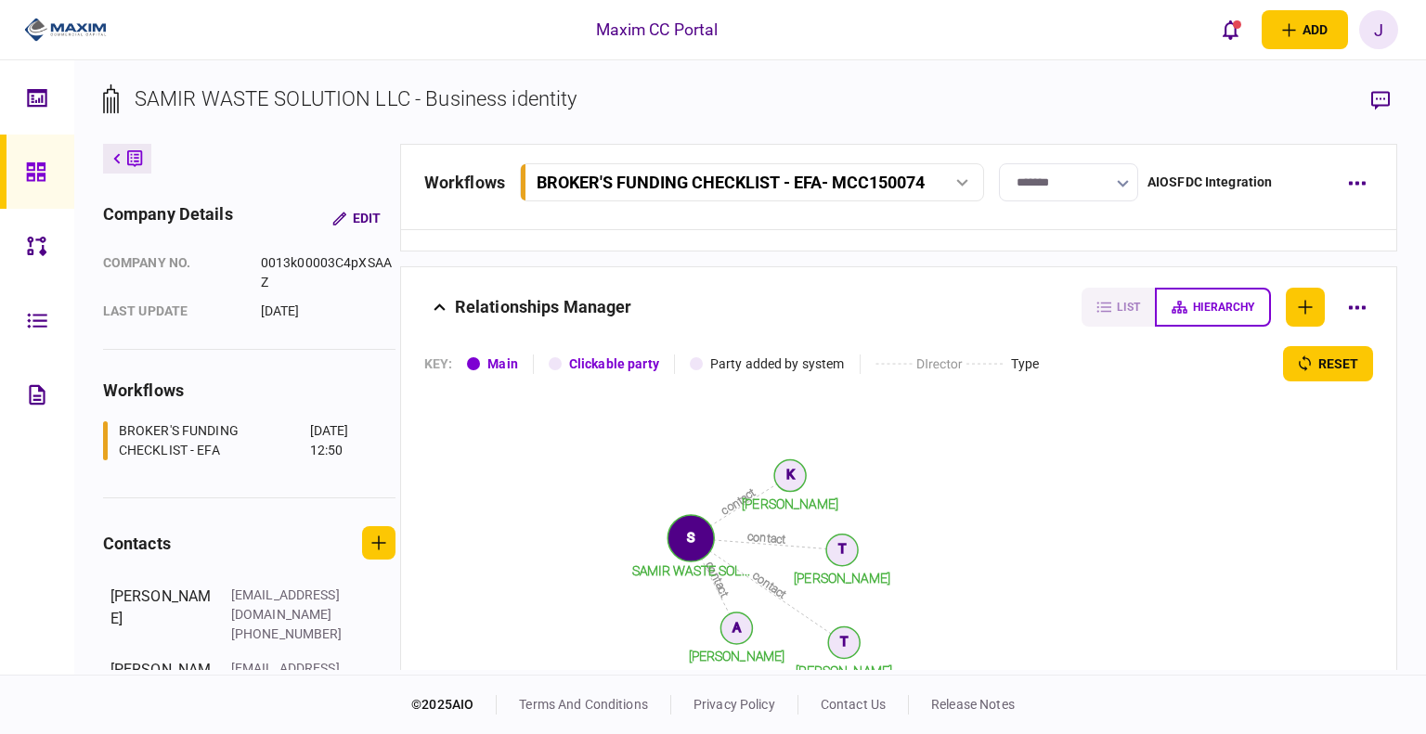
scroll to position [2344, 0]
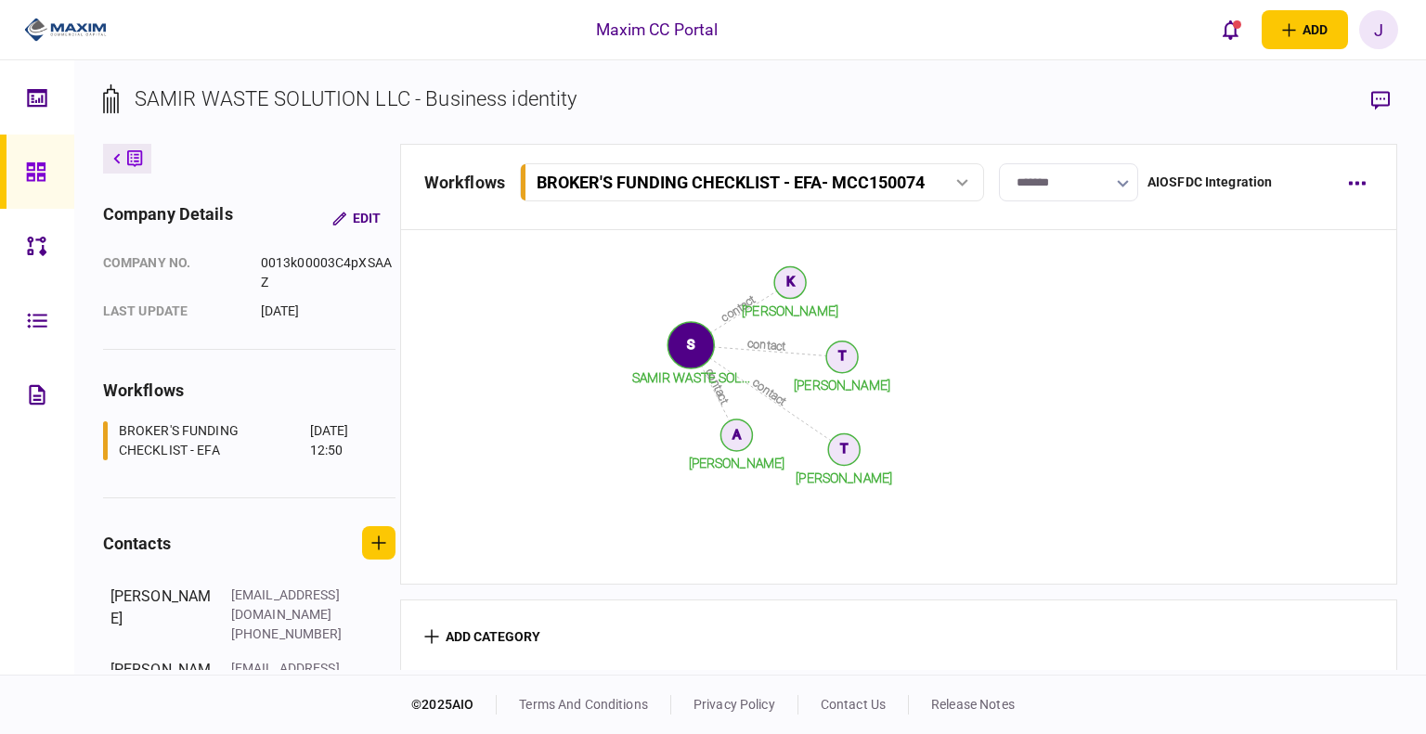
click at [29, 165] on icon at bounding box center [35, 171] width 19 height 19
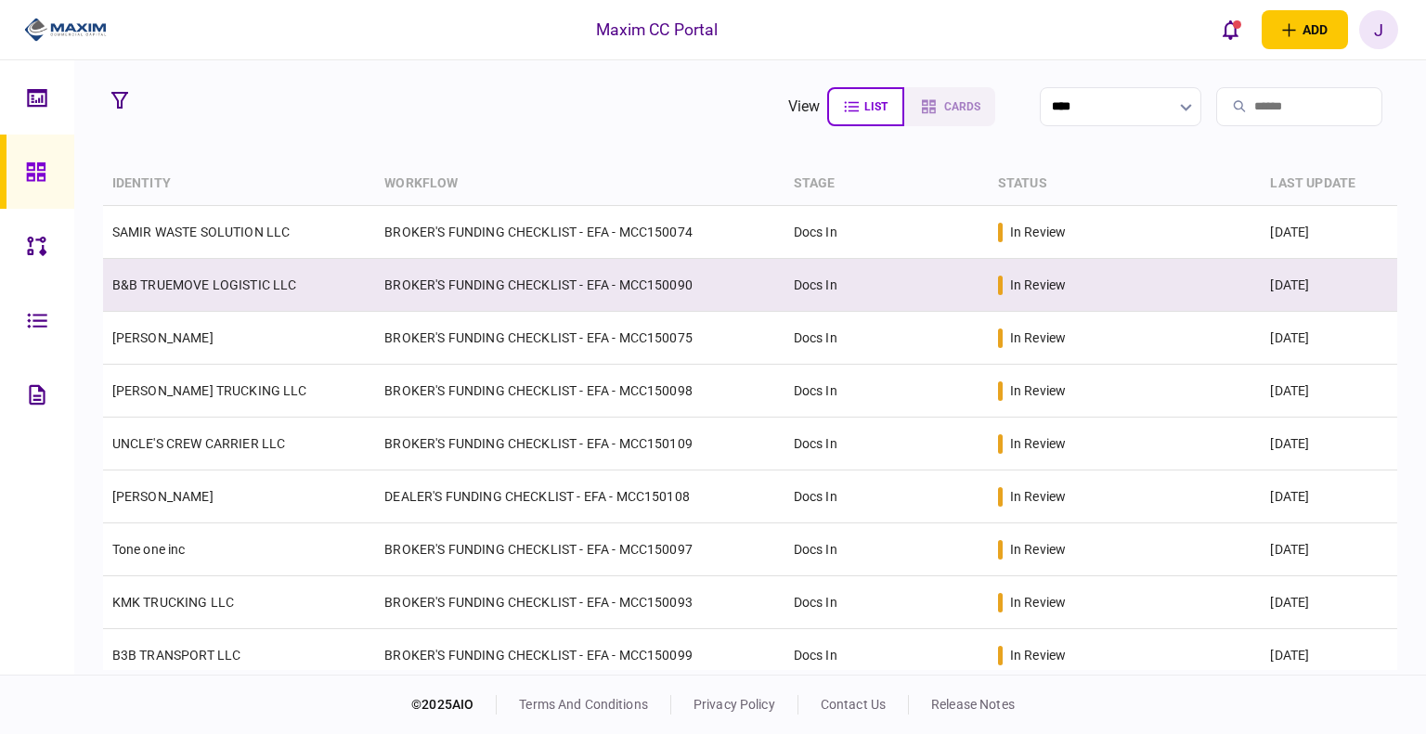
click at [171, 292] on link "B&B TRUEMOVE LOGISTIC LLC" at bounding box center [204, 285] width 185 height 15
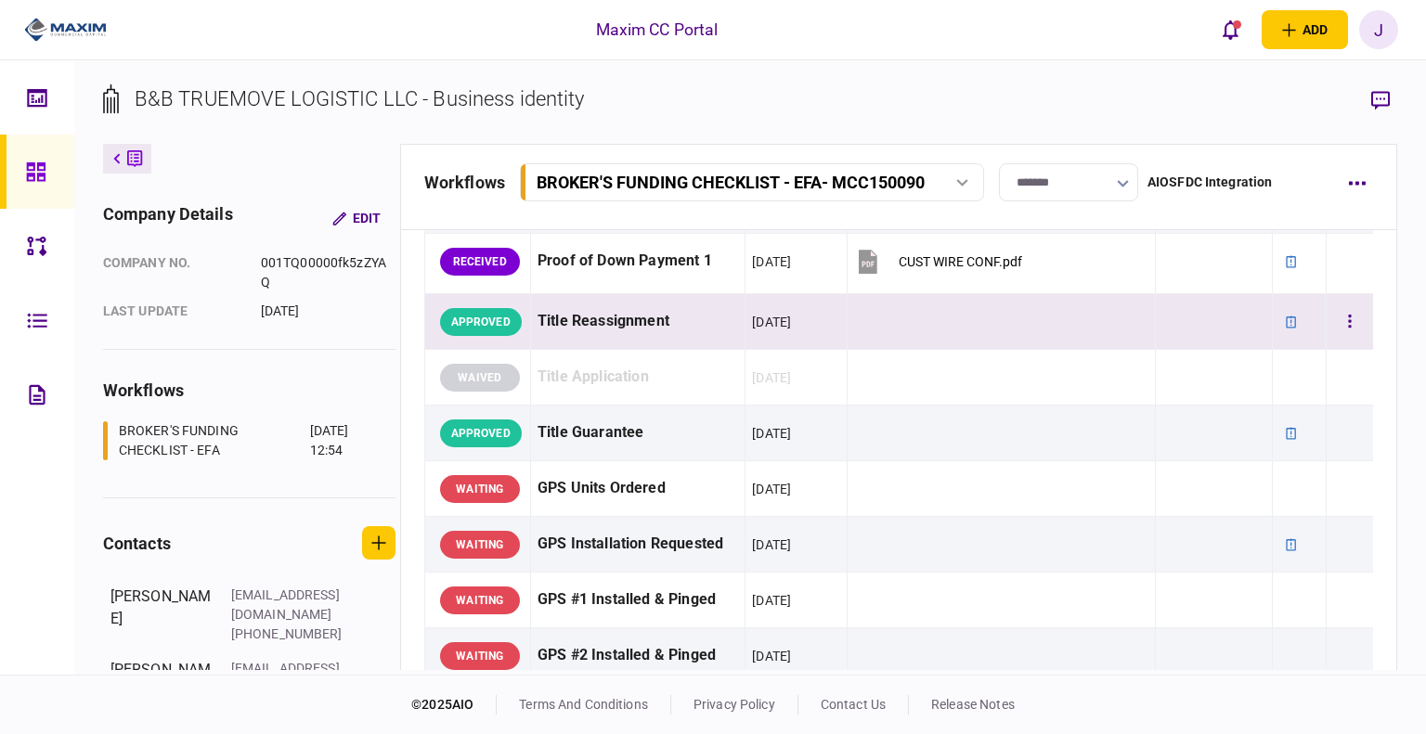
scroll to position [1485, 0]
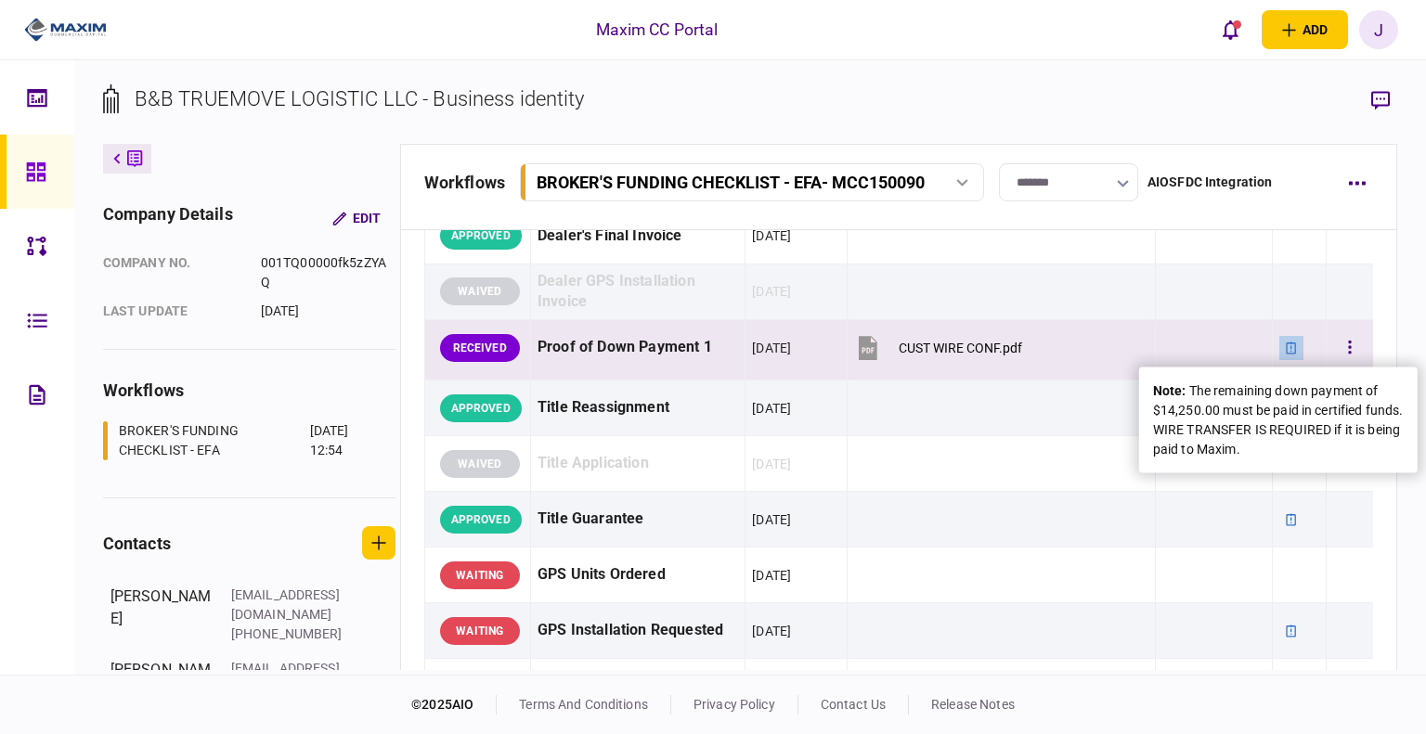
click at [1285, 342] on icon at bounding box center [1291, 348] width 13 height 13
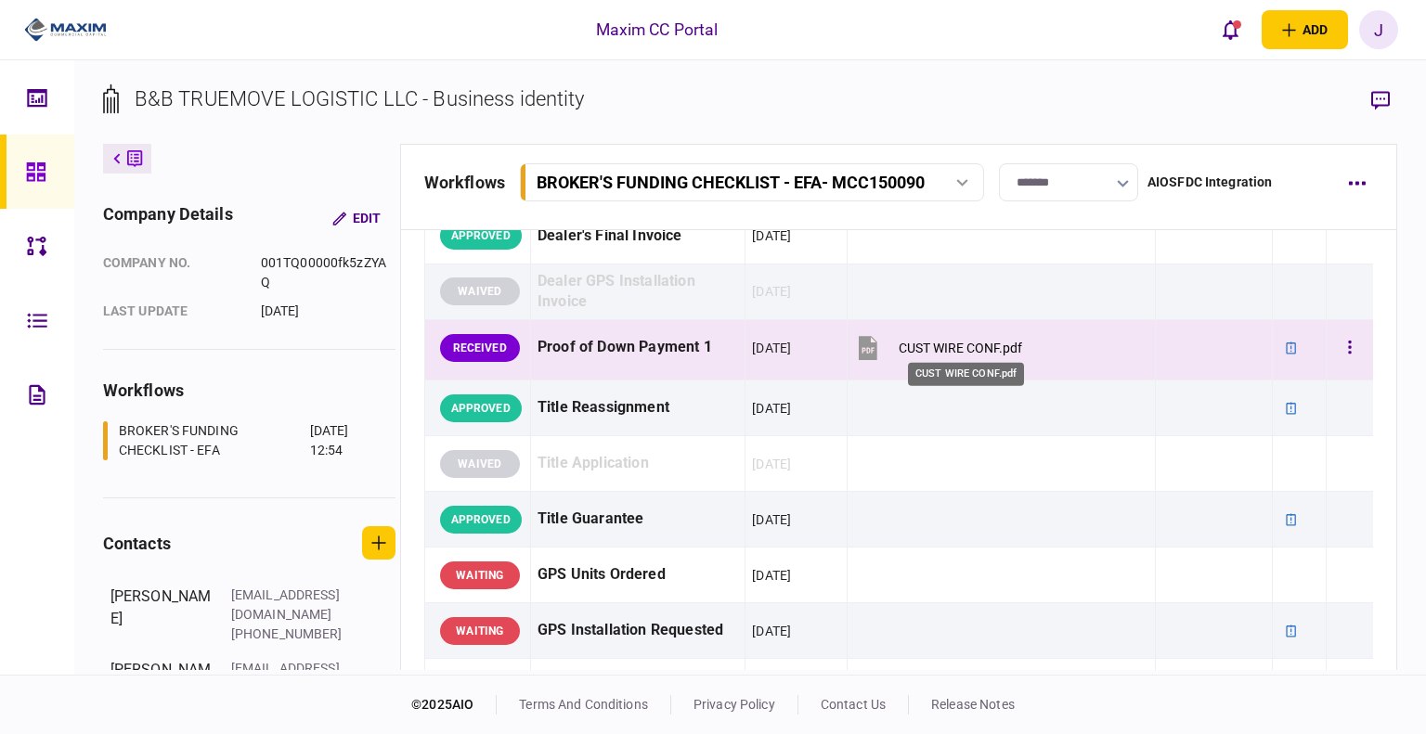
click at [960, 344] on div "CUST WIRE CONF.pdf" at bounding box center [959, 348] width 123 height 15
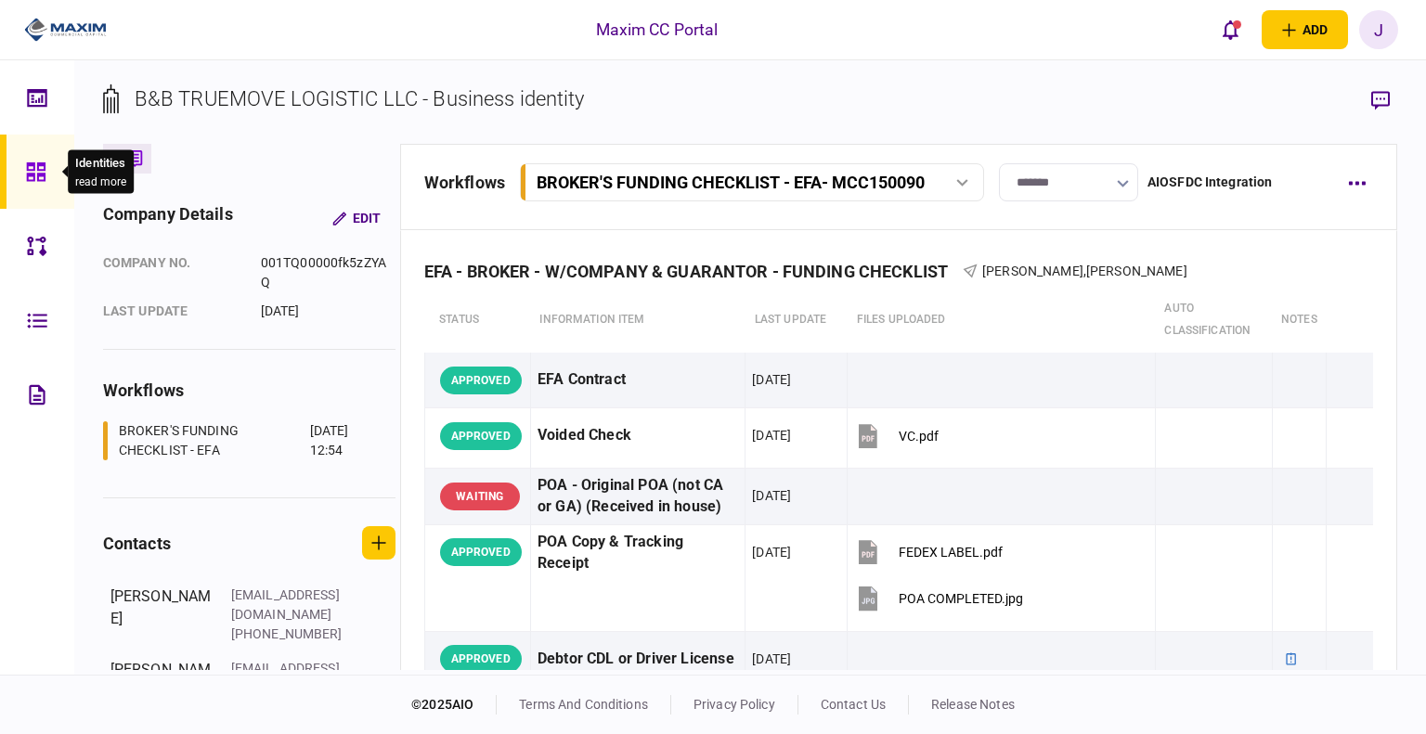
click at [26, 160] on div at bounding box center [41, 172] width 30 height 74
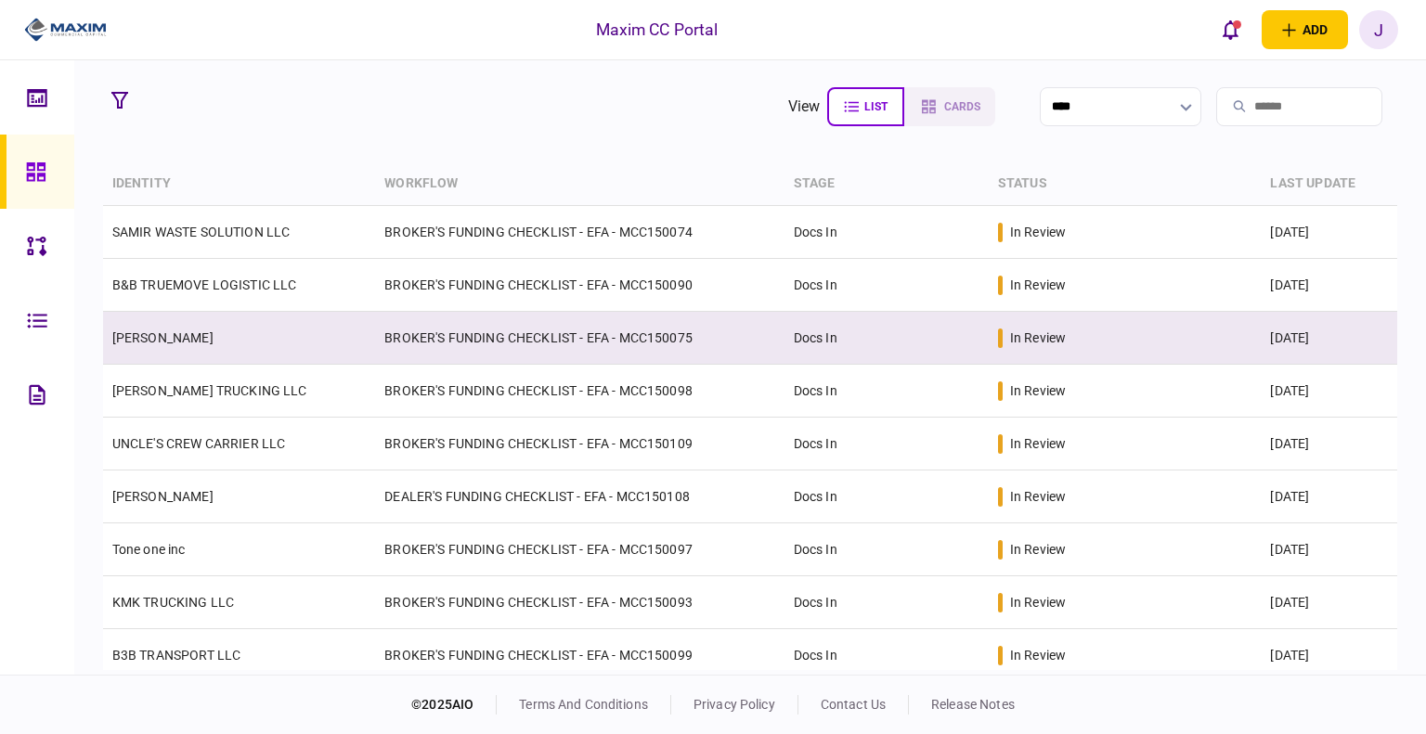
click at [163, 348] on td "[PERSON_NAME]" at bounding box center [239, 338] width 273 height 53
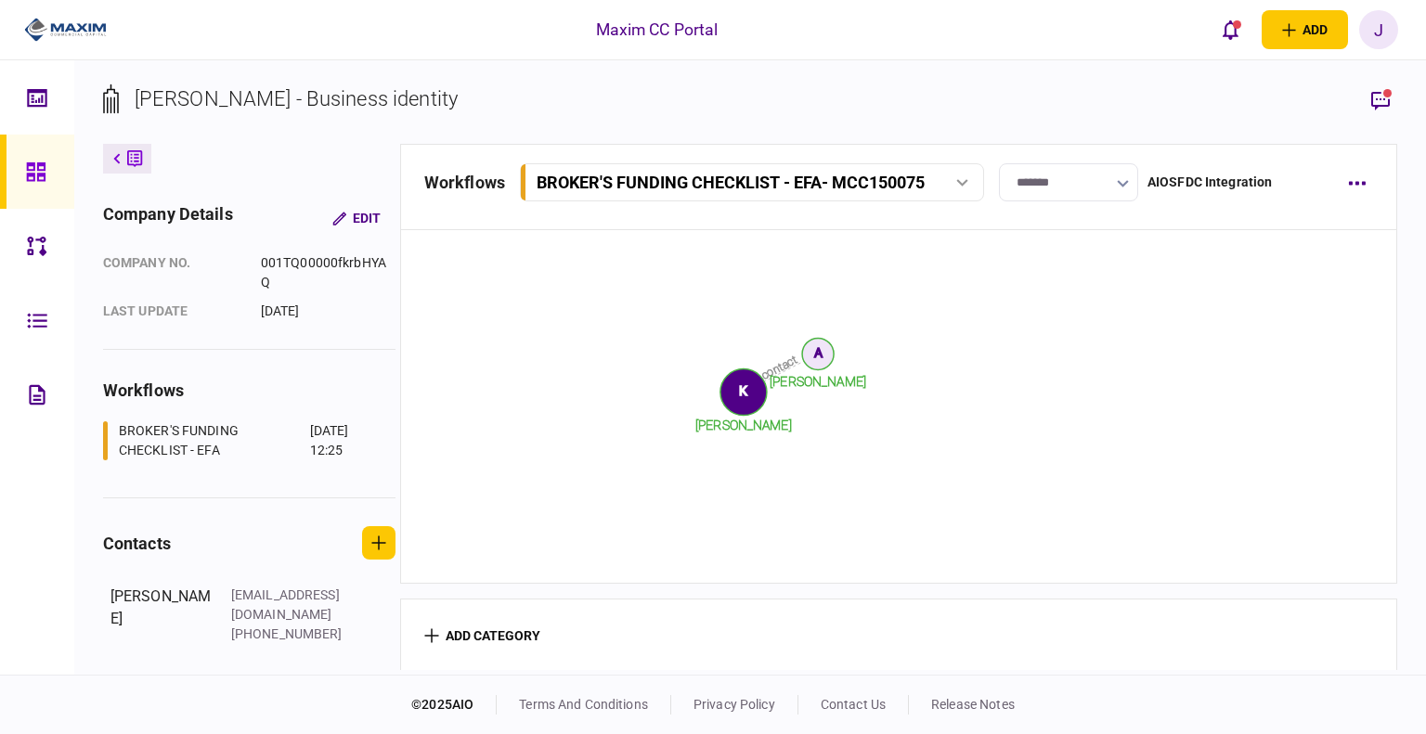
scroll to position [2834, 0]
click at [45, 175] on div at bounding box center [41, 172] width 30 height 74
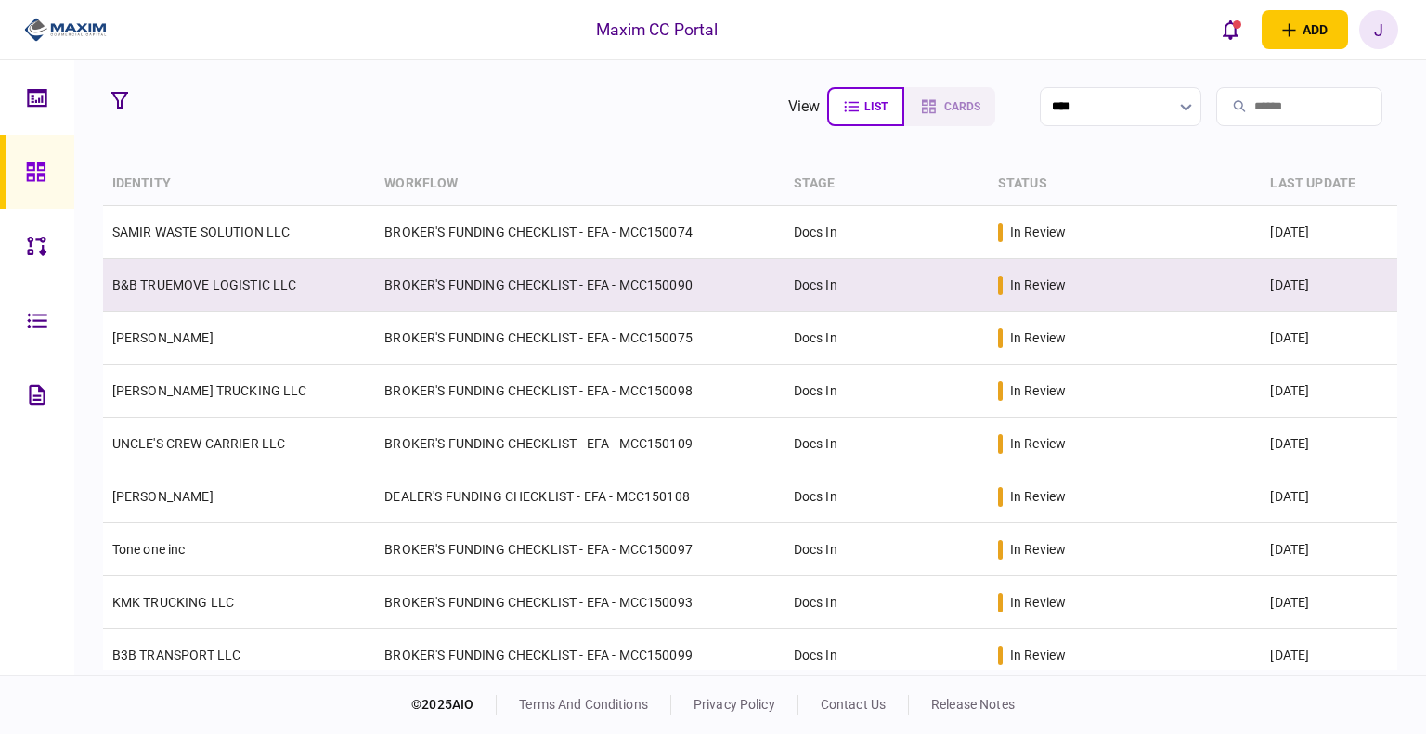
click at [204, 285] on link "B&B TRUEMOVE LOGISTIC LLC" at bounding box center [204, 285] width 185 height 15
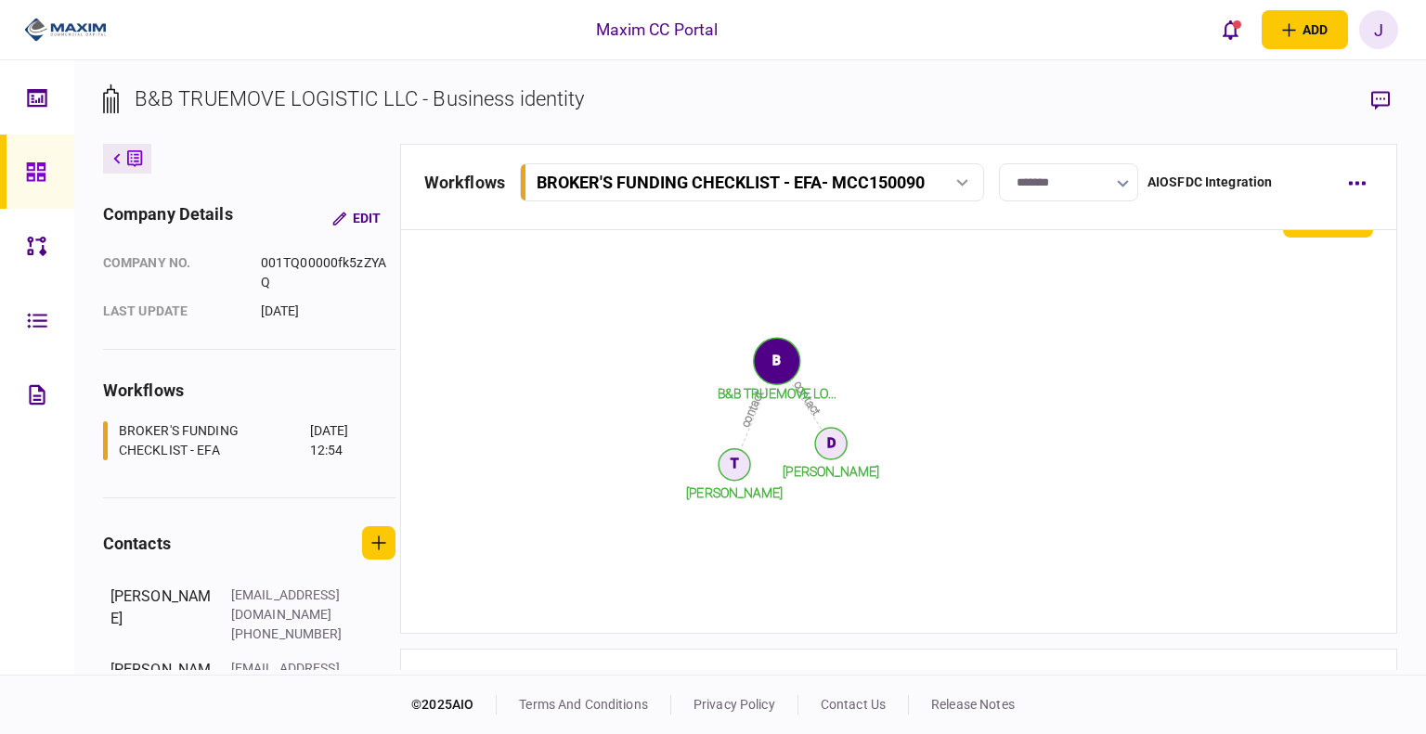
scroll to position [2625, 0]
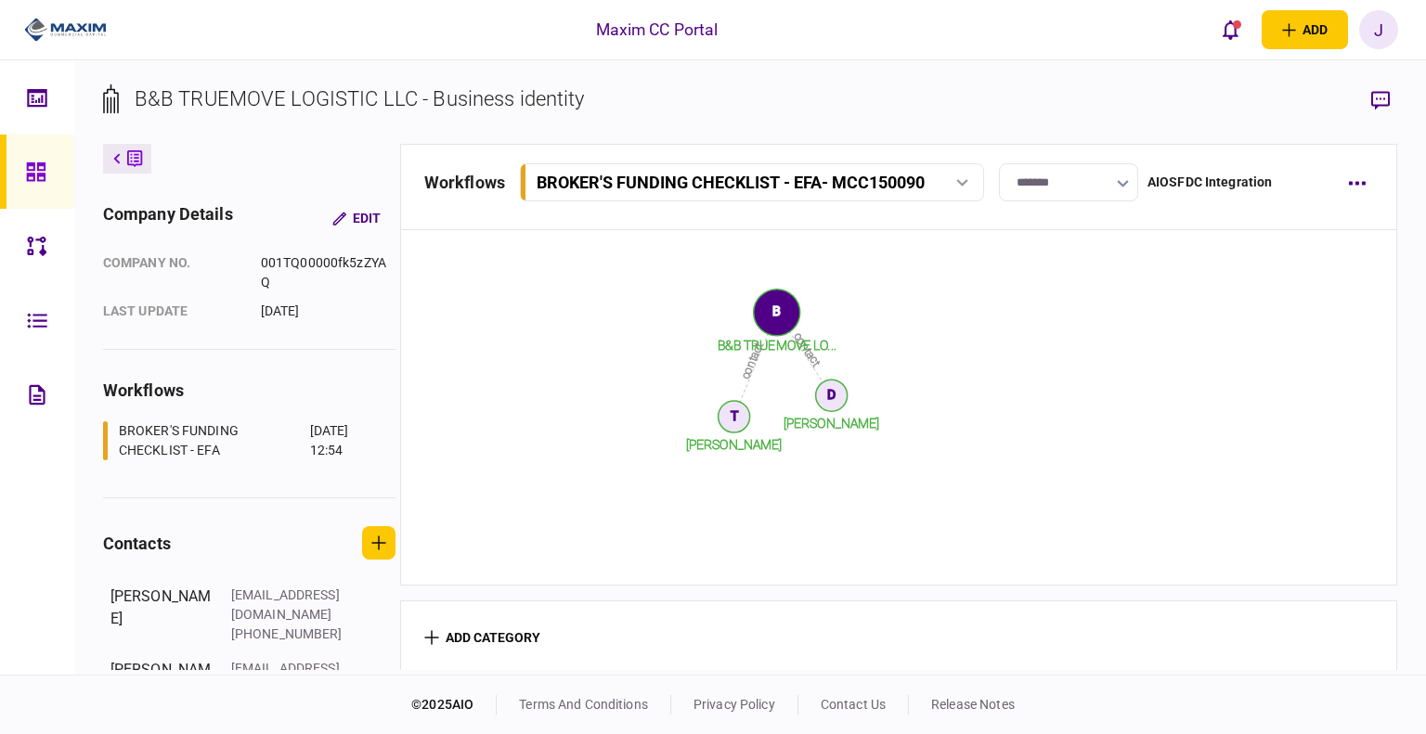
click at [11, 156] on link at bounding box center [37, 172] width 74 height 74
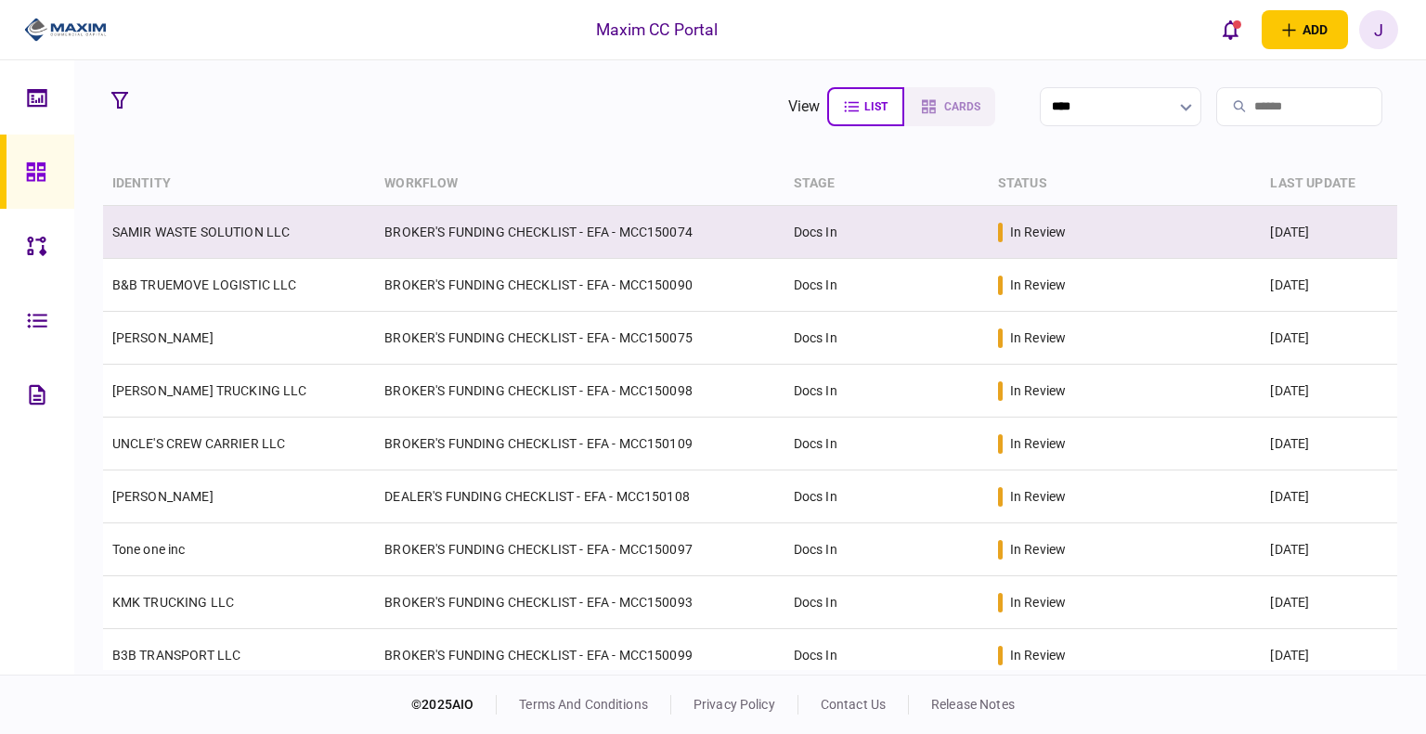
click at [199, 226] on link "SAMIR WASTE SOLUTION LLC" at bounding box center [201, 232] width 178 height 15
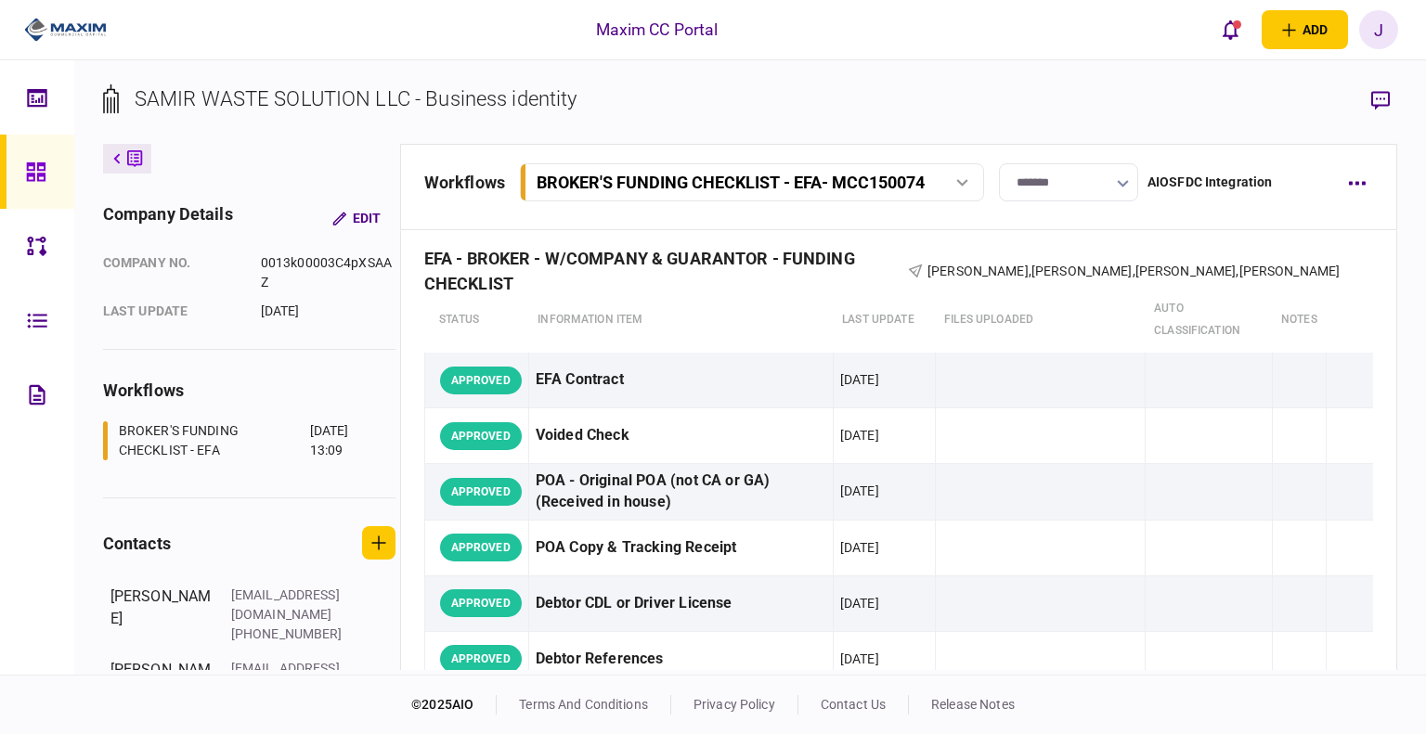
click at [617, 92] on section "SAMIR WASTE SOLUTION LLC - Business identity" at bounding box center [750, 114] width 1295 height 60
click at [34, 168] on icon at bounding box center [36, 172] width 20 height 21
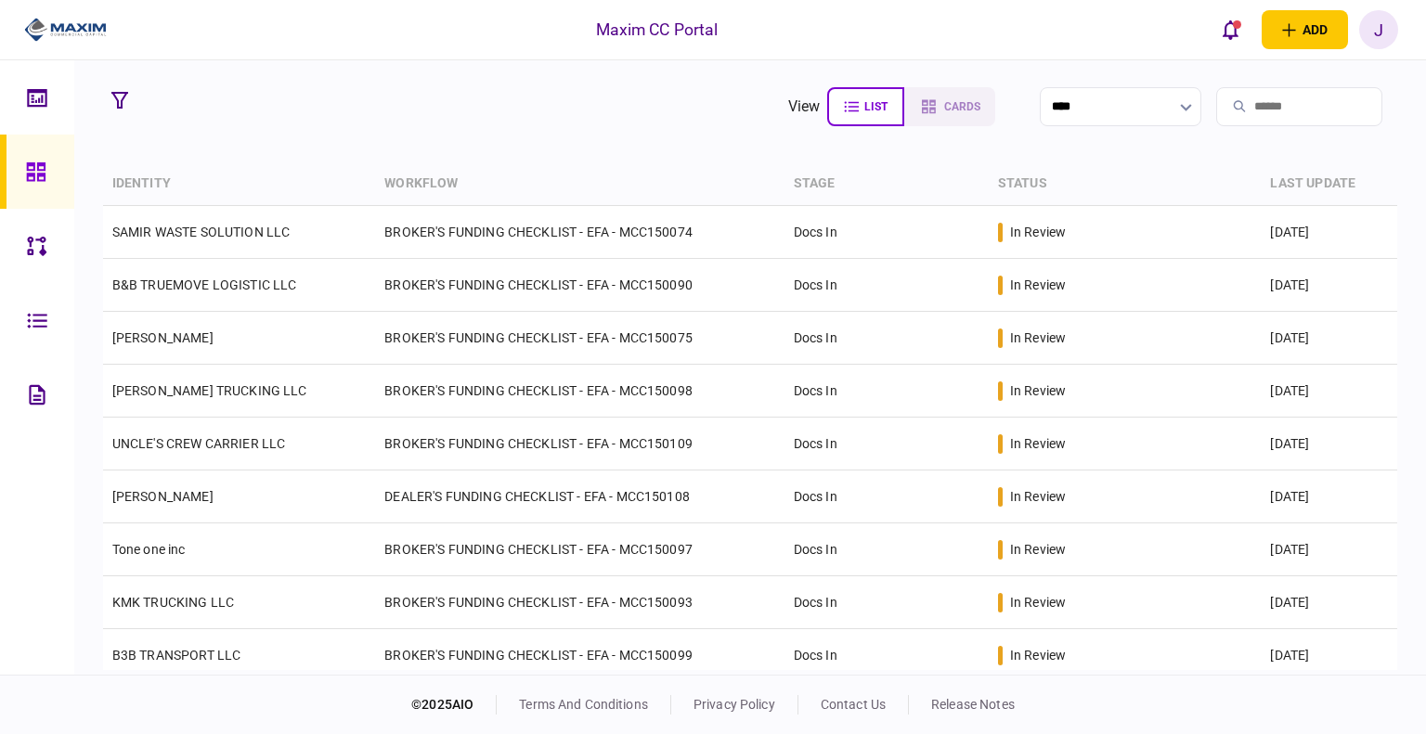
click at [382, 113] on section "view list cards ****" at bounding box center [750, 107] width 1295 height 46
